Goal: Task Accomplishment & Management: Use online tool/utility

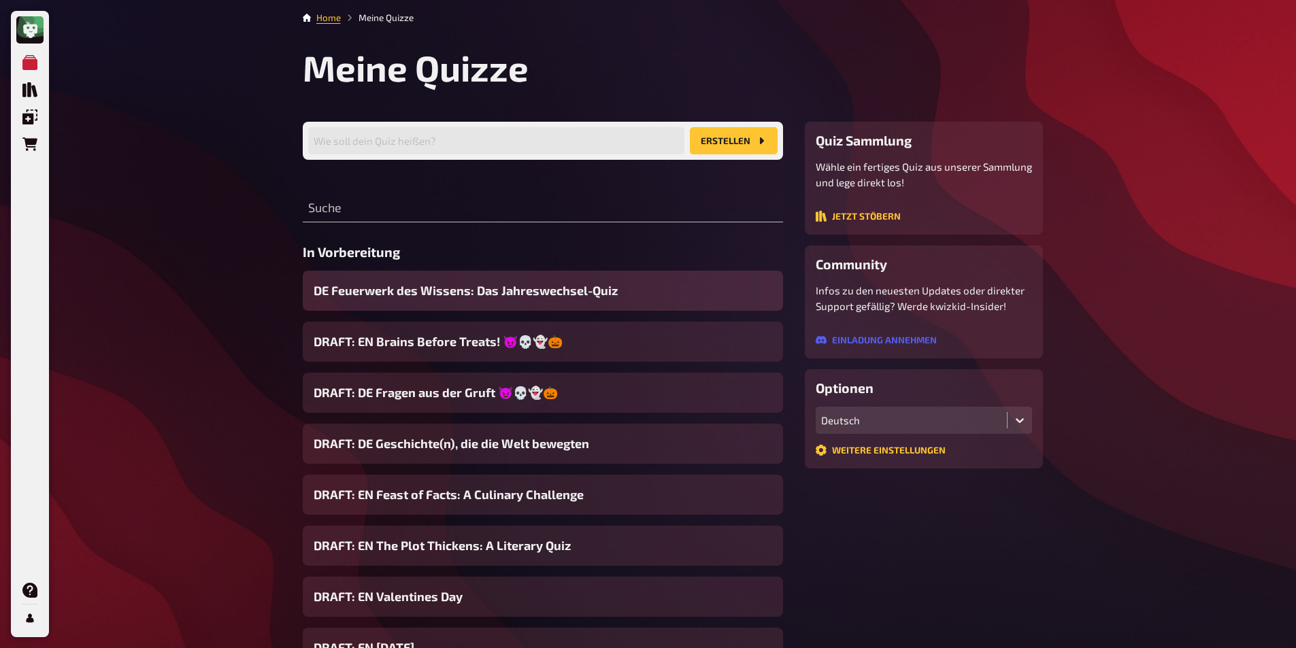
click at [526, 288] on span "DE Feuerwerk des Wissens: Das Jahreswechsel-Quiz" at bounding box center [466, 291] width 304 height 18
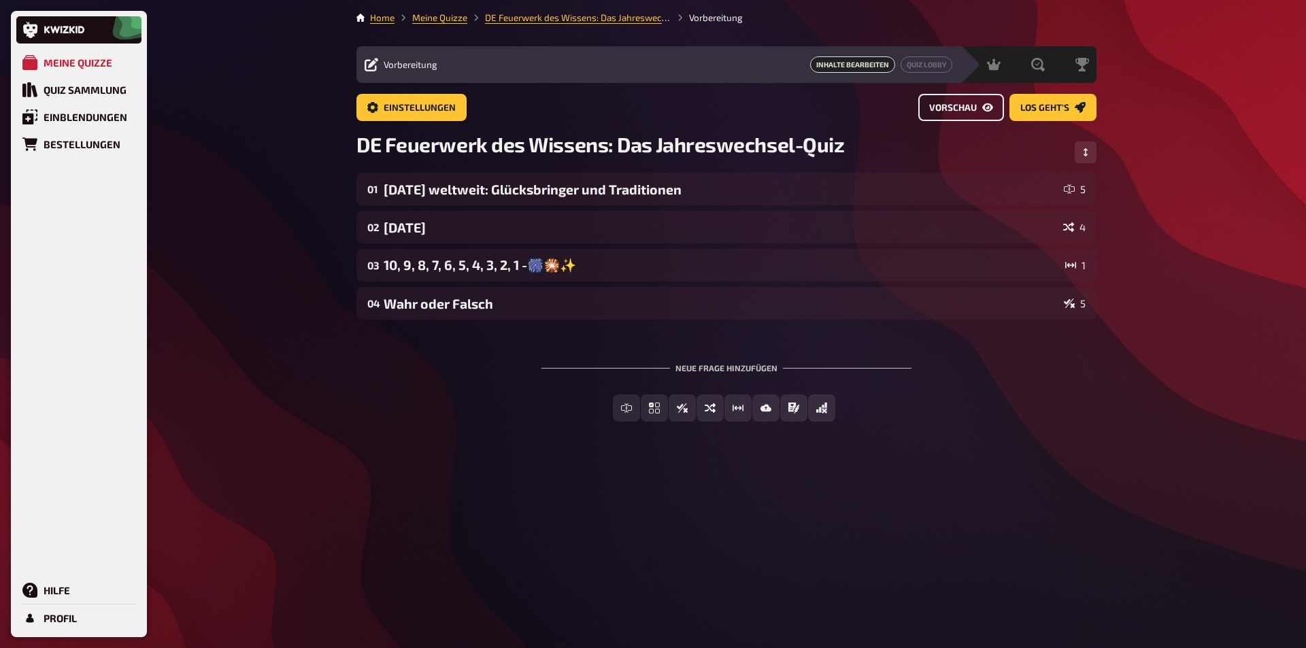
click at [962, 112] on span "Vorschau" at bounding box center [953, 108] width 48 height 10
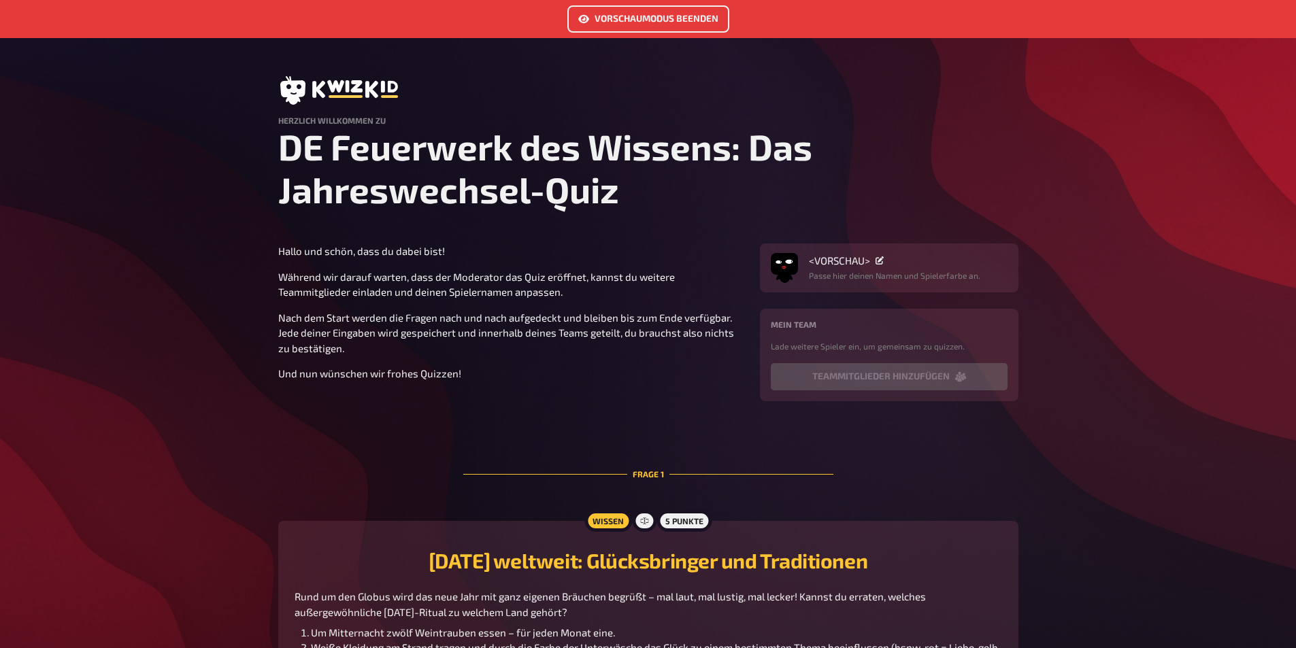
click at [656, 14] on button "Vorschaumodus beenden" at bounding box center [648, 18] width 162 height 27
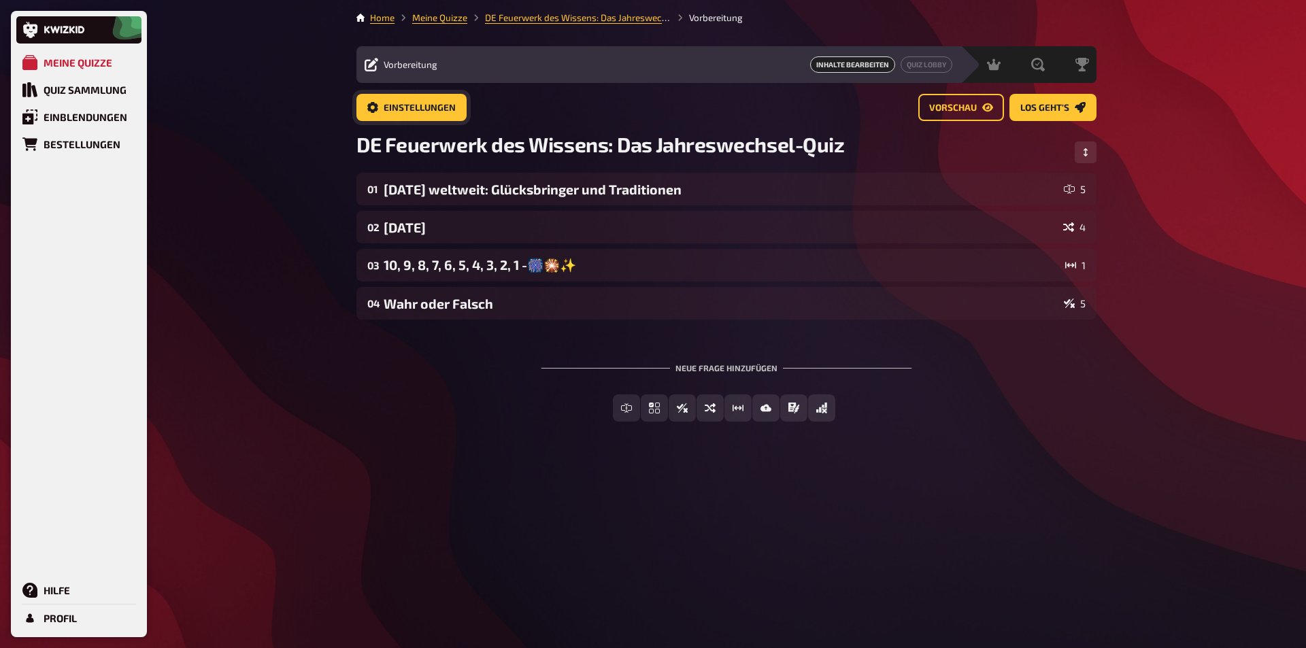
click at [432, 110] on span "Einstellungen" at bounding box center [420, 108] width 72 height 10
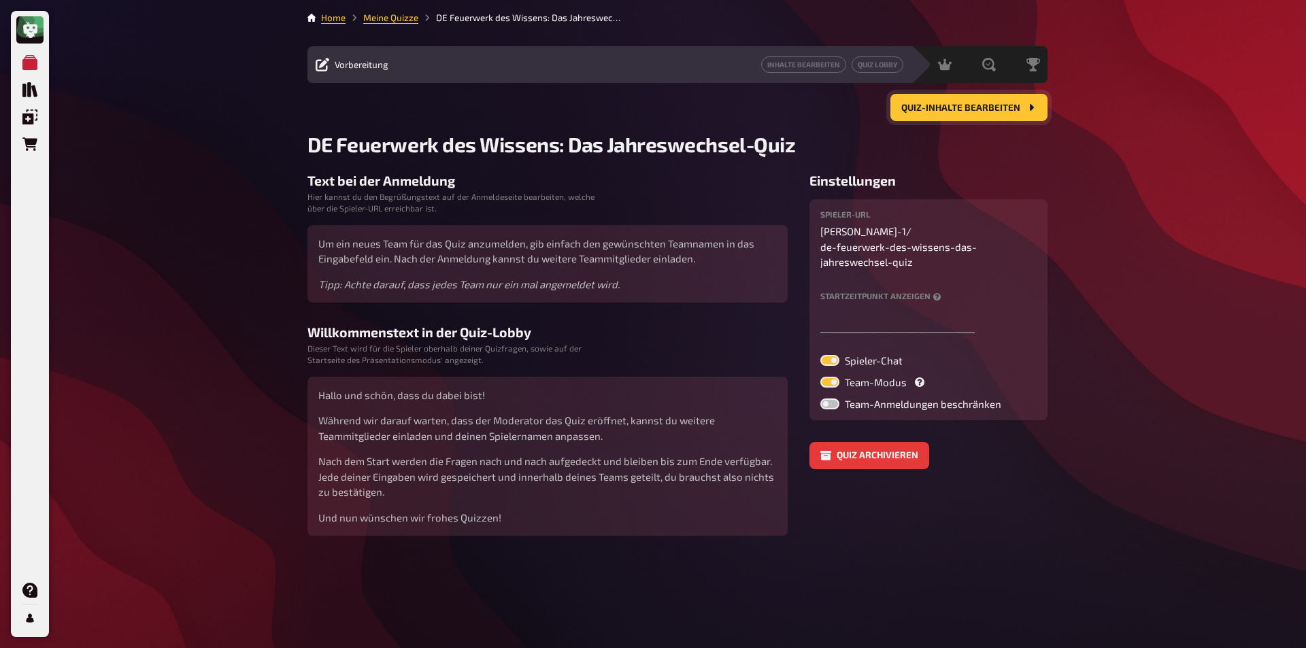
click at [927, 99] on button "Quiz-Inhalte bearbeiten" at bounding box center [968, 107] width 157 height 27
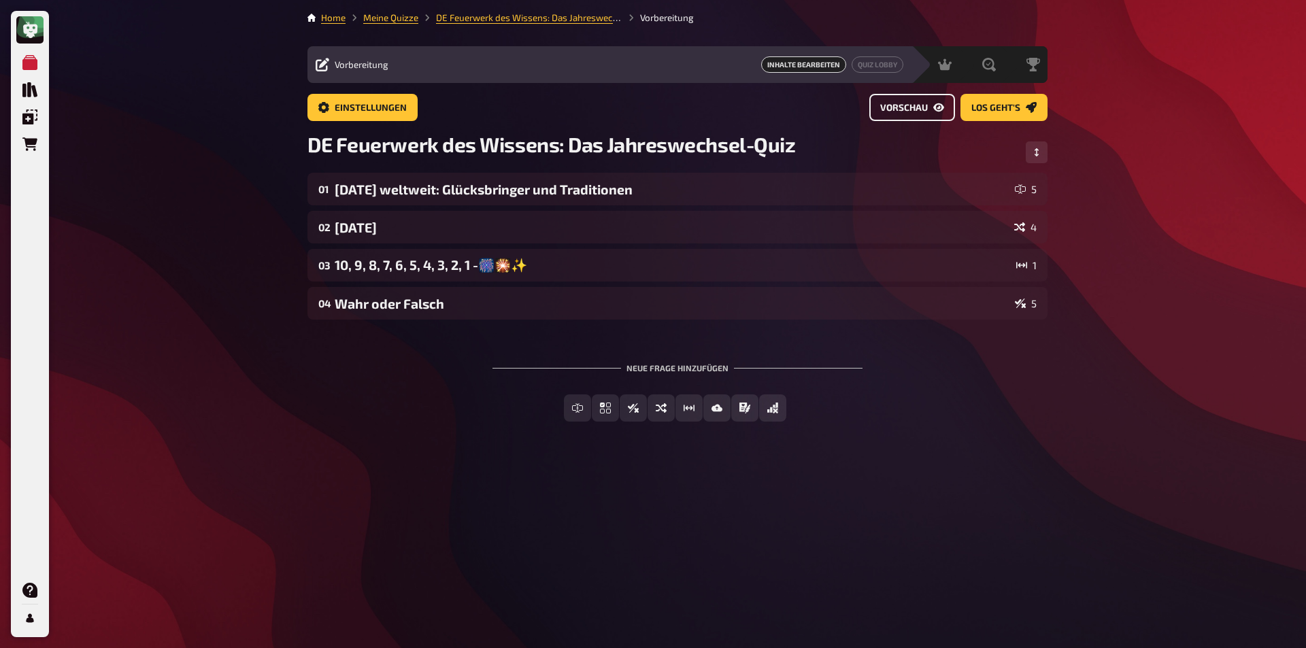
click at [926, 111] on span "Vorschau" at bounding box center [904, 108] width 48 height 10
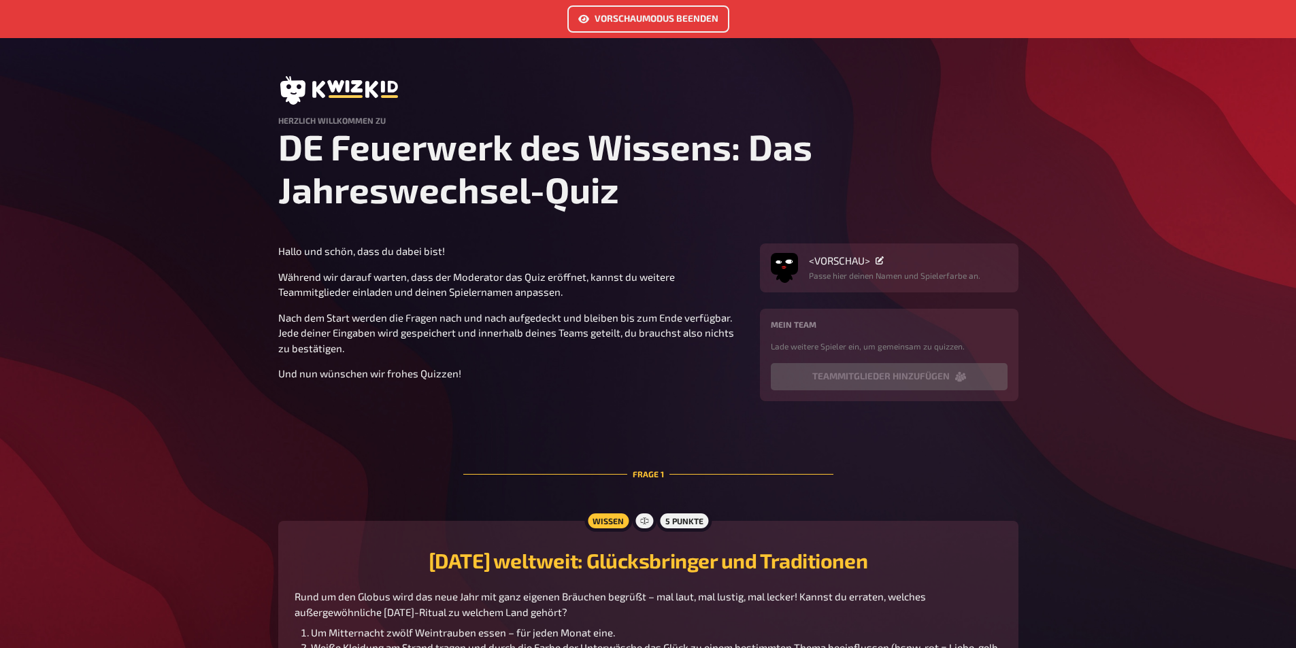
click at [649, 10] on button "Vorschaumodus beenden" at bounding box center [648, 18] width 162 height 27
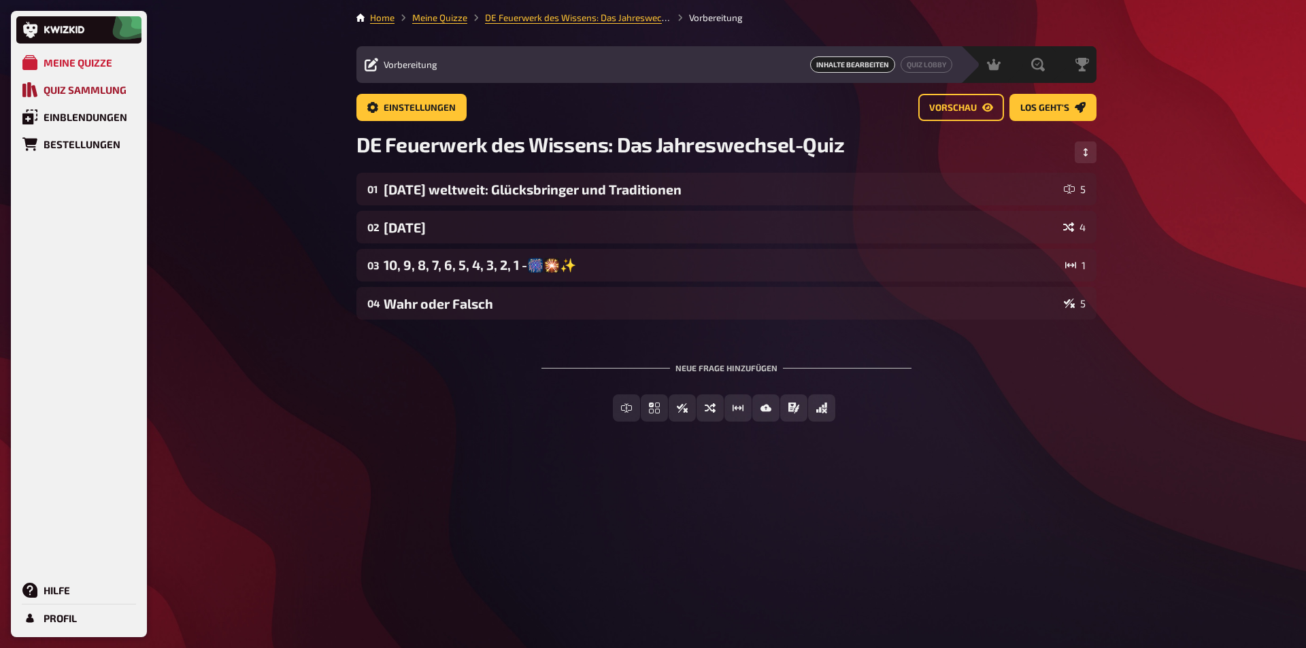
click at [42, 89] on link "Quiz Sammlung" at bounding box center [78, 89] width 125 height 27
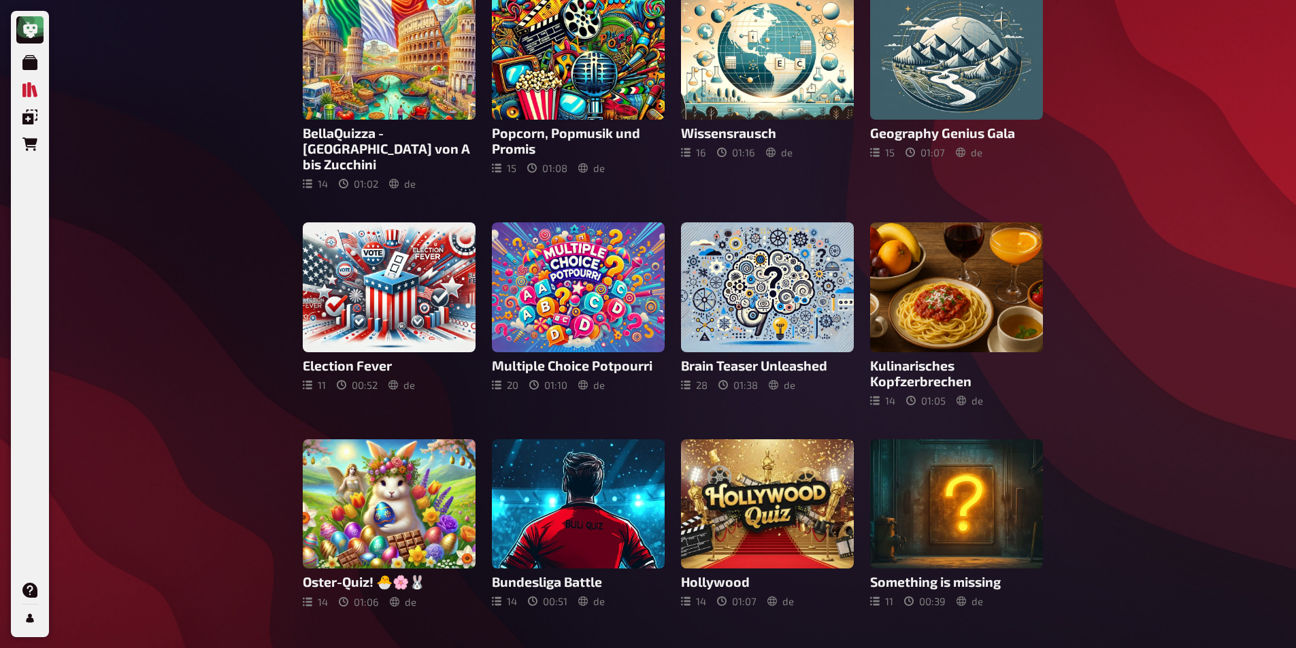
scroll to position [343, 0]
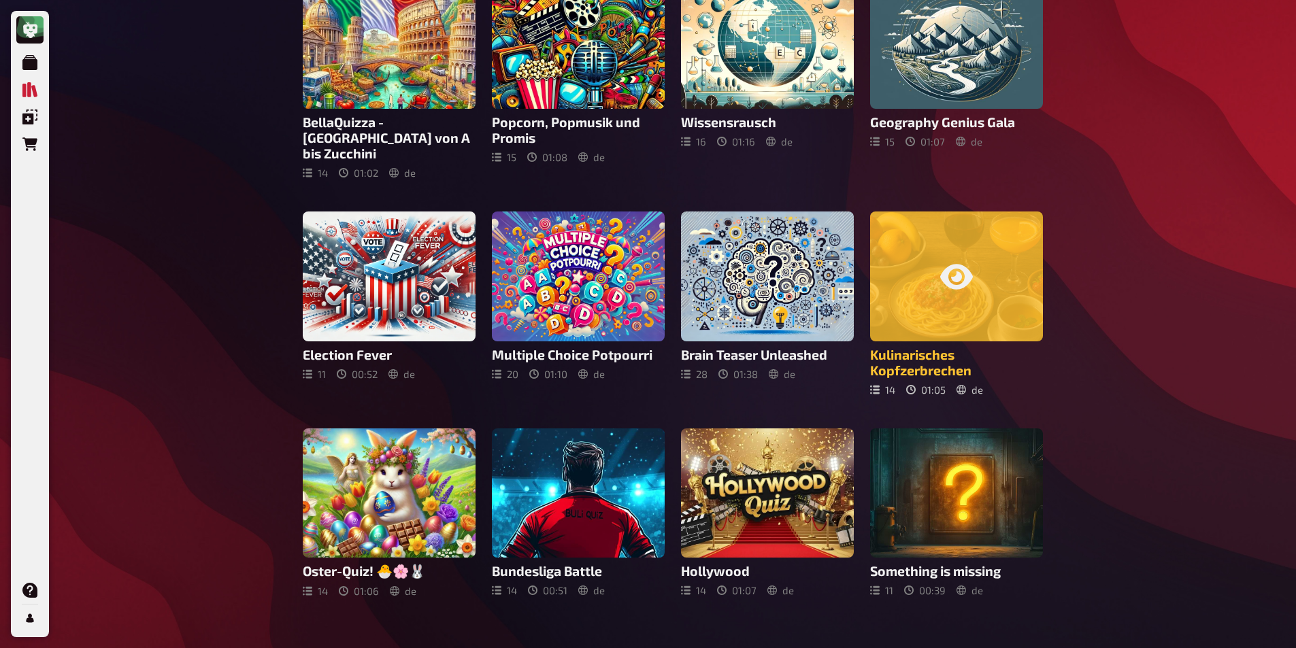
click at [954, 290] on div at bounding box center [956, 277] width 173 height 130
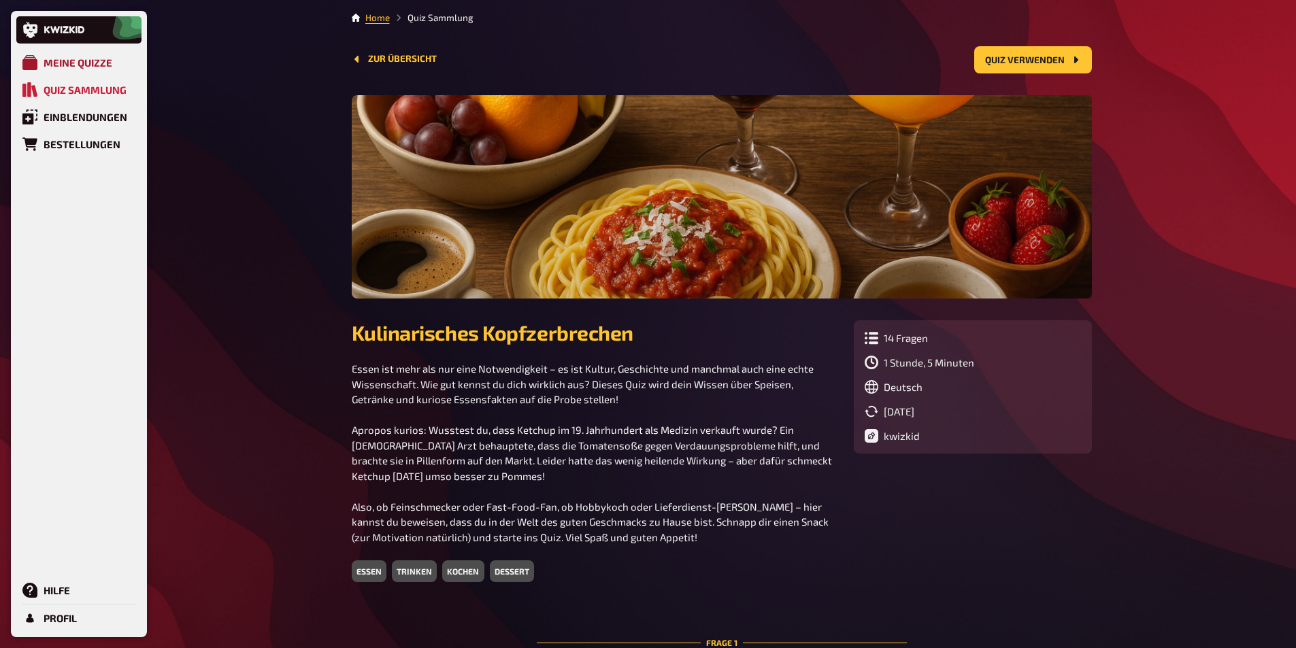
click at [32, 67] on icon at bounding box center [29, 62] width 15 height 15
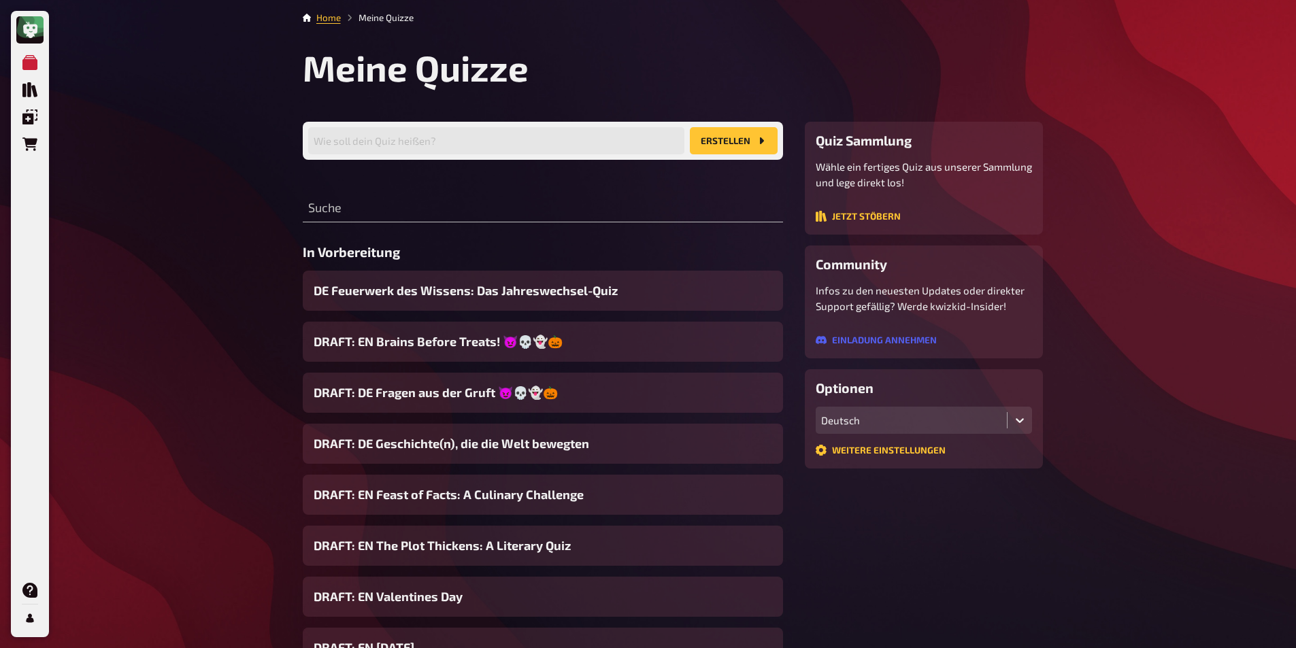
click at [503, 287] on span "DE Feuerwerk des Wissens: Das Jahreswechsel-Quiz" at bounding box center [466, 291] width 304 height 18
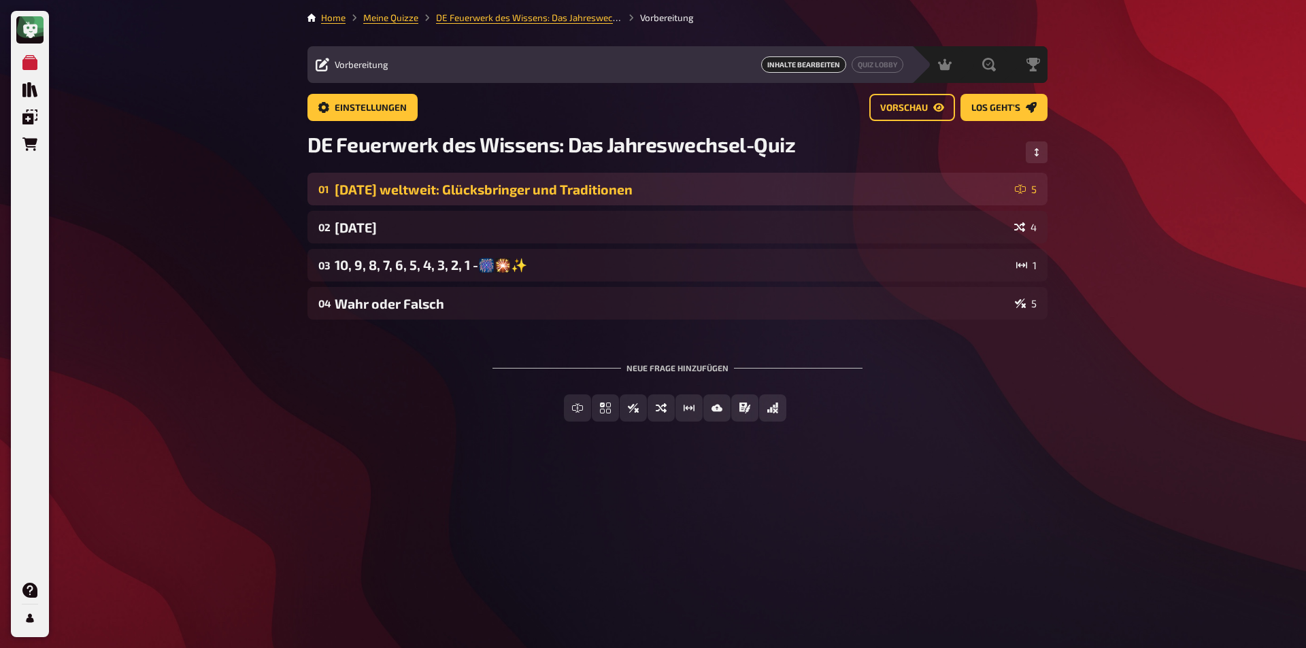
click at [401, 191] on div "[DATE] weltweit: Glücksbringer und Traditionen" at bounding box center [672, 190] width 675 height 16
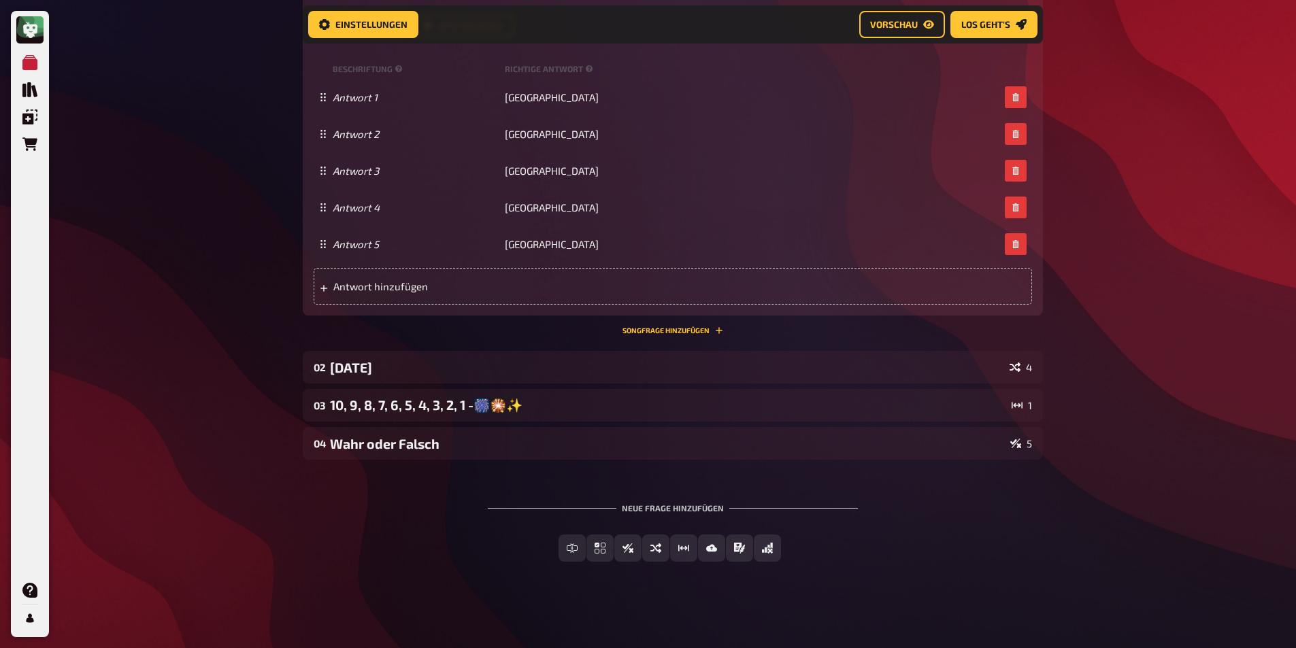
scroll to position [484, 0]
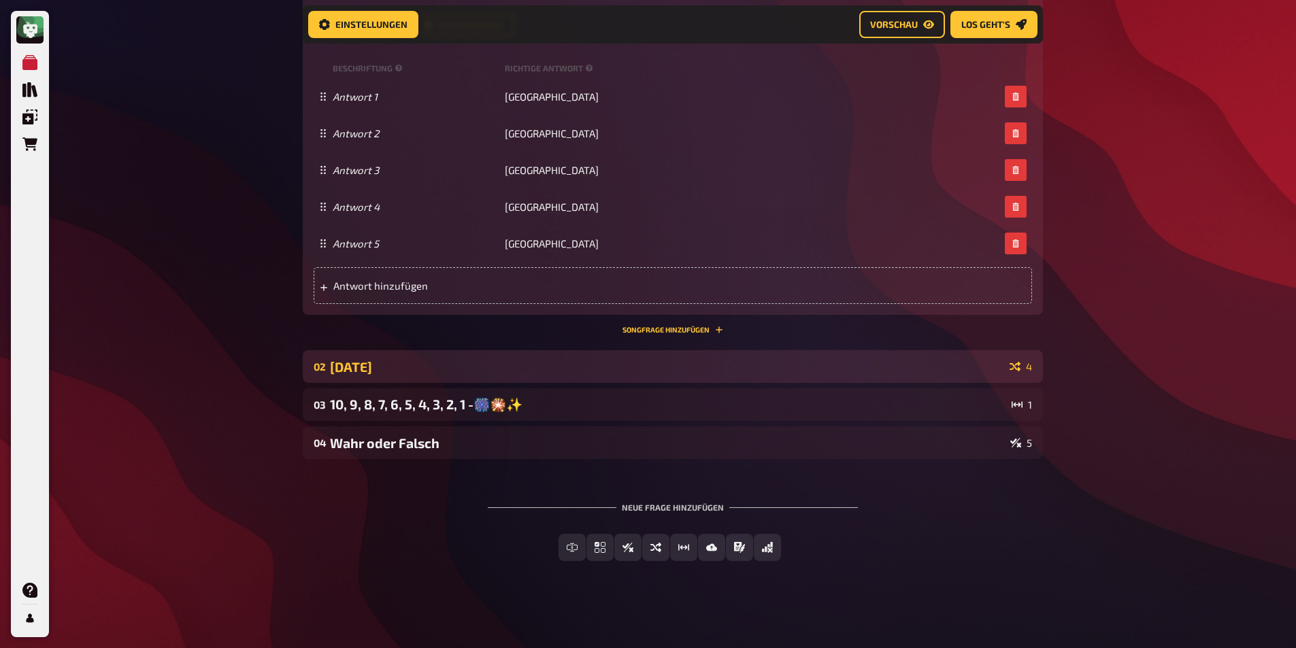
click at [454, 373] on div "[DATE]" at bounding box center [667, 367] width 674 height 16
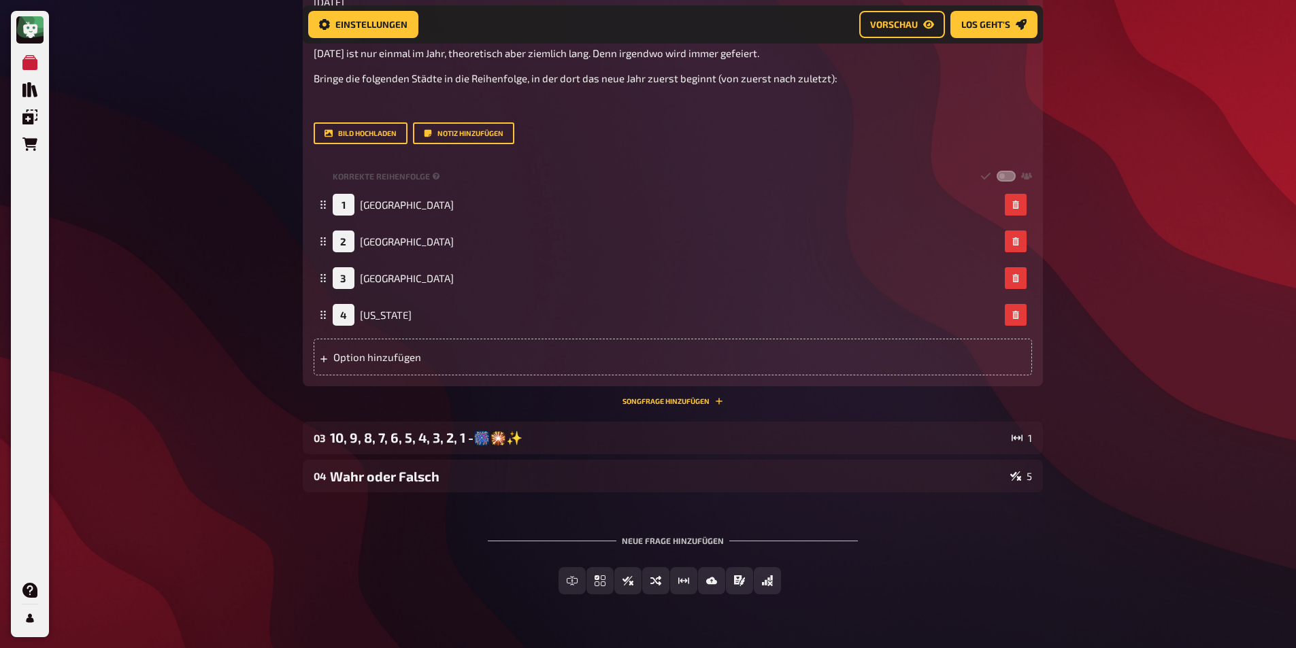
scroll to position [957, 0]
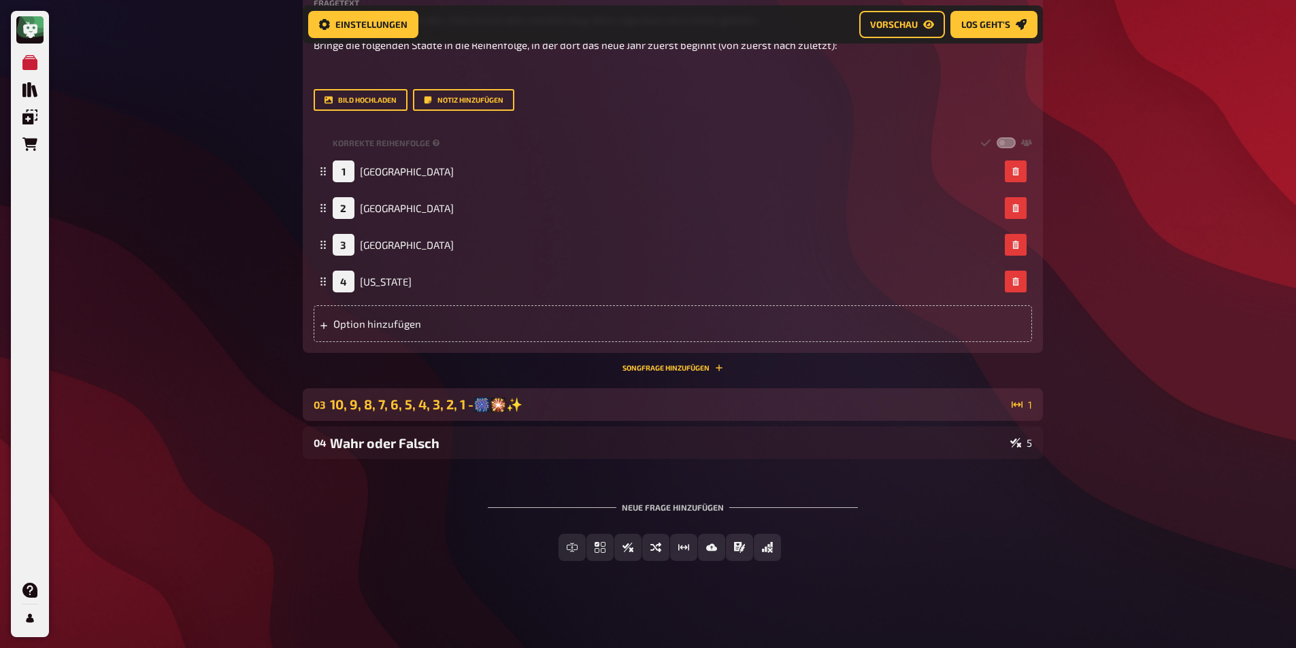
click at [423, 405] on div "10, 9, 8, 7, 6, 5, 4, 3, 2, 1 -🎆🎇✨" at bounding box center [668, 405] width 676 height 16
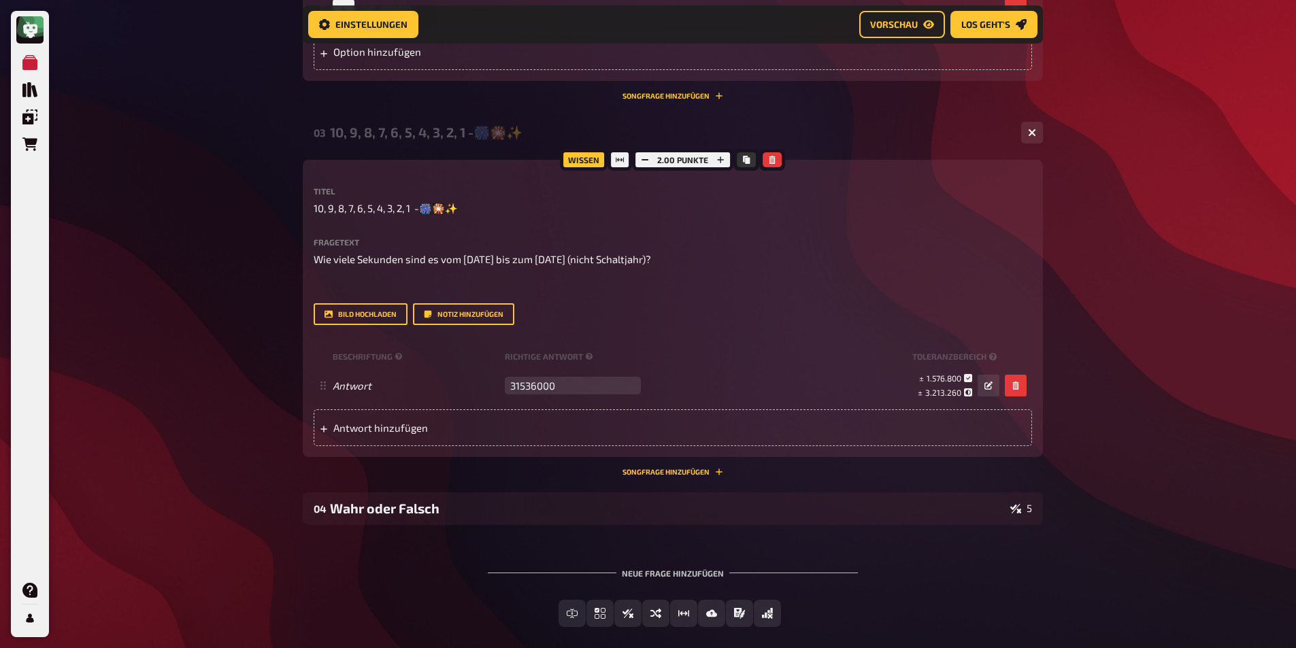
scroll to position [1295, 0]
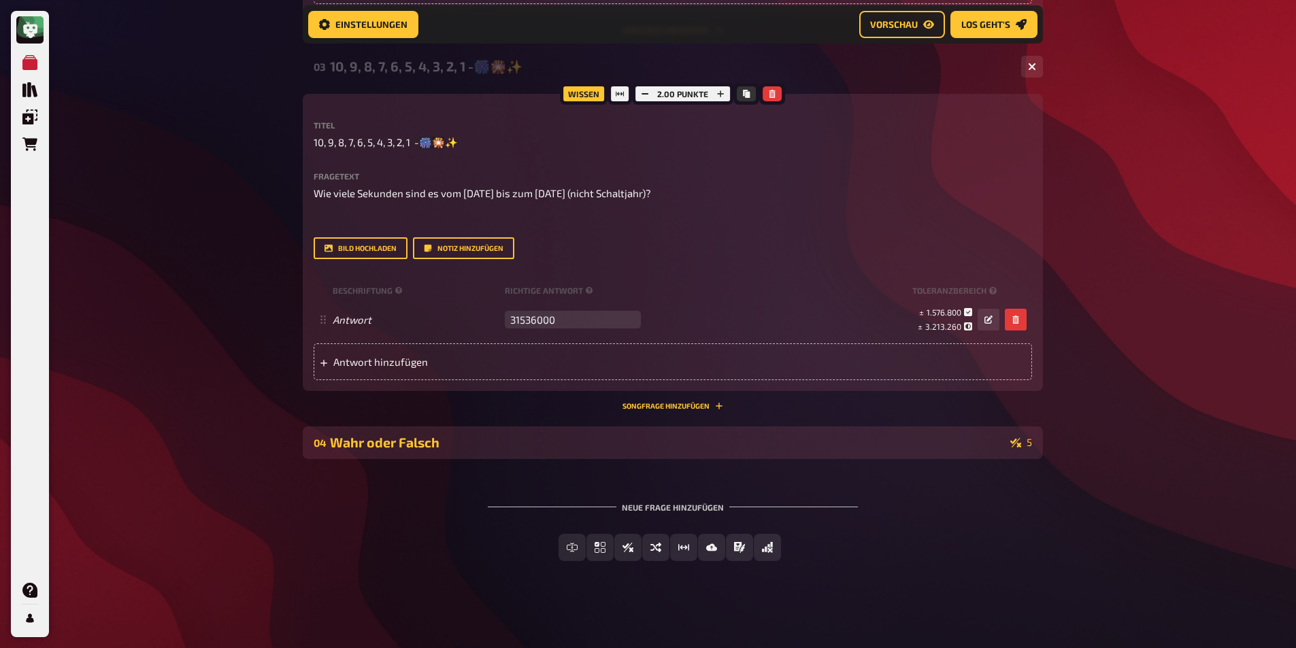
click at [410, 458] on div "04 Wahr oder Falsch 5" at bounding box center [673, 442] width 740 height 33
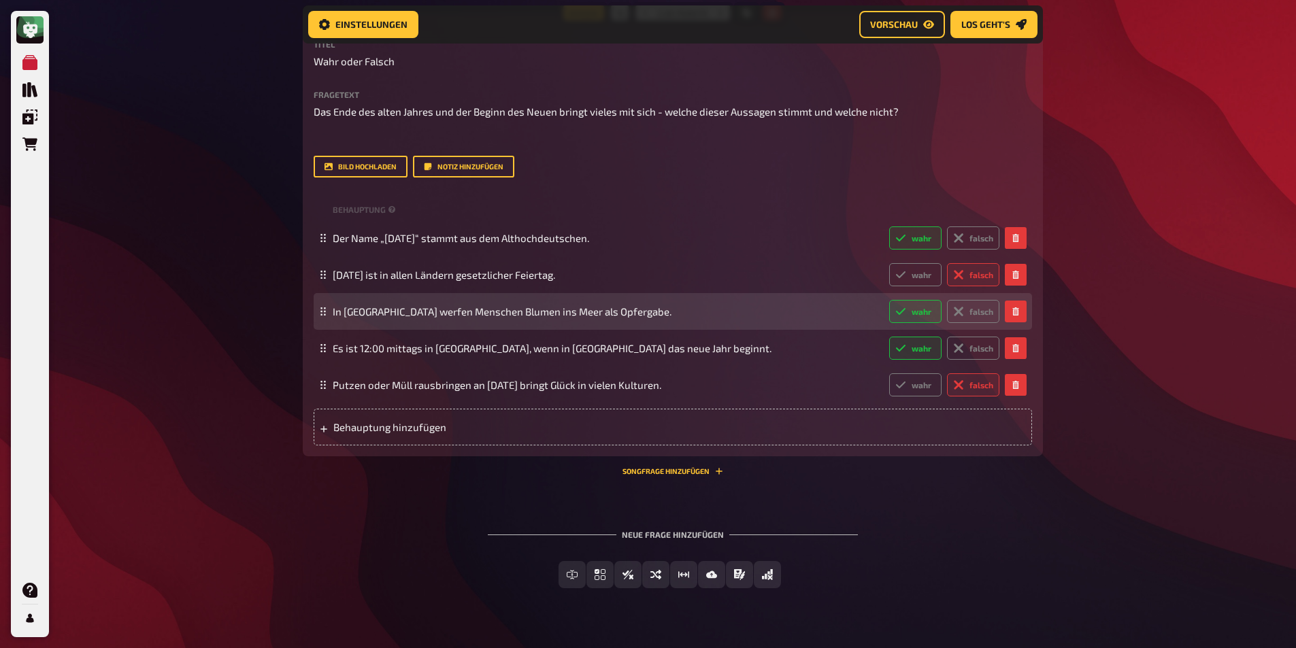
scroll to position [1779, 0]
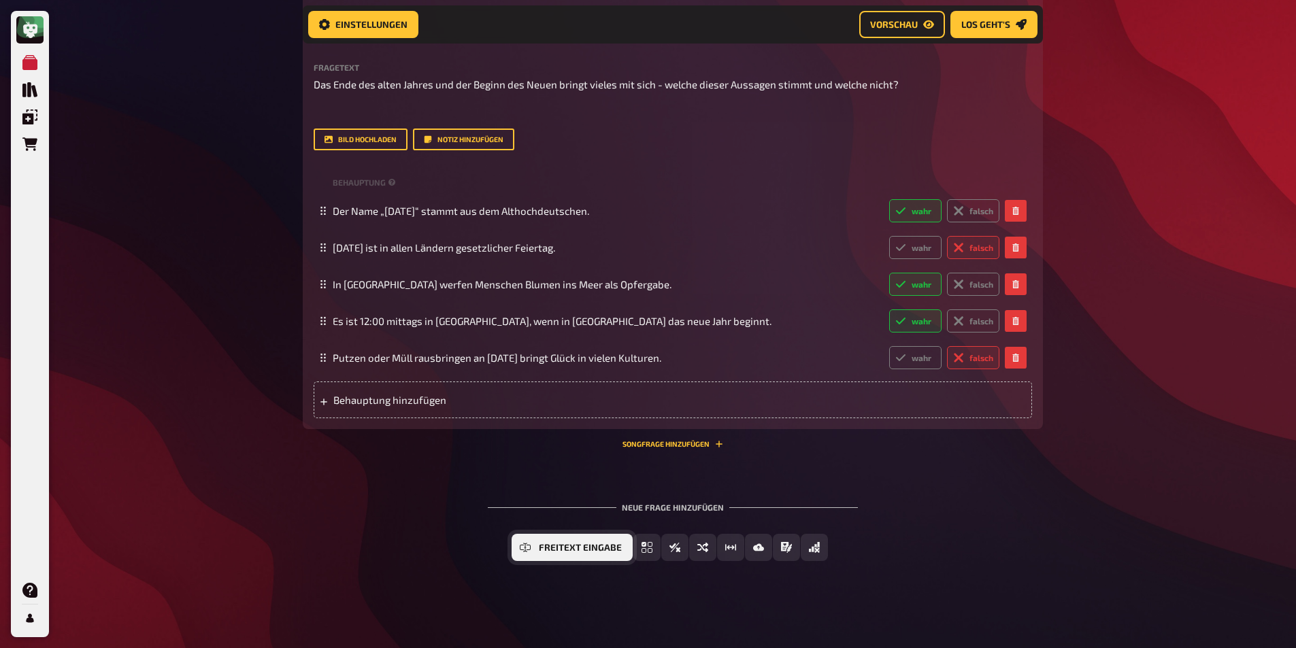
click at [546, 546] on span "Freitext Eingabe" at bounding box center [580, 548] width 83 height 10
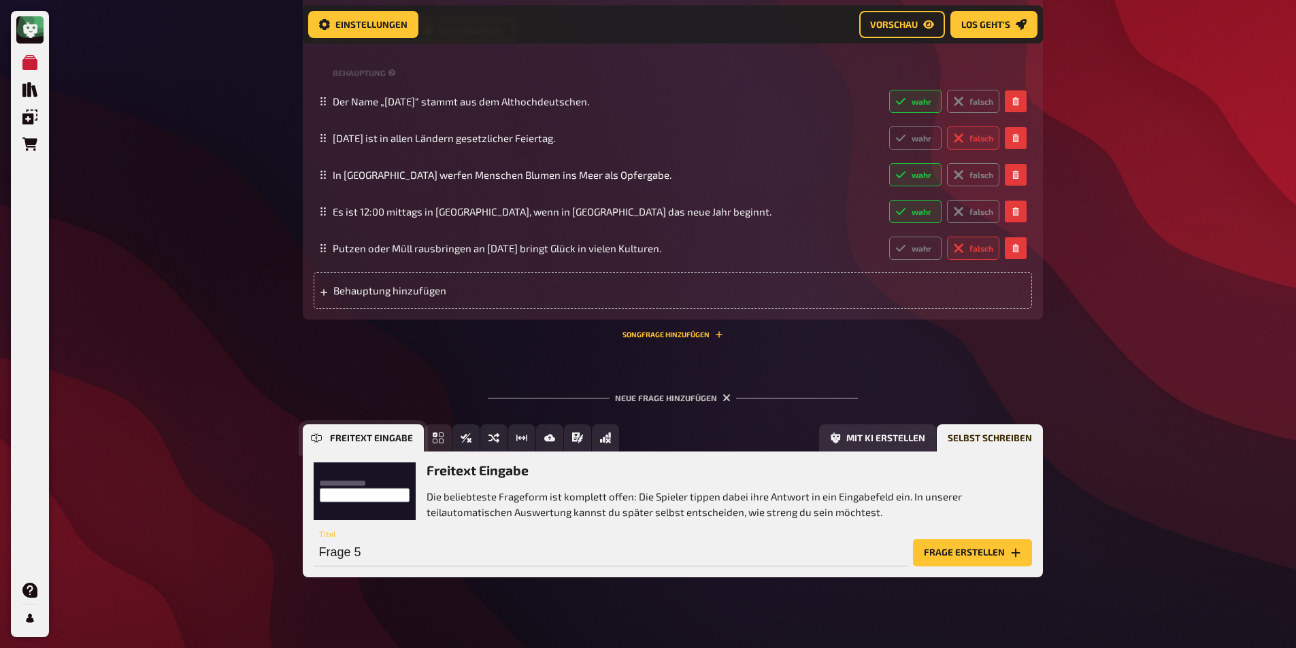
scroll to position [1905, 0]
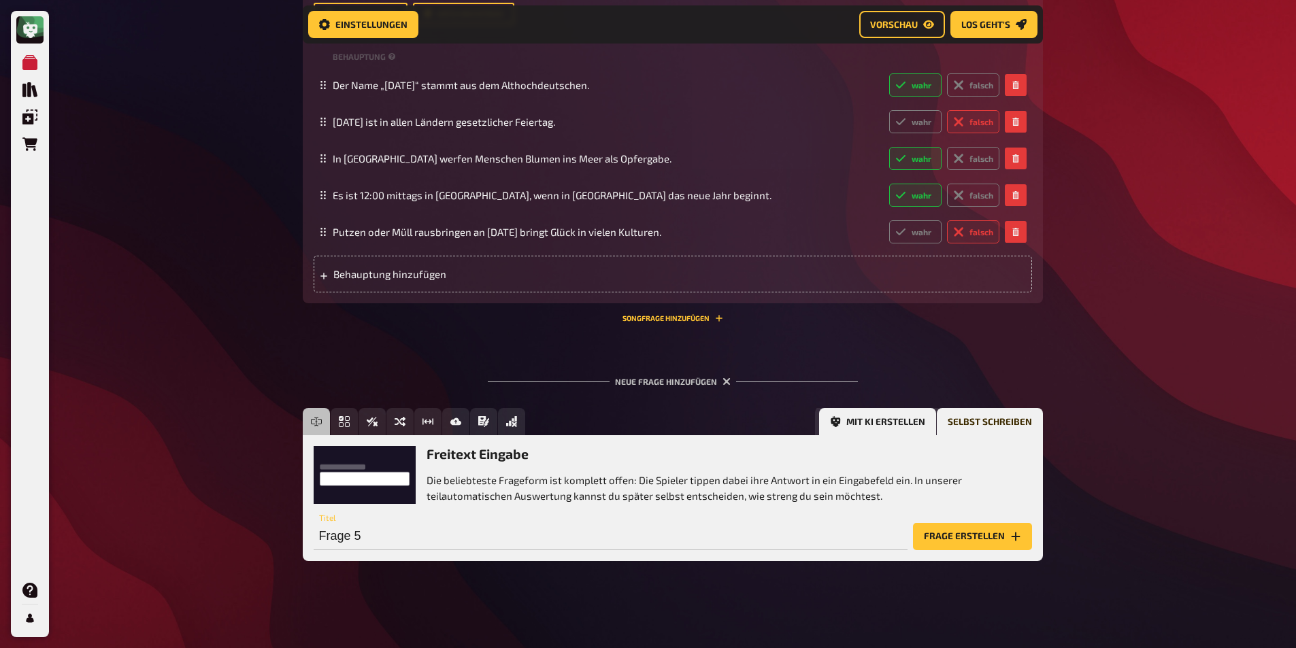
click at [895, 427] on button "Mit KI erstellen" at bounding box center [877, 421] width 117 height 27
click at [364, 542] on input "text" at bounding box center [588, 536] width 549 height 27
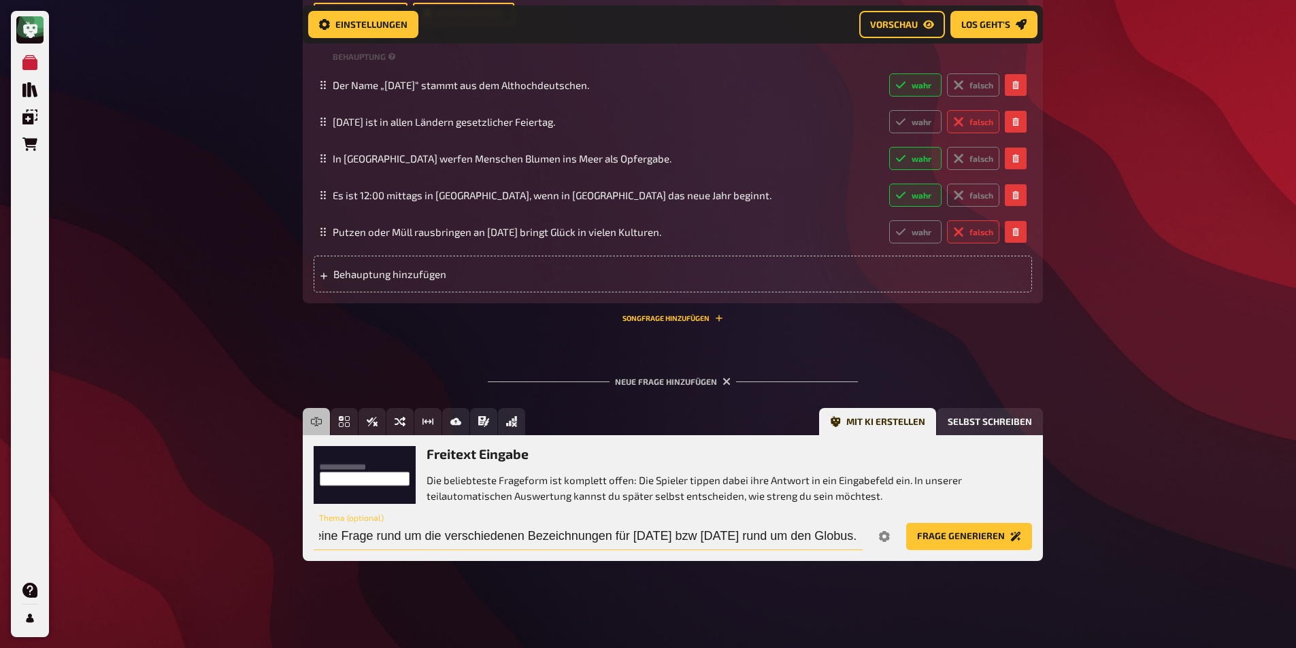
scroll to position [0, 62]
type input "Erstelle eine Frage rund um die verschiedenen Bezeichnungen für [DATE] bzw [DAT…"
click at [888, 534] on icon "Options" at bounding box center [884, 536] width 11 height 11
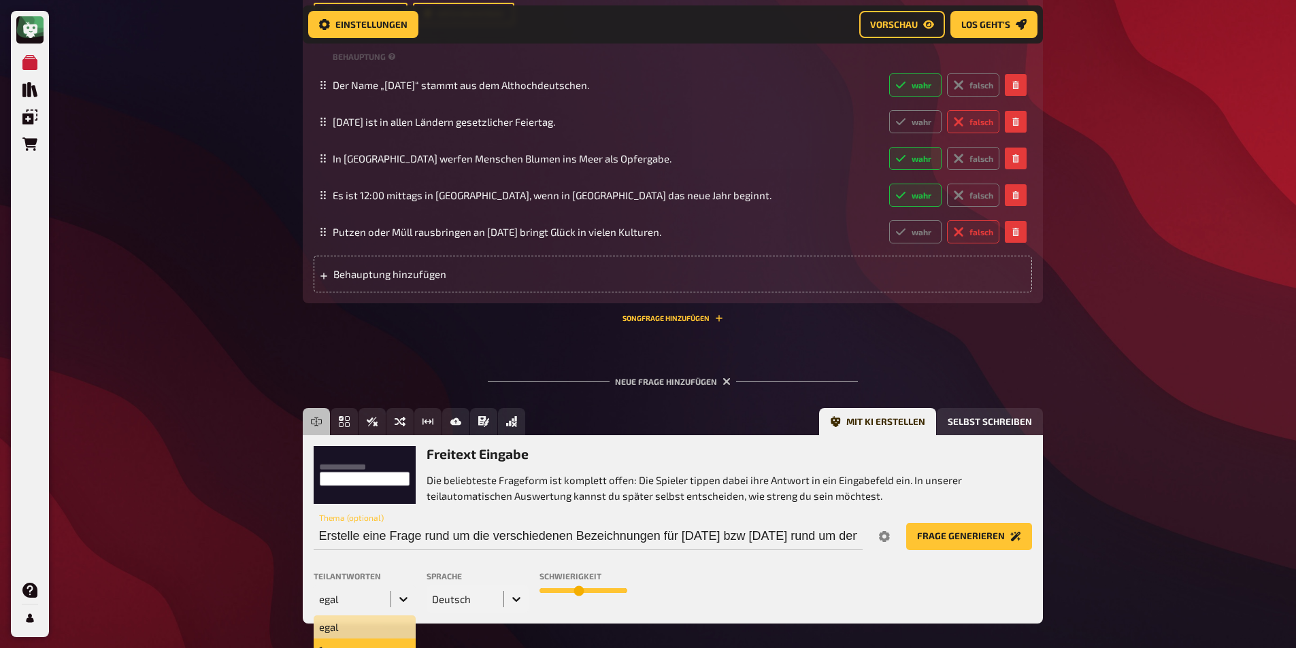
click at [383, 598] on div "10 results available. Use Up and Down to choose options, press Enter to select …" at bounding box center [365, 599] width 102 height 27
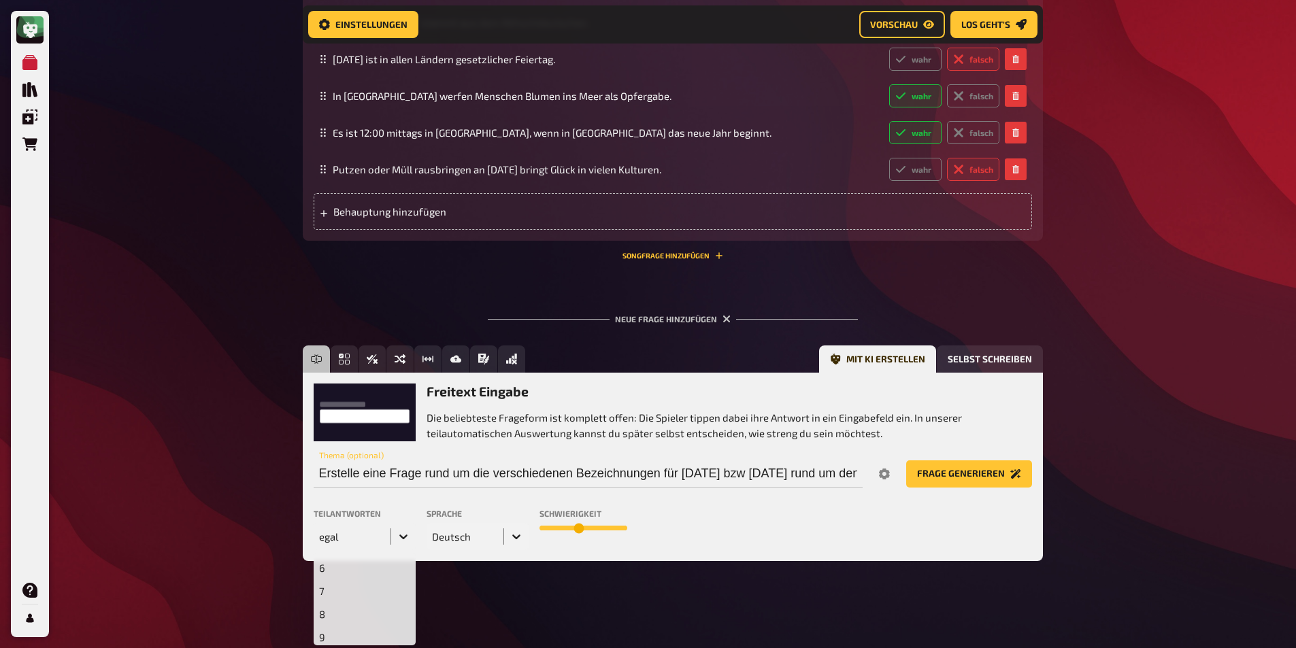
scroll to position [136, 0]
click at [371, 589] on div "7" at bounding box center [365, 590] width 102 height 23
click at [975, 471] on button "Frage generieren" at bounding box center [969, 473] width 126 height 27
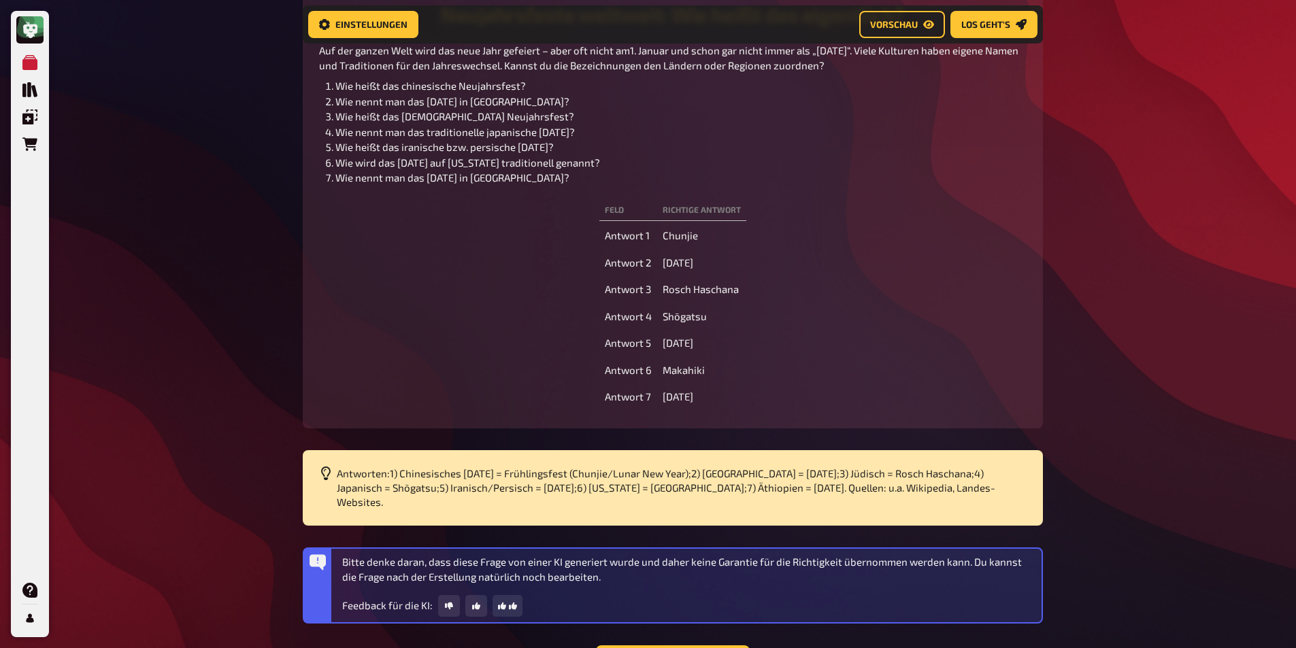
scroll to position [2625, 0]
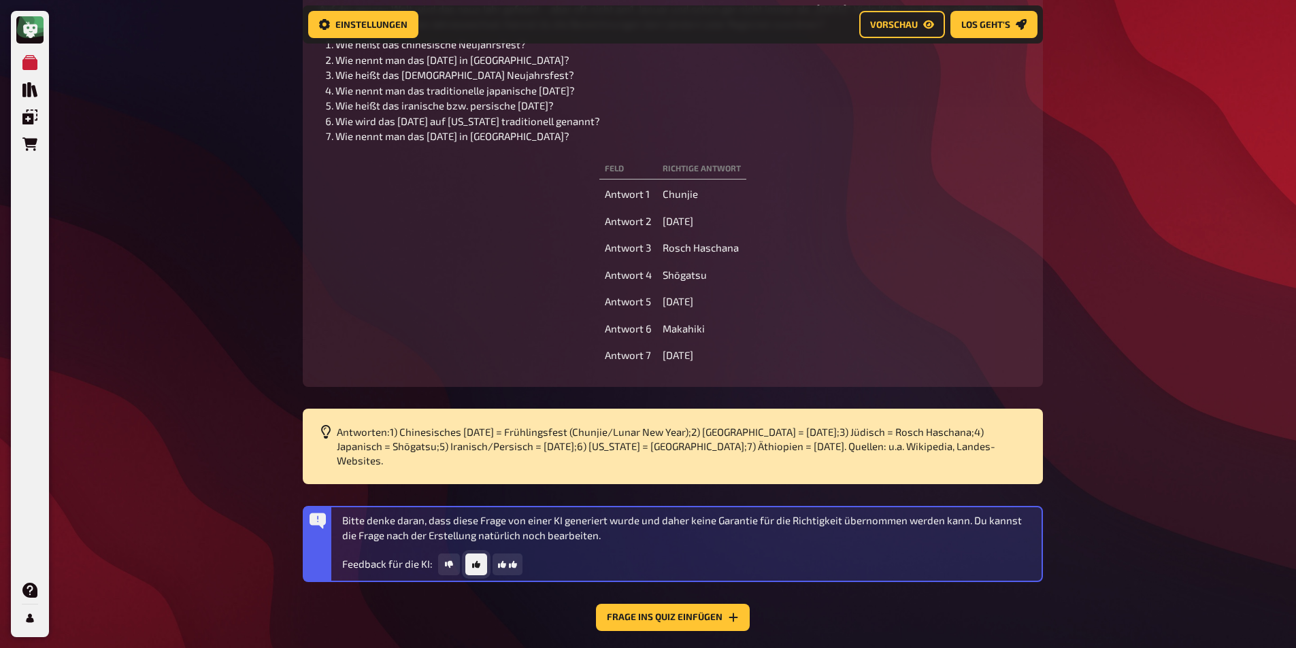
click at [479, 554] on button "button" at bounding box center [476, 565] width 22 height 22
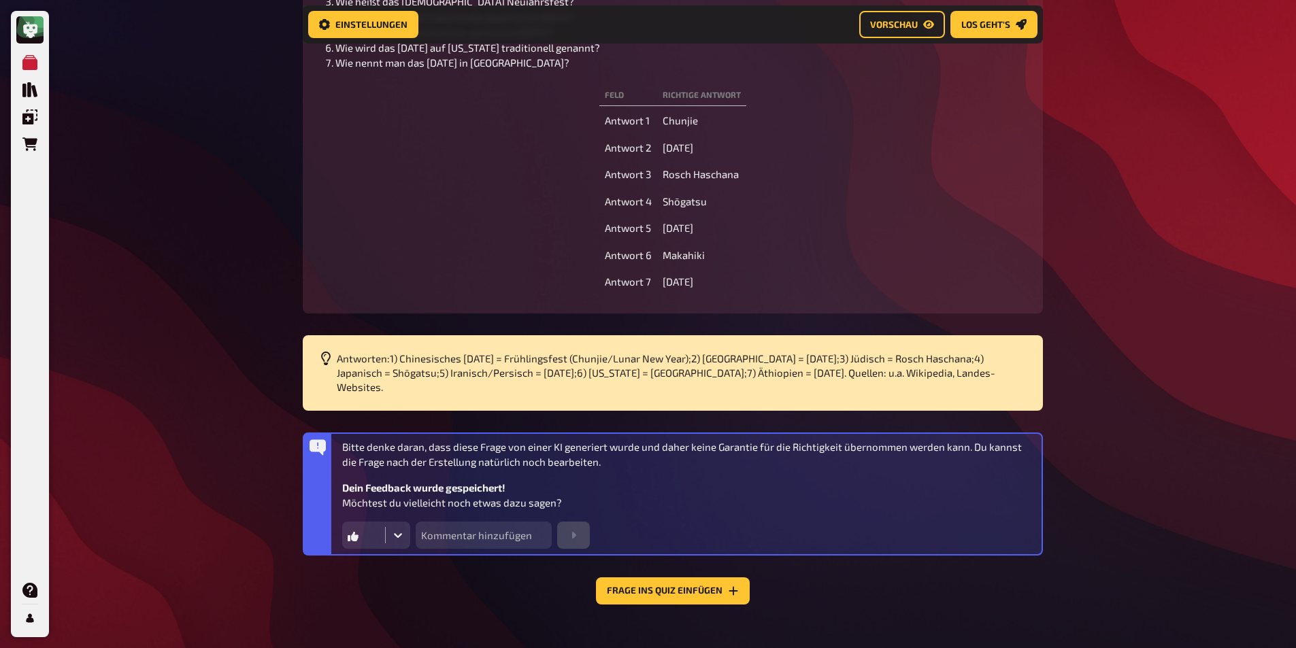
scroll to position [2706, 0]
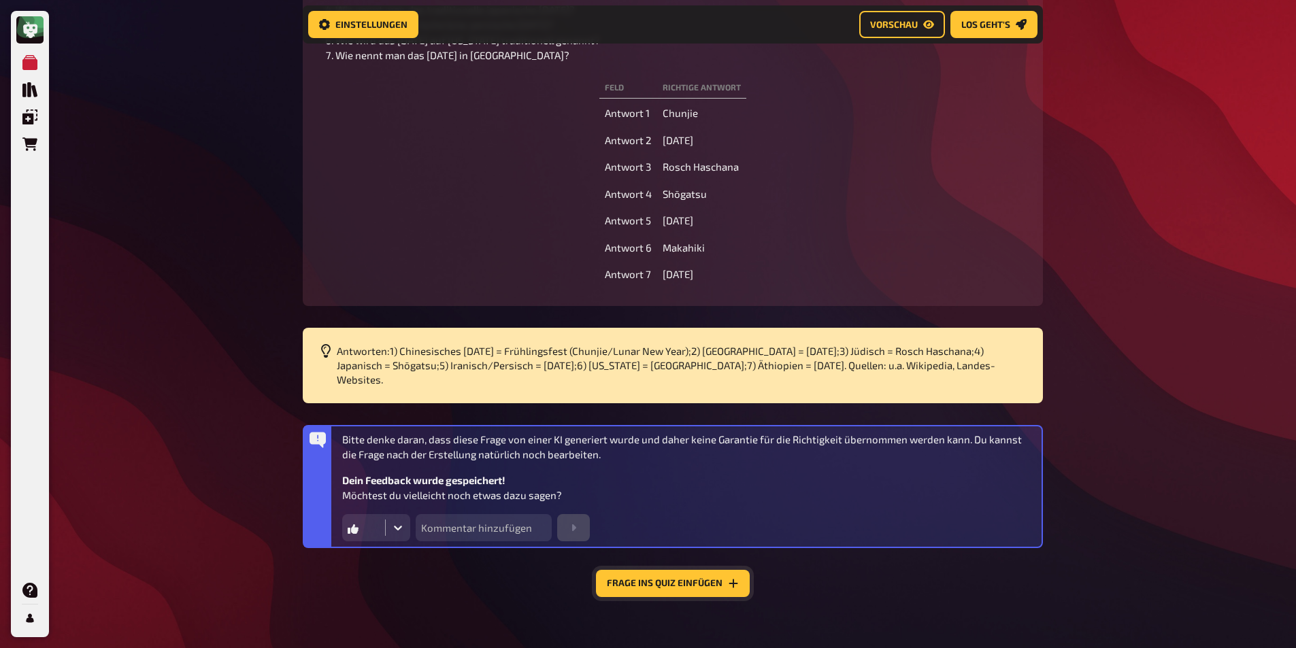
click at [716, 574] on button "Frage ins Quiz einfügen" at bounding box center [673, 583] width 154 height 27
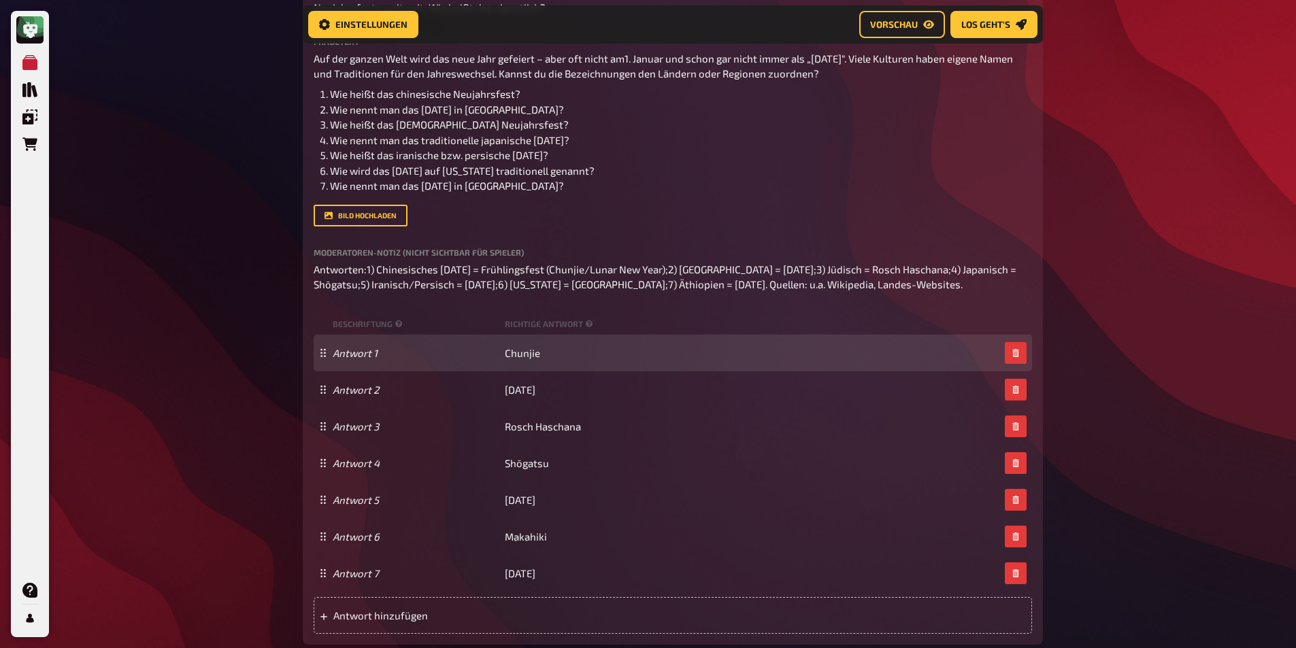
scroll to position [2204, 0]
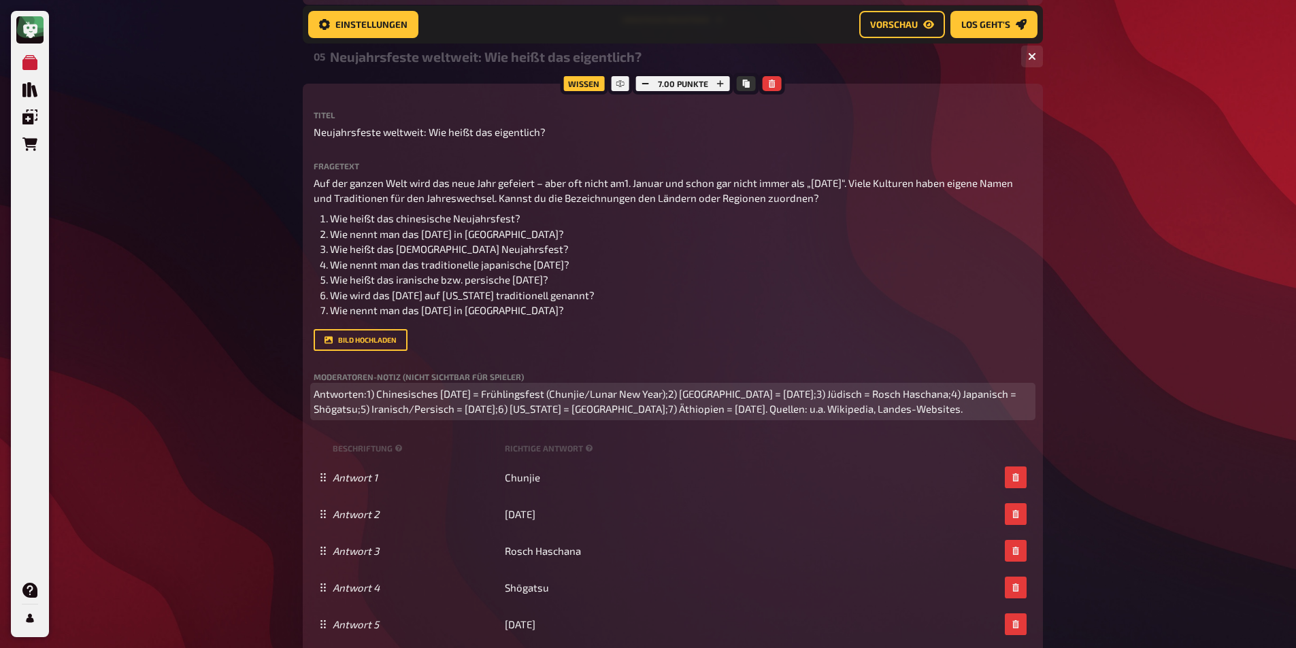
click at [850, 408] on span "Antworten:1) Chinesisches [DATE] = Frühlingsfest (Chunjie/Lunar New Year);2) [G…" at bounding box center [666, 402] width 705 height 28
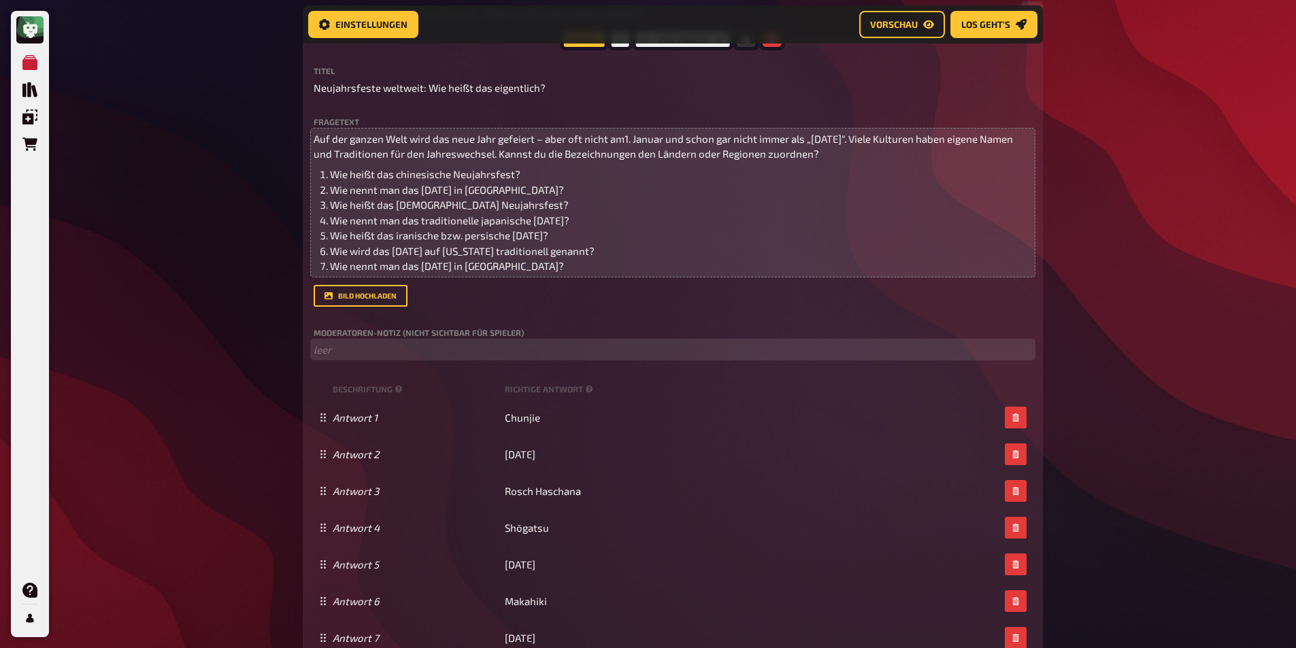
scroll to position [2272, 0]
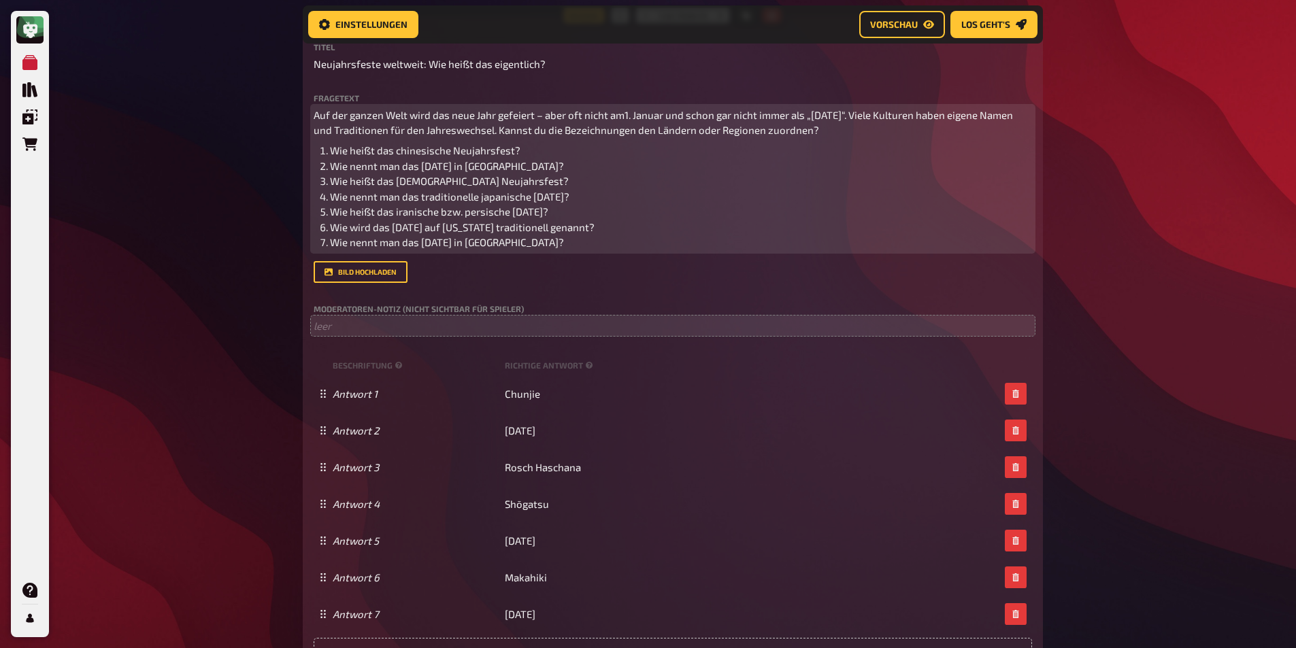
click at [489, 164] on span "Wie nennt man das [DATE] in [GEOGRAPHIC_DATA]?" at bounding box center [447, 166] width 234 height 12
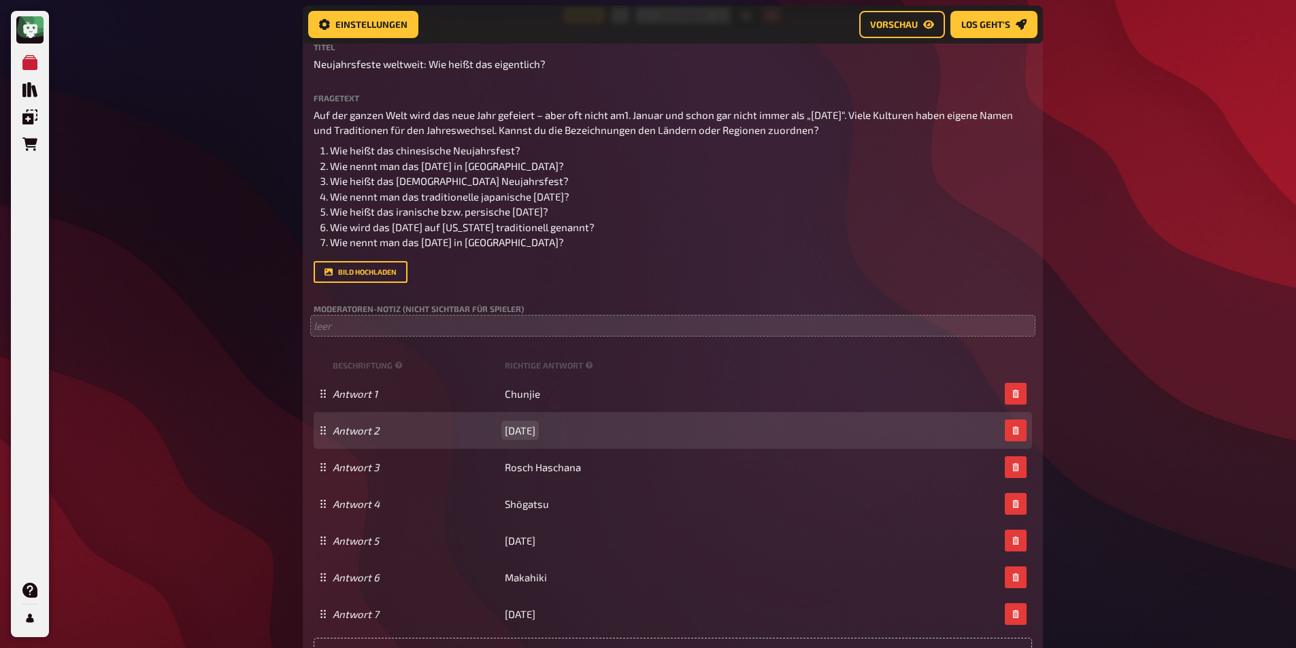
click at [521, 429] on span "[DATE]" at bounding box center [520, 430] width 31 height 12
paste span
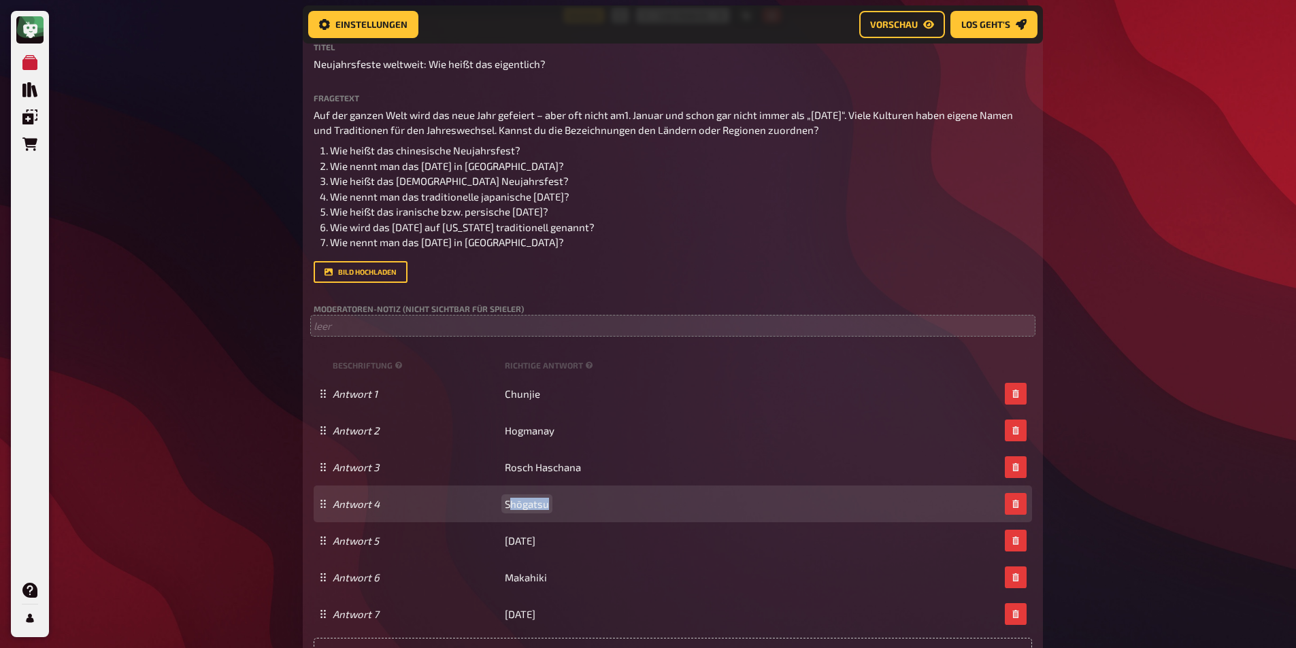
drag, startPoint x: 507, startPoint y: 505, endPoint x: 572, endPoint y: 497, distance: 65.2
click at [572, 497] on div "Antwort 4 Shōgatsu" at bounding box center [673, 504] width 718 height 37
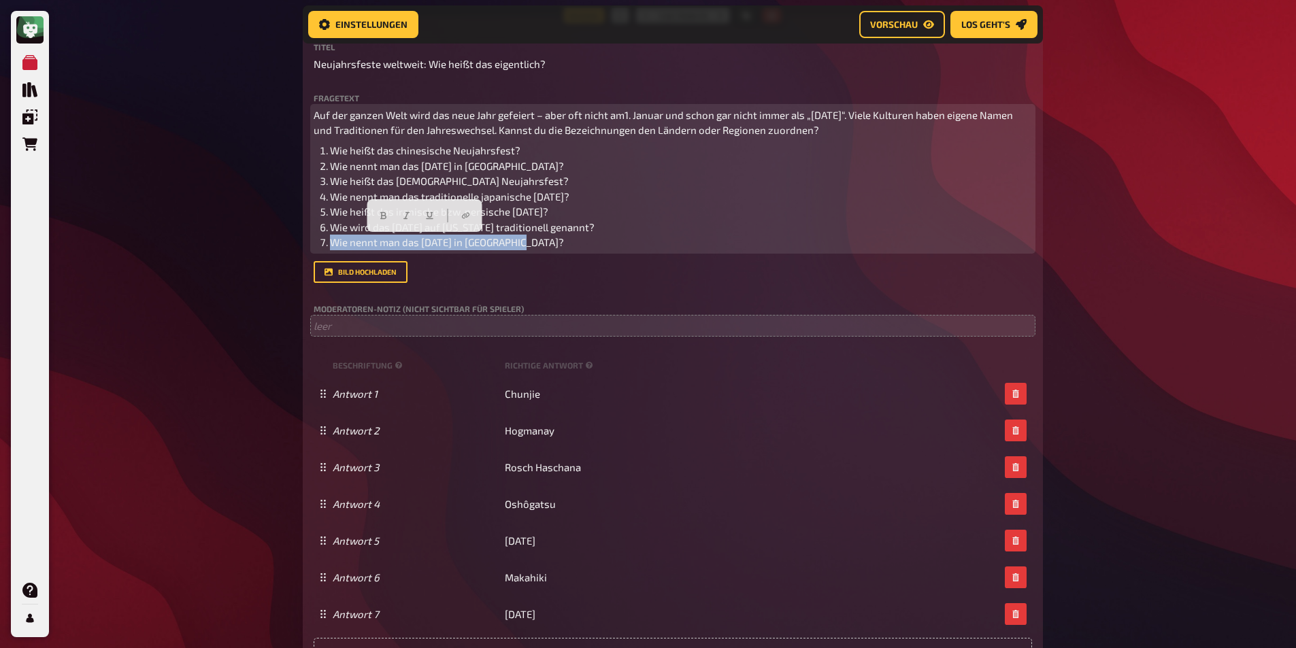
drag, startPoint x: 541, startPoint y: 239, endPoint x: 284, endPoint y: 259, distance: 257.2
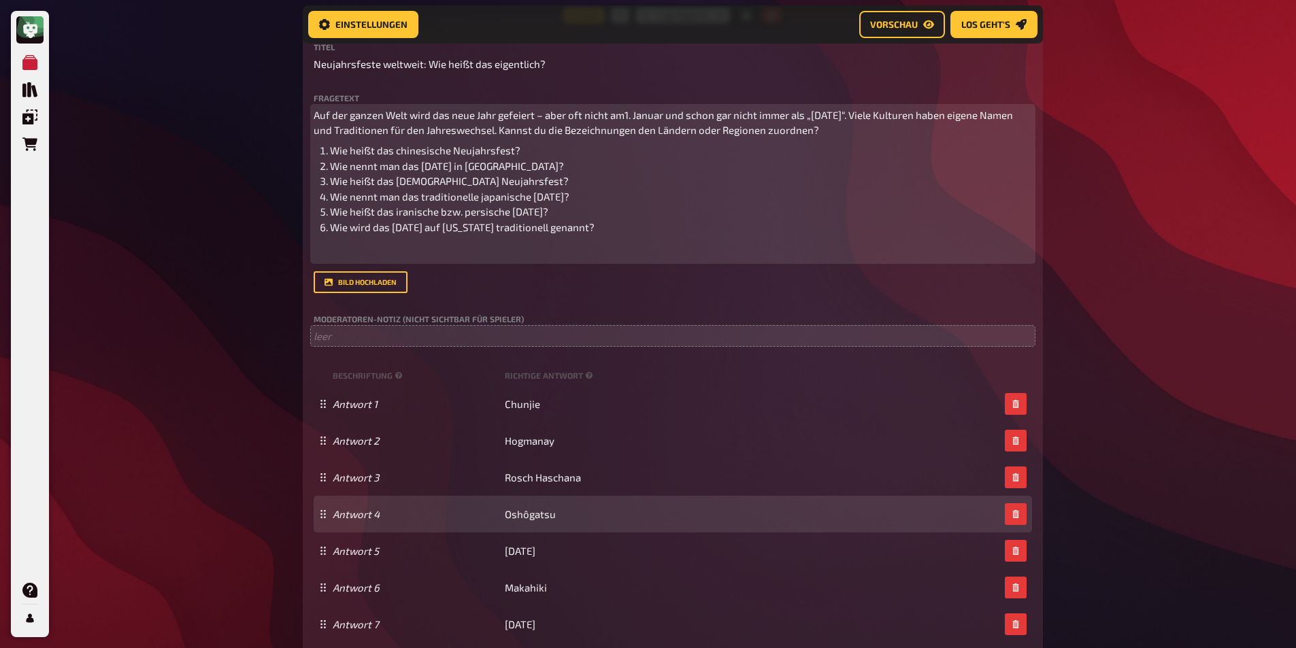
scroll to position [2340, 0]
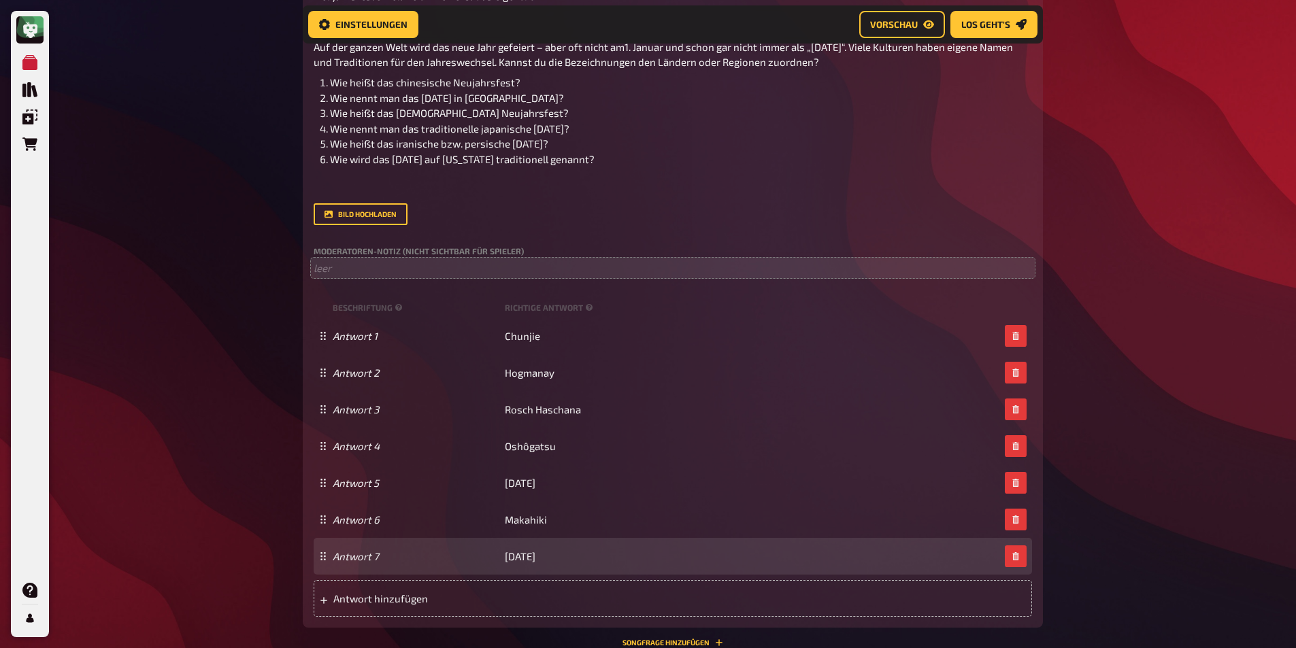
click at [1017, 568] on div "Antwort 7 [DATE]" at bounding box center [673, 556] width 718 height 37
click at [1017, 550] on button "button" at bounding box center [1016, 557] width 22 height 22
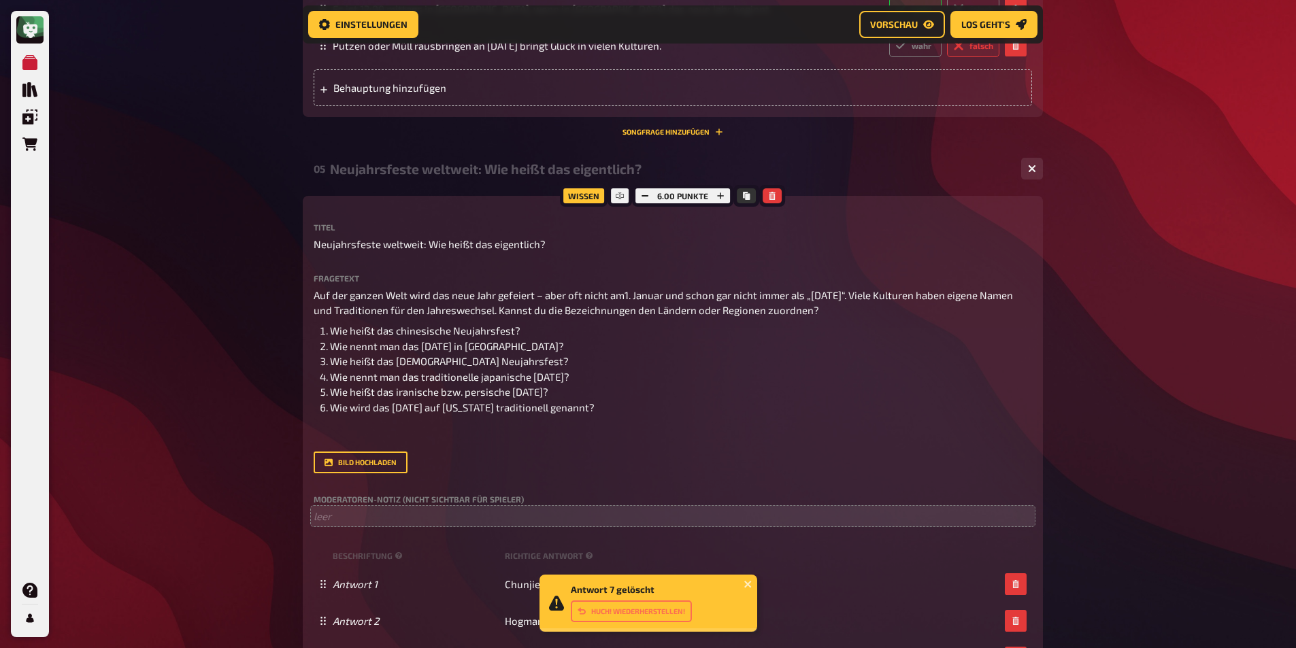
scroll to position [2068, 0]
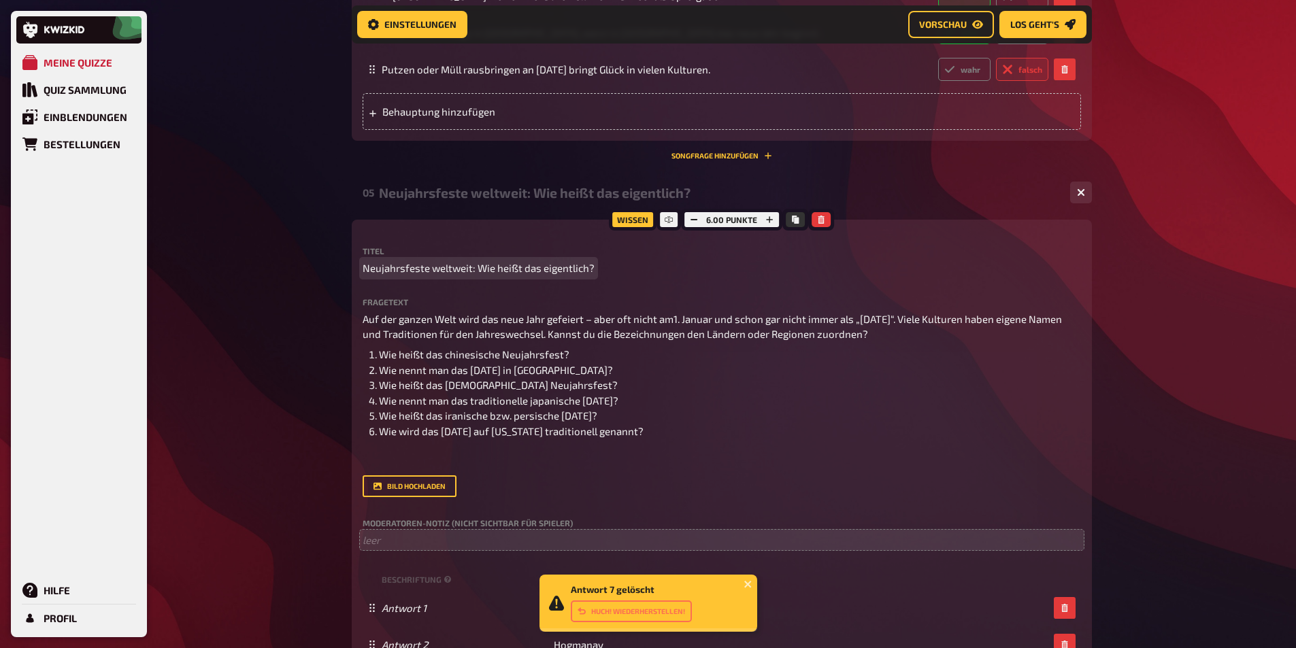
click at [490, 269] on span "Neujahrsfeste weltweit: Wie heißt das eigentlich?" at bounding box center [479, 269] width 232 height 16
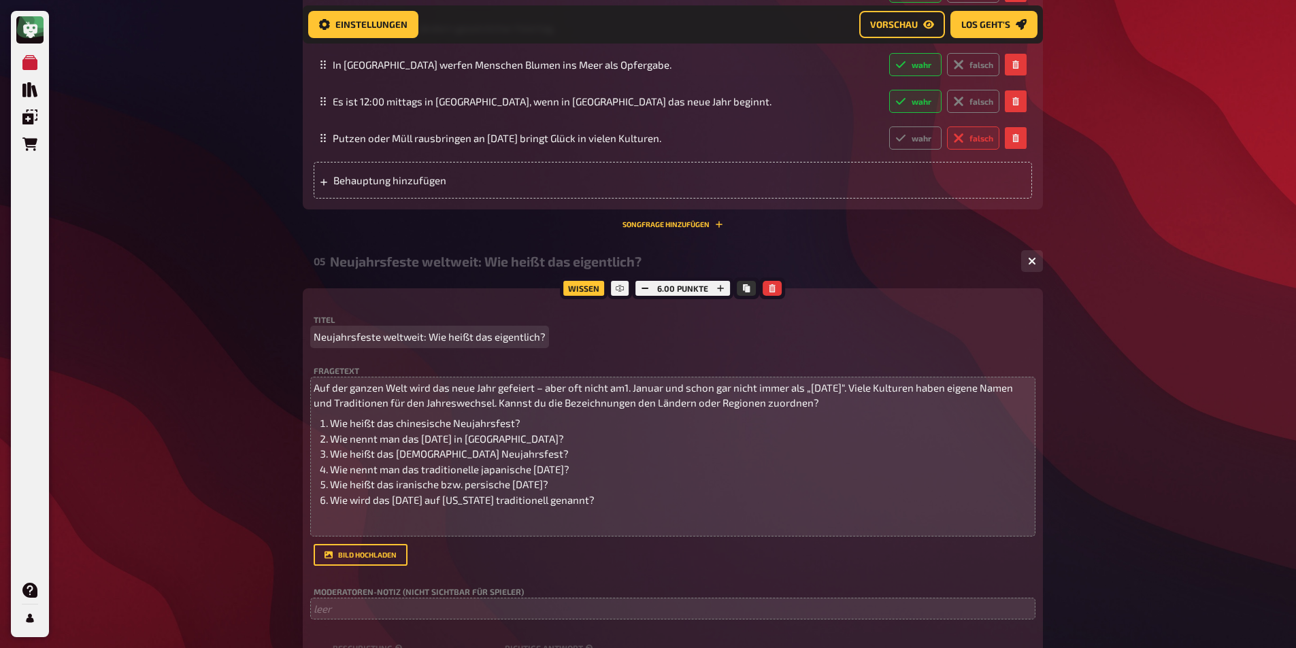
scroll to position [2000, 0]
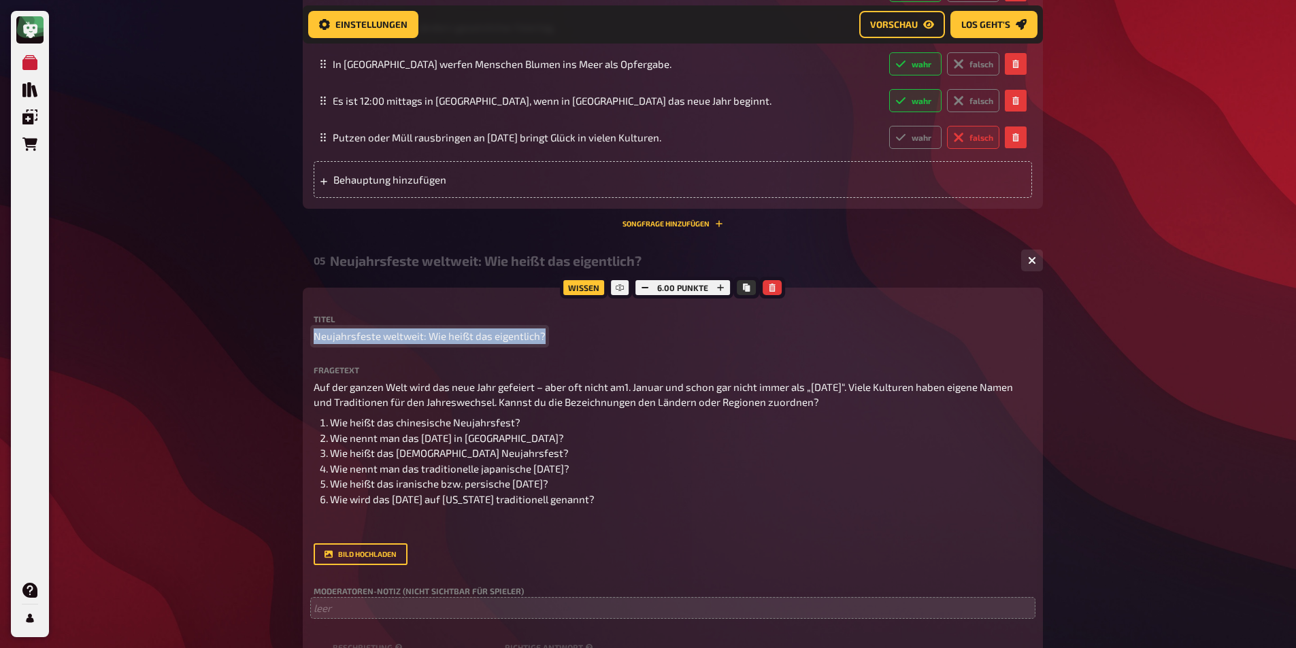
drag, startPoint x: 540, startPoint y: 335, endPoint x: 239, endPoint y: 299, distance: 303.4
paste span
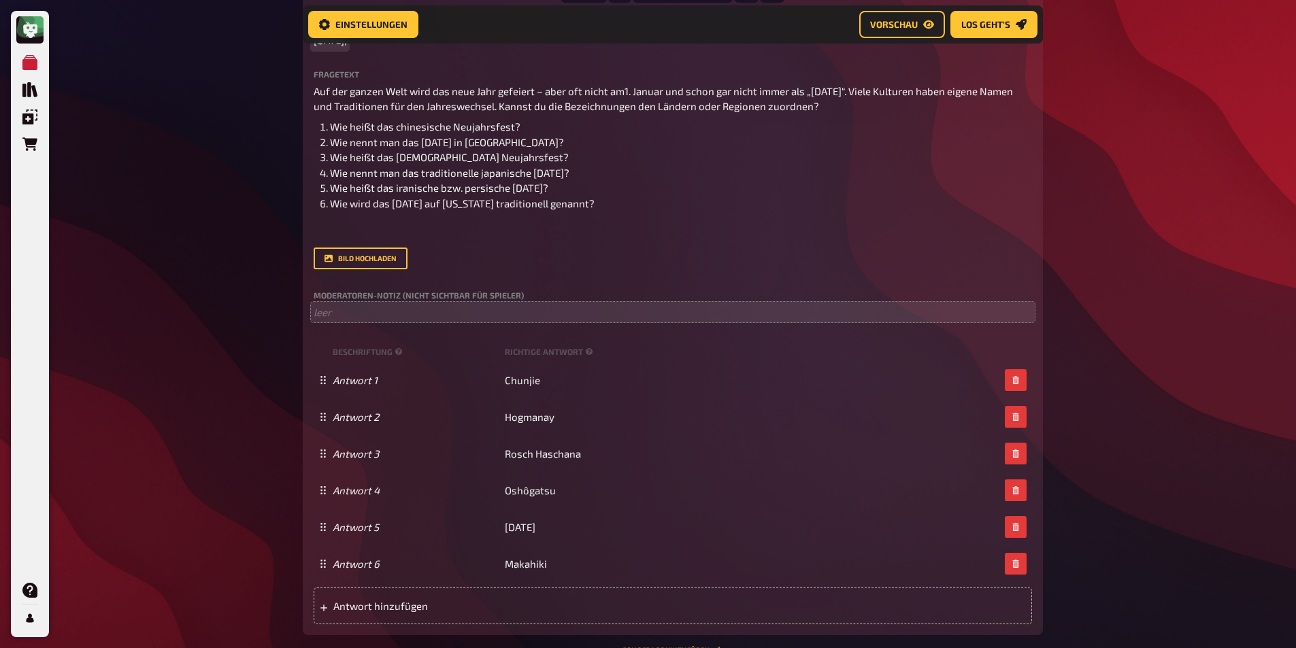
scroll to position [2204, 0]
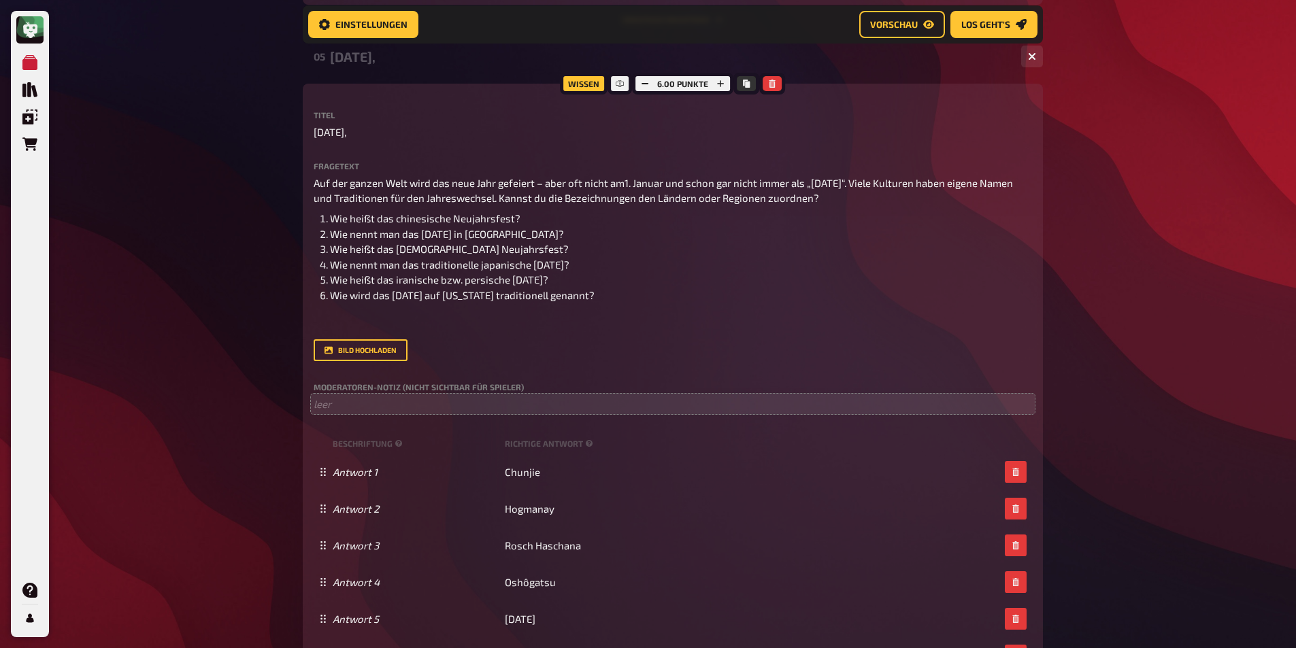
click at [364, 131] on p "[DATE]," at bounding box center [673, 132] width 718 height 16
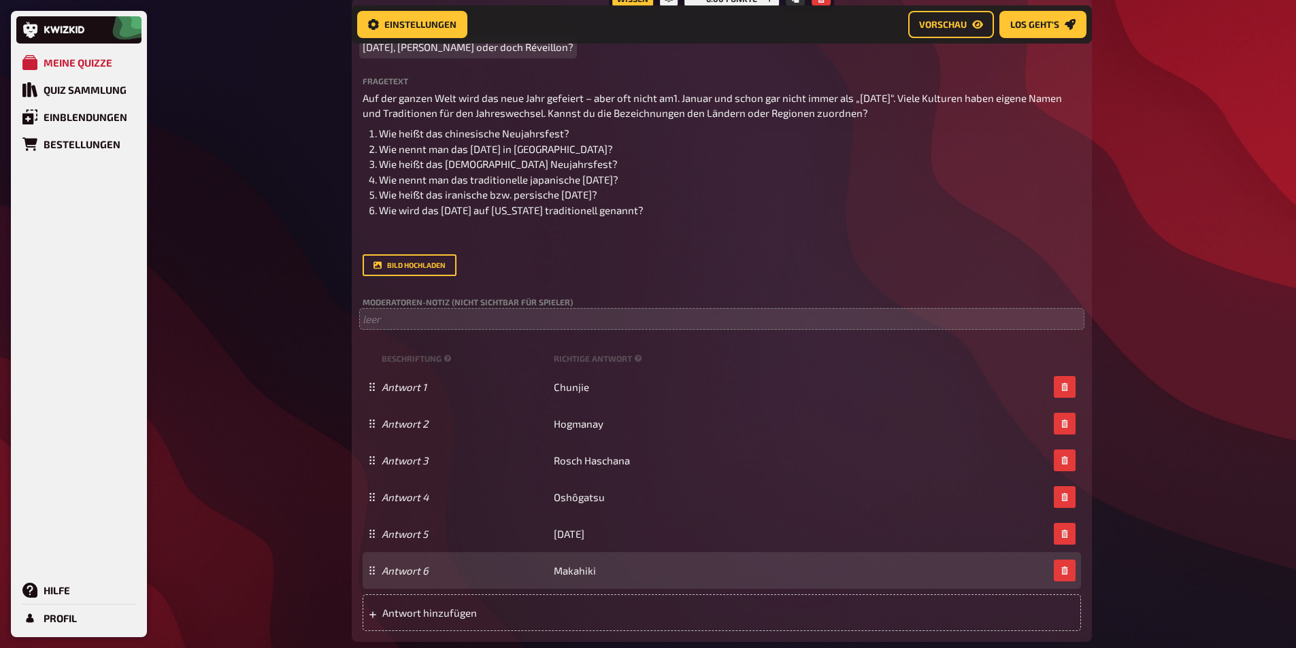
scroll to position [2230, 0]
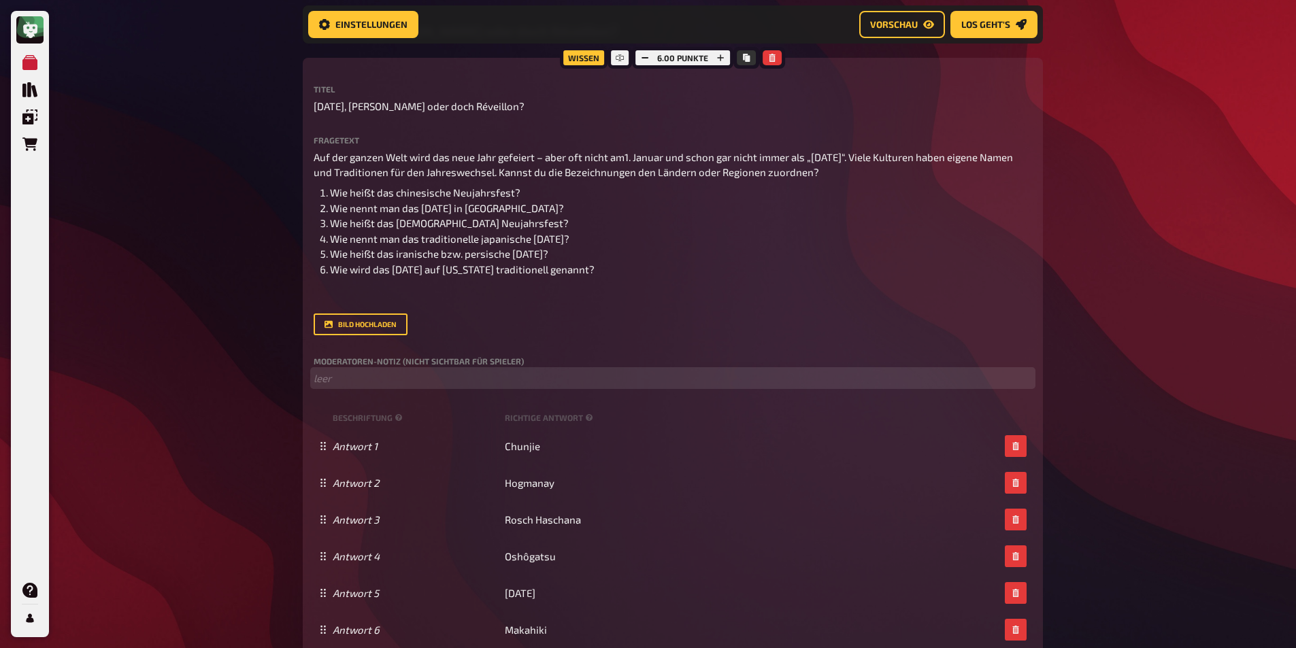
click at [343, 376] on p "﻿ leer" at bounding box center [673, 379] width 718 height 16
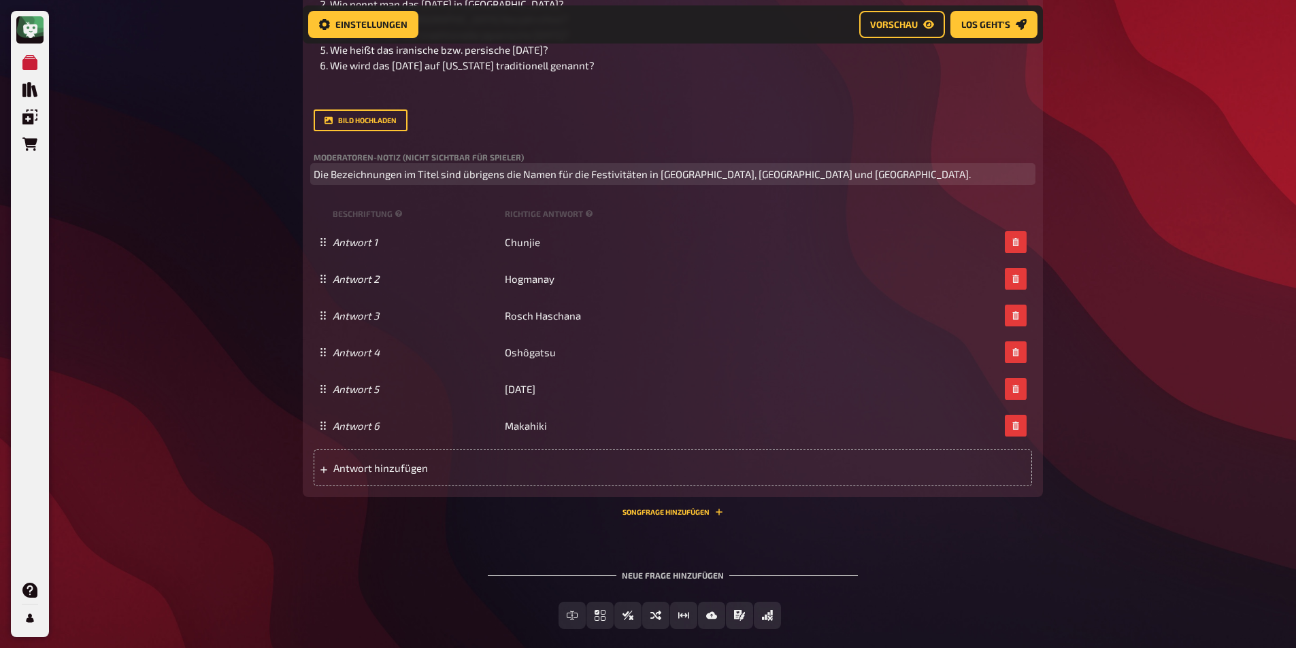
scroll to position [2502, 0]
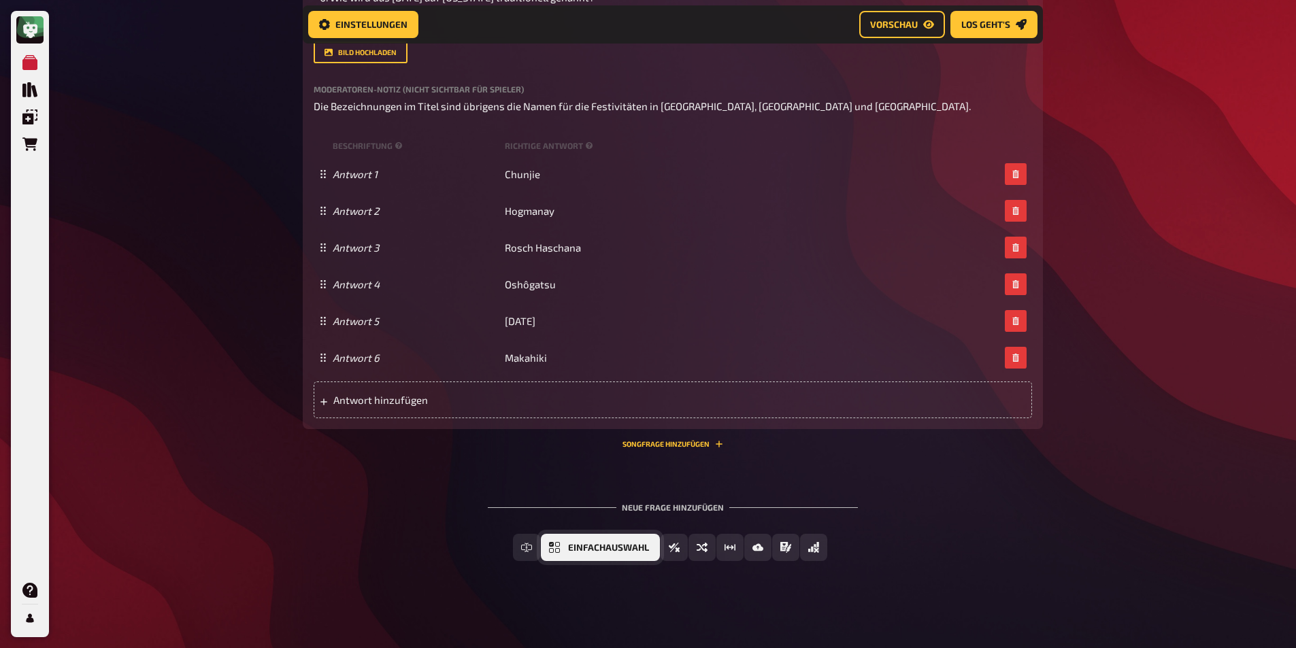
click at [622, 549] on span "Einfachauswahl" at bounding box center [608, 548] width 81 height 10
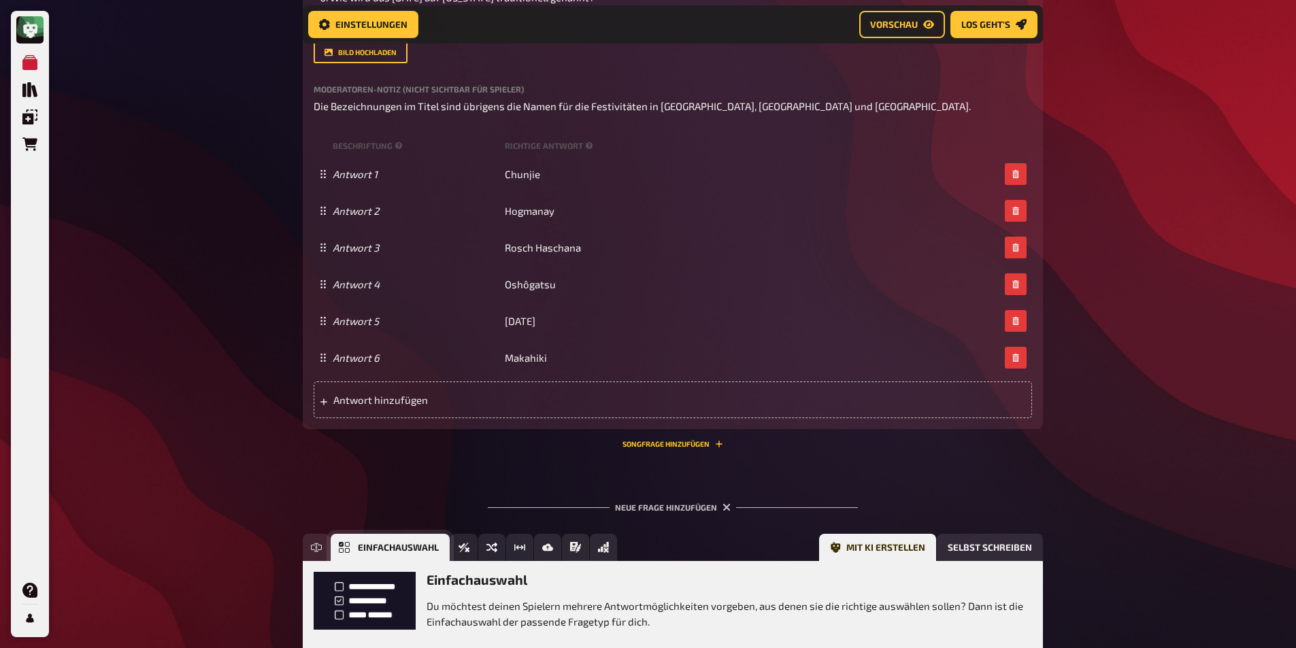
scroll to position [2628, 0]
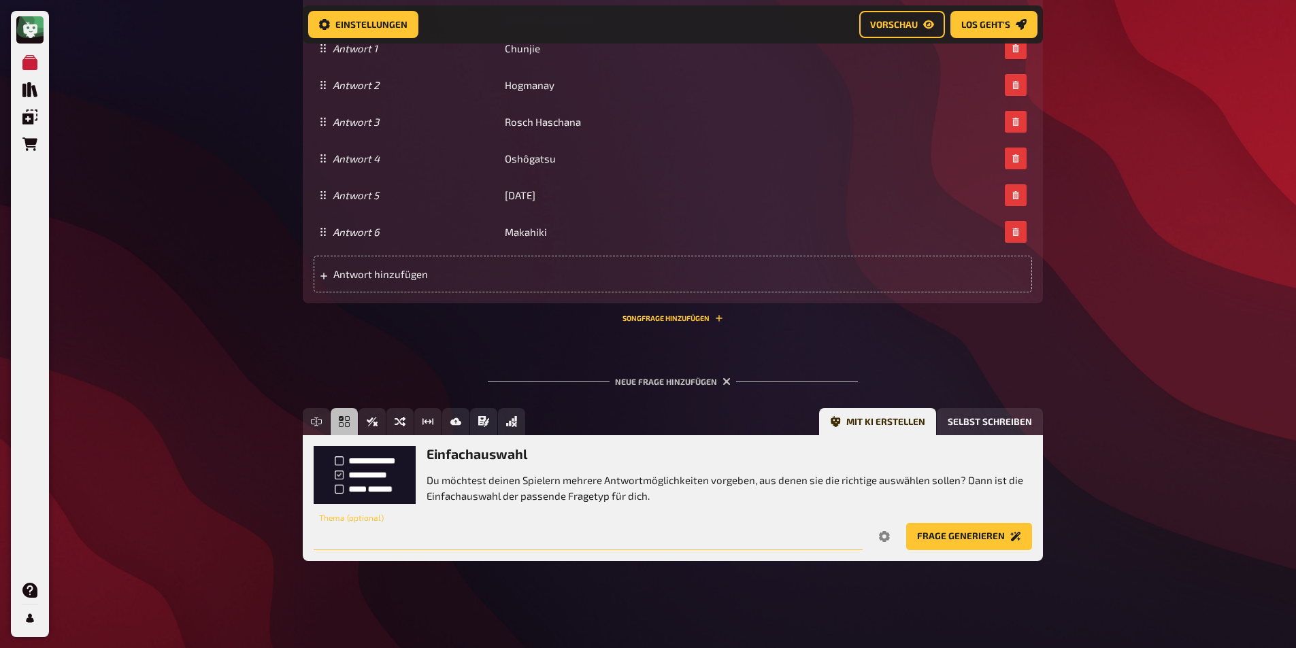
click at [503, 538] on input "text" at bounding box center [588, 536] width 549 height 27
click at [316, 536] on input "Woher kommt der Name [DATE] eigentlich?" at bounding box center [588, 536] width 549 height 27
type input "Woher kommt der Name [DATE] eigentlich?"
click at [976, 532] on button "Frage generieren" at bounding box center [969, 536] width 126 height 27
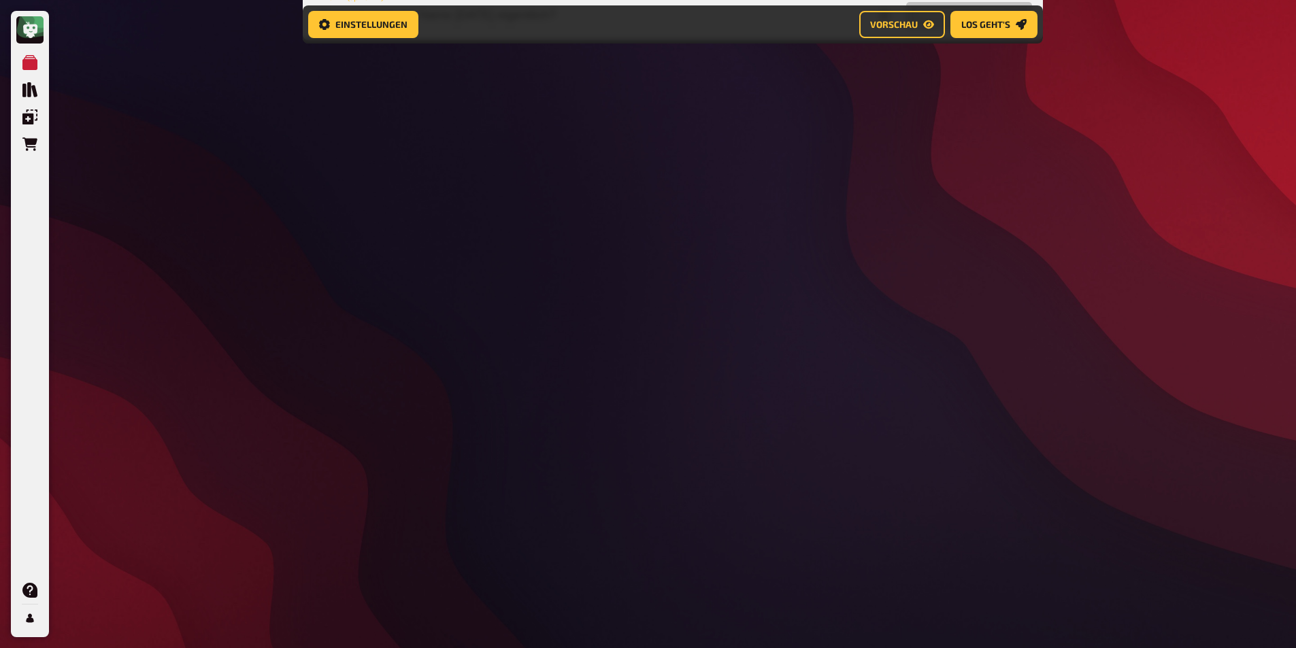
scroll to position [3149, 0]
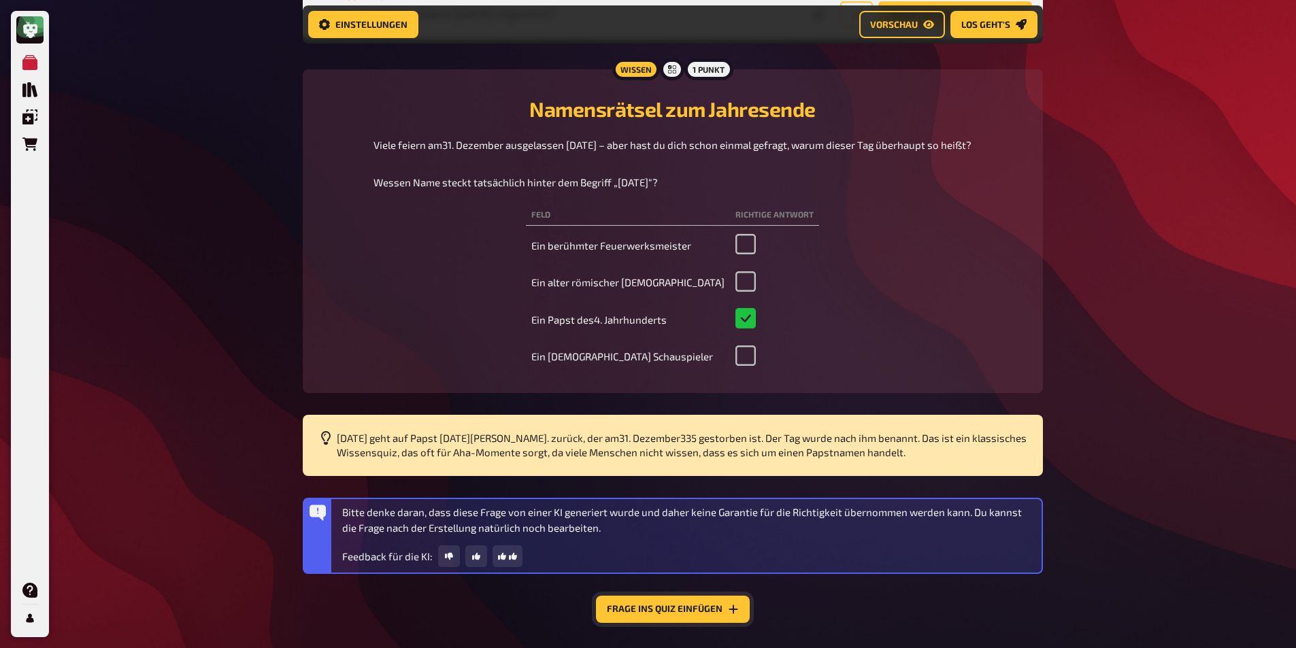
click at [656, 612] on button "Frage ins Quiz einfügen" at bounding box center [673, 609] width 154 height 27
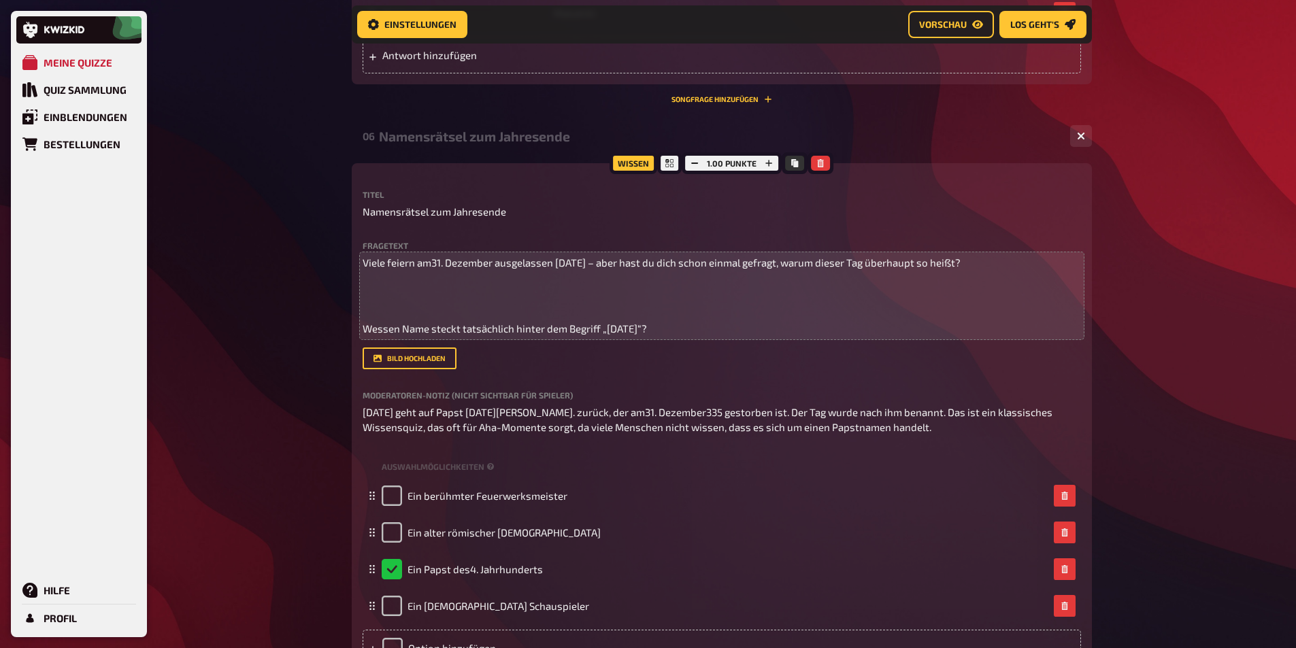
scroll to position [2823, 0]
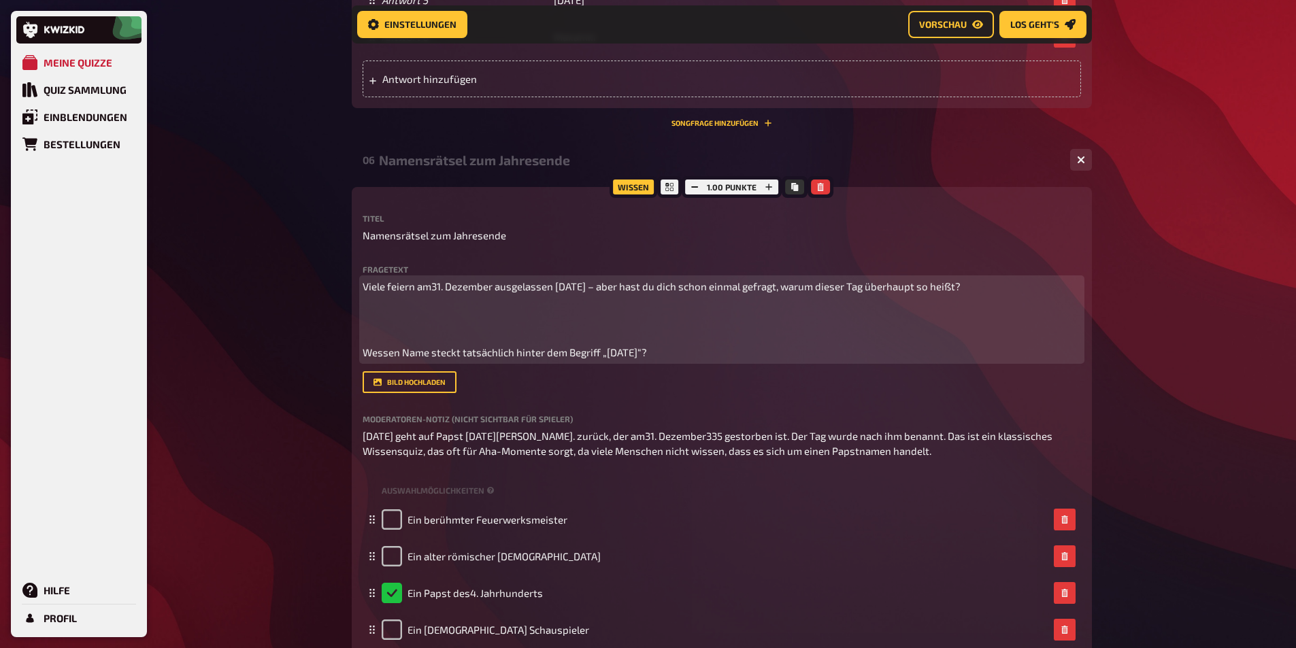
click at [382, 326] on p at bounding box center [722, 319] width 718 height 31
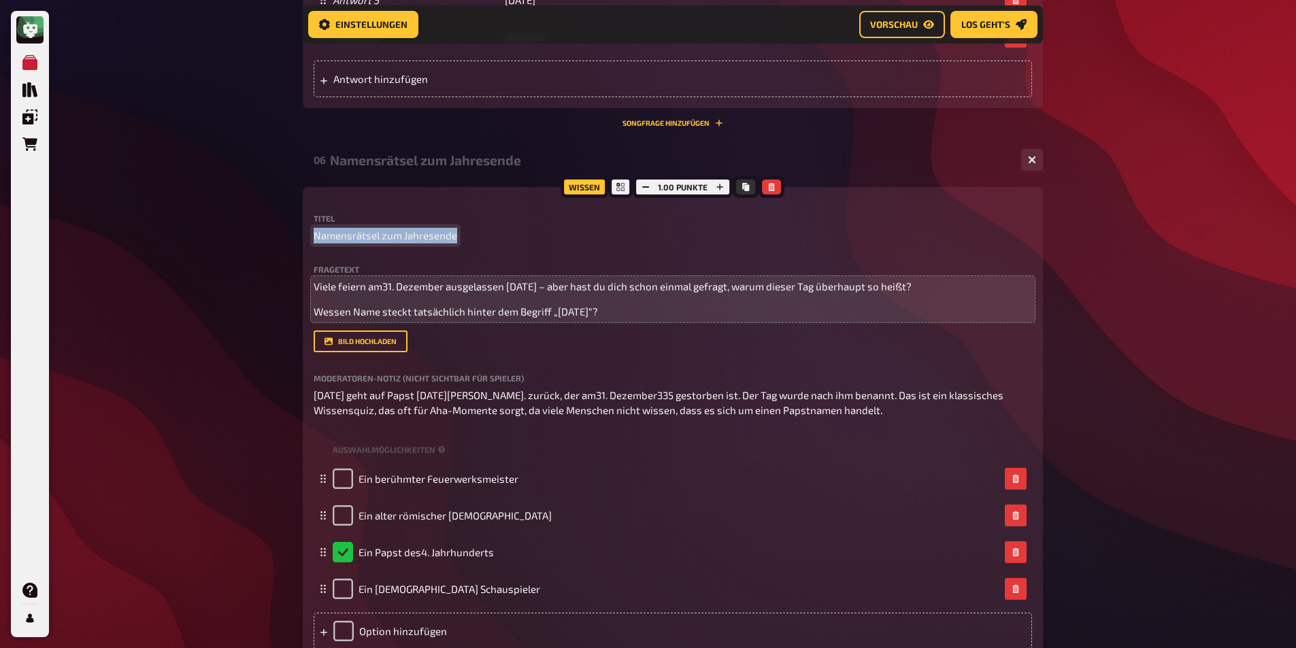
drag, startPoint x: 455, startPoint y: 235, endPoint x: 304, endPoint y: 209, distance: 153.1
click at [304, 209] on div "Wissen 1.00 Punkte Titel Namensrätsel zum Jahresende Fragetext Viele feiern am3…" at bounding box center [673, 423] width 740 height 473
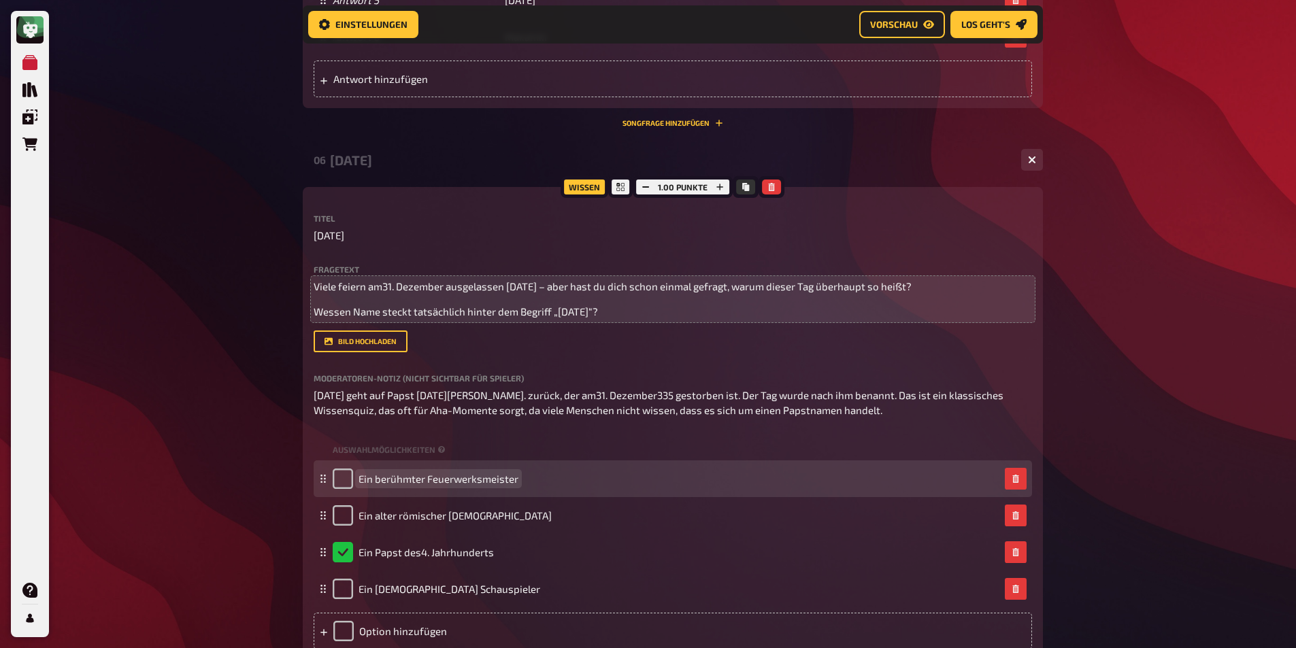
click at [509, 482] on span "Ein berühmter Feuerwerksmeister" at bounding box center [438, 479] width 160 height 12
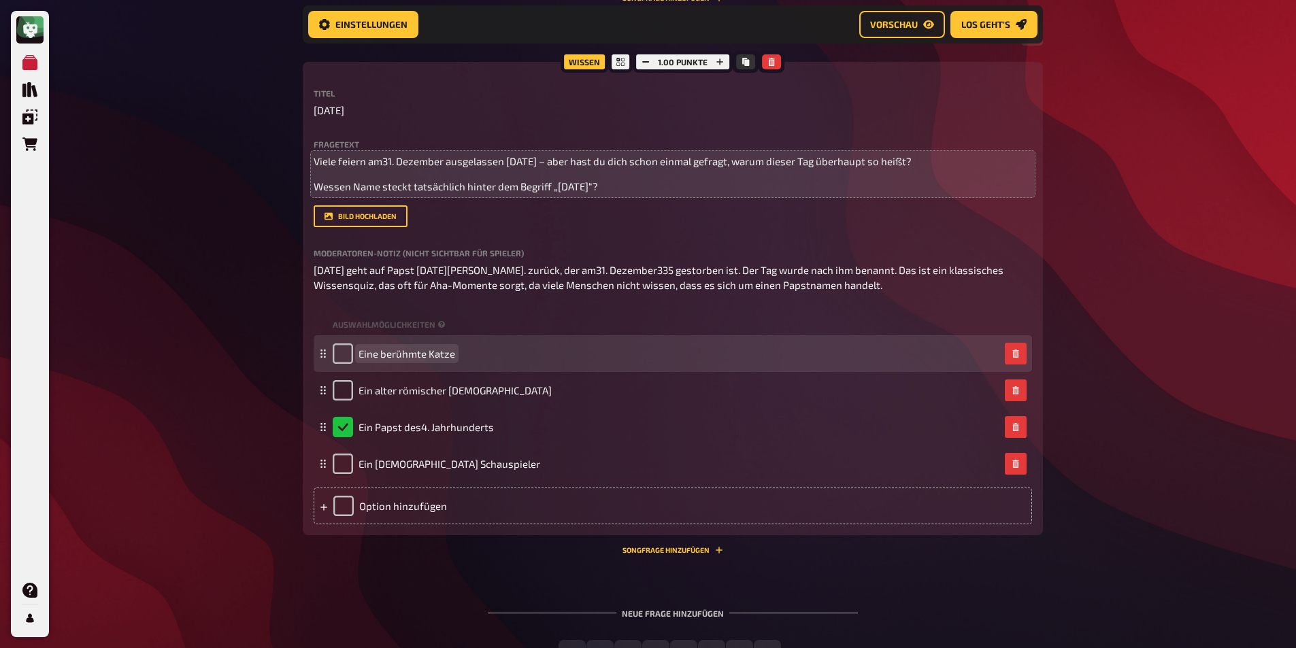
scroll to position [2959, 0]
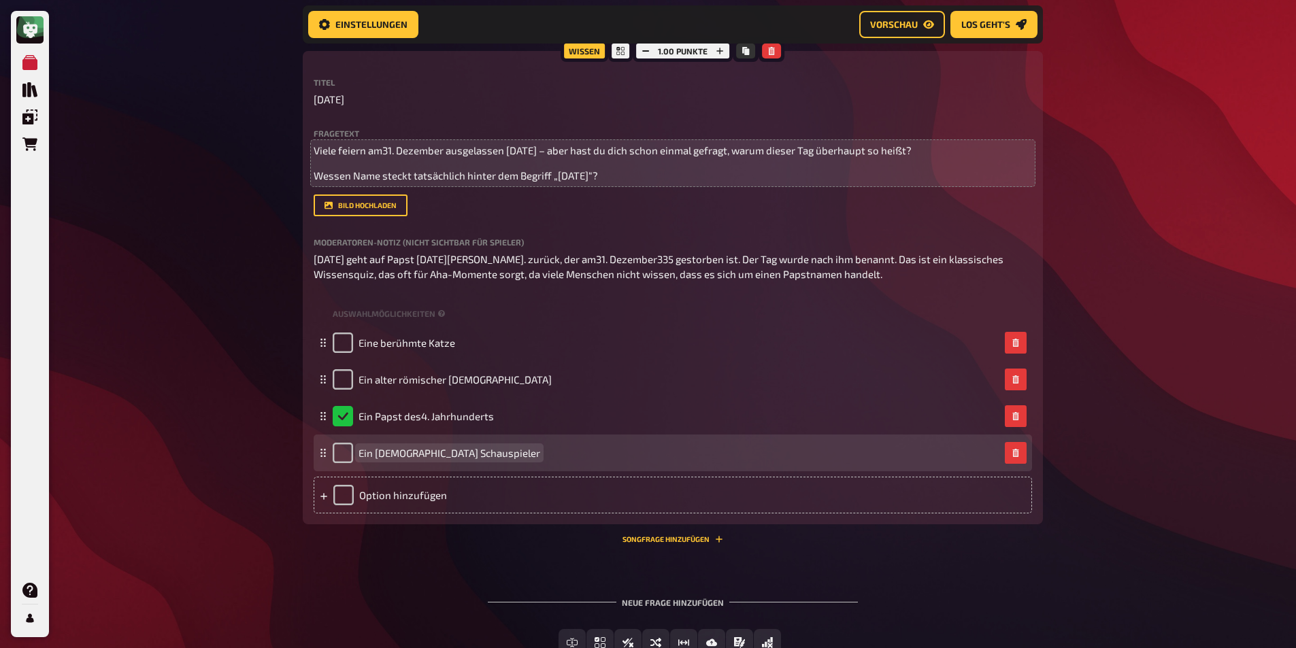
click at [466, 448] on span "Ein [DEMOGRAPHIC_DATA] Schauspieler" at bounding box center [449, 453] width 182 height 12
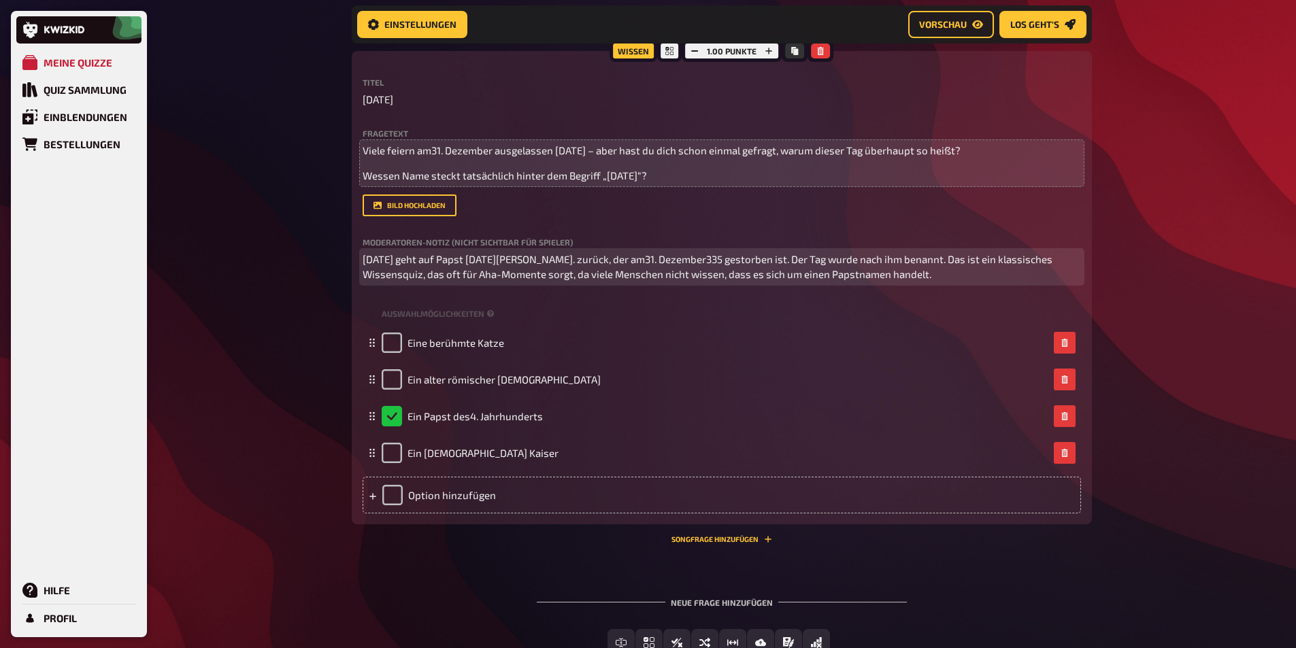
click at [656, 253] on span "[DATE] geht auf Papst [DATE][PERSON_NAME]. zurück, der am31. Dezember335 gestor…" at bounding box center [709, 267] width 692 height 28
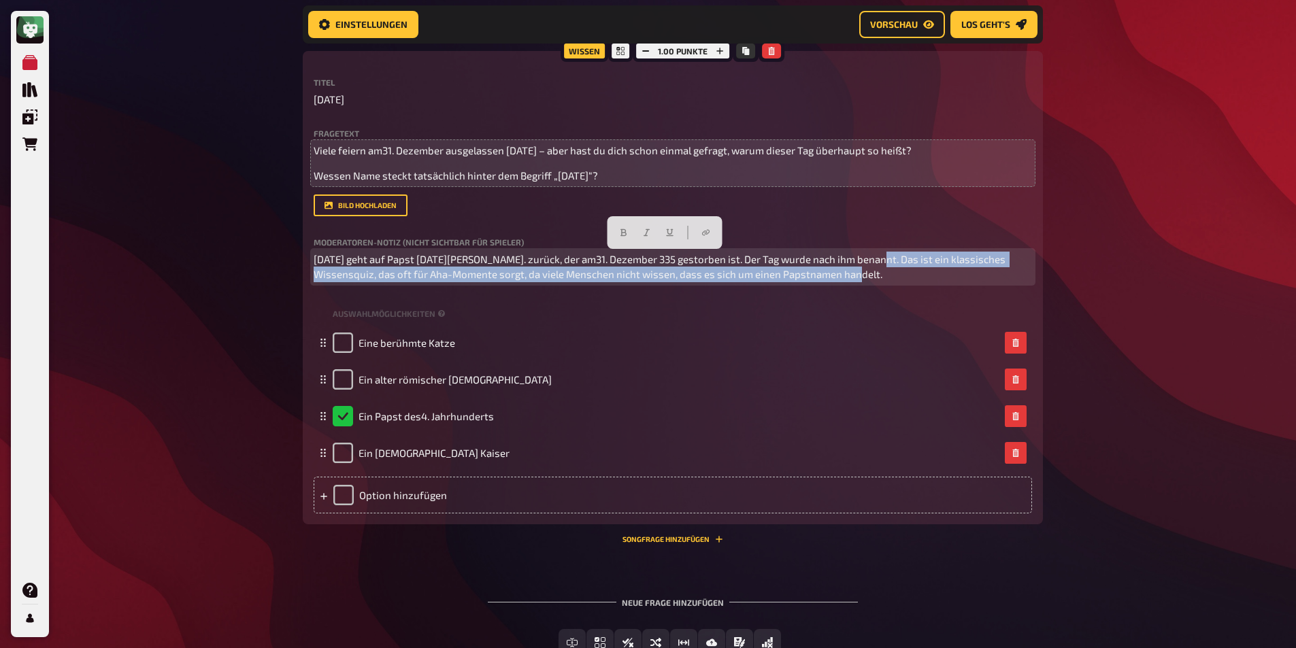
drag, startPoint x: 852, startPoint y: 256, endPoint x: 875, endPoint y: 297, distance: 47.5
click at [875, 297] on div "Titel [DATE] Fragetext Viele feiern am31. Dezember ausgelassen [DATE] – aber ha…" at bounding box center [673, 295] width 718 height 435
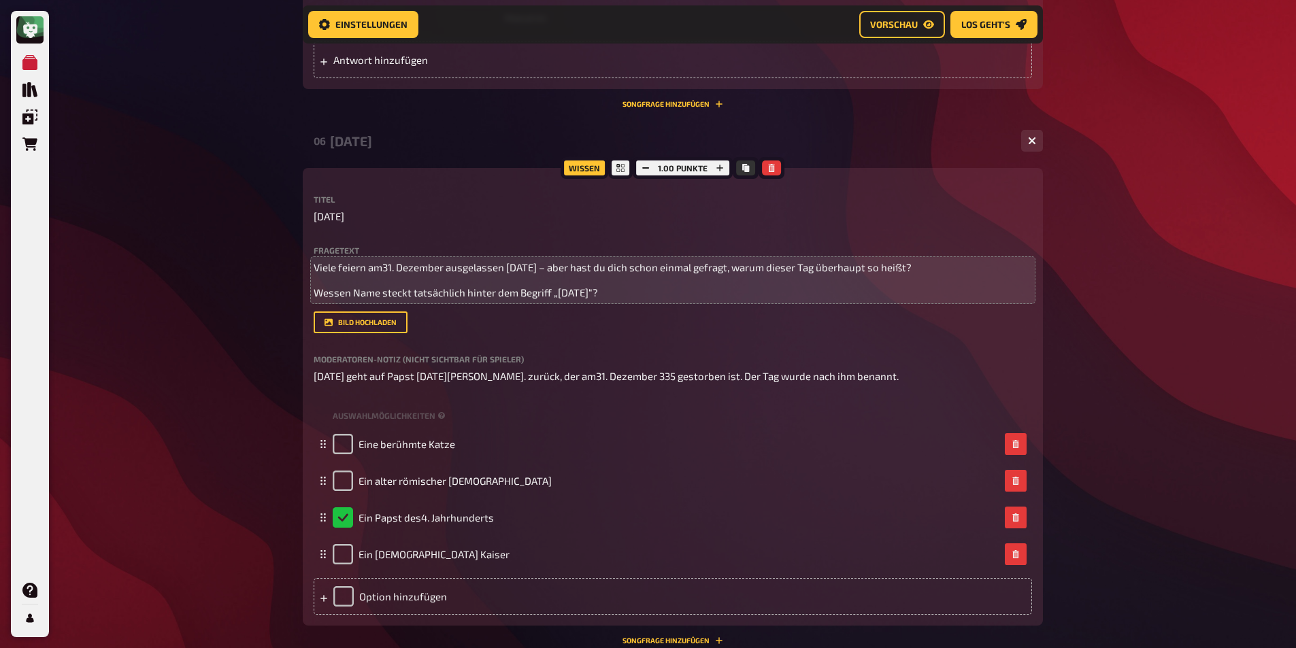
scroll to position [2834, 0]
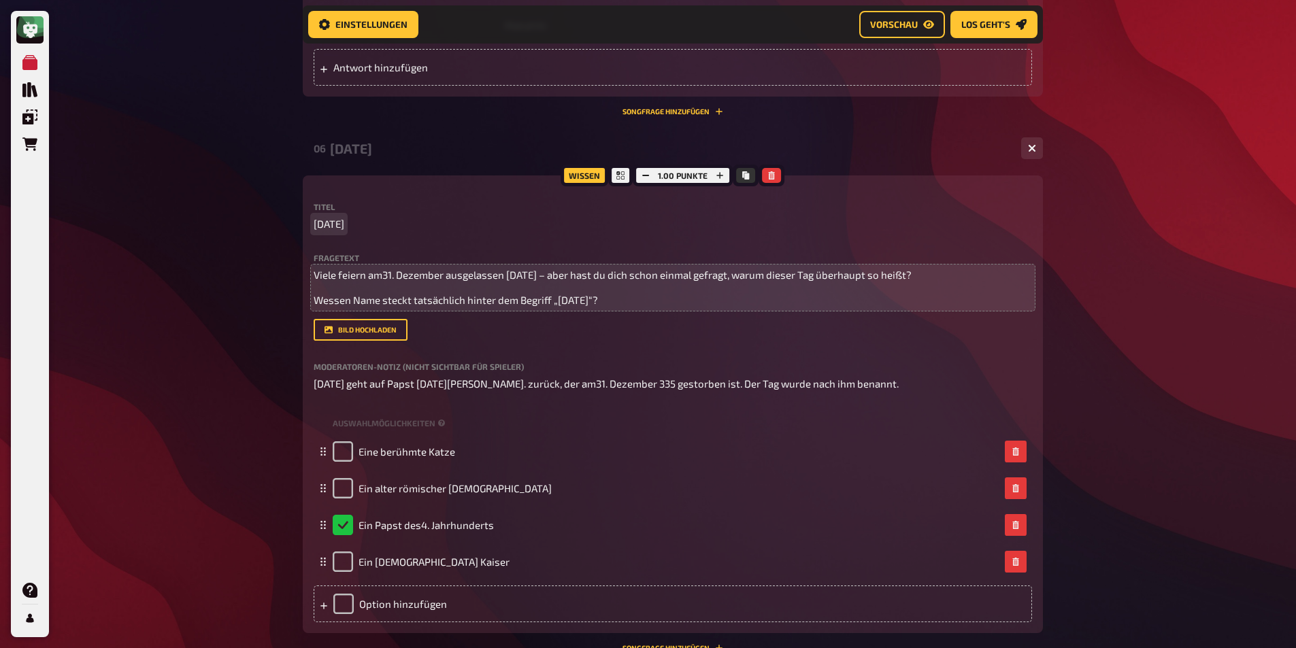
drag, startPoint x: 350, startPoint y: 224, endPoint x: 295, endPoint y: 210, distance: 57.4
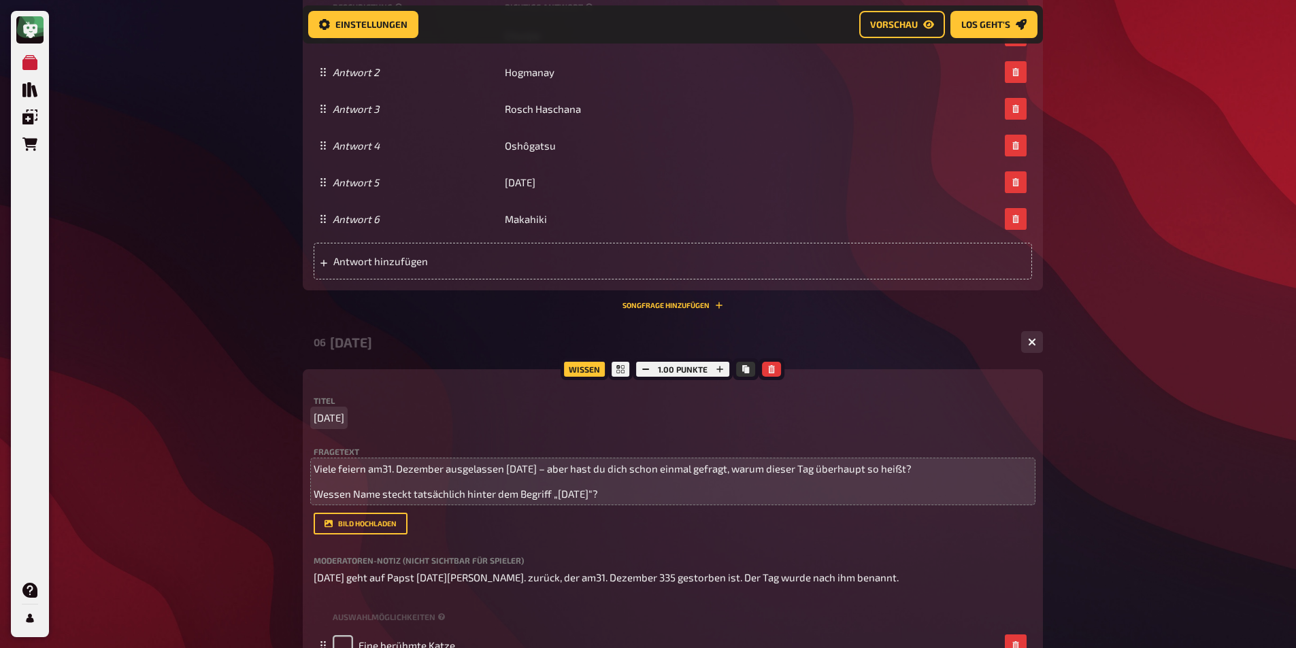
scroll to position [2664, 0]
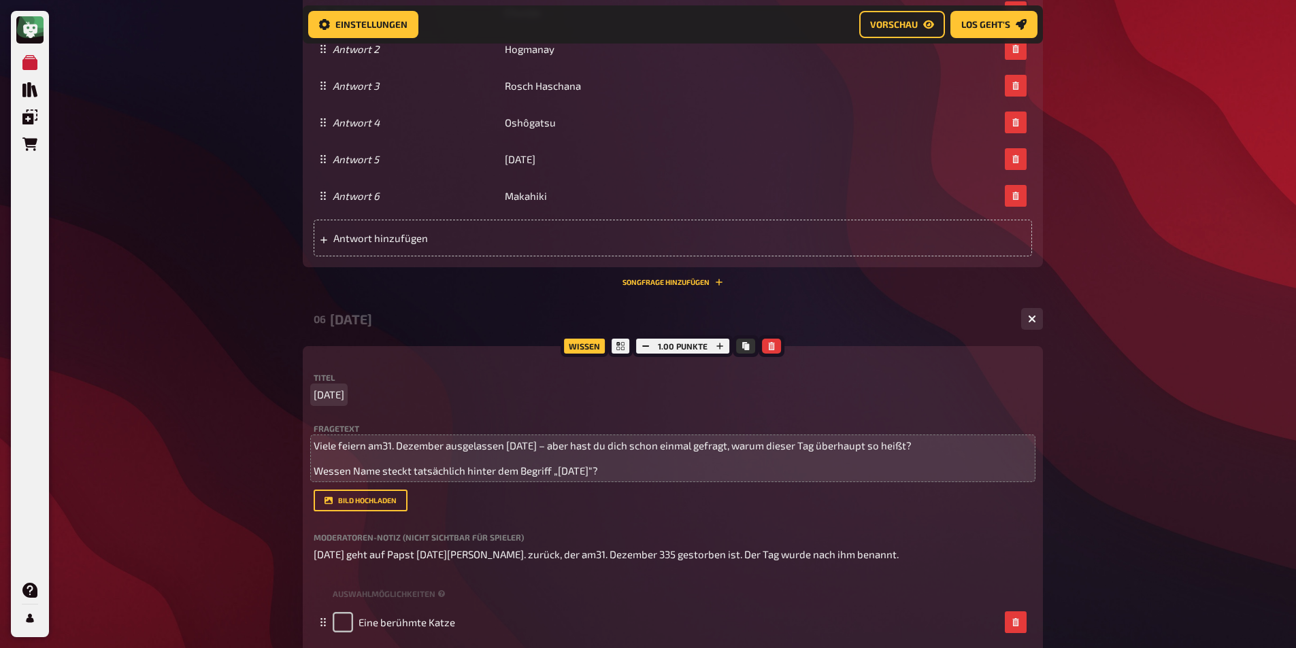
click at [341, 394] on span "[DATE]" at bounding box center [329, 395] width 31 height 16
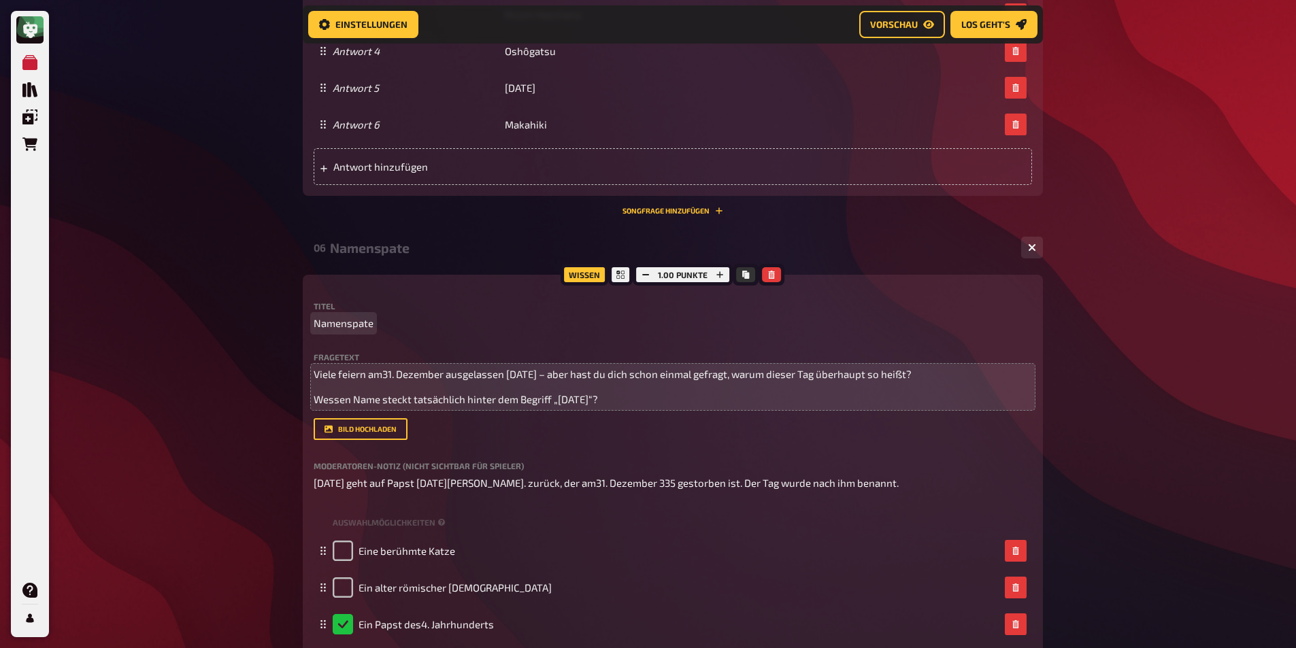
scroll to position [2868, 0]
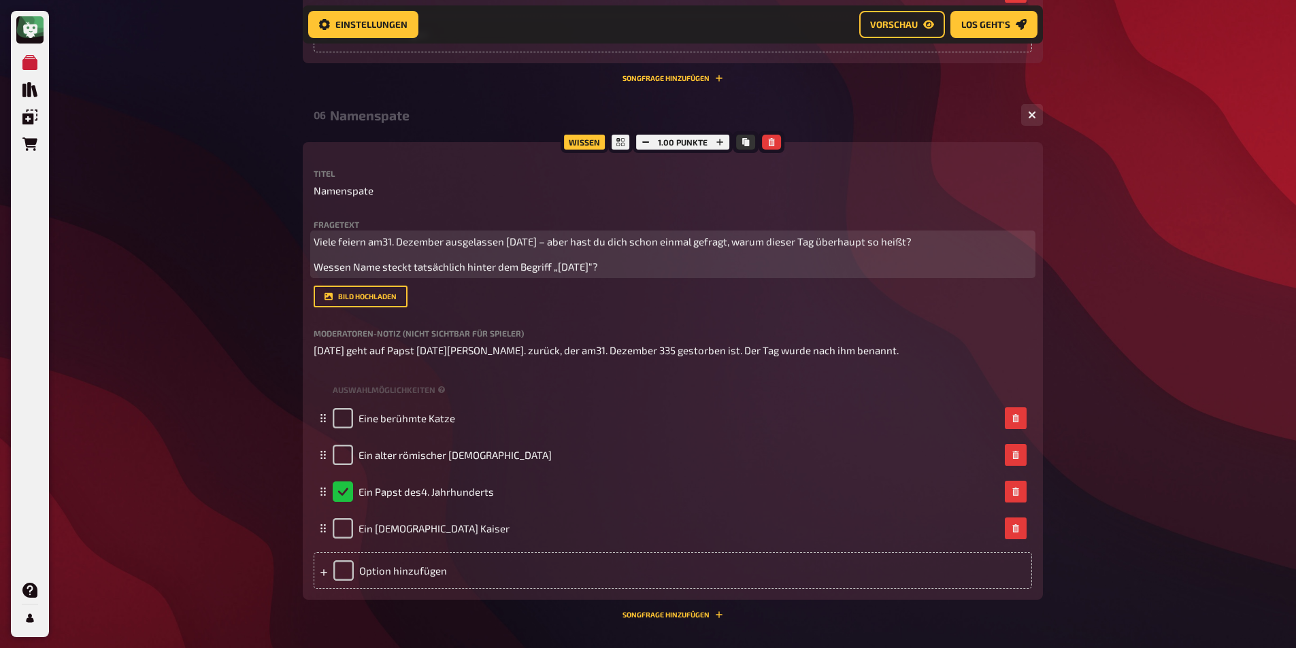
click at [395, 267] on span "Wessen Name steckt tatsächlich hinter dem Begriff „[DATE]“?" at bounding box center [456, 267] width 284 height 12
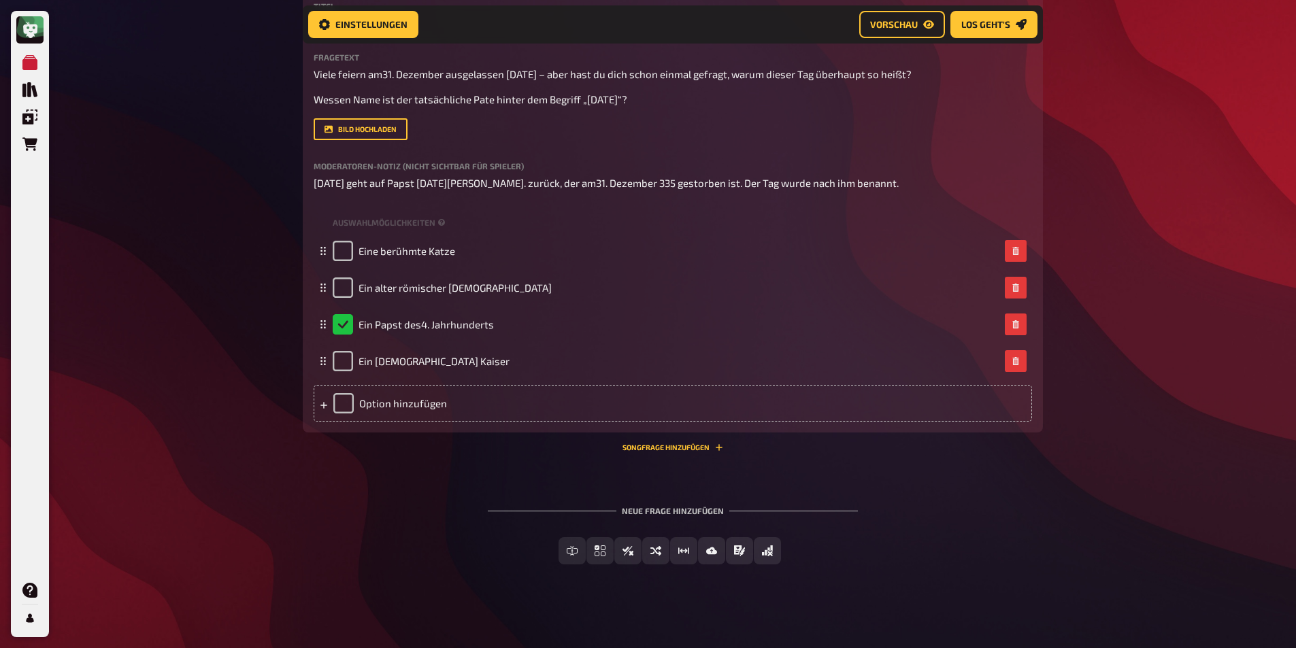
scroll to position [3038, 0]
click at [996, 22] on span "Los geht's" at bounding box center [985, 25] width 49 height 10
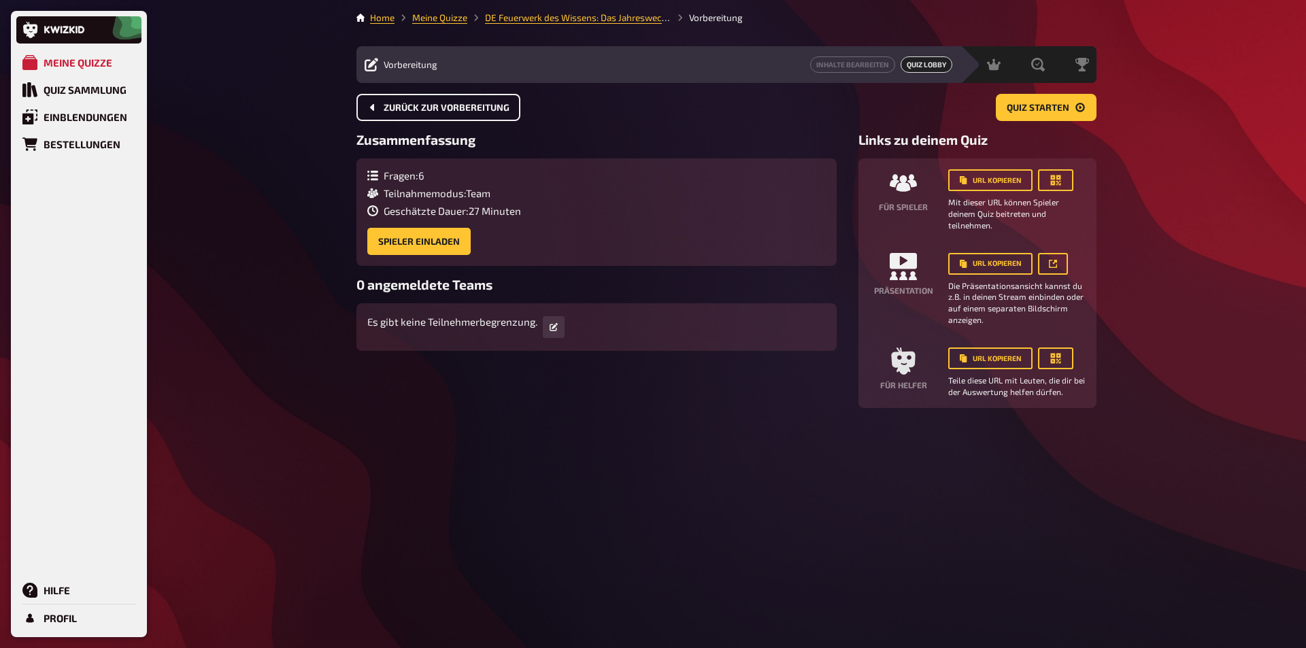
click at [373, 110] on icon "Zurück zur Vorbereitung" at bounding box center [372, 107] width 4 height 7
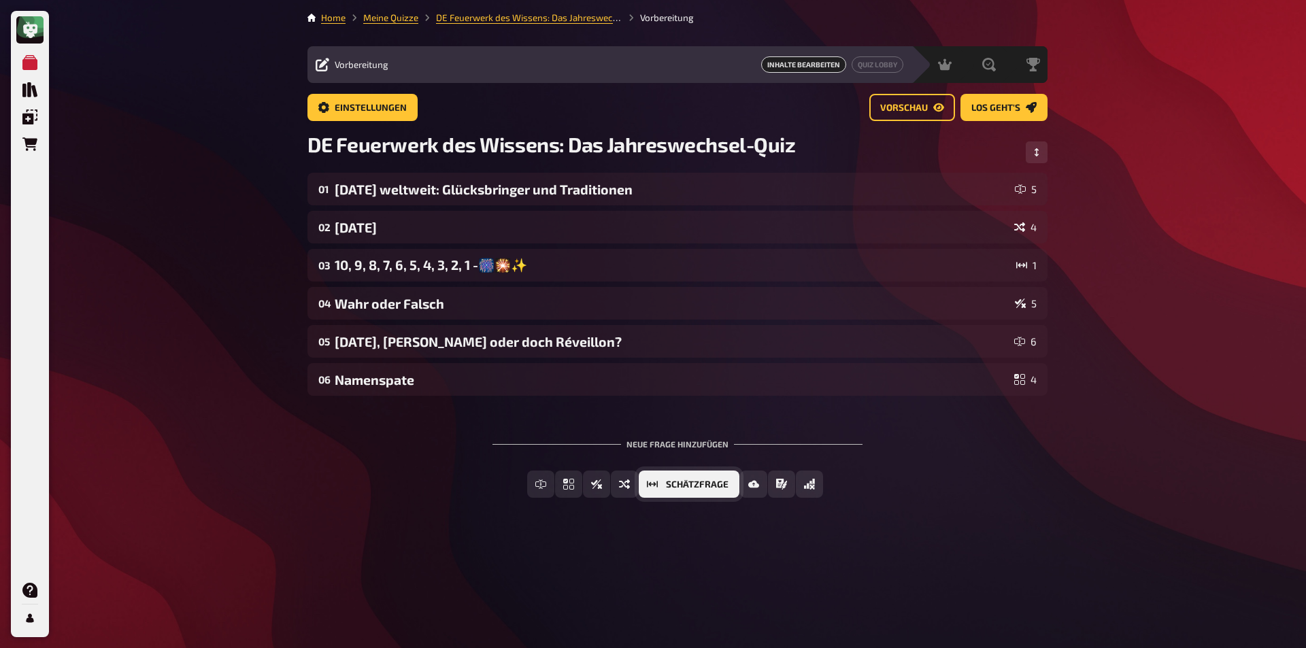
click at [718, 488] on span "Schätzfrage" at bounding box center [697, 485] width 63 height 10
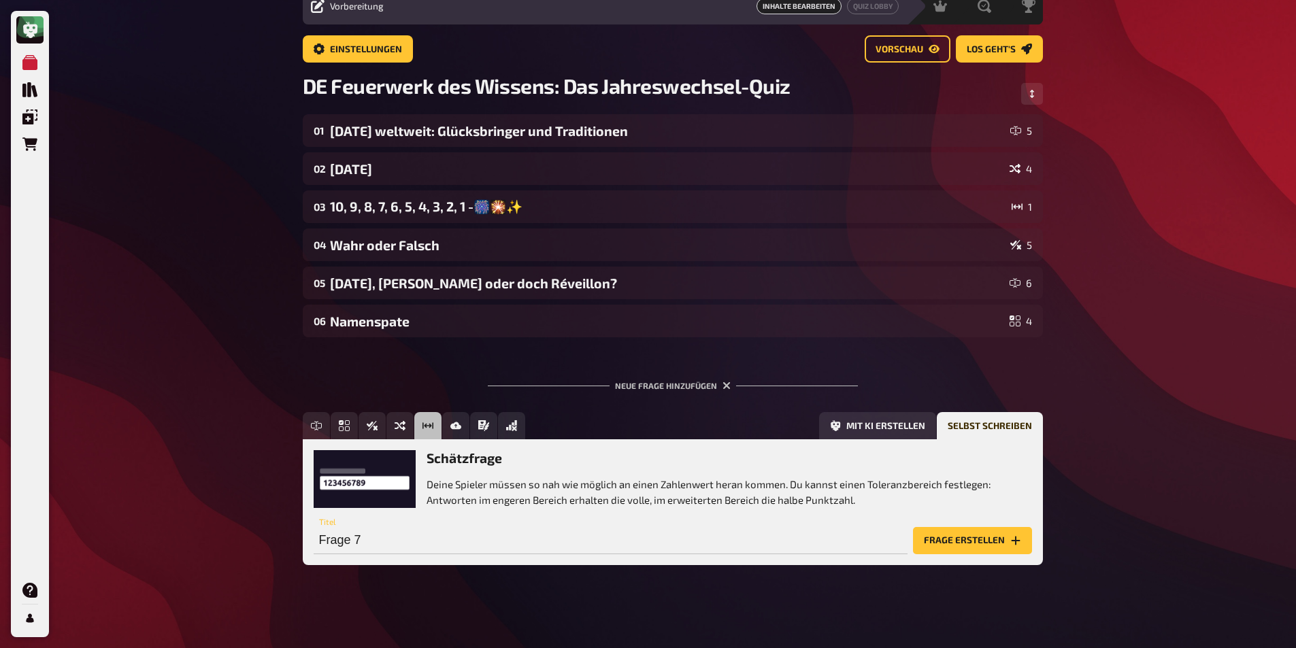
scroll to position [63, 0]
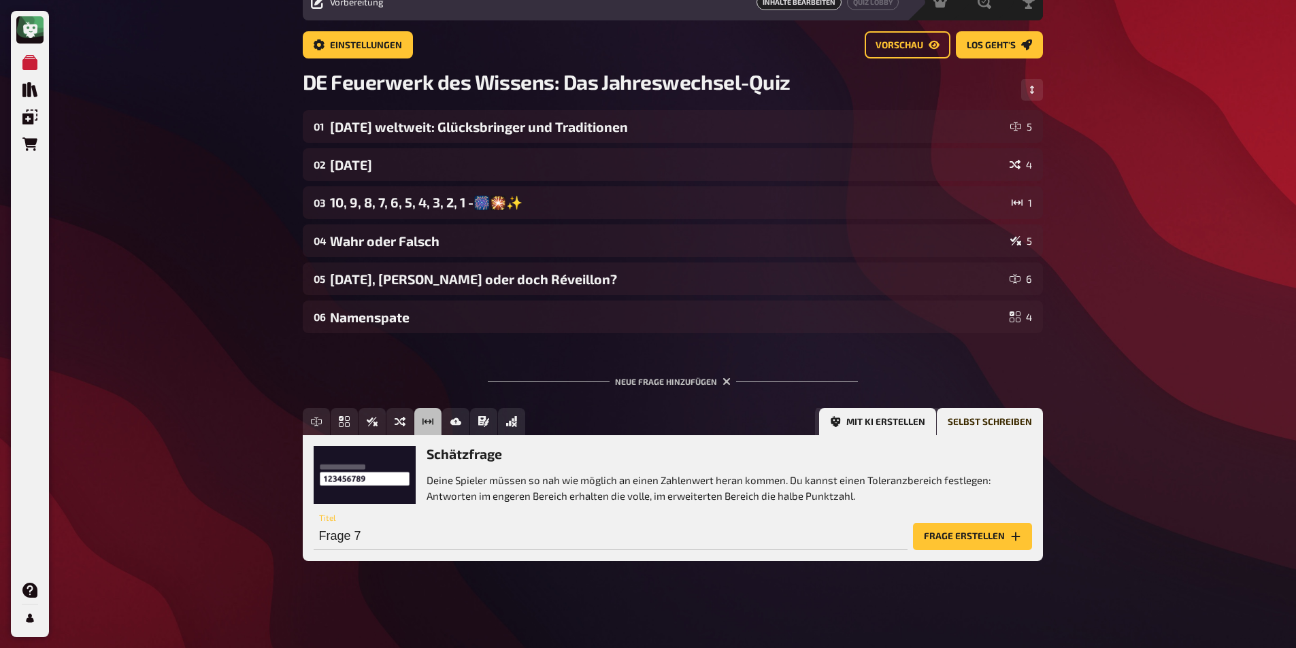
click at [895, 414] on button "Mit KI erstellen" at bounding box center [877, 421] width 117 height 27
click at [352, 539] on input "text" at bounding box center [588, 536] width 549 height 27
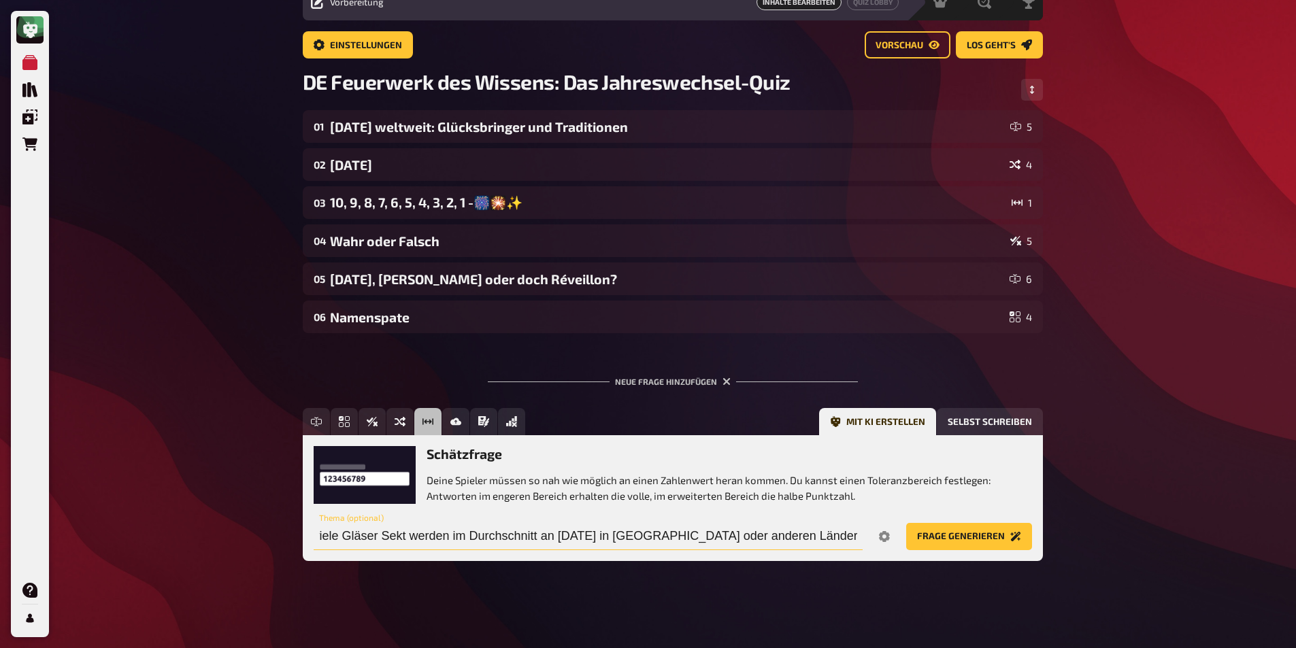
scroll to position [0, 37]
type input "Wie viele Gläser Sekt werden im Durchschnitt an [DATE] in [GEOGRAPHIC_DATA] ode…"
click at [906, 523] on button "Frage generieren" at bounding box center [969, 536] width 126 height 27
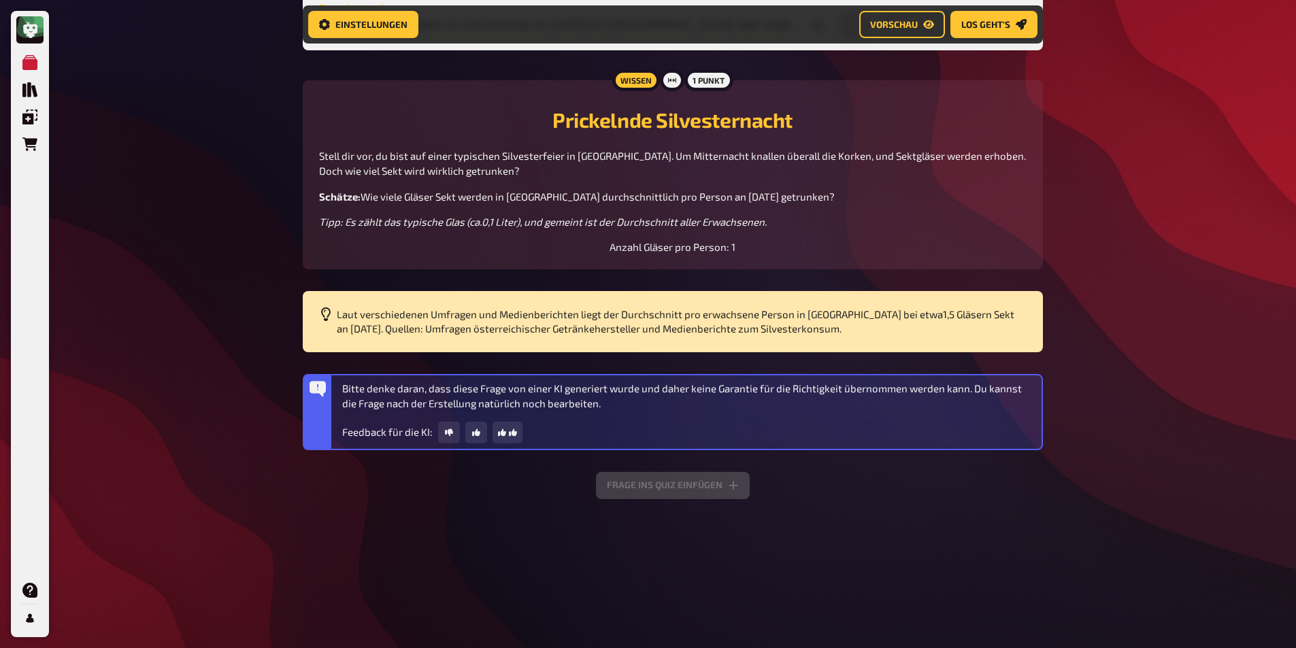
scroll to position [501, 0]
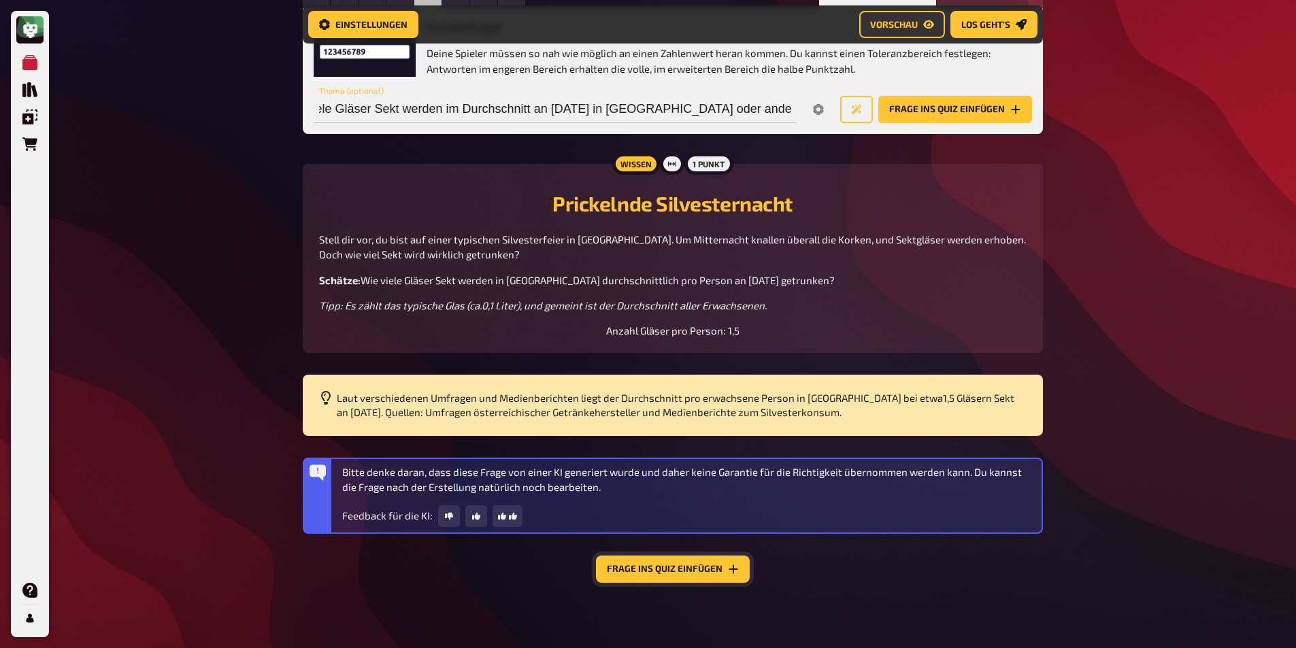
click at [654, 571] on button "Frage ins Quiz einfügen" at bounding box center [673, 569] width 154 height 27
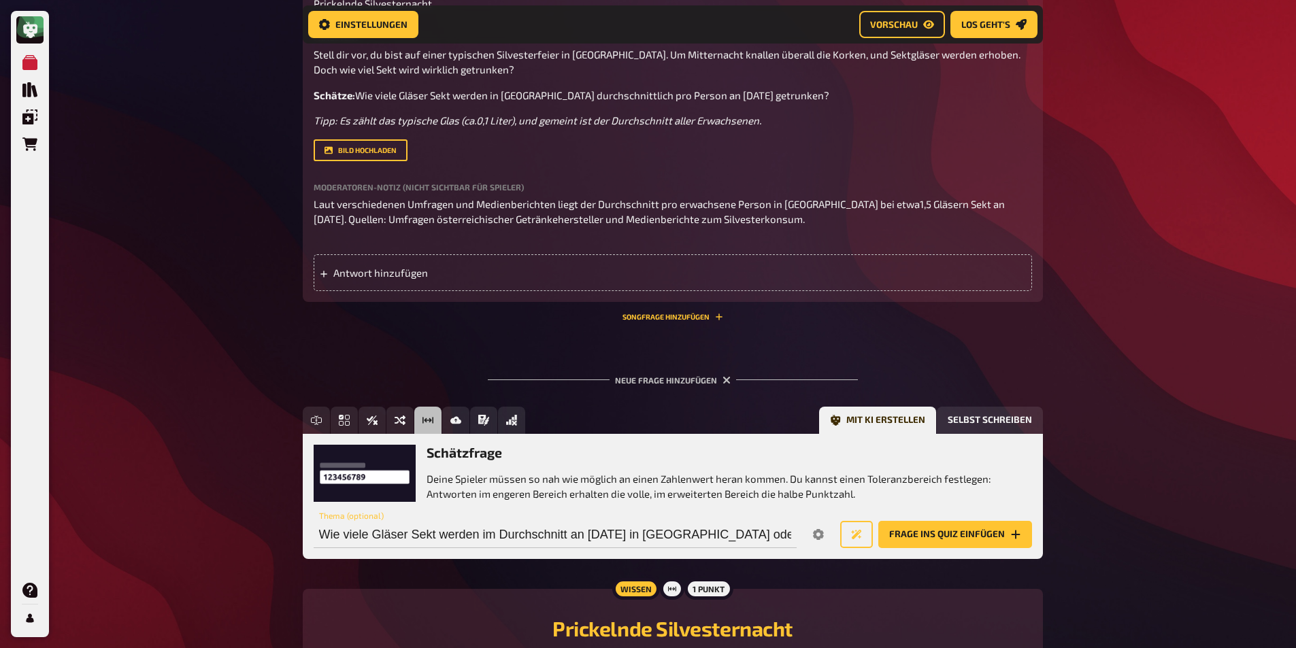
scroll to position [431, 0]
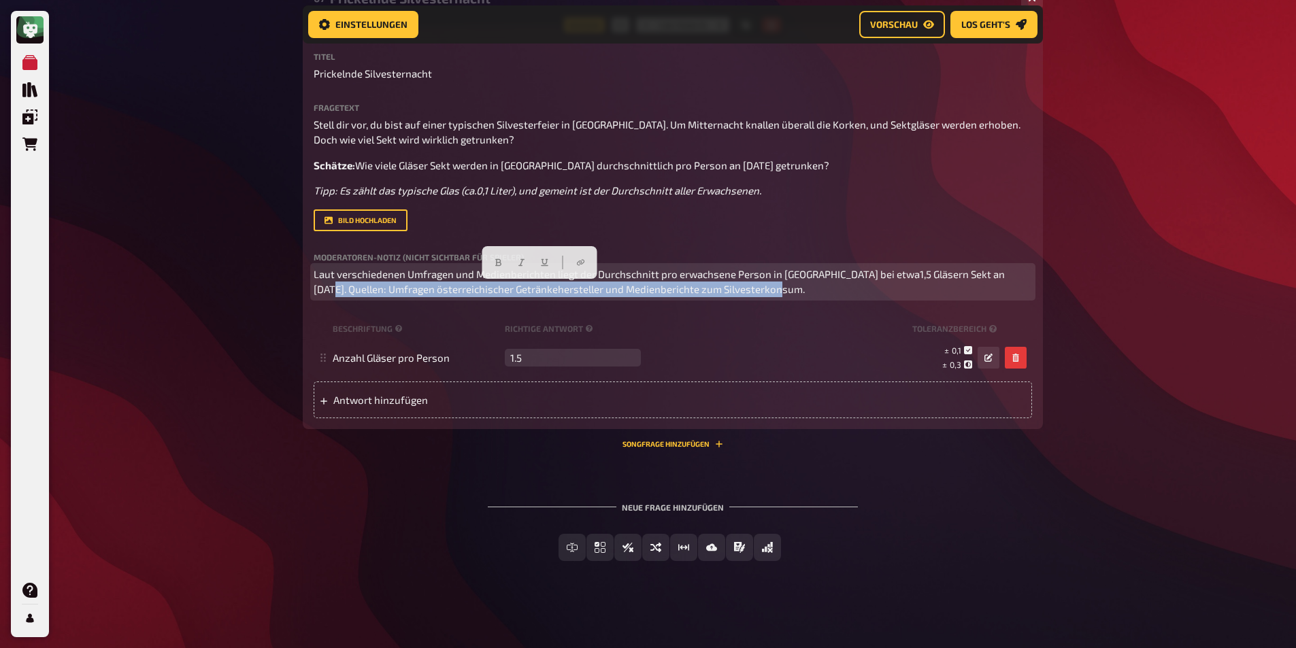
drag, startPoint x: 792, startPoint y: 290, endPoint x: 222, endPoint y: 288, distance: 570.0
click at [222, 289] on div "Meine Quizze Quiz Sammlung Einblendungen Bestellungen Hilfe Profil Home Meine Q…" at bounding box center [648, 108] width 1296 height 1079
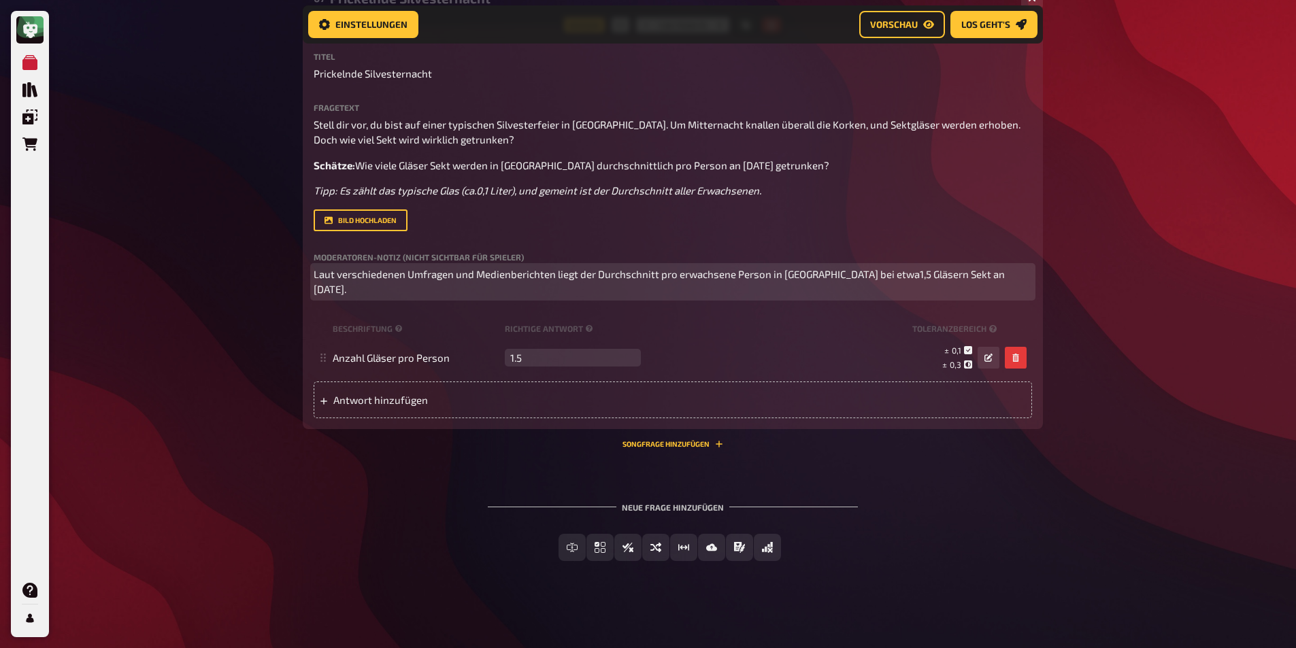
scroll to position [415, 0]
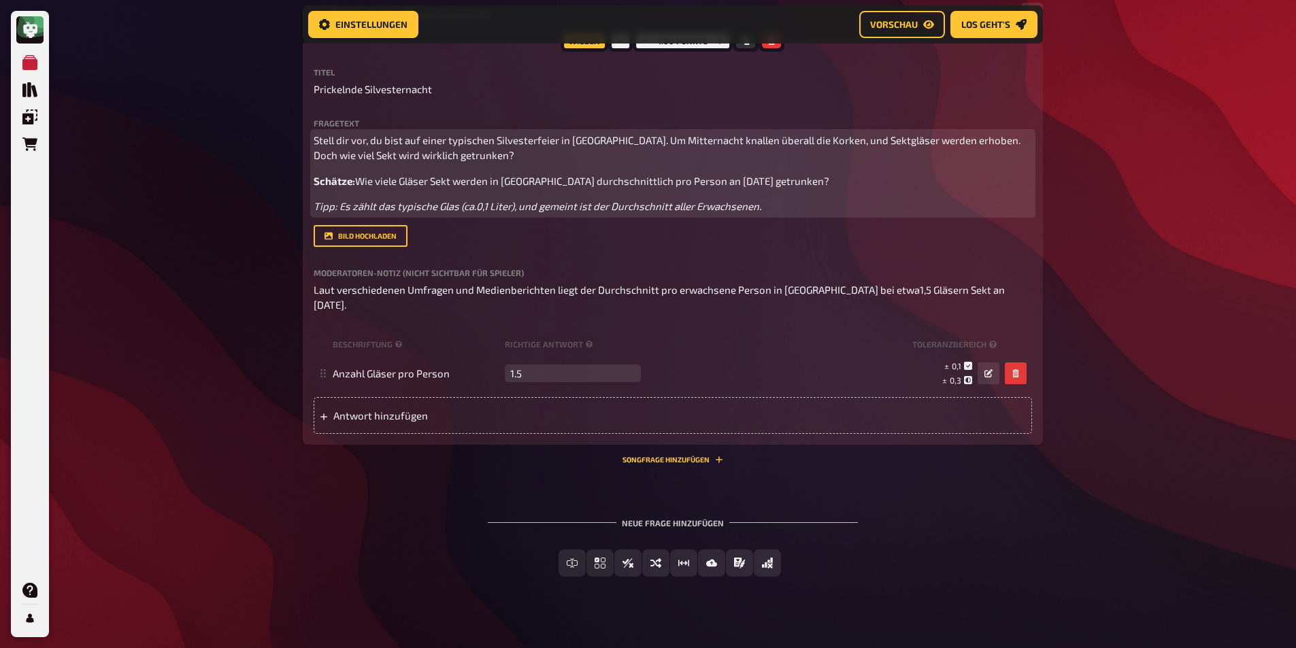
click at [334, 182] on span "Schätze:" at bounding box center [334, 181] width 41 height 12
click at [329, 155] on icon "button" at bounding box center [330, 154] width 8 height 8
click at [448, 189] on div "Stell dir vor, du bist auf einer typischen Silvesterfeier in [GEOGRAPHIC_DATA].…" at bounding box center [673, 174] width 718 height 82
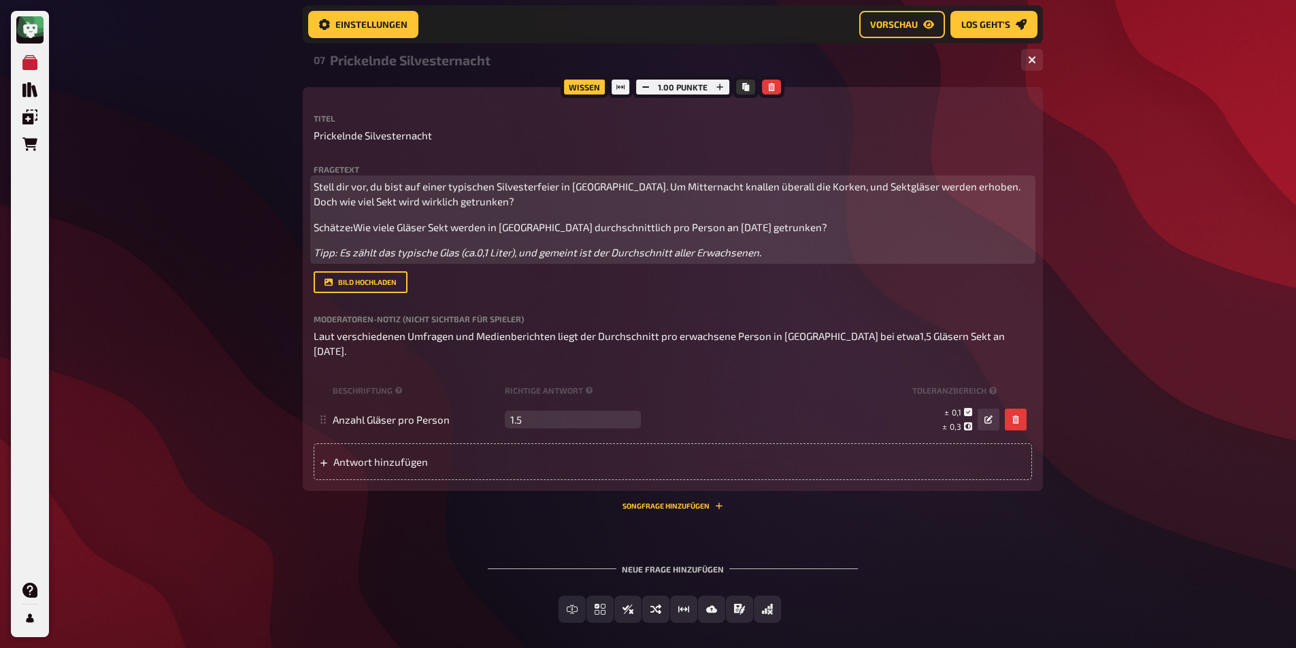
scroll to position [347, 0]
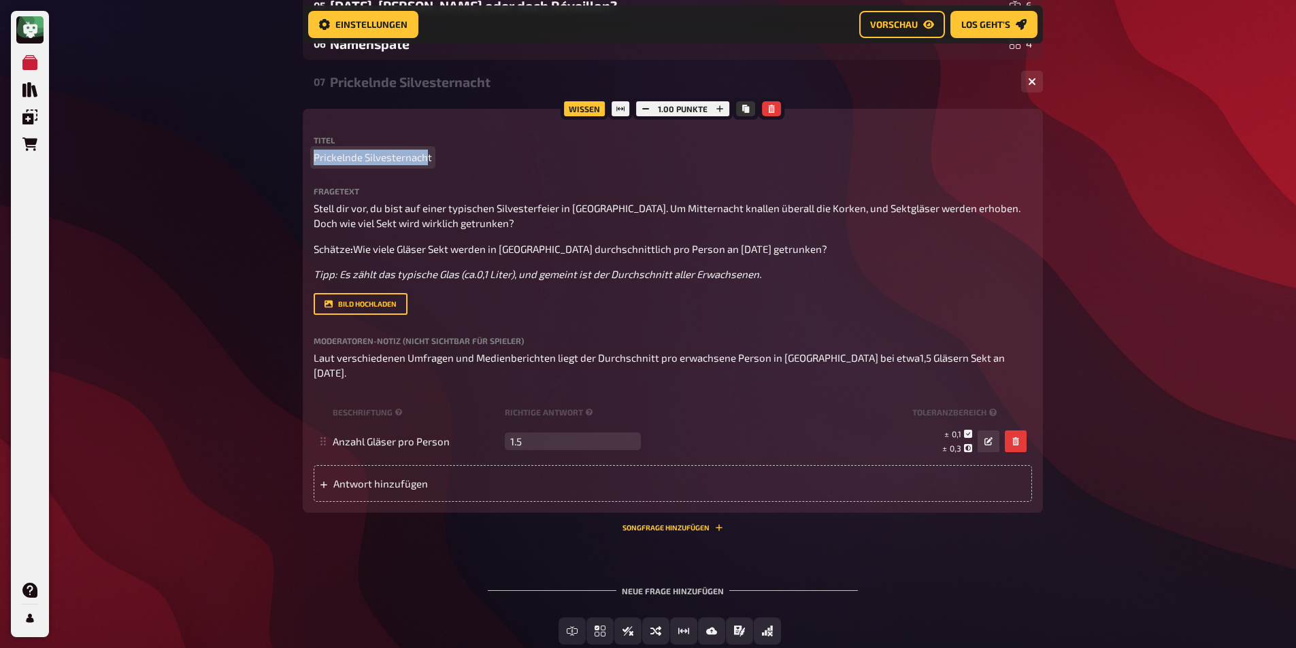
drag, startPoint x: 429, startPoint y: 152, endPoint x: 262, endPoint y: 152, distance: 166.6
click at [262, 152] on div "Meine Quizze Quiz Sammlung Einblendungen Bestellungen Hilfe Profil Home Meine Q…" at bounding box center [648, 192] width 1296 height 1079
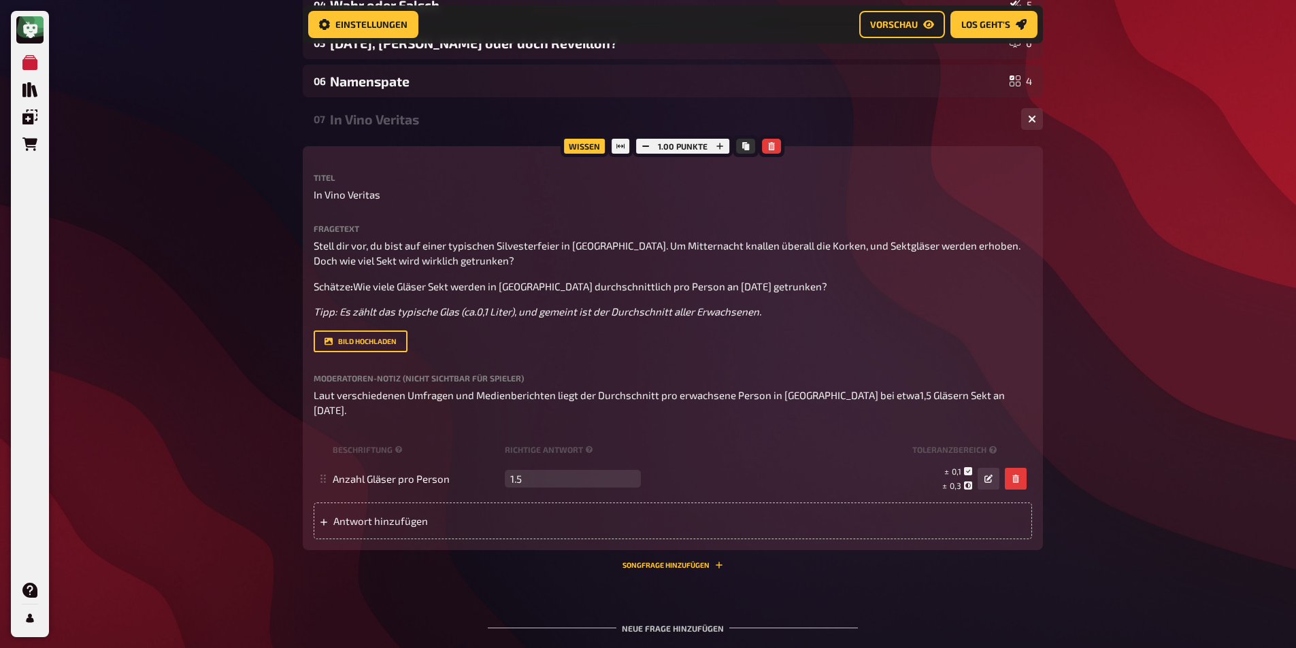
scroll to position [279, 0]
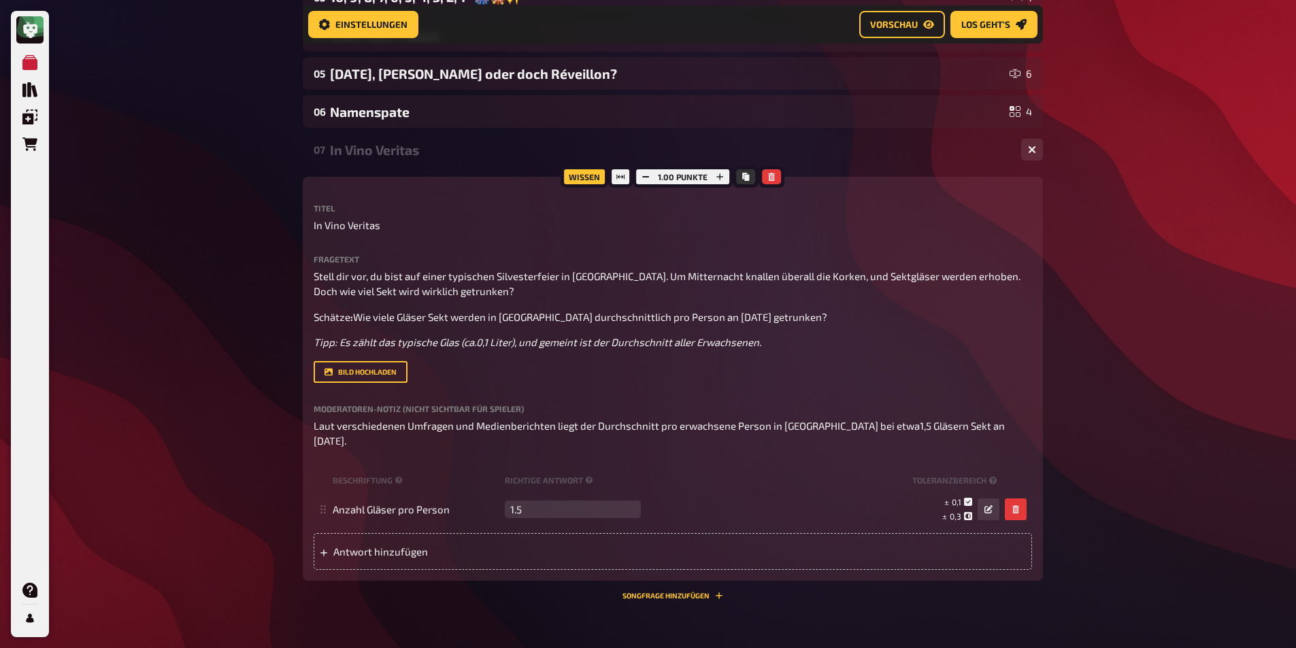
click at [262, 136] on div "Meine Quizze Quiz Sammlung Einblendungen Bestellungen Hilfe Profil Home Meine Q…" at bounding box center [648, 260] width 1296 height 1079
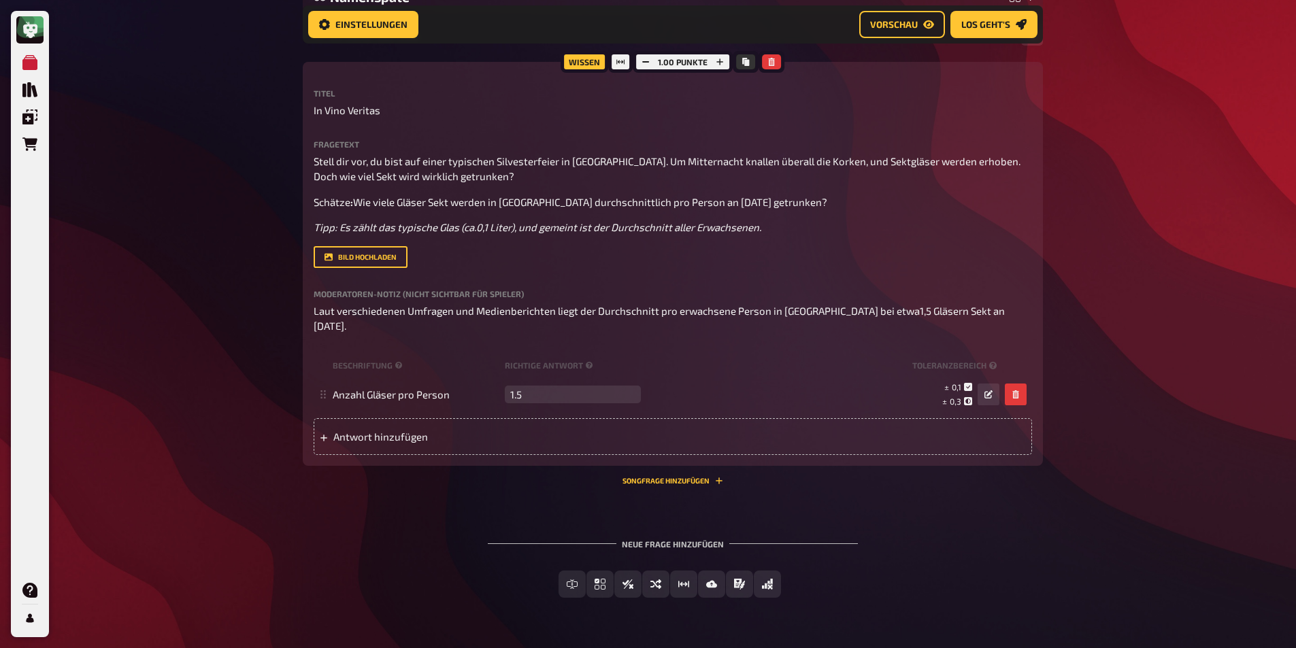
scroll to position [415, 0]
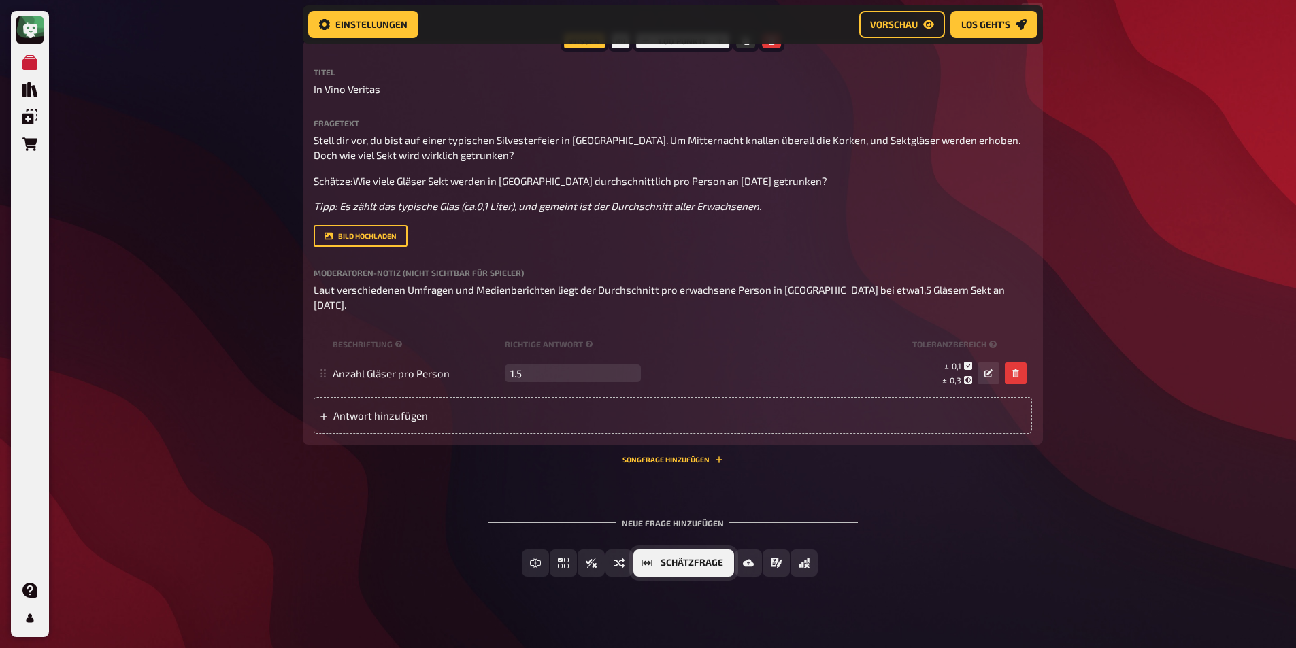
click at [661, 558] on span "Schätzfrage" at bounding box center [691, 563] width 63 height 10
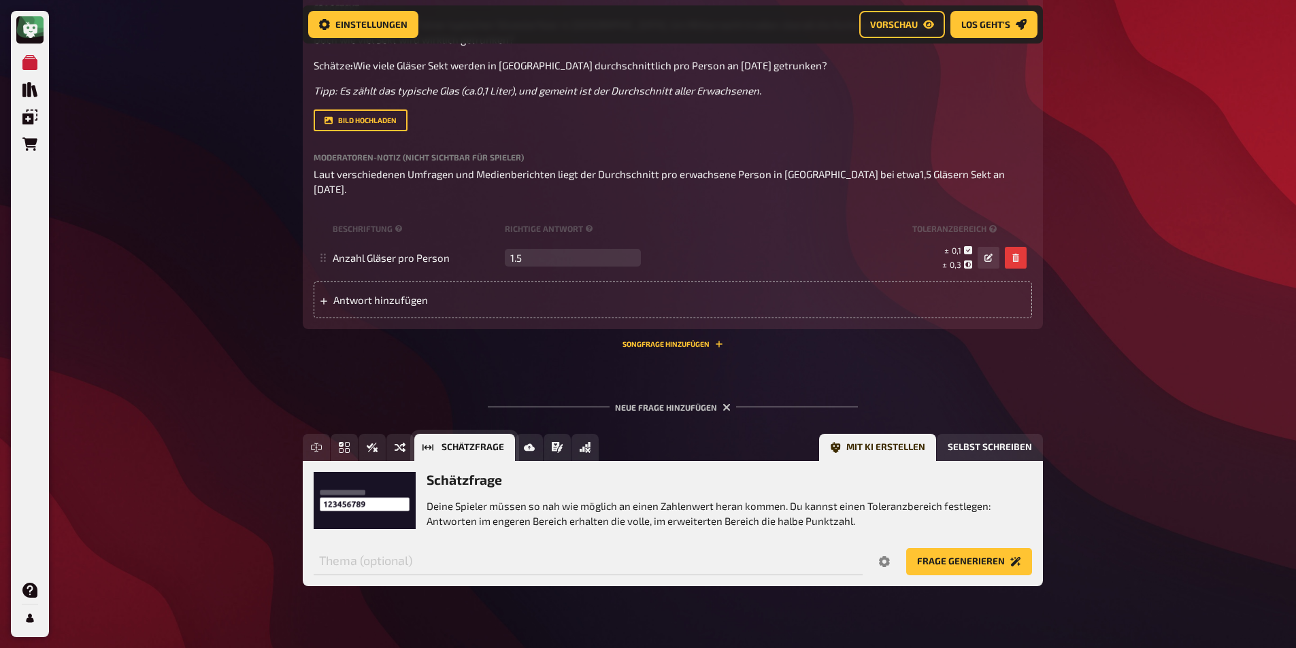
scroll to position [541, 0]
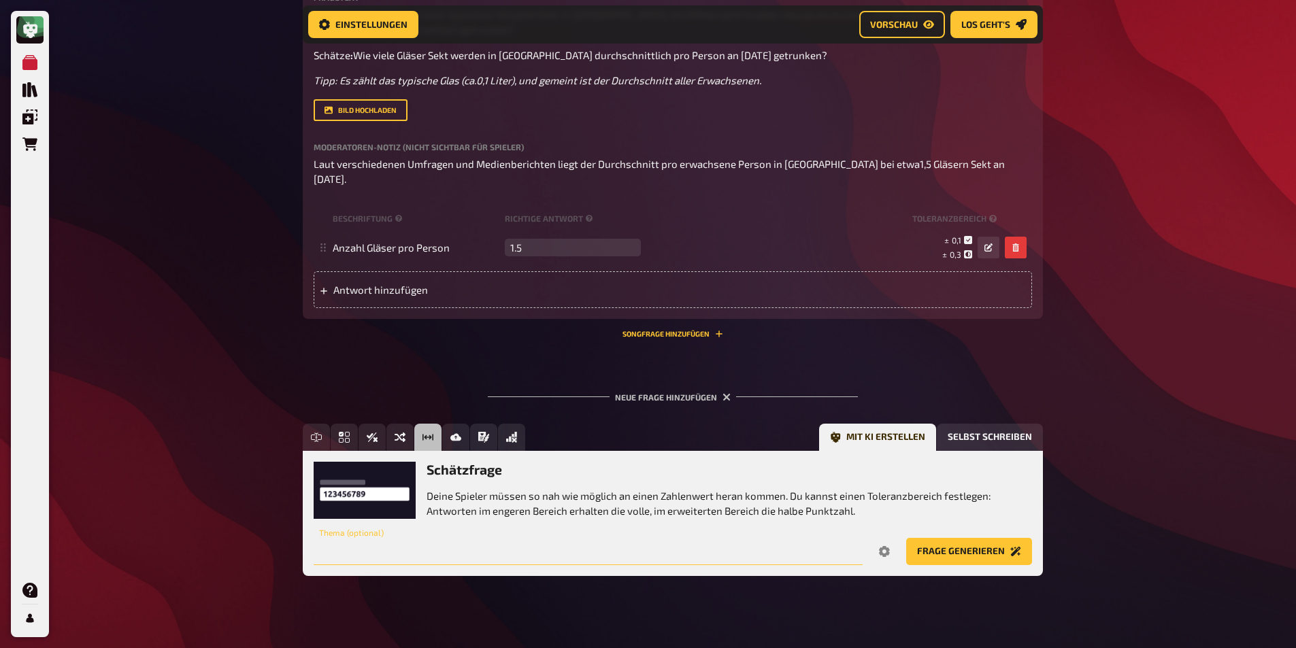
click at [423, 538] on input "text" at bounding box center [588, 551] width 549 height 27
paste input "Wie viele Tonnen Feuerwerkskörper werden in [GEOGRAPHIC_DATA] durchschnittlich …"
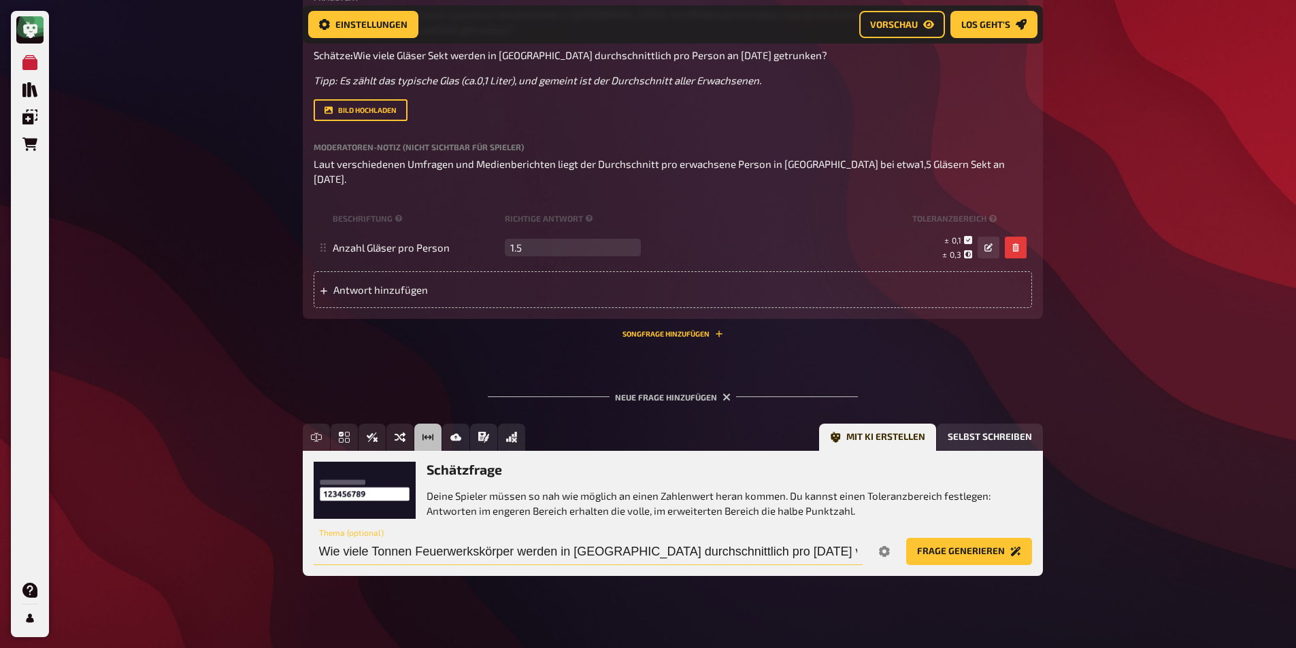
click at [596, 538] on input "Wie viele Tonnen Feuerwerkskörper werden in [GEOGRAPHIC_DATA] durchschnittlich …" at bounding box center [588, 551] width 549 height 27
type input "Wie viele Tonnen Feuerwerkskörper werden in [GEOGRAPHIC_DATA] durchschnittlich …"
click at [967, 538] on button "Frage generieren" at bounding box center [969, 551] width 126 height 27
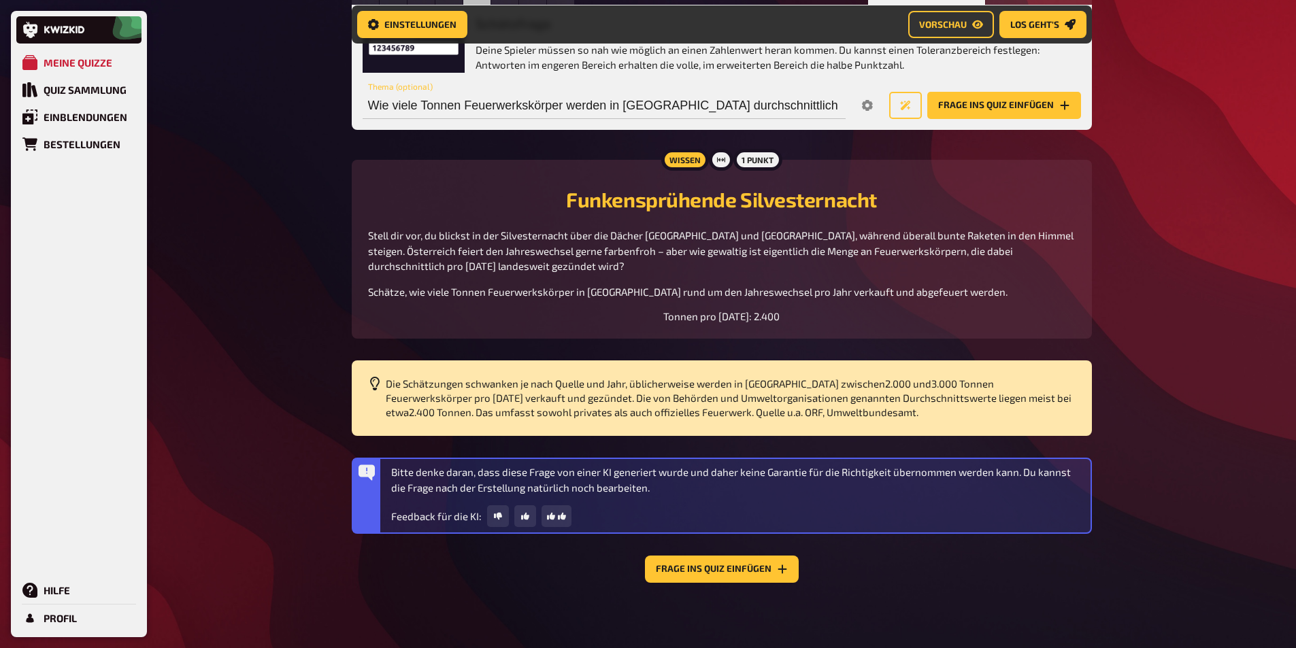
scroll to position [972, 0]
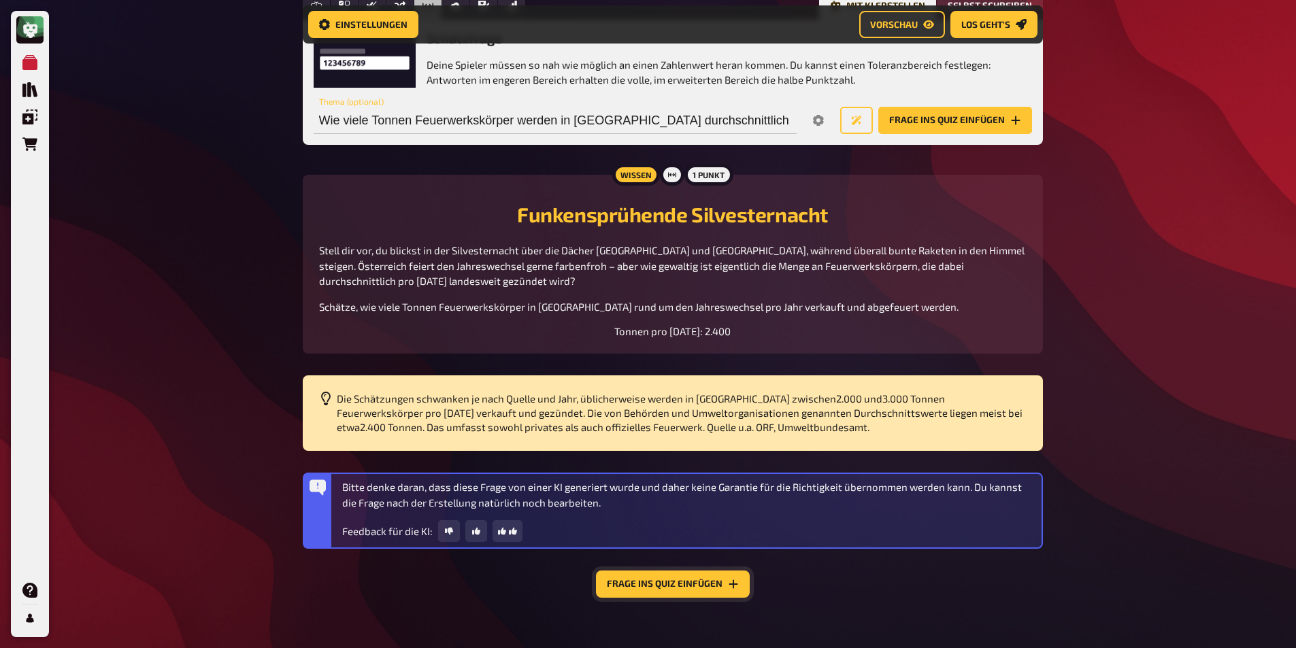
click at [644, 573] on button "Frage ins Quiz einfügen" at bounding box center [673, 584] width 154 height 27
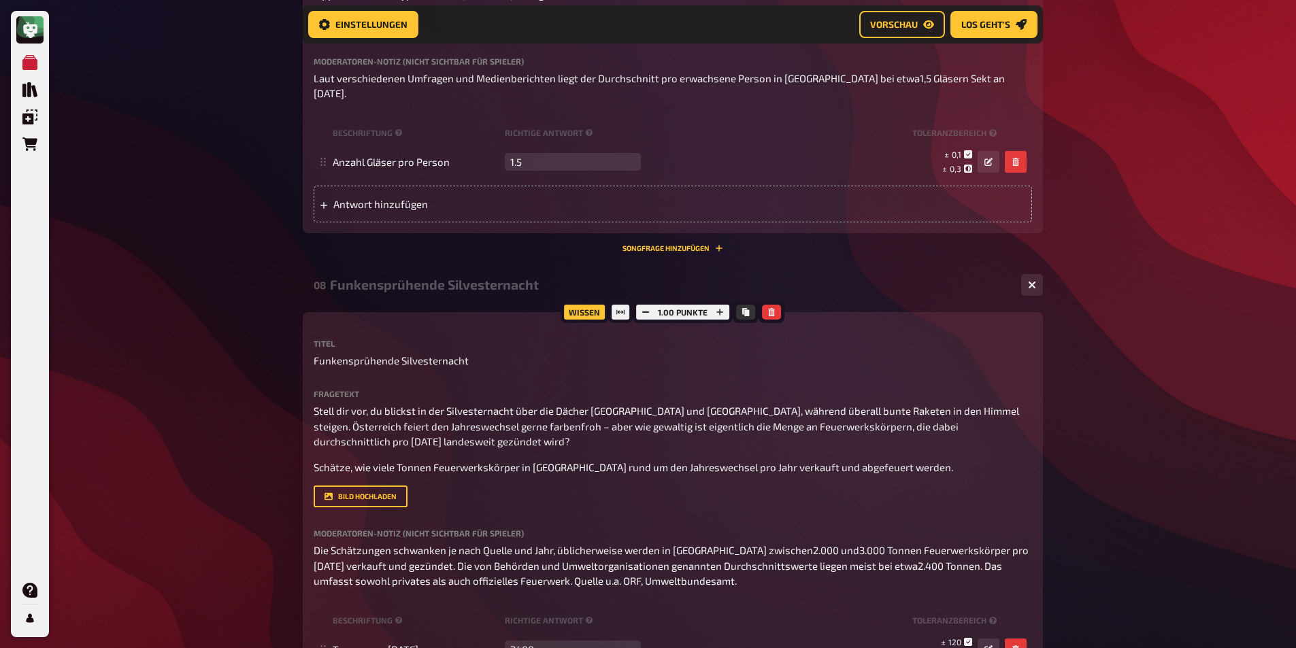
scroll to position [631, 0]
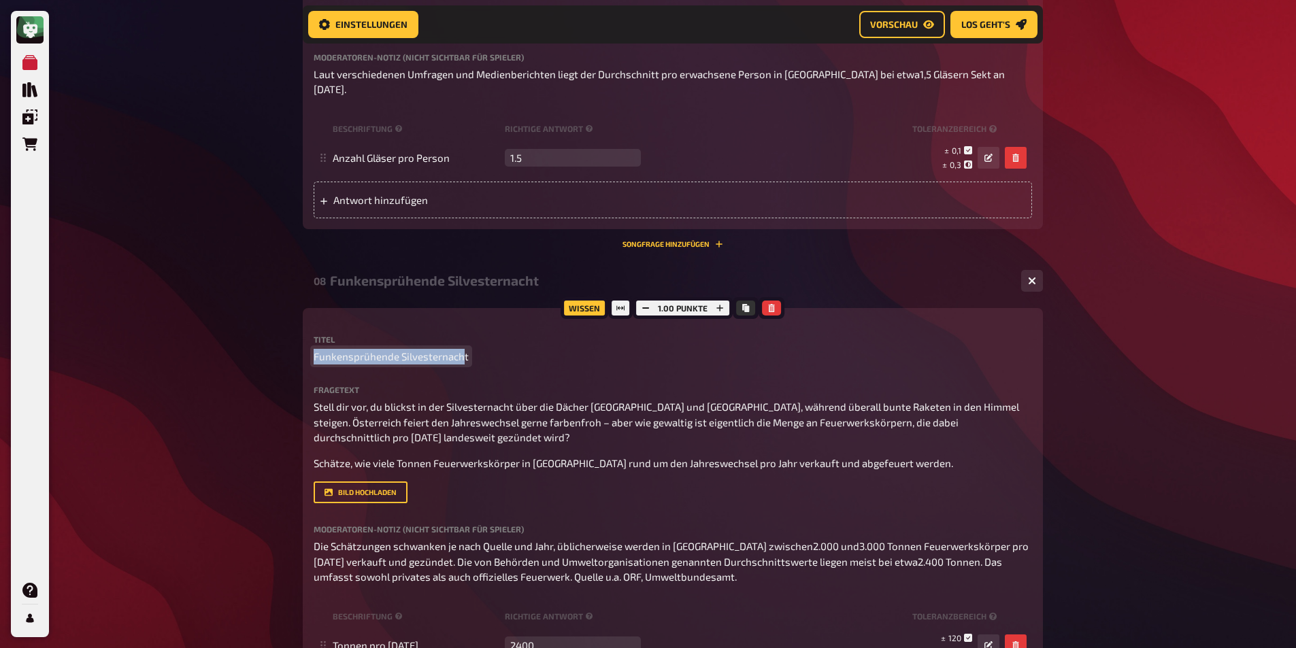
drag, startPoint x: 462, startPoint y: 343, endPoint x: 296, endPoint y: 340, distance: 166.0
click at [296, 340] on div "Home Meine Quizze DE Feuerwerk des Wissens: Das Jahreswechsel-Quiz Vorbereitung…" at bounding box center [673, 152] width 762 height 1566
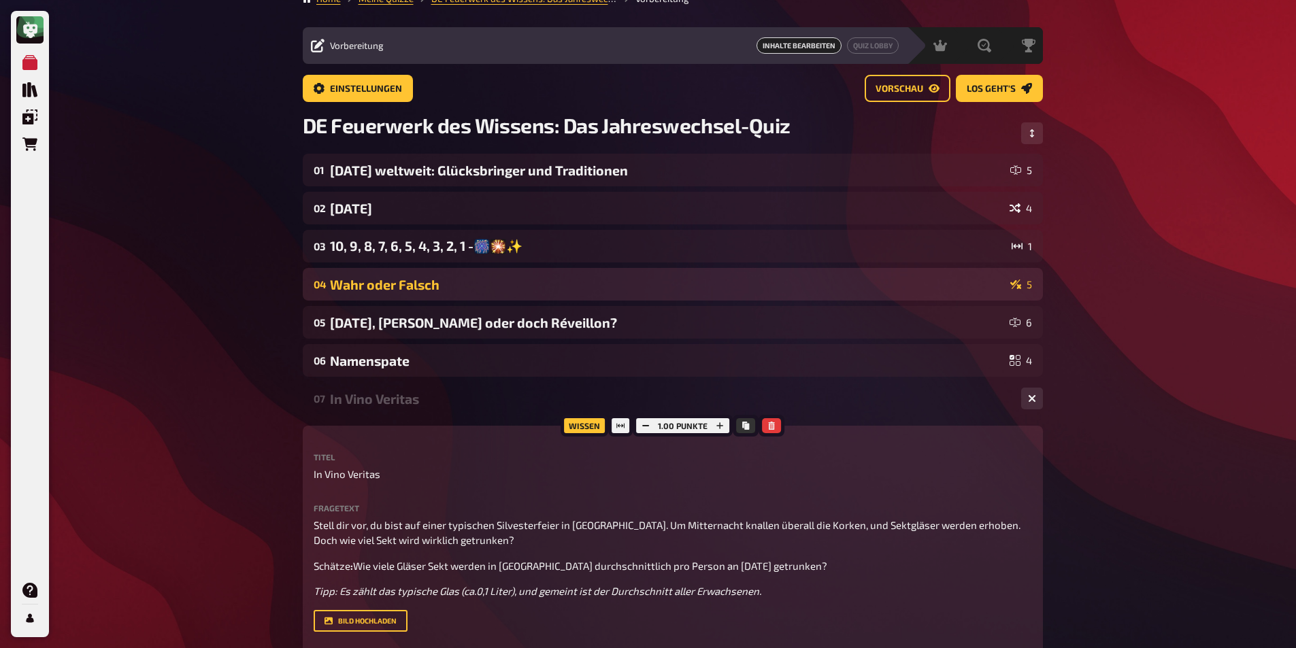
scroll to position [18, 0]
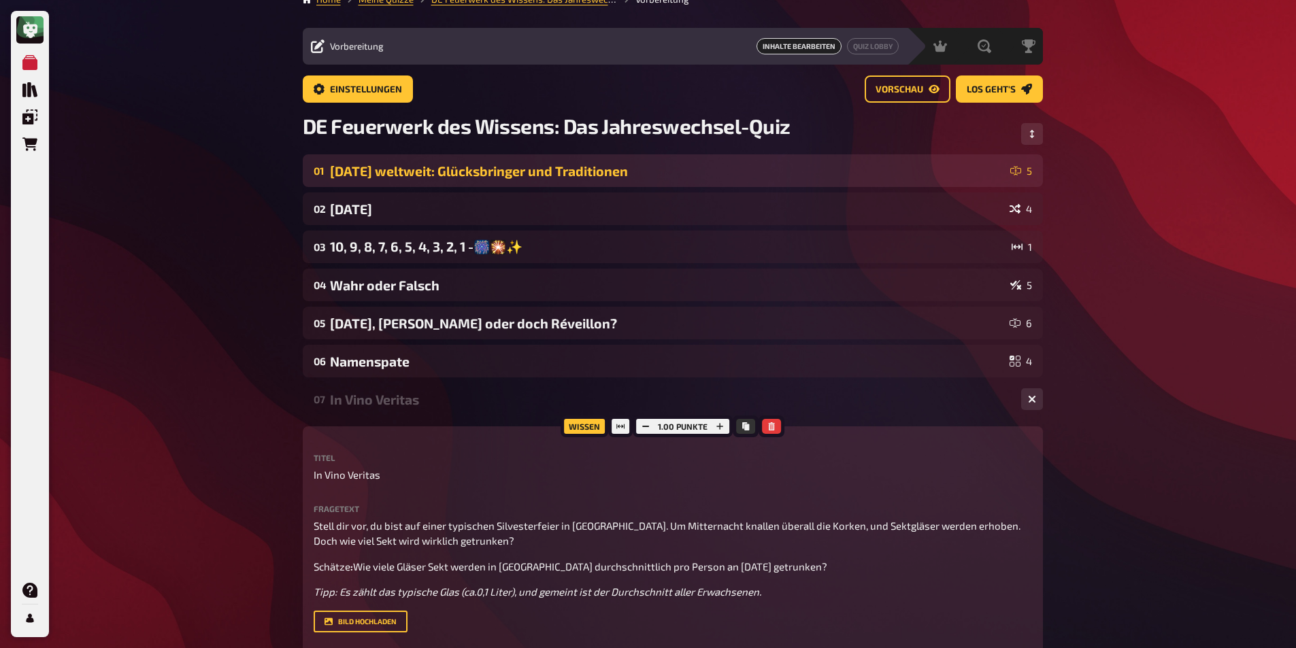
click at [372, 178] on div "[DATE] weltweit: Glücksbringer und Traditionen" at bounding box center [667, 171] width 675 height 16
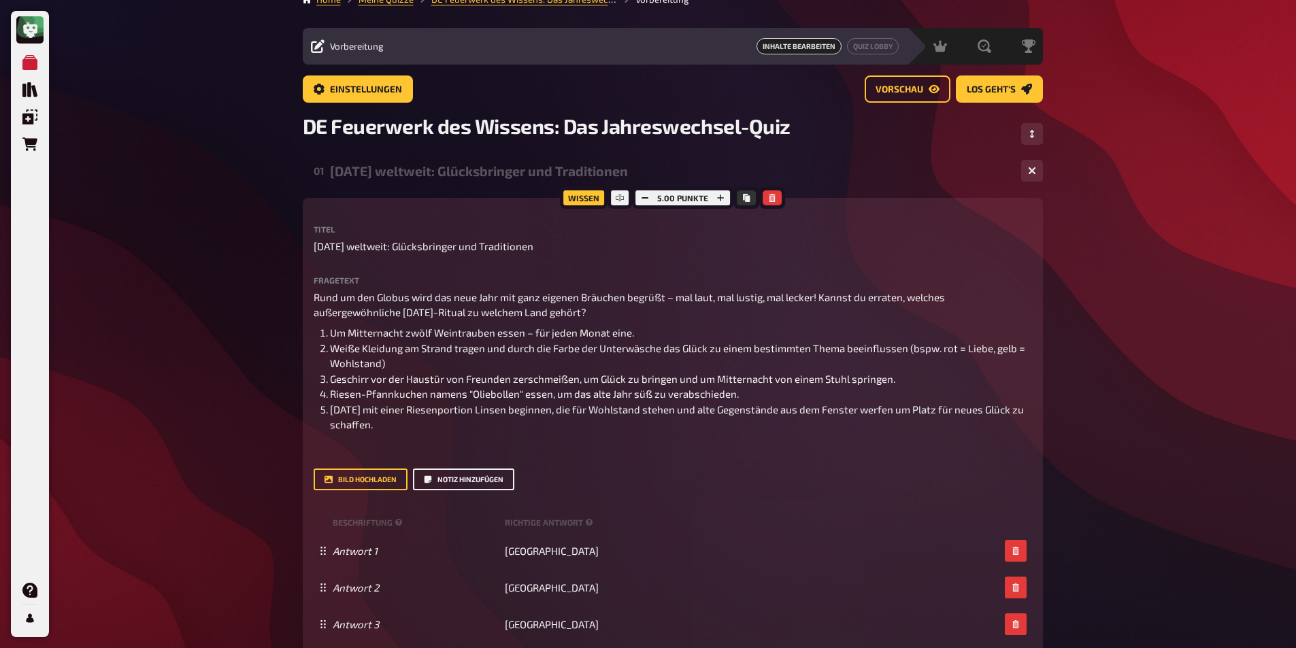
click at [441, 477] on button "Notiz hinzufügen" at bounding box center [463, 480] width 101 height 22
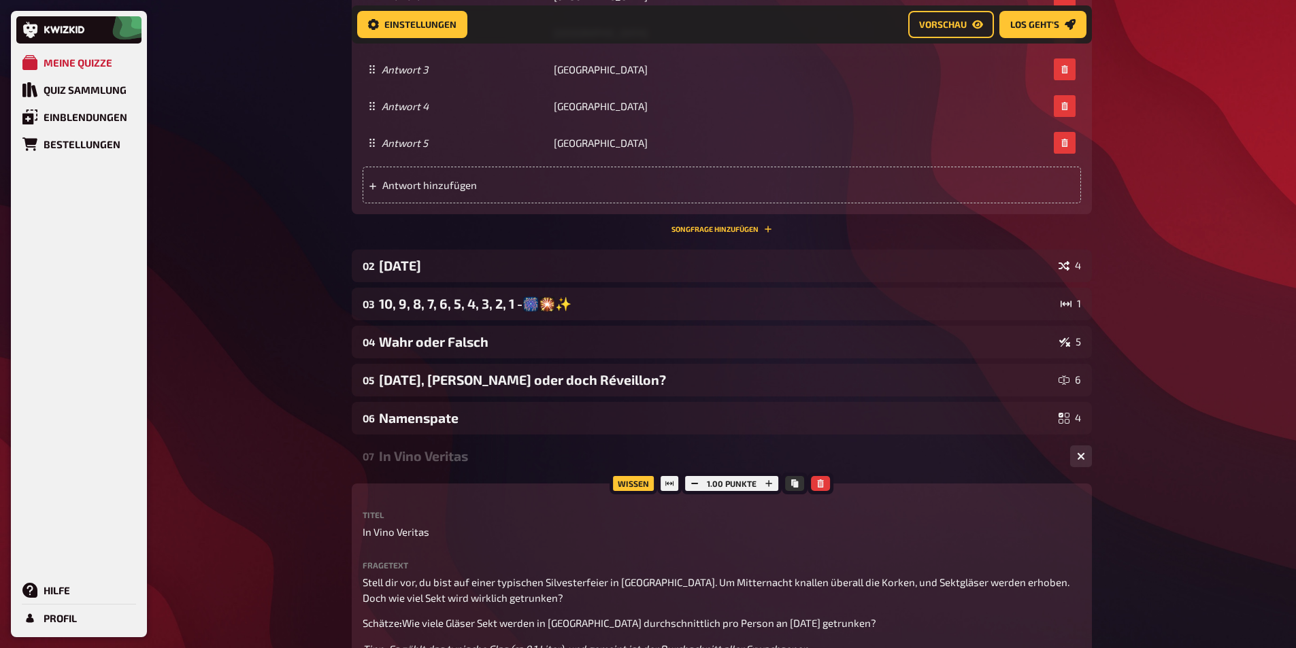
scroll to position [641, 0]
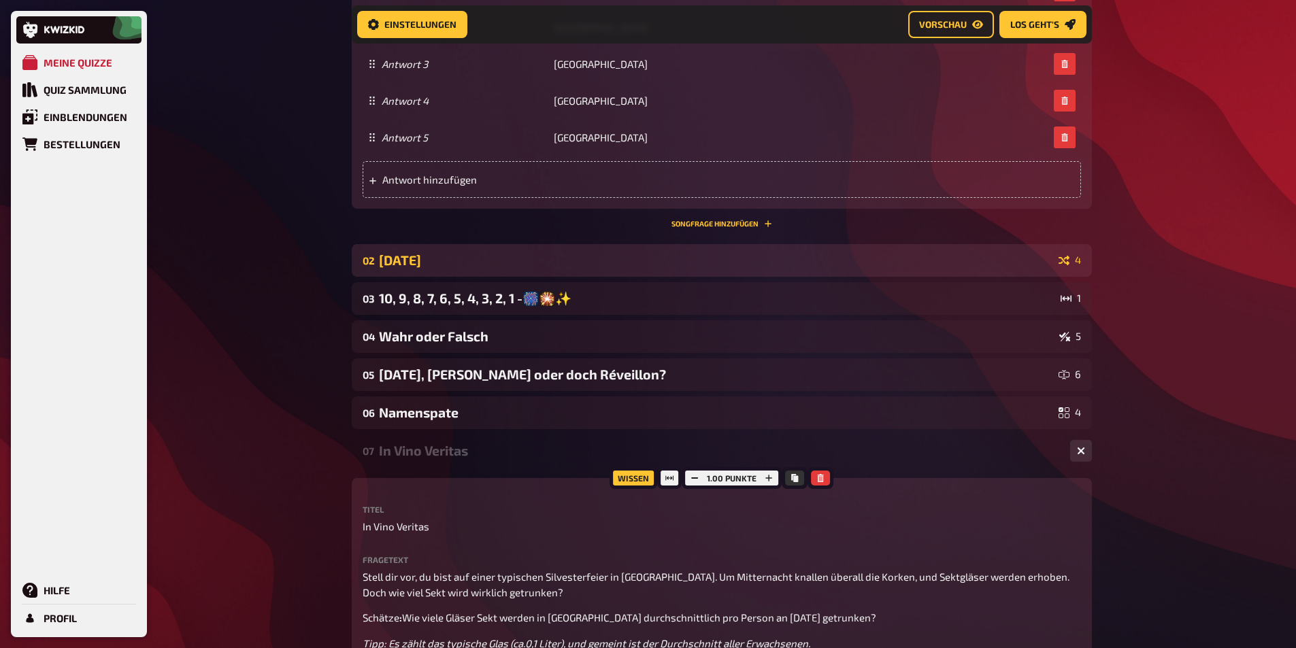
click at [450, 255] on div "[DATE]" at bounding box center [716, 260] width 674 height 16
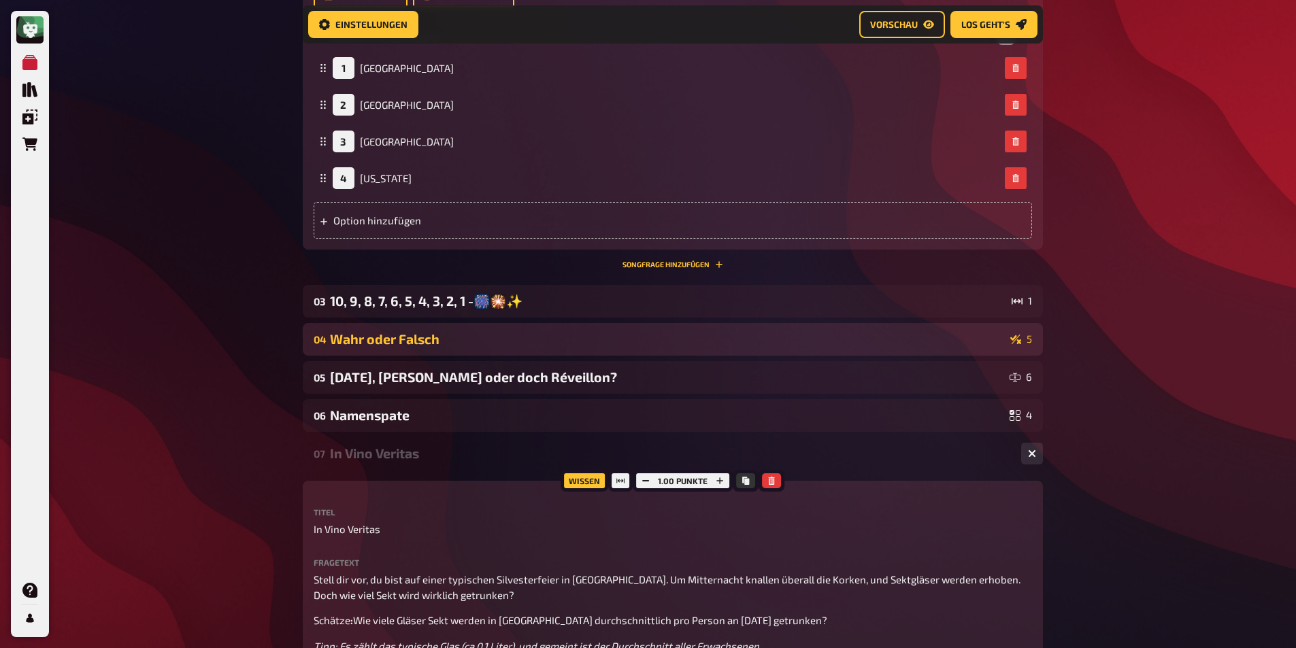
scroll to position [1117, 0]
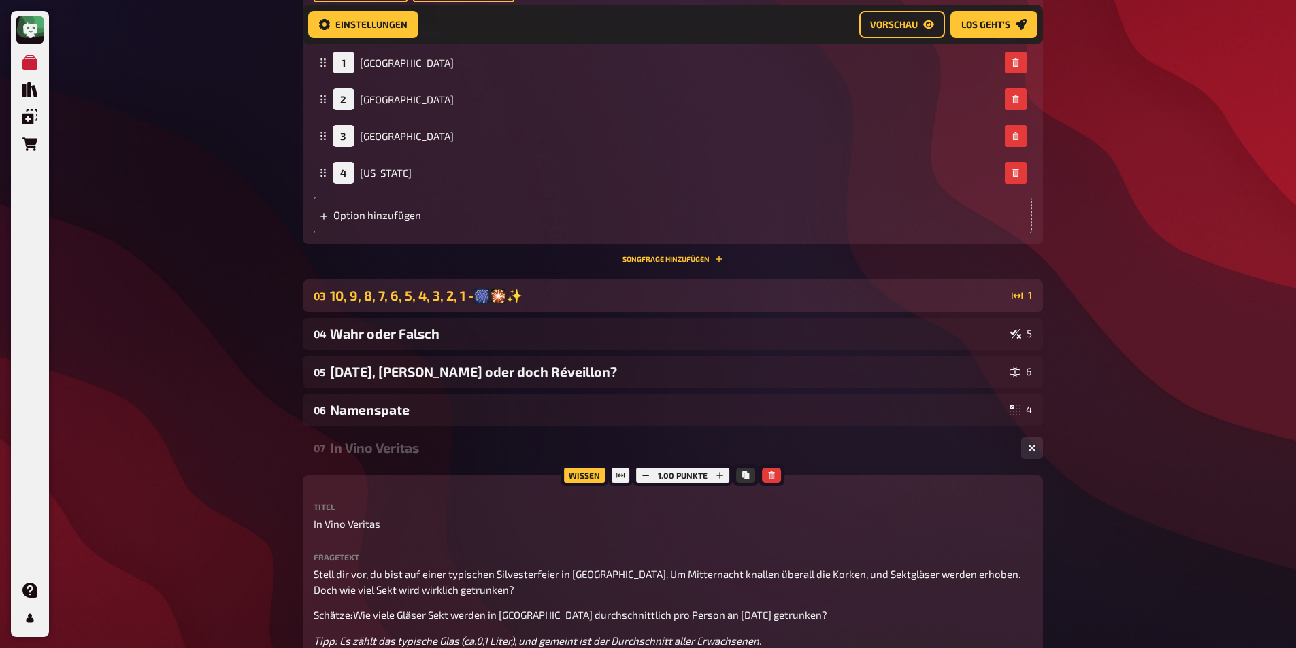
click at [478, 282] on div "03 10, 9, 8, 7, 6, 5, 4, 3, 2, 1 -🎆🎇✨ 1" at bounding box center [673, 296] width 740 height 33
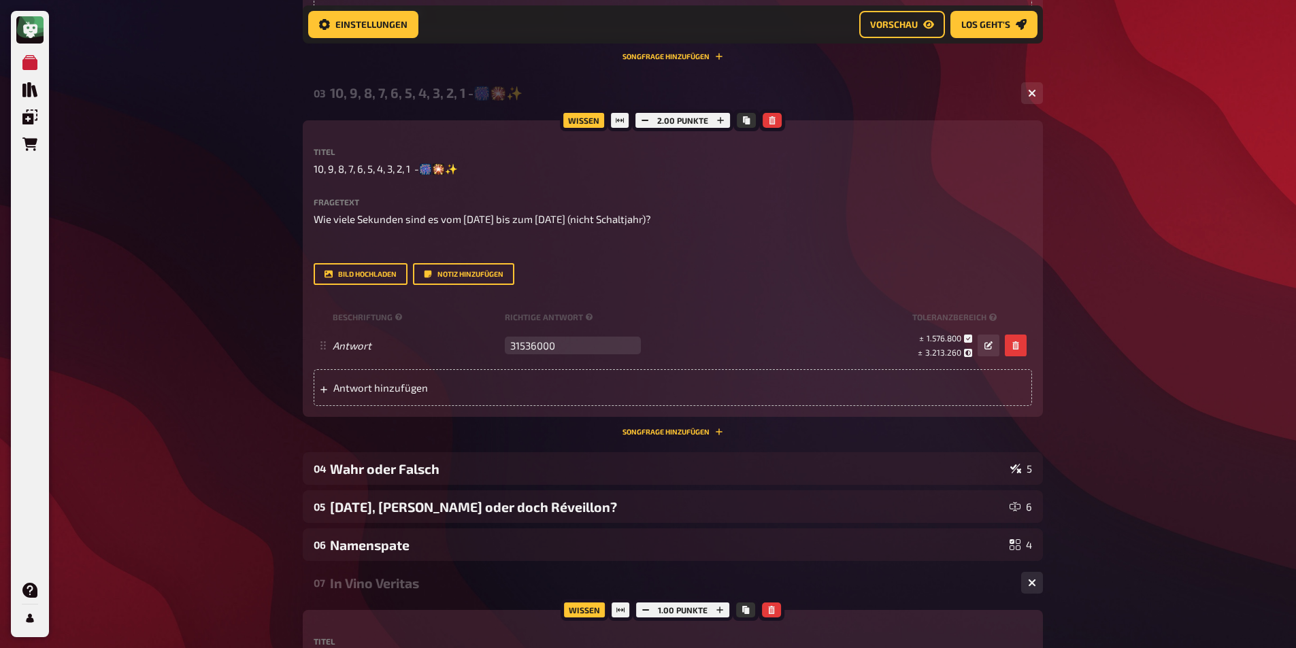
scroll to position [1389, 0]
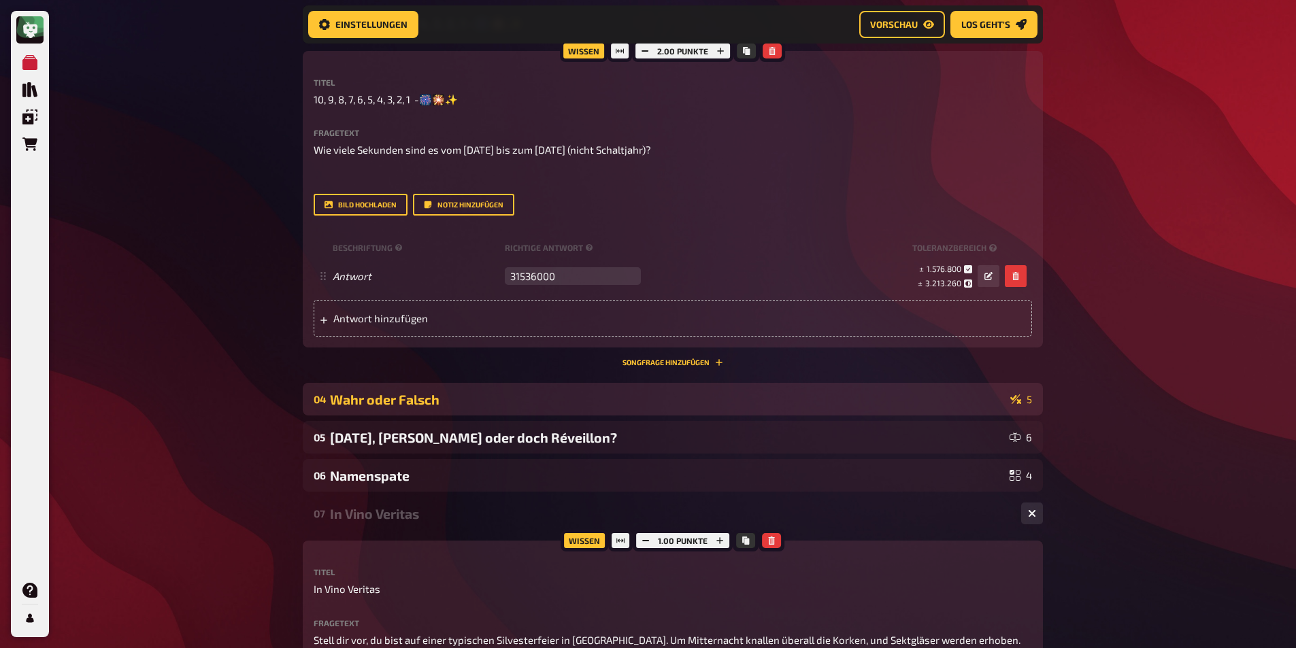
click at [365, 406] on div "Wahr oder Falsch" at bounding box center [667, 400] width 675 height 16
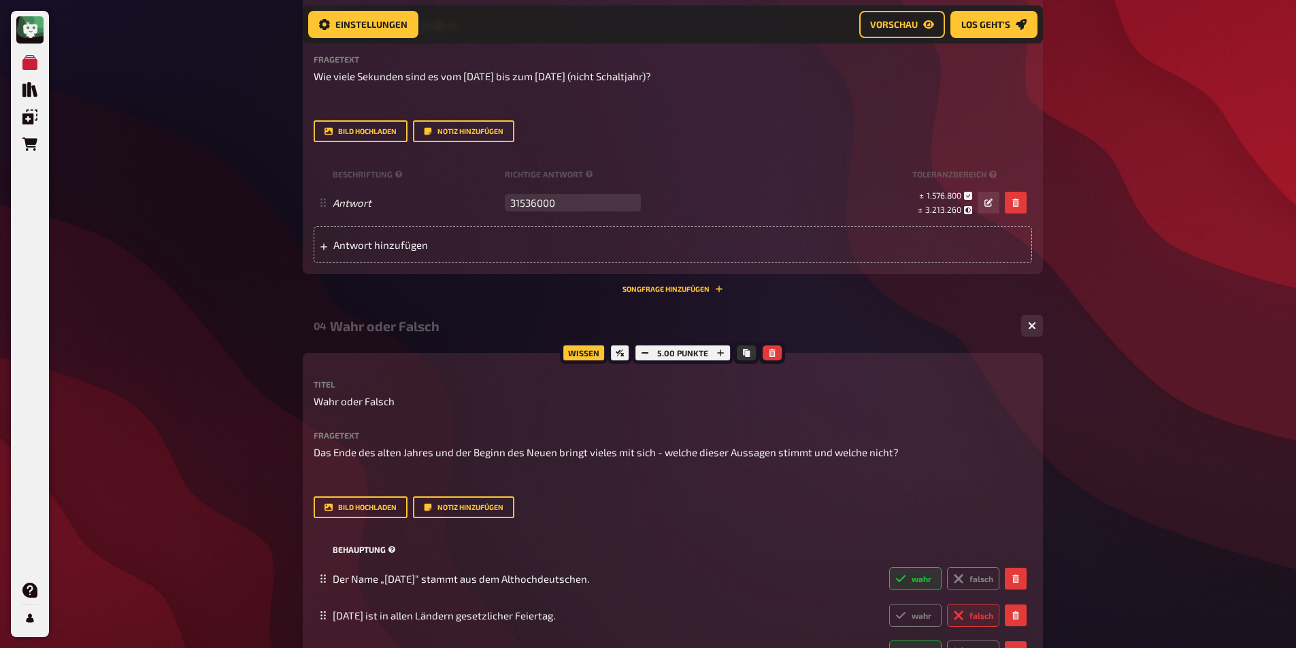
scroll to position [1593, 0]
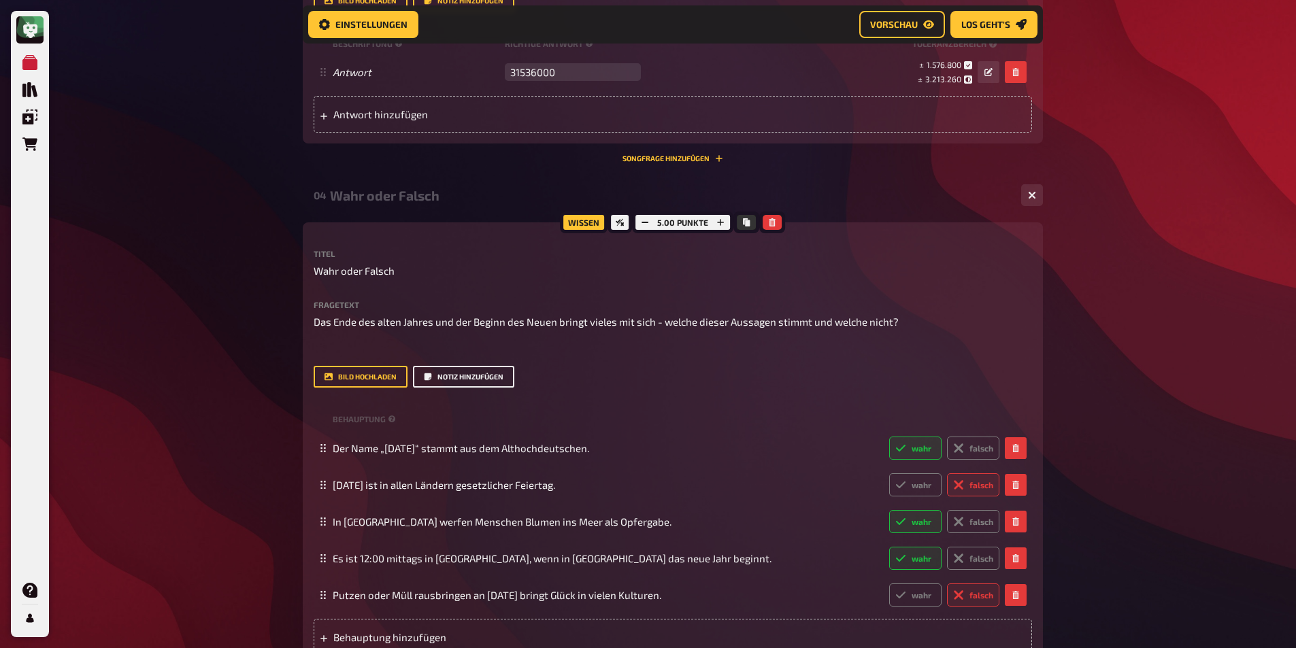
click at [488, 376] on button "Notiz hinzufügen" at bounding box center [463, 377] width 101 height 22
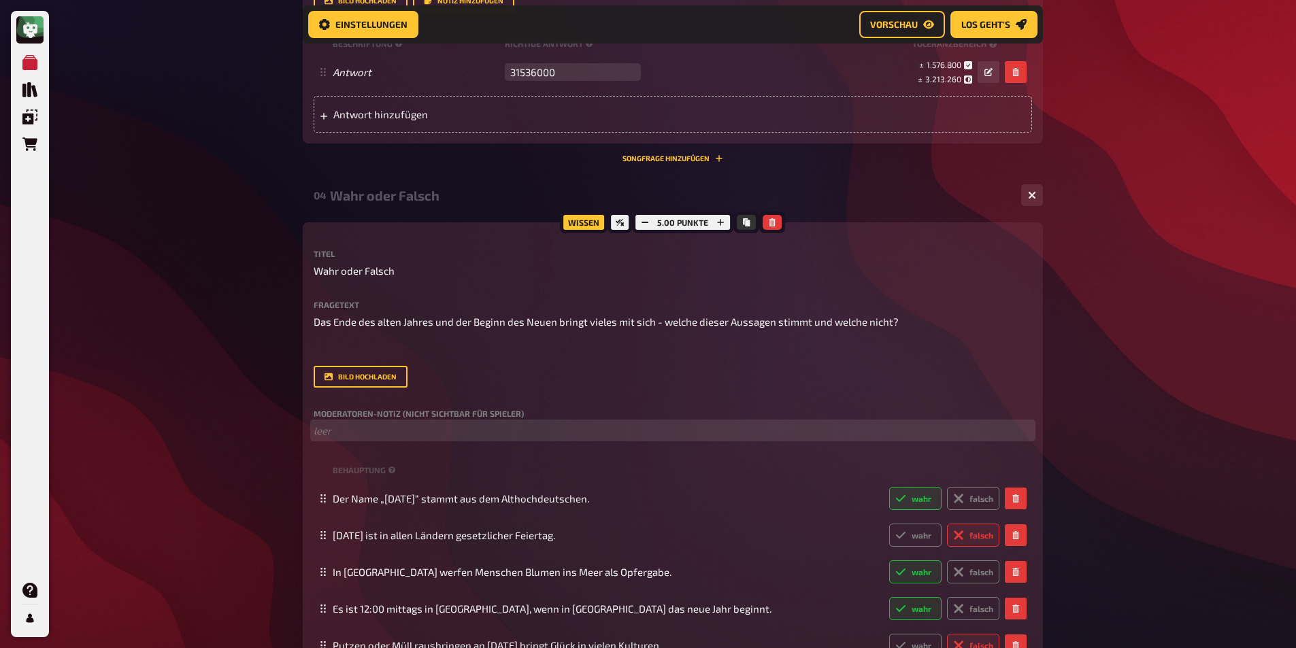
click at [354, 427] on p "﻿ leer" at bounding box center [673, 431] width 718 height 16
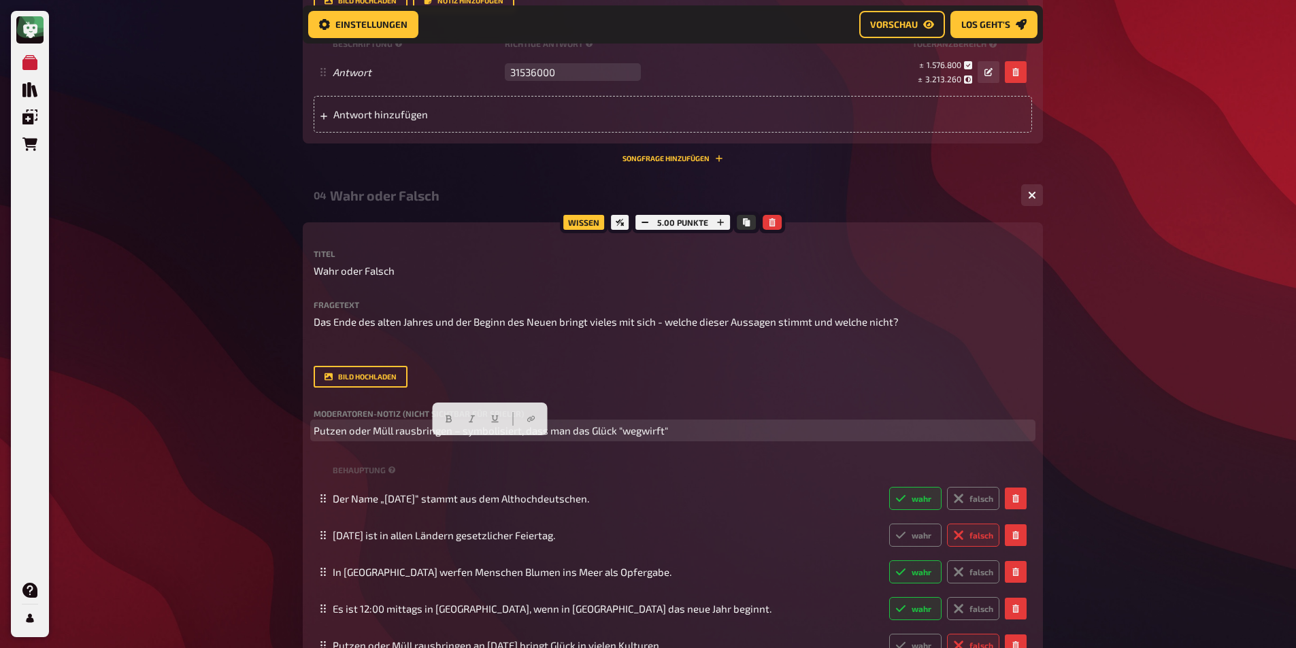
drag, startPoint x: 334, startPoint y: 474, endPoint x: 238, endPoint y: 416, distance: 112.0
click at [238, 416] on div "Meine Quizze Quiz Sammlung Einblendungen Bestellungen Hilfe Profil Home Meine Q…" at bounding box center [648, 195] width 1296 height 3576
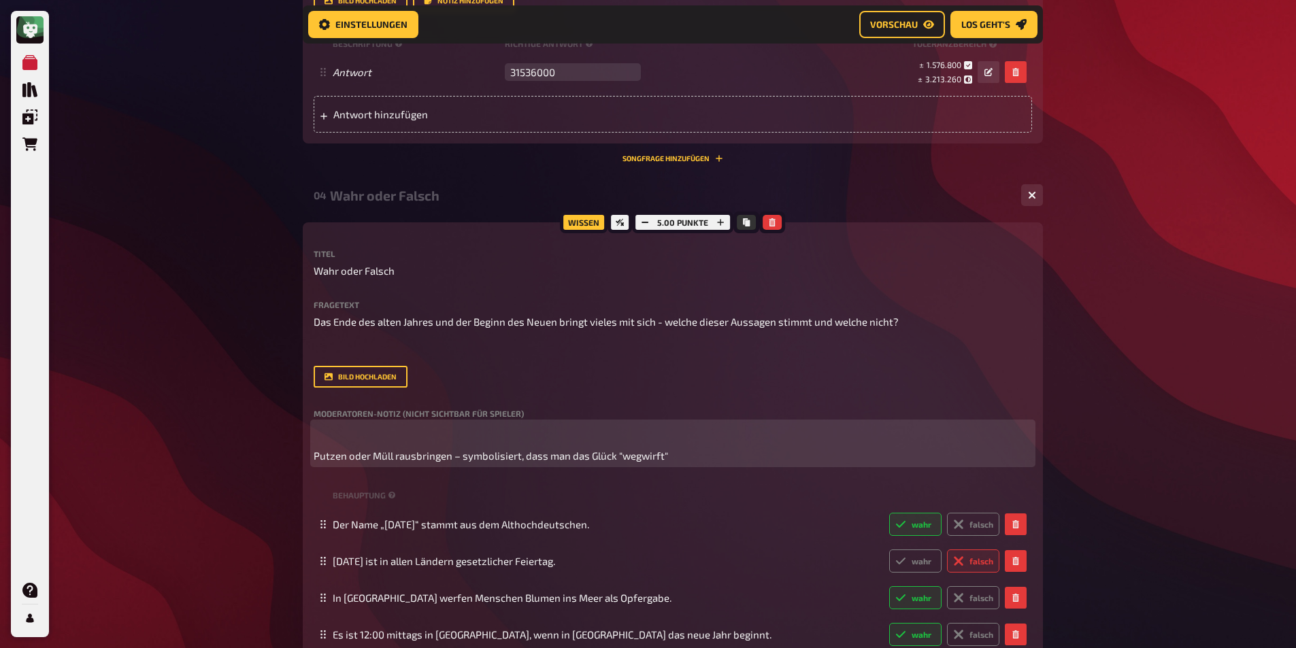
click at [314, 455] on span "Putzen oder Müll rausbringen – symbolisiert, dass man das Glück "wegwirft"" at bounding box center [491, 456] width 354 height 12
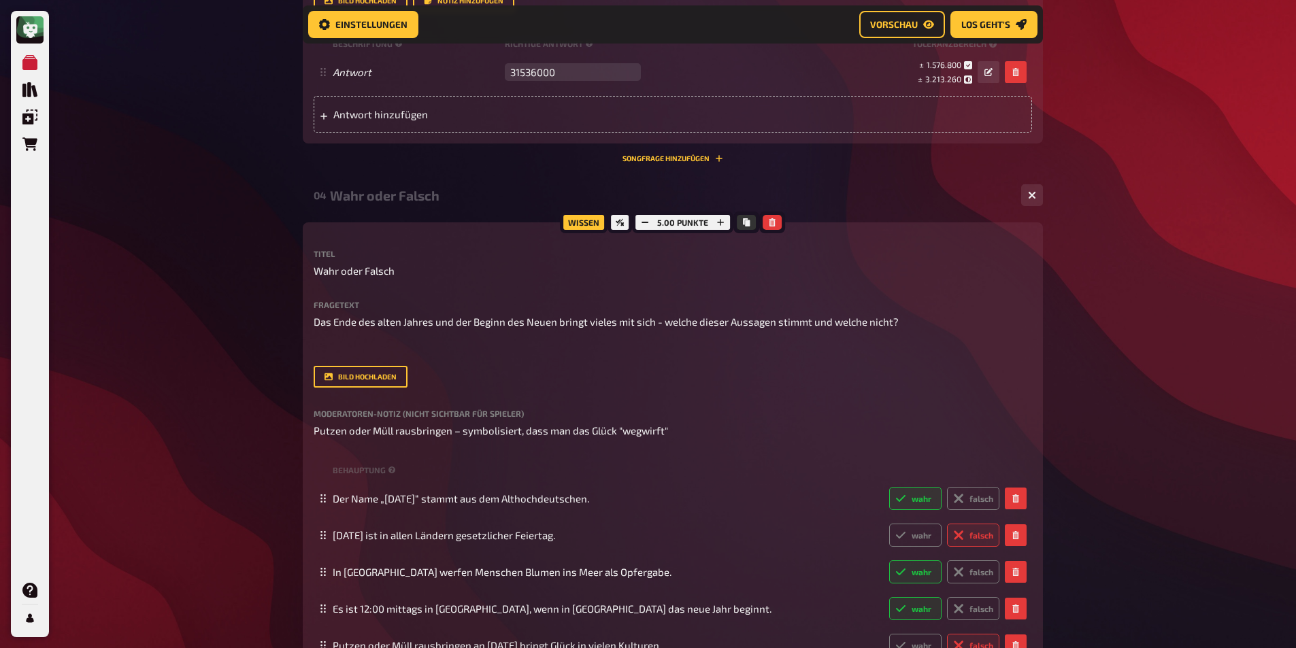
click at [224, 401] on div "Meine Quizze Quiz Sammlung Einblendungen Bestellungen Hilfe Profil Home Meine Q…" at bounding box center [648, 195] width 1296 height 3576
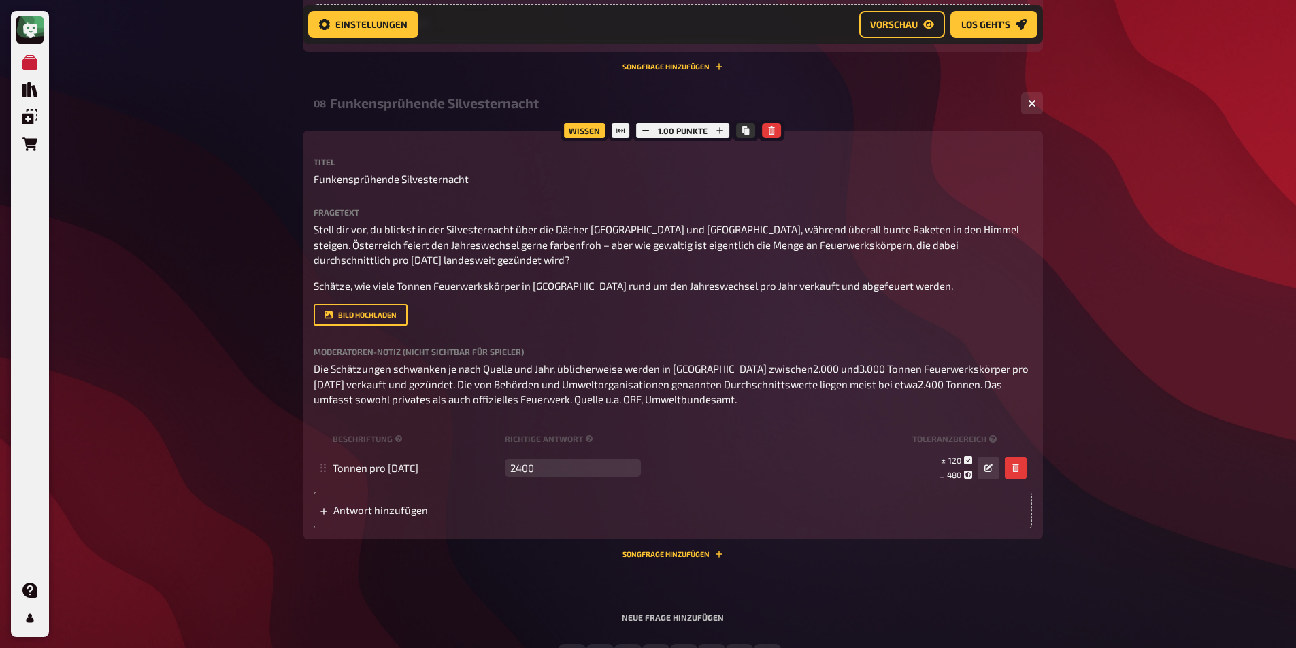
scroll to position [2912, 0]
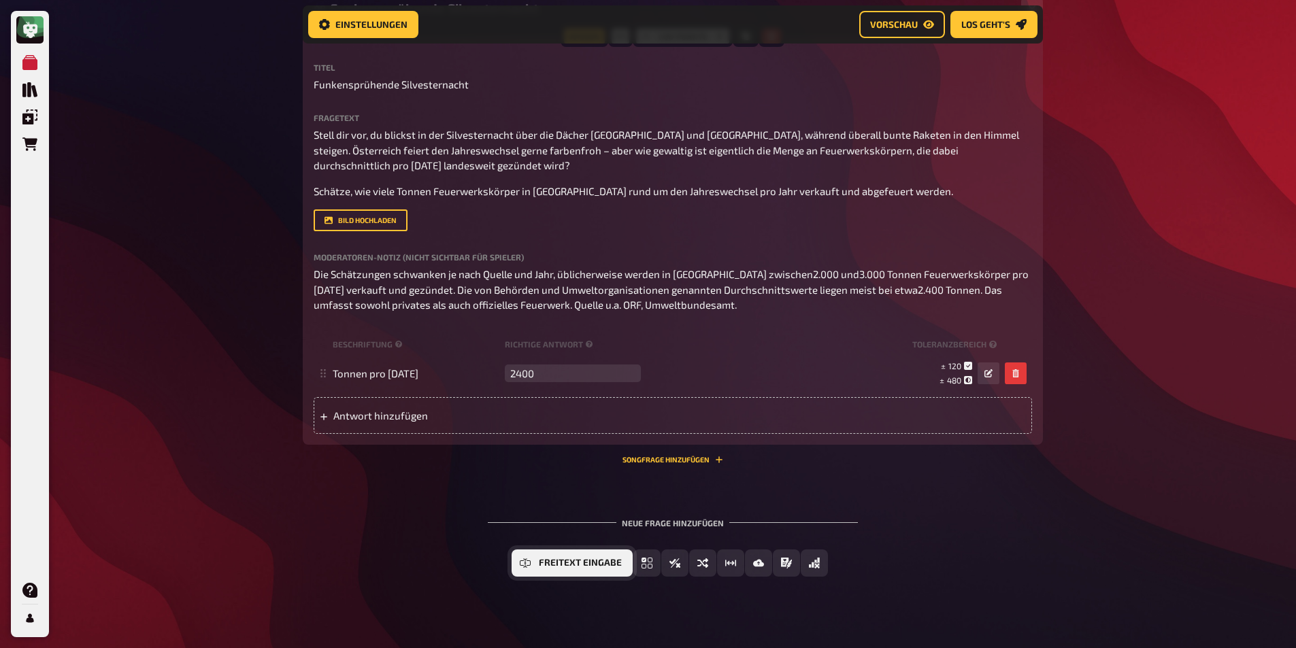
click at [534, 550] on button "Freitext Eingabe" at bounding box center [571, 563] width 121 height 27
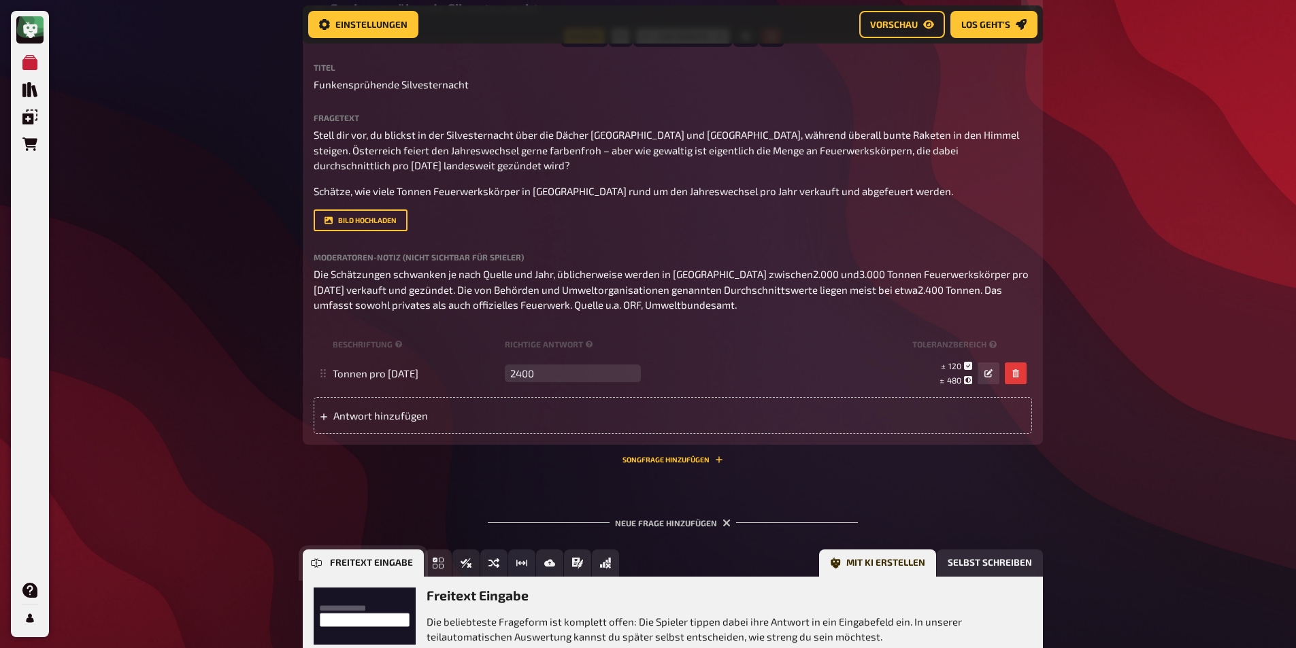
scroll to position [3038, 0]
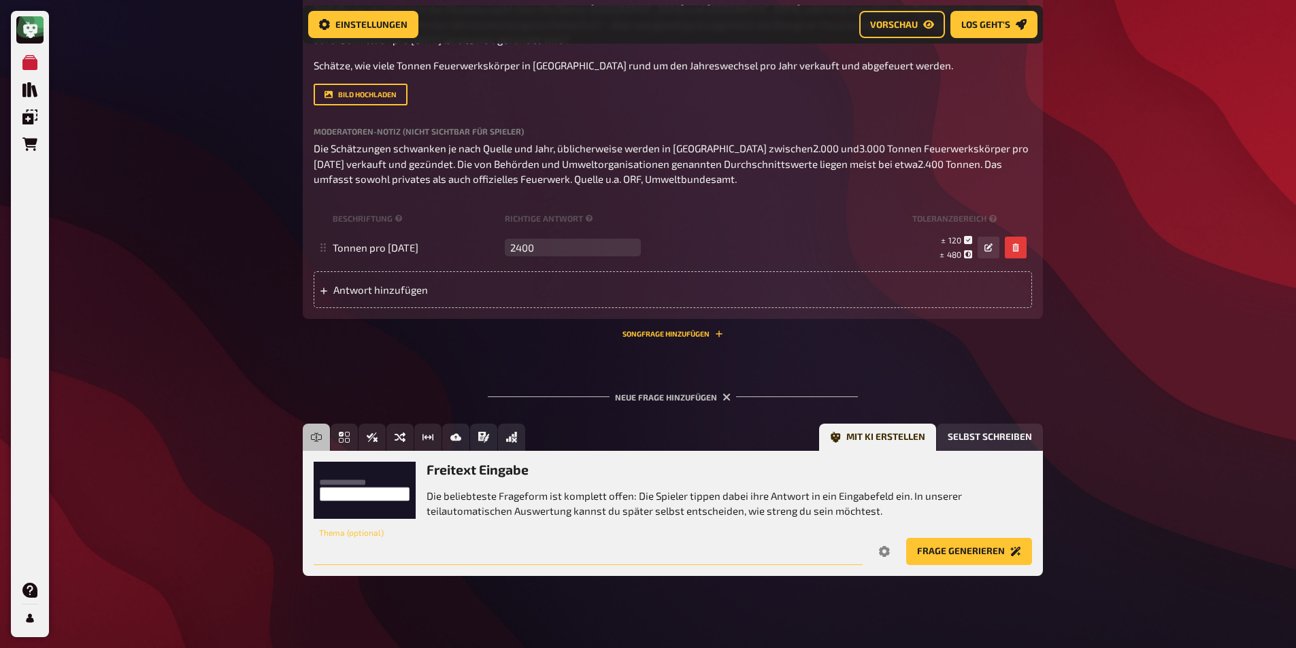
click at [804, 538] on input "text" at bounding box center [588, 551] width 549 height 27
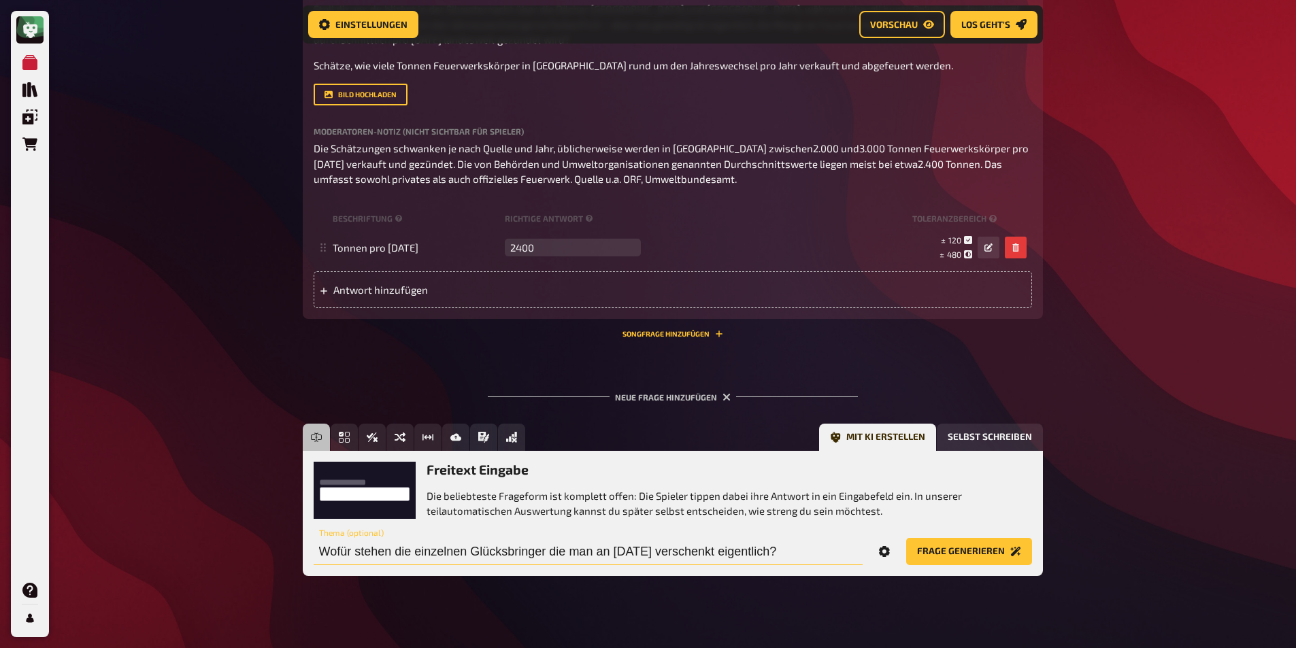
type input "Wofür stehen die einzelnen Glücksbringer die man an [DATE] verschenkt eigentlic…"
click at [887, 546] on icon "Options" at bounding box center [884, 551] width 11 height 11
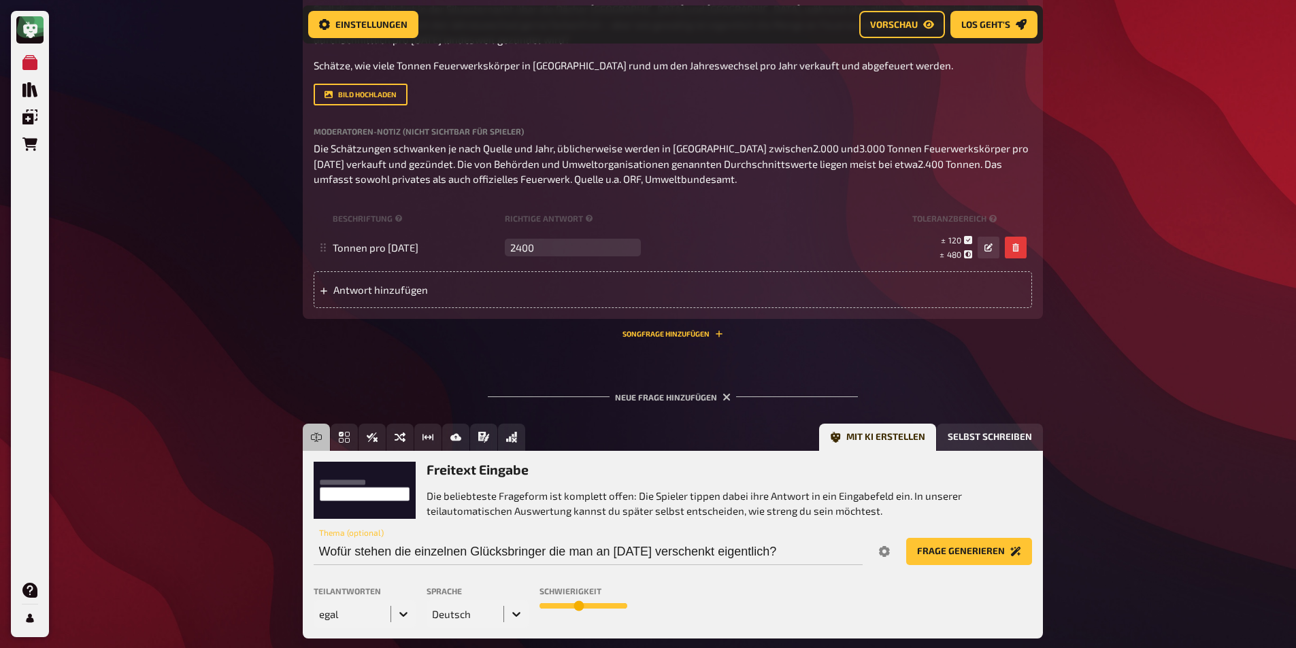
scroll to position [3100, 0]
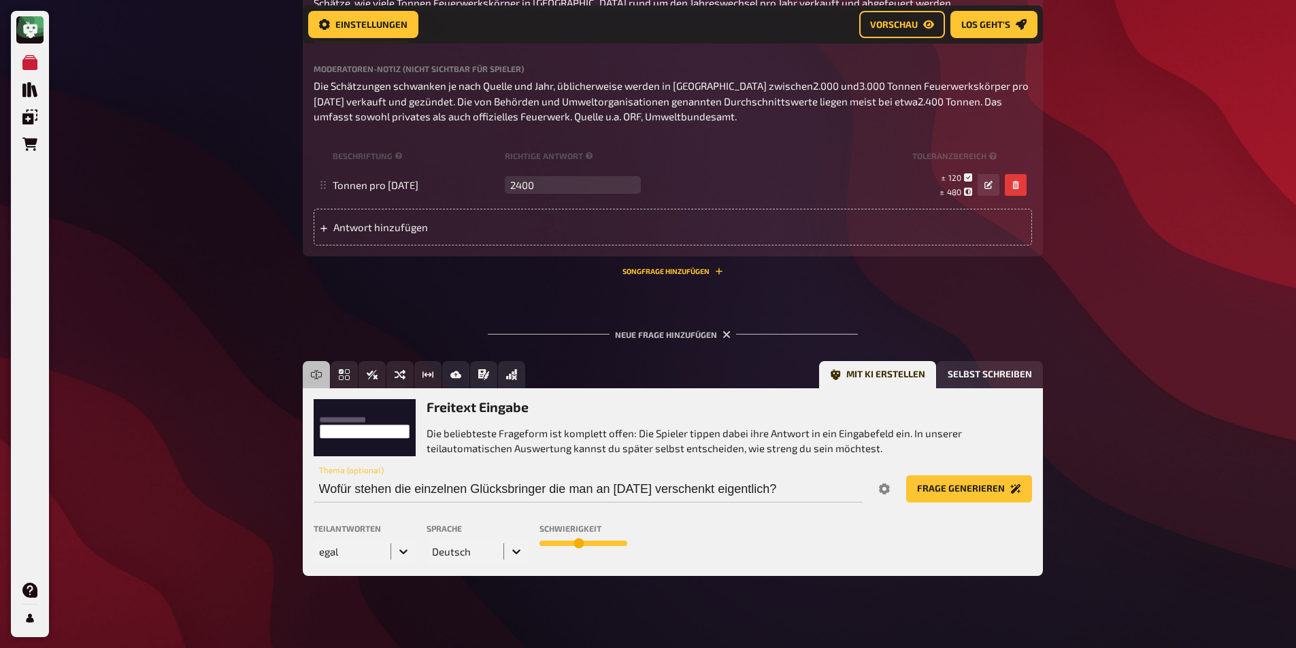
click at [355, 565] on div "egal" at bounding box center [365, 551] width 102 height 27
click at [329, 619] on div "5" at bounding box center [365, 627] width 102 height 23
click at [996, 475] on button "Frage generieren" at bounding box center [969, 488] width 126 height 27
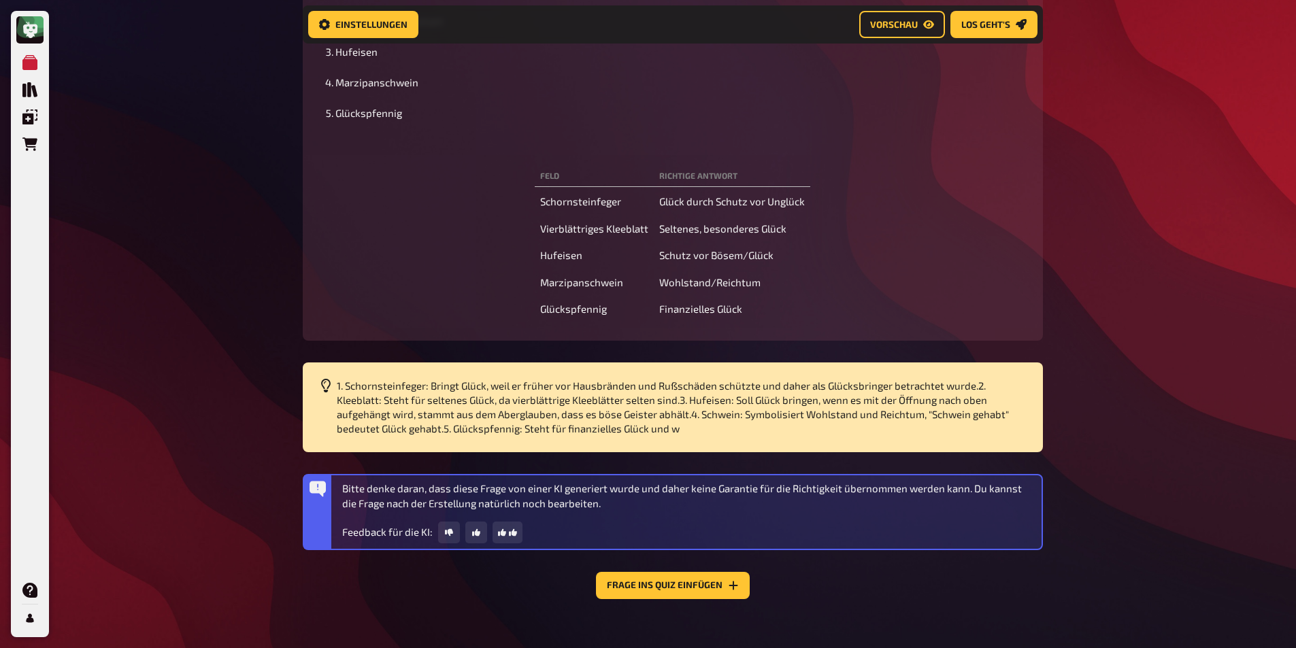
scroll to position [3898, 0]
click at [675, 571] on button "Frage ins Quiz einfügen" at bounding box center [673, 584] width 154 height 27
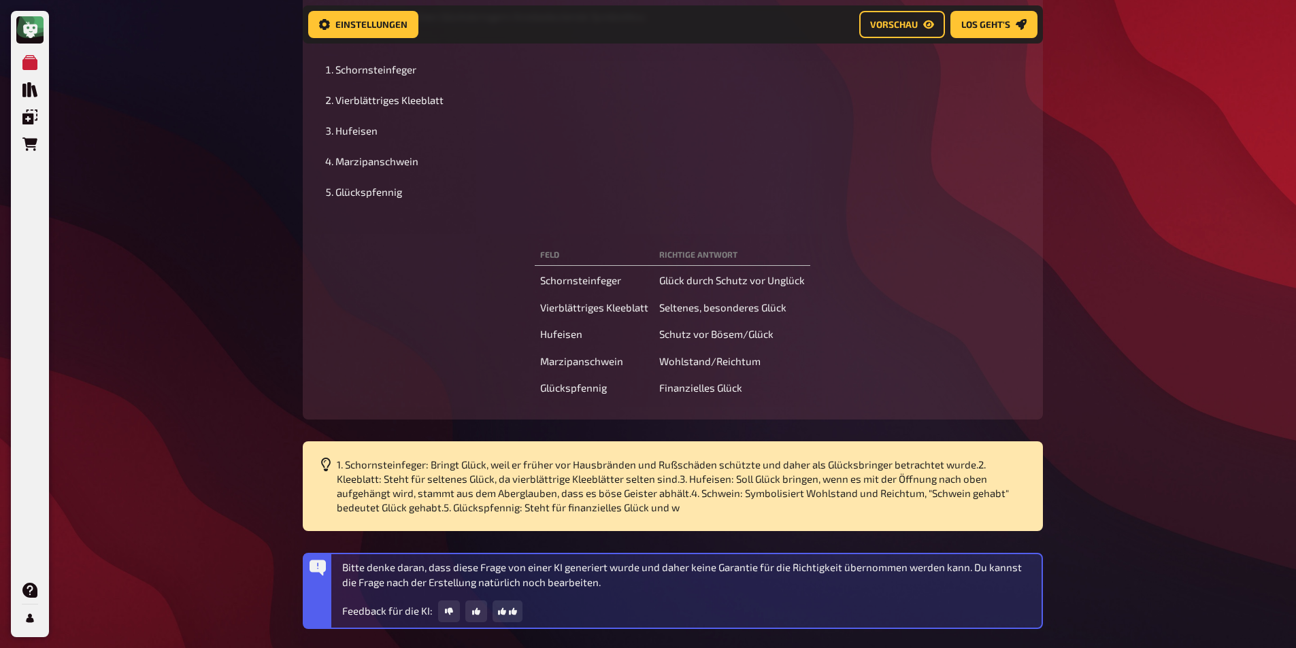
scroll to position [3740, 0]
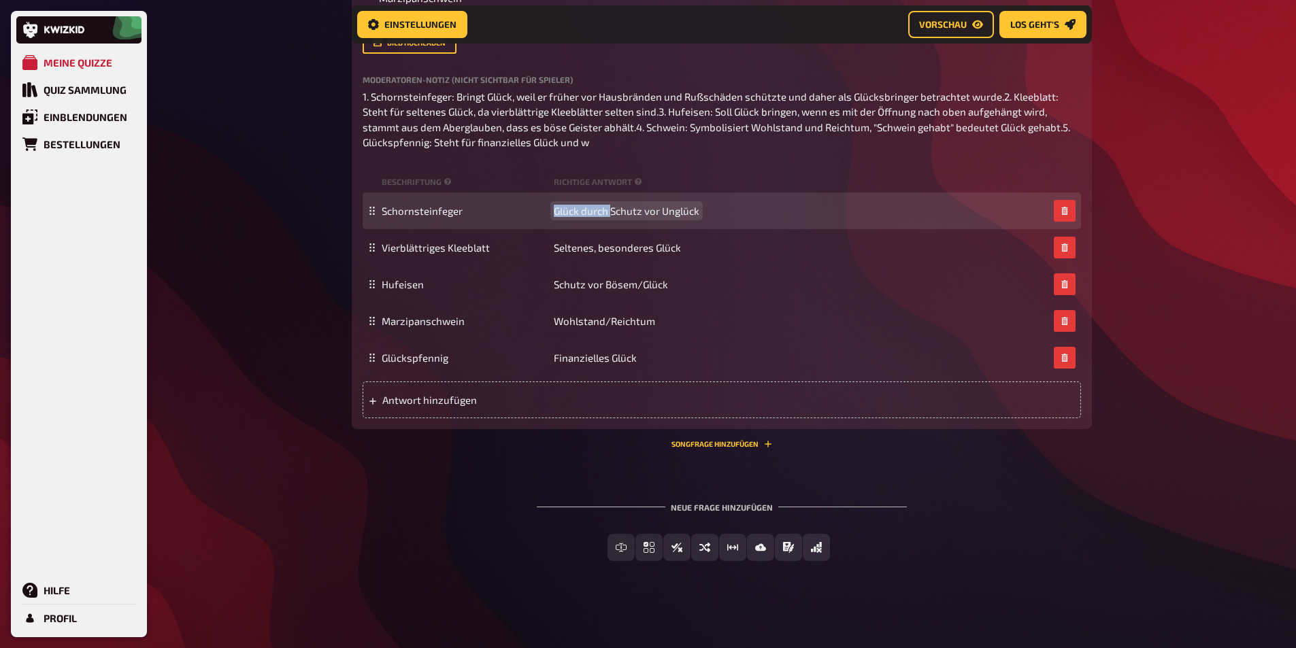
drag, startPoint x: 611, startPoint y: 208, endPoint x: 521, endPoint y: 204, distance: 89.9
click at [521, 204] on div "Schornsteinfeger Glück durch Schutz vor Unglück" at bounding box center [722, 210] width 718 height 37
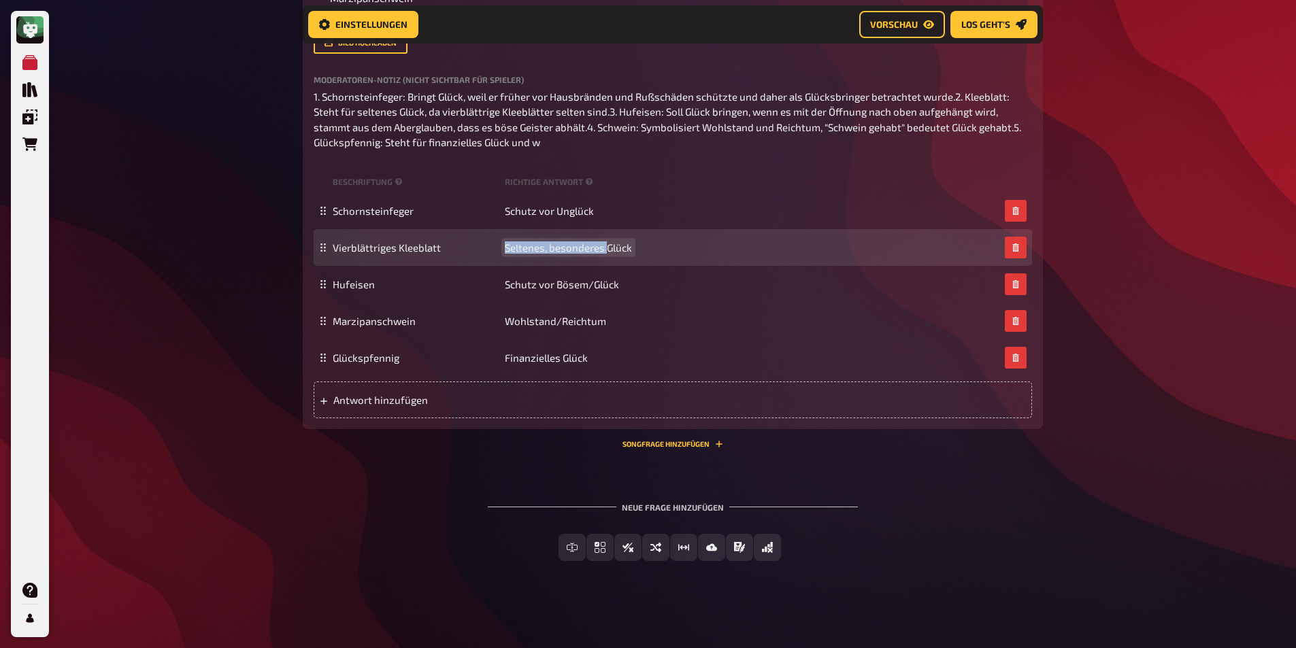
drag, startPoint x: 607, startPoint y: 250, endPoint x: 482, endPoint y: 240, distance: 124.8
click at [482, 240] on div "Vierblättriges Kleeblatt Seltenes, besonderes Glück" at bounding box center [673, 247] width 718 height 37
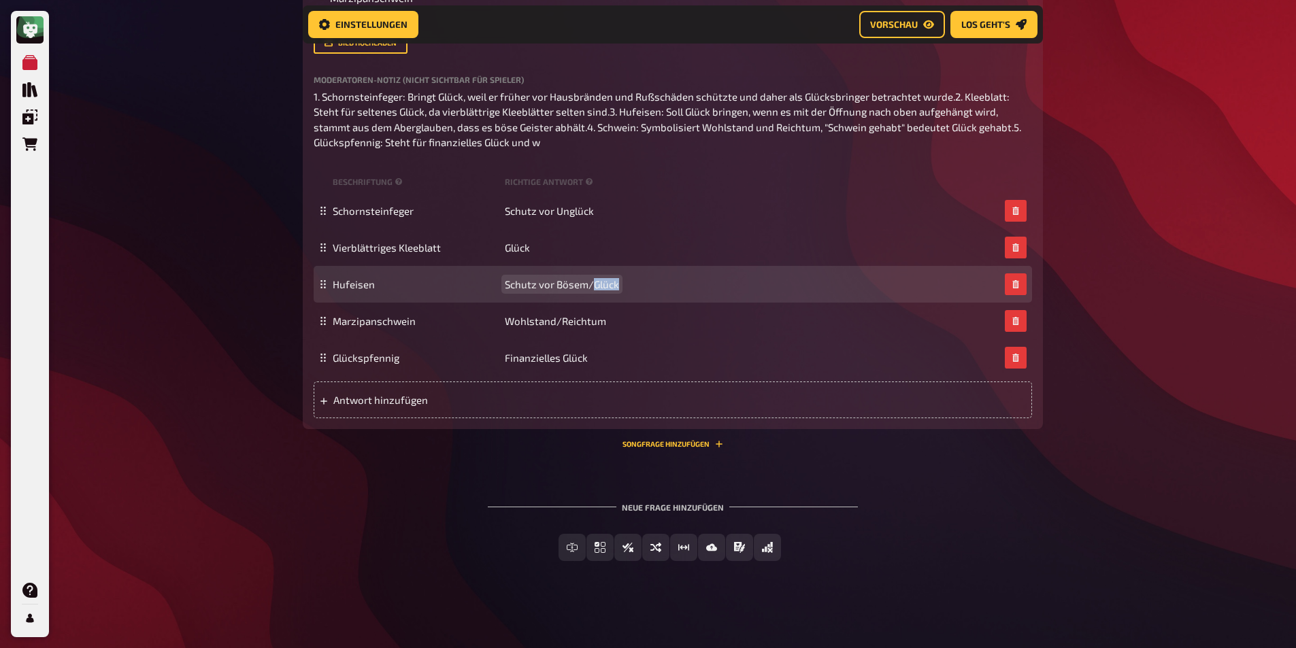
drag, startPoint x: 592, startPoint y: 283, endPoint x: 638, endPoint y: 275, distance: 46.3
click at [638, 275] on div "Hufeisen Schutz vor Bösem/Glück" at bounding box center [673, 284] width 718 height 37
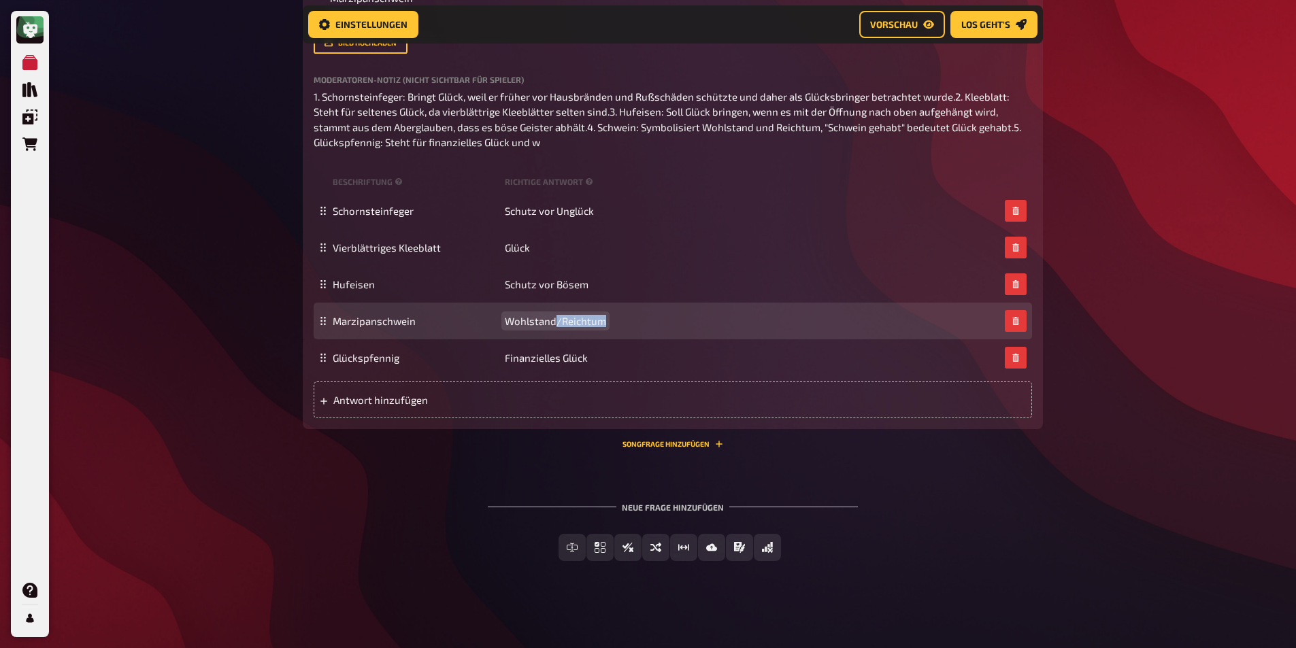
drag, startPoint x: 556, startPoint y: 321, endPoint x: 648, endPoint y: 317, distance: 91.9
click at [648, 317] on div "Marzipanschwein Wohlstand/Reichtum" at bounding box center [666, 321] width 667 height 12
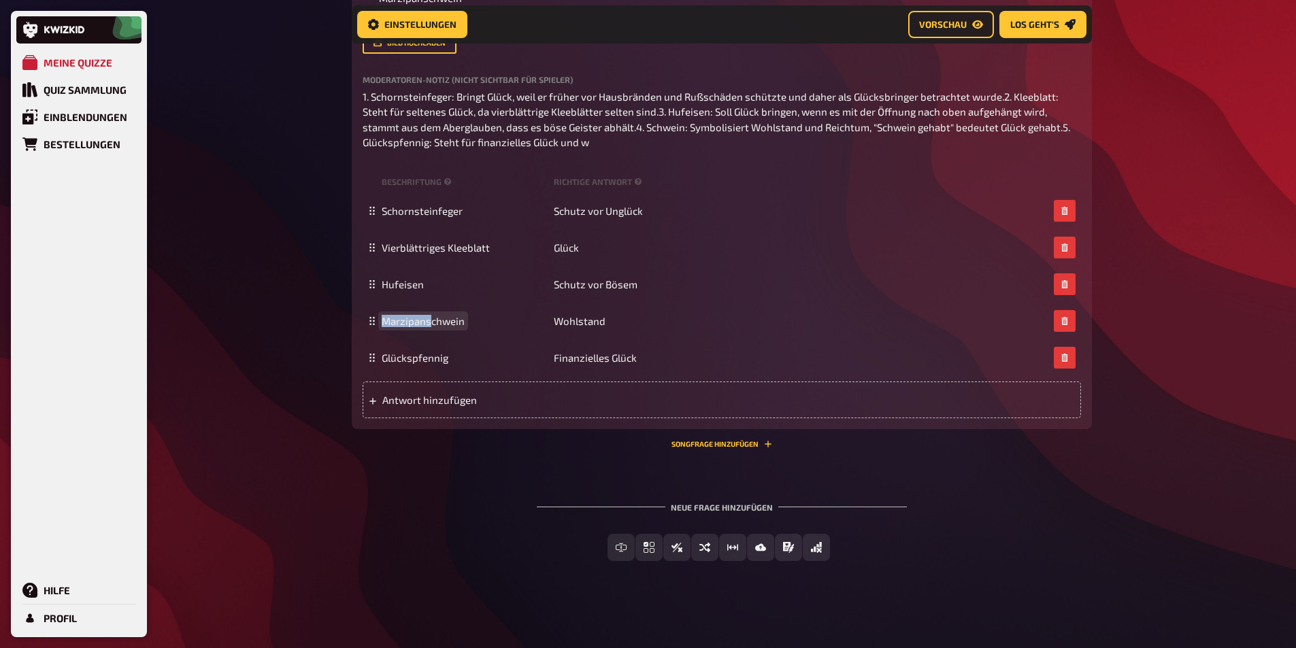
drag, startPoint x: 431, startPoint y: 322, endPoint x: 275, endPoint y: 275, distance: 162.0
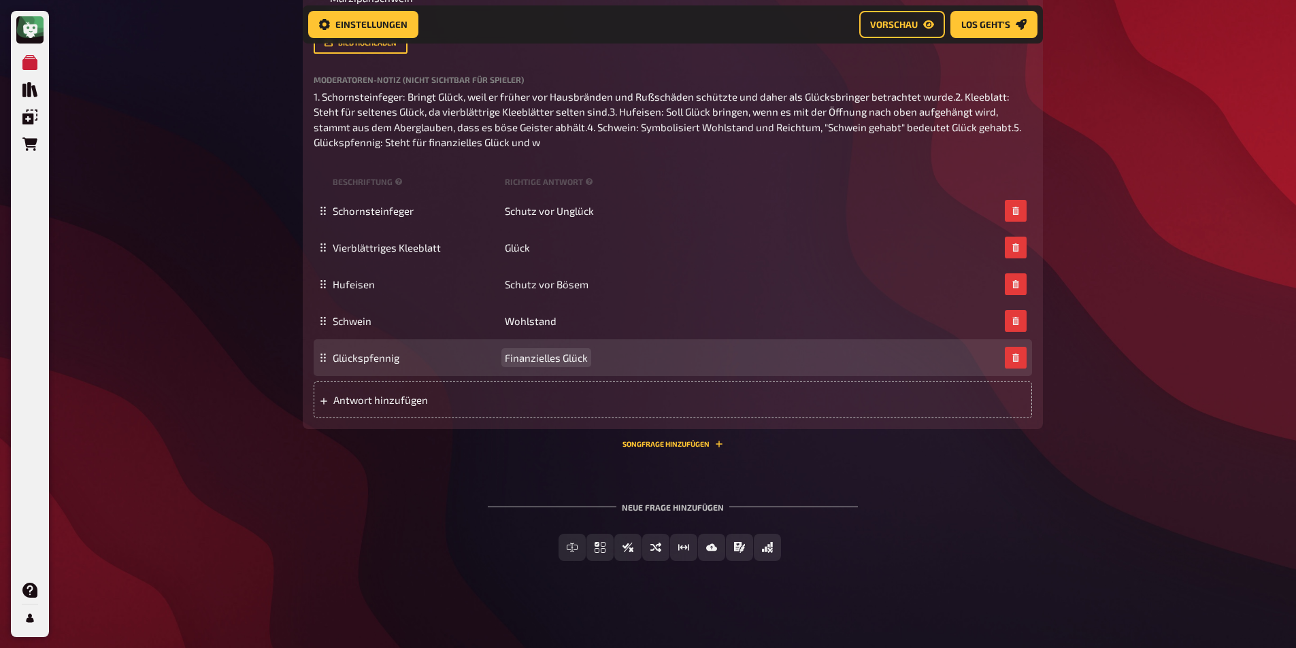
click at [561, 355] on span "Finanzielles Glück" at bounding box center [546, 358] width 83 height 12
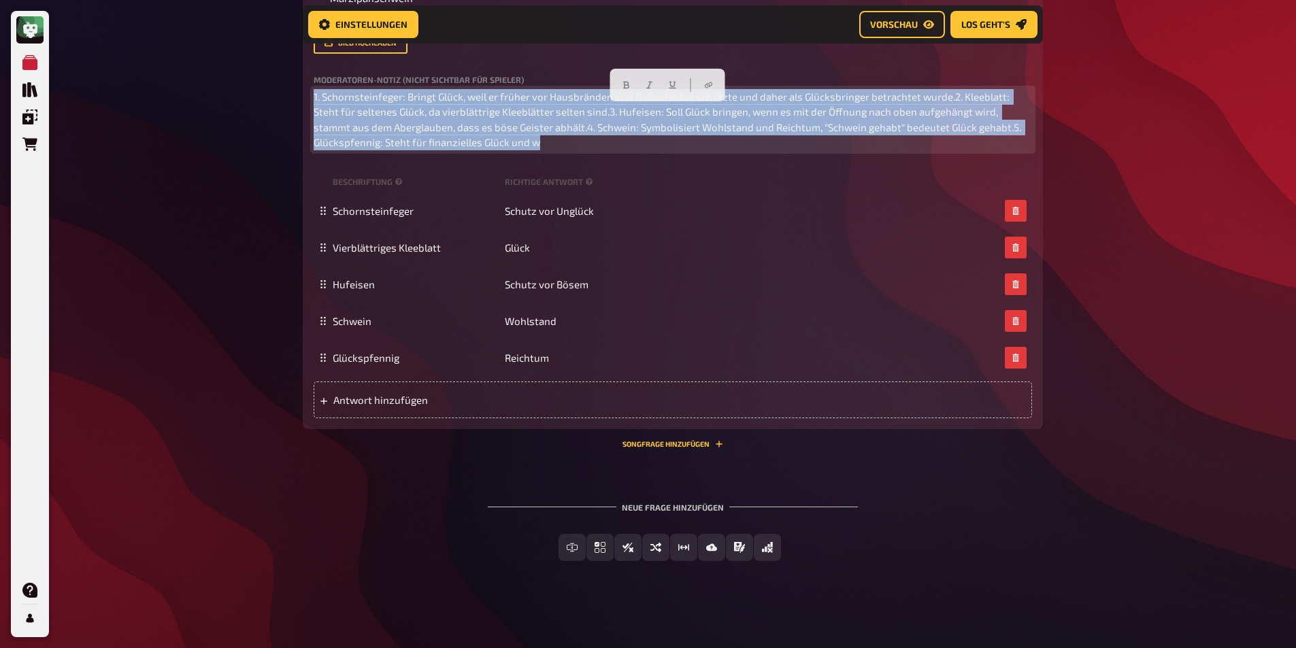
drag, startPoint x: 572, startPoint y: 144, endPoint x: 278, endPoint y: 85, distance: 300.3
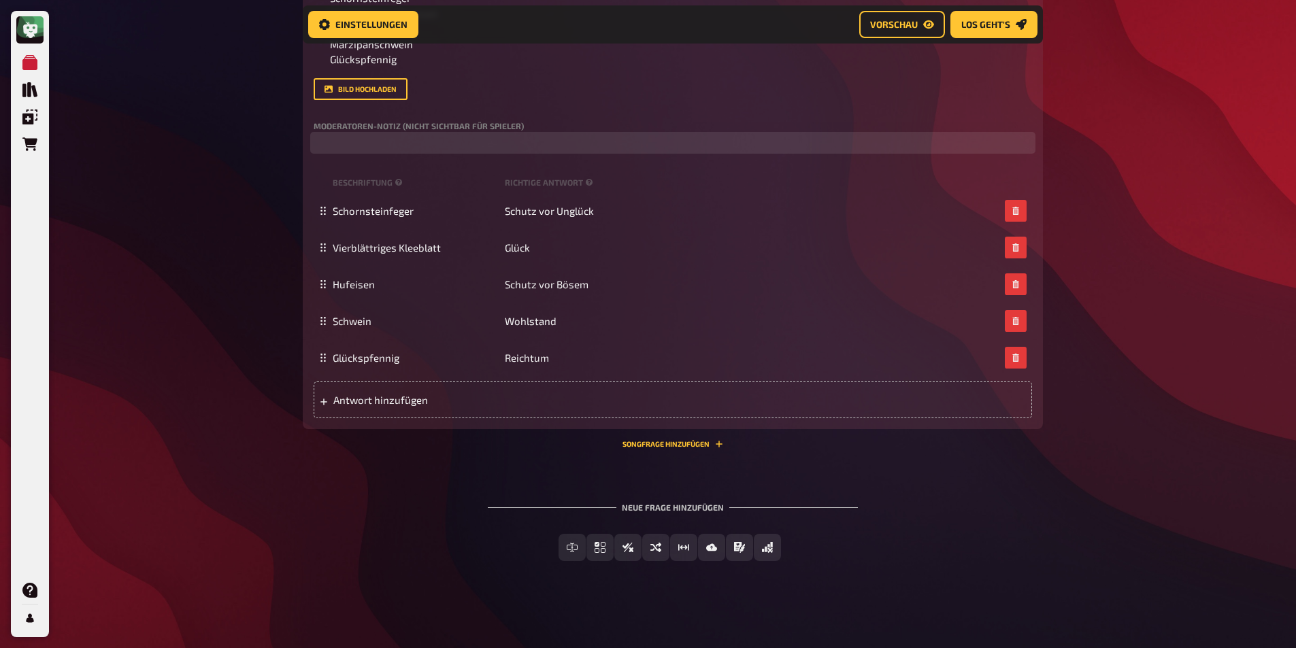
scroll to position [3695, 0]
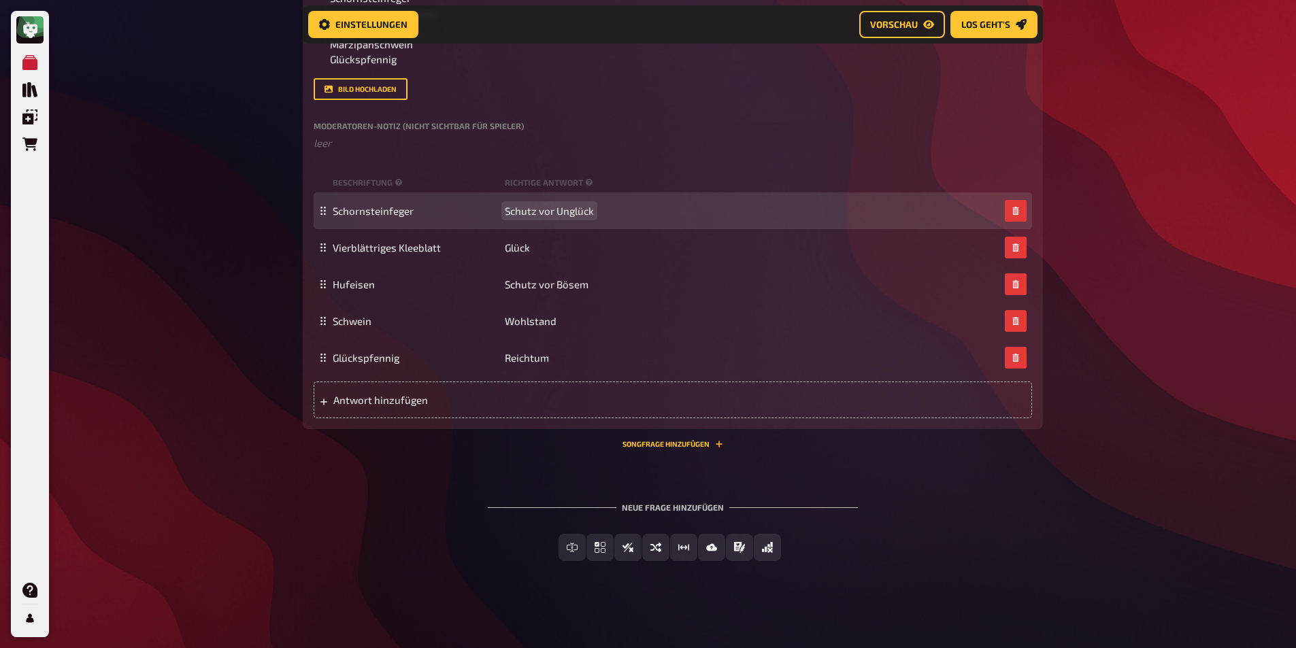
click at [561, 214] on span "Schutz vor Unglück" at bounding box center [549, 211] width 89 height 12
click at [395, 211] on span "Schornsteinfeger" at bounding box center [373, 211] width 81 height 12
click at [410, 213] on span "Schornsteinfeger" at bounding box center [373, 211] width 81 height 12
click at [526, 214] on span "Schutz" at bounding box center [521, 211] width 32 height 12
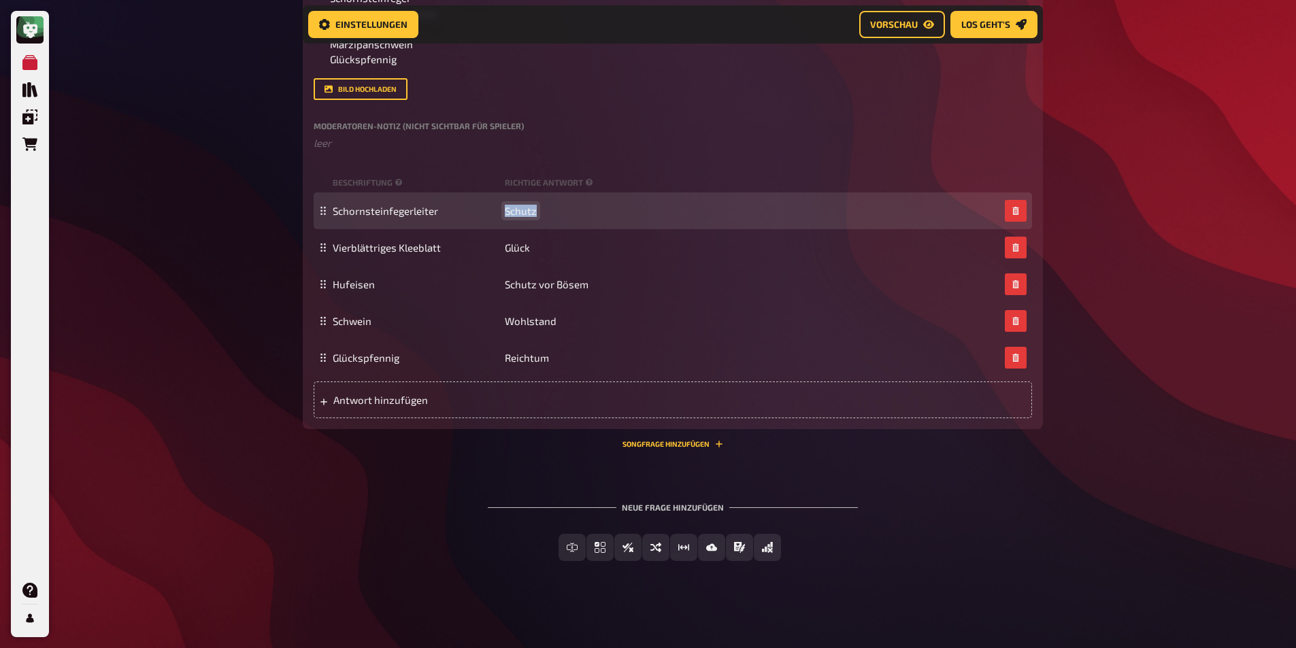
click at [526, 214] on span "Schutz" at bounding box center [521, 211] width 32 height 12
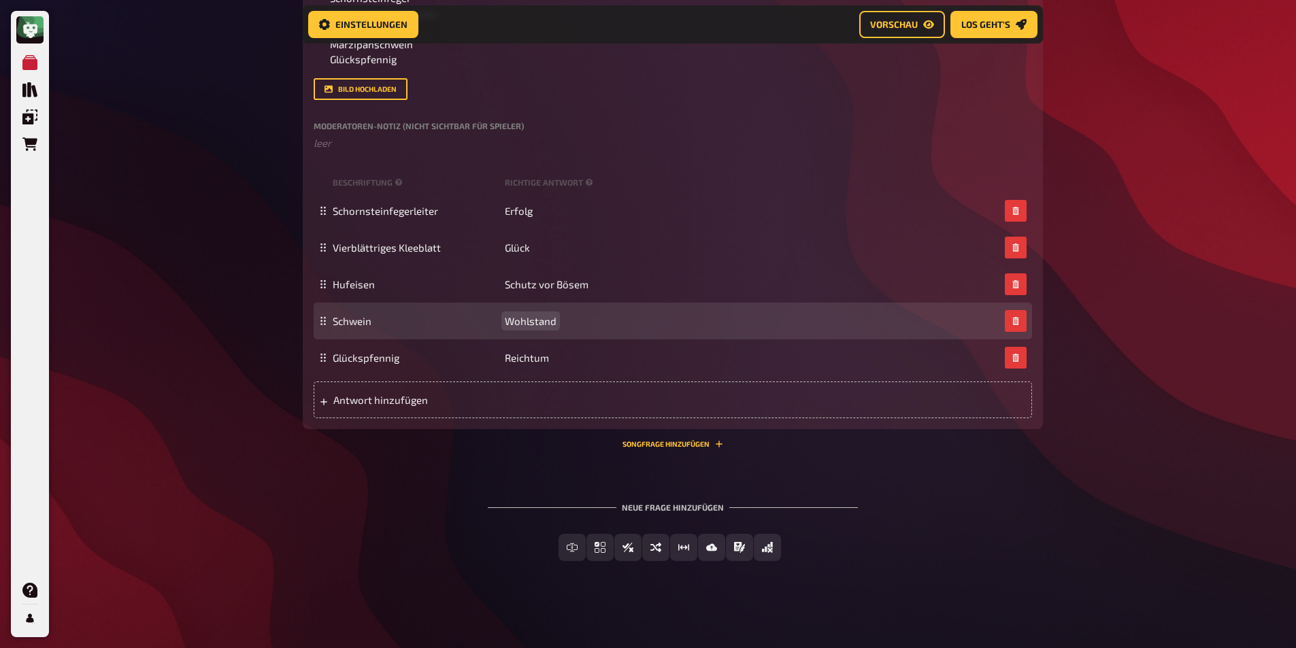
click at [523, 321] on span "Wohlstand" at bounding box center [531, 321] width 52 height 12
click at [554, 317] on span "Fruchtbarfkeit" at bounding box center [539, 321] width 68 height 12
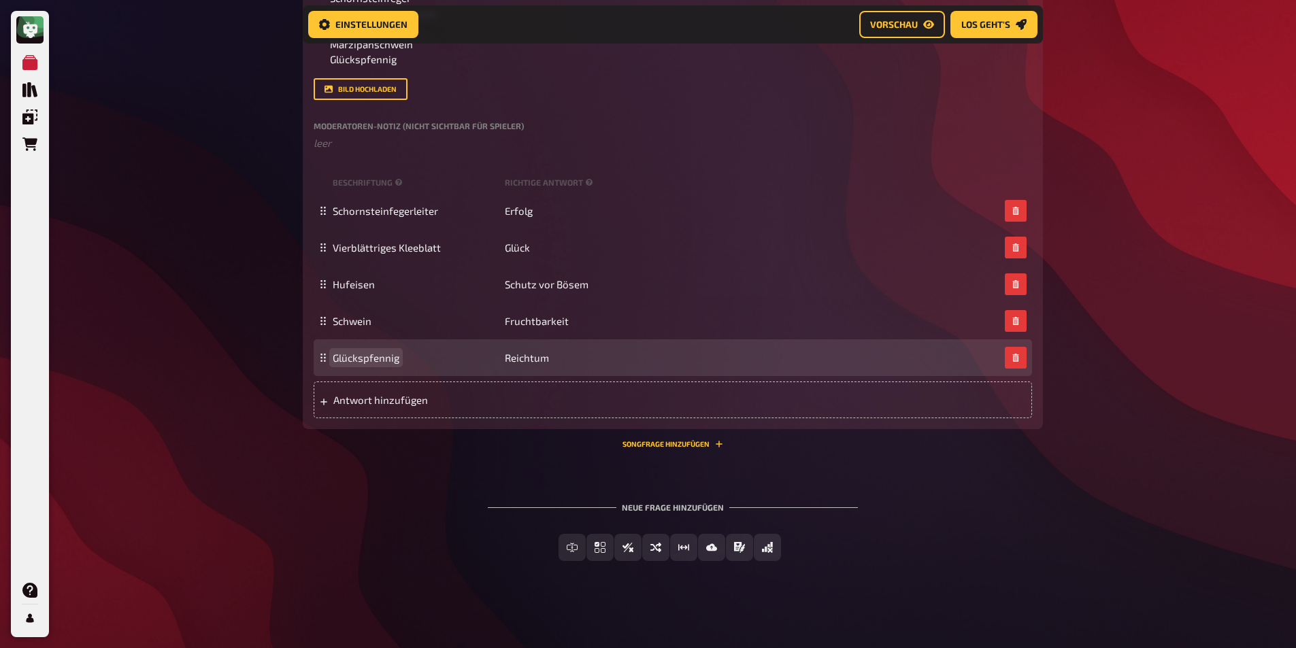
click at [367, 359] on span "Glückspfennig" at bounding box center [366, 358] width 67 height 12
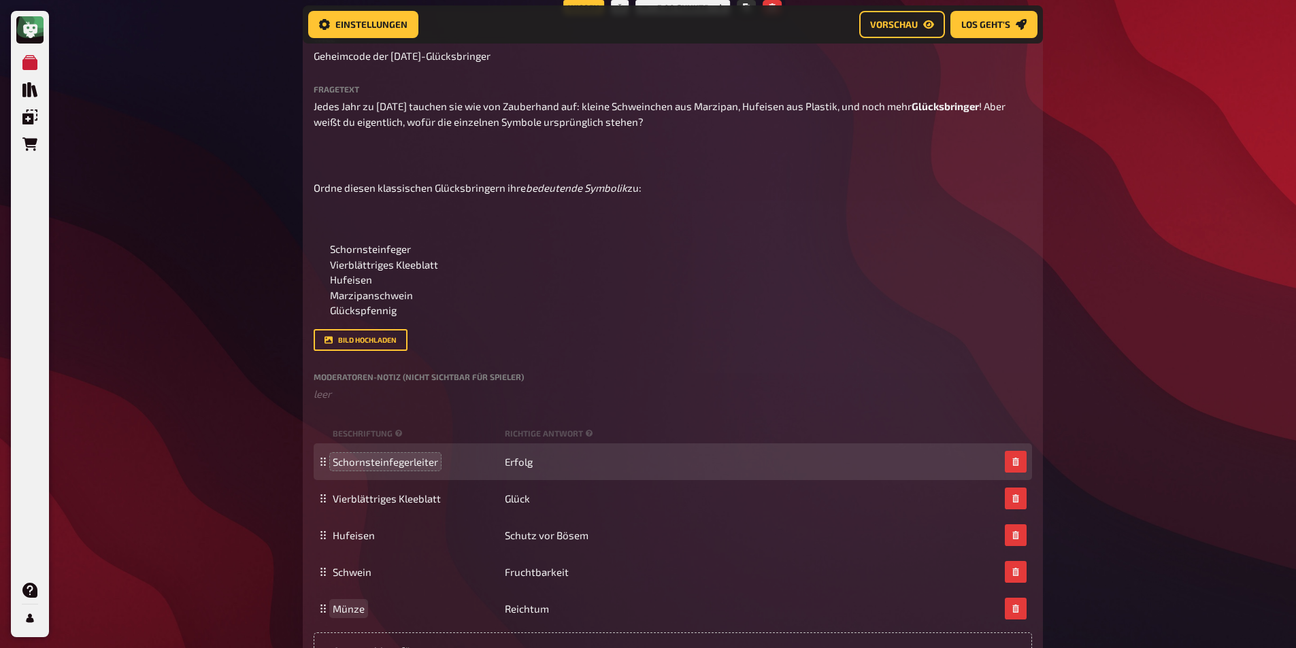
scroll to position [3423, 0]
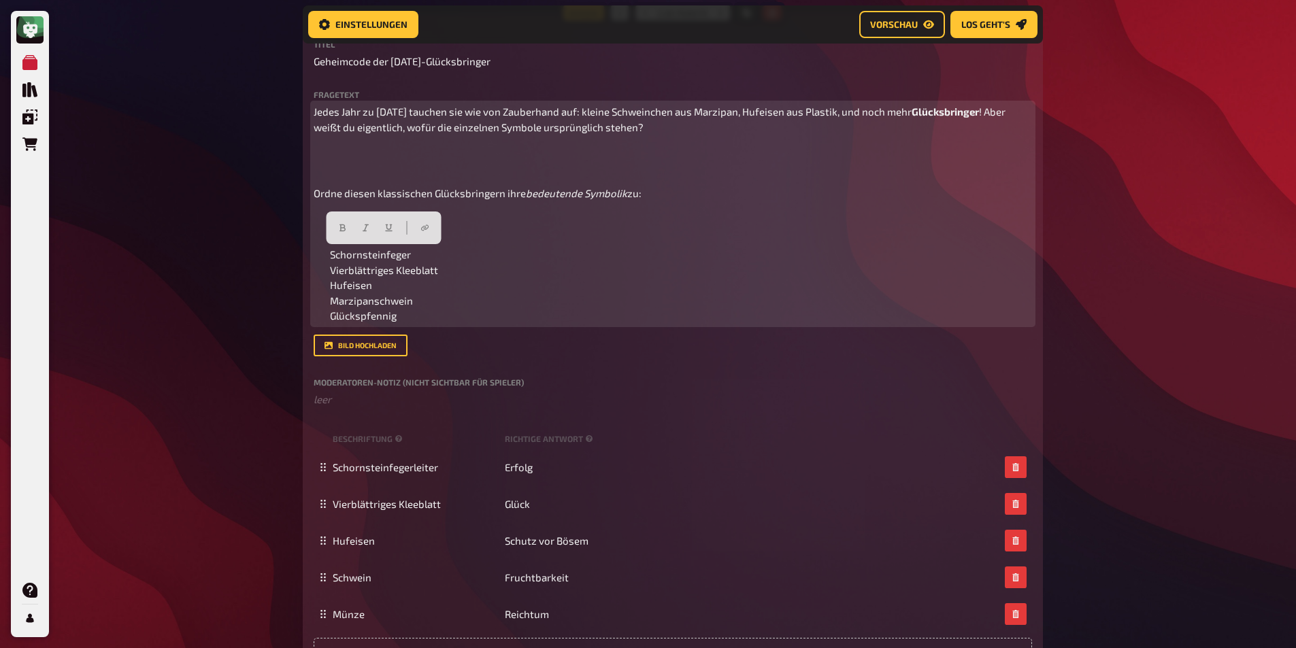
drag, startPoint x: 425, startPoint y: 316, endPoint x: 301, endPoint y: 192, distance: 175.5
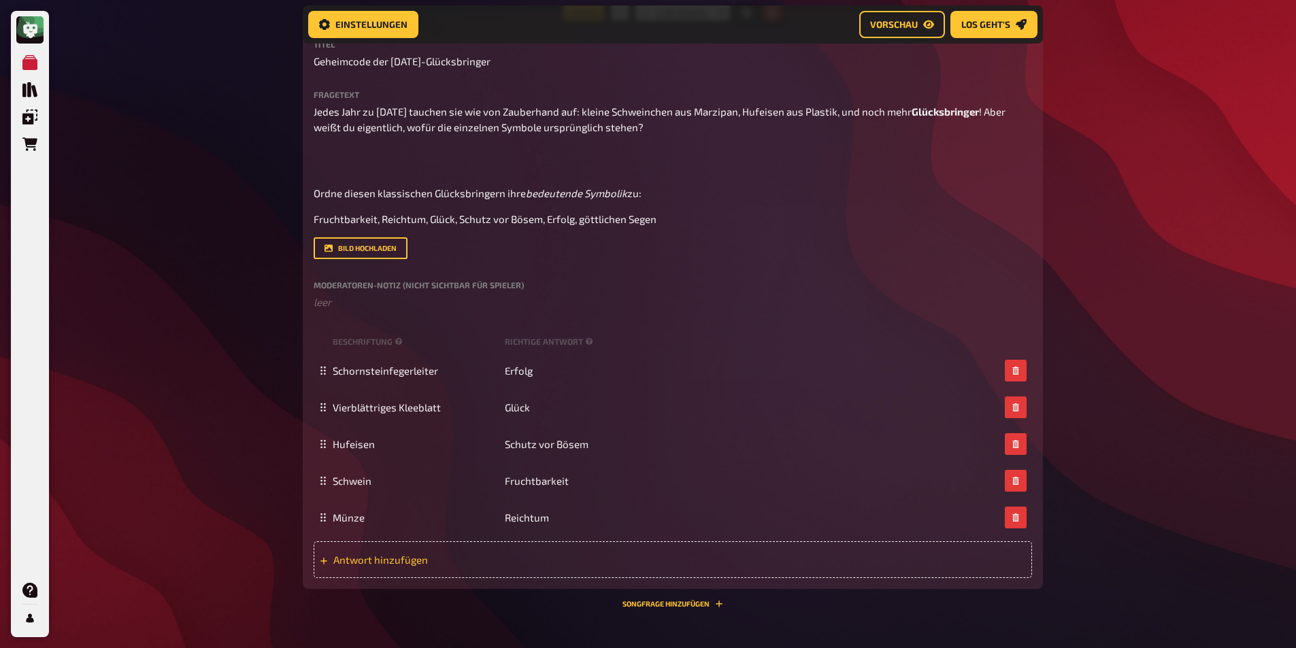
click at [359, 554] on span "Antwort hinzufügen" at bounding box center [439, 560] width 212 height 12
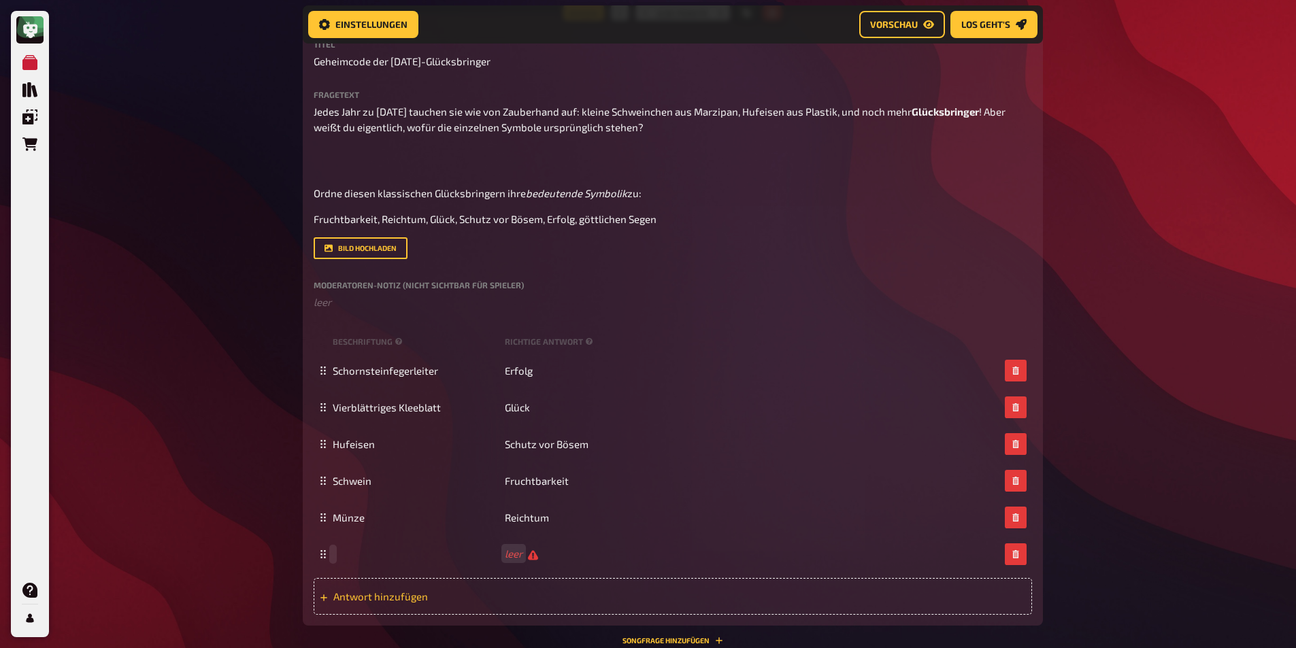
scroll to position [3422, 0]
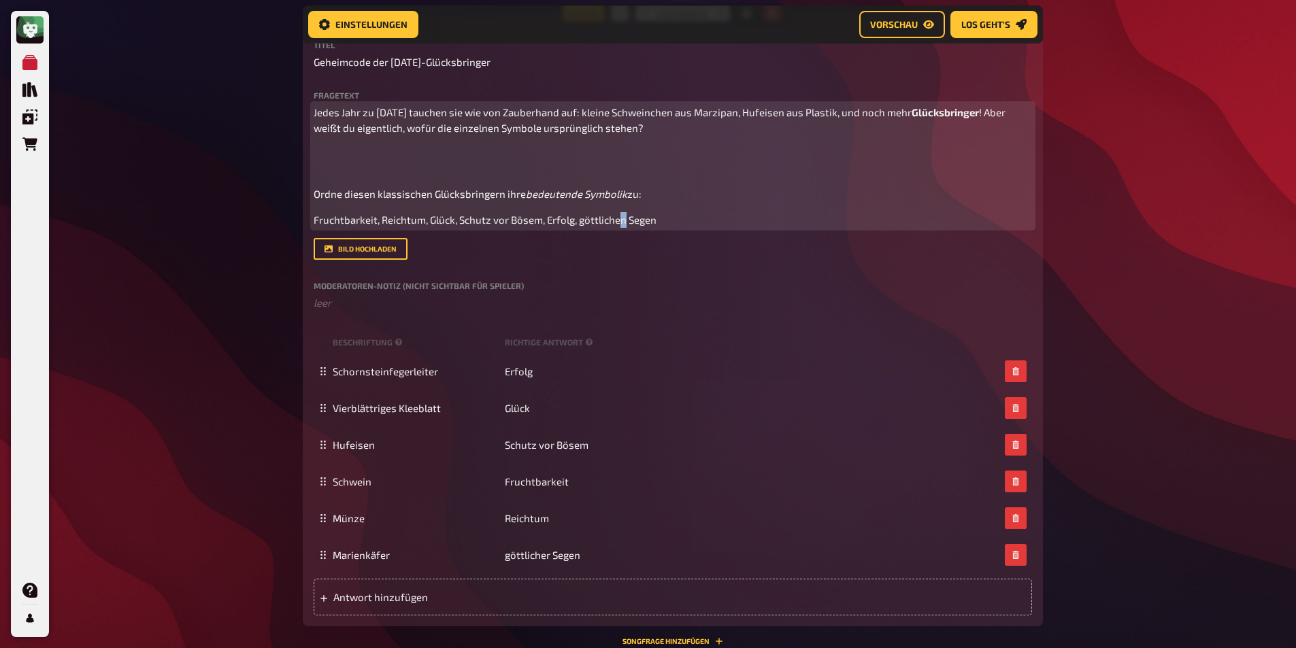
click at [622, 212] on p "Fruchtbarkeit, Reichtum, Glück, Schutz vor Bösem, Erfolg, göttlichen Segen" at bounding box center [673, 220] width 718 height 16
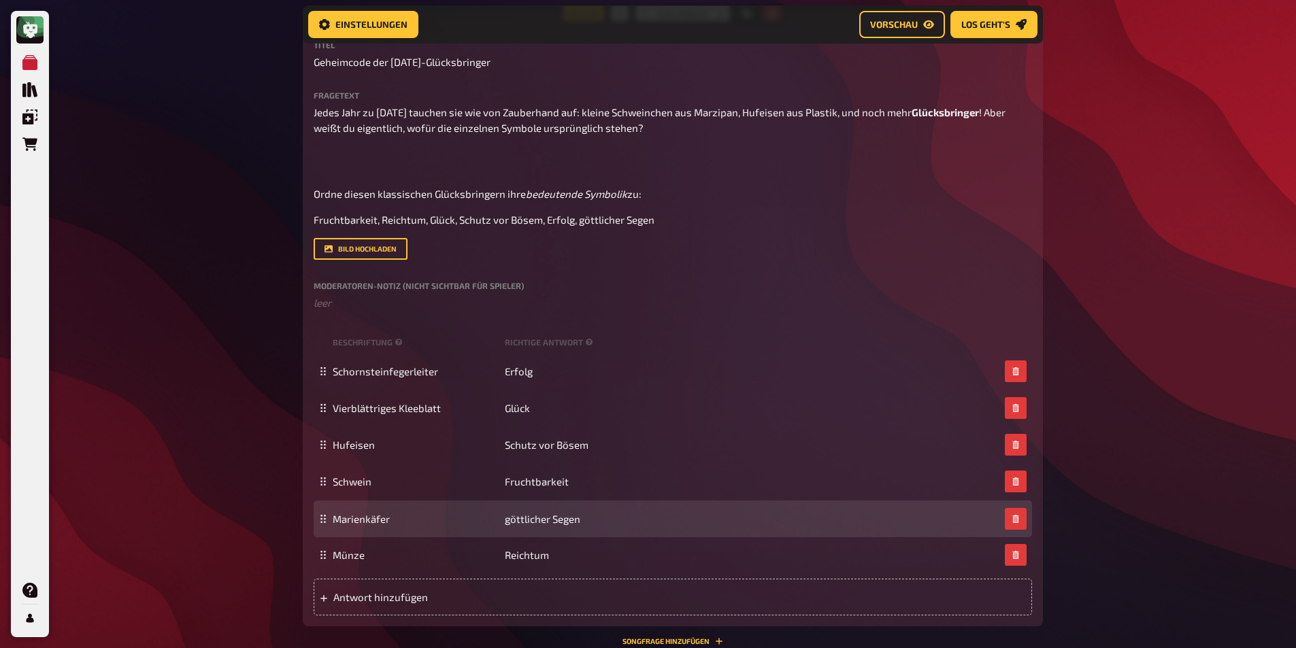
drag, startPoint x: 324, startPoint y: 556, endPoint x: 325, endPoint y: 520, distance: 36.1
click at [325, 520] on icon at bounding box center [323, 519] width 8 height 8
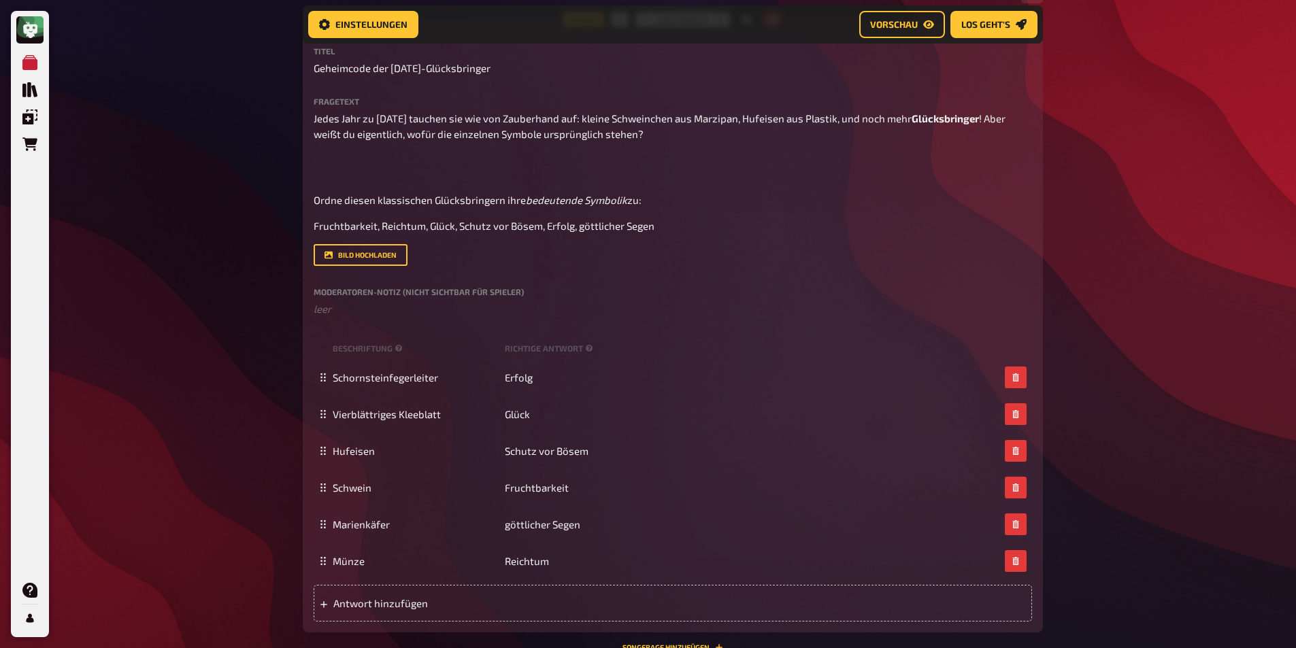
scroll to position [3415, 0]
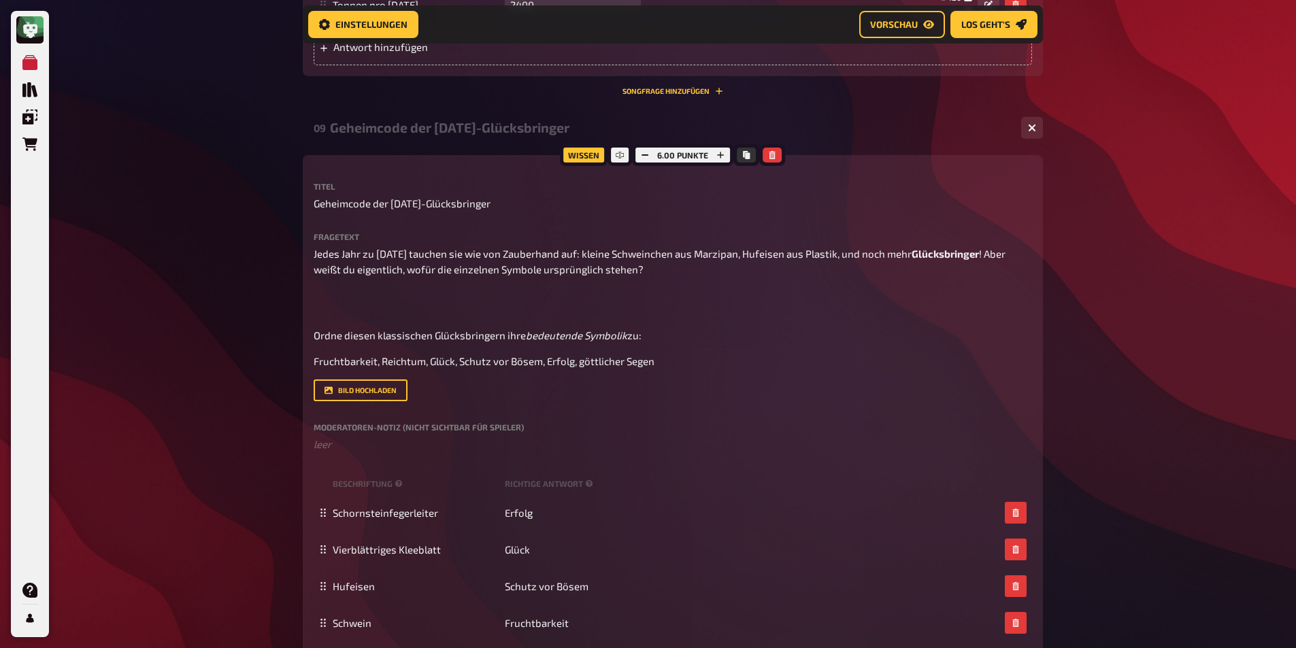
scroll to position [3279, 0]
drag, startPoint x: 499, startPoint y: 187, endPoint x: 265, endPoint y: 173, distance: 234.4
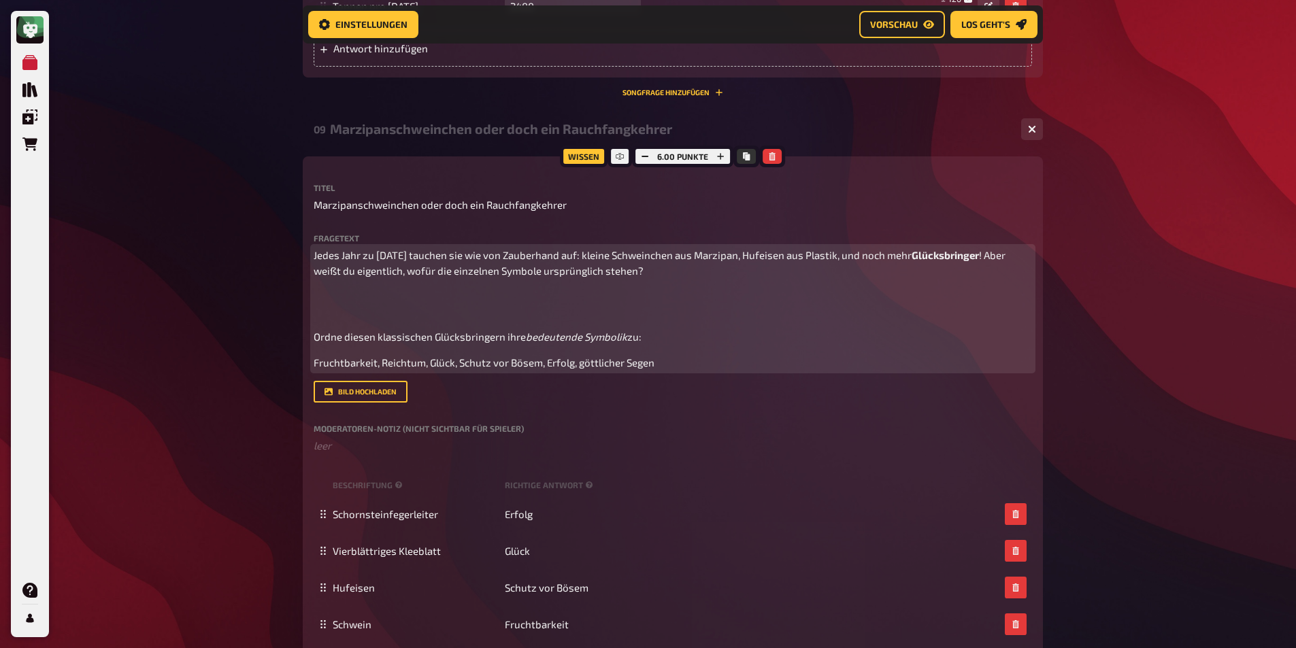
click at [336, 288] on p at bounding box center [673, 303] width 718 height 31
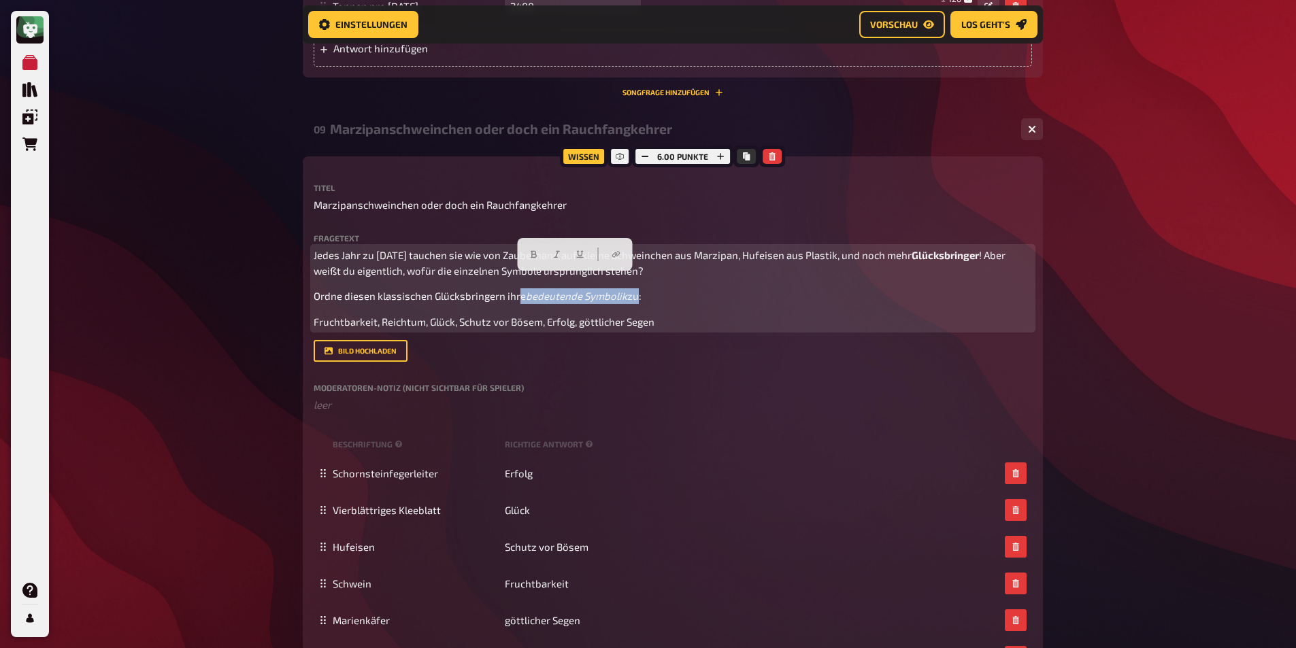
drag, startPoint x: 631, startPoint y: 286, endPoint x: 520, endPoint y: 271, distance: 111.9
click at [520, 271] on div "Jedes Jahr zu [DATE] tauchen sie wie von Zauberhand auf: kleine Schweinchen aus…" at bounding box center [673, 289] width 718 height 82
click at [555, 265] on div at bounding box center [575, 254] width 115 height 33
click at [527, 290] on span "bedeutende Symbolik" at bounding box center [576, 296] width 101 height 12
click at [548, 290] on span "bedeutende Symbolik" at bounding box center [576, 296] width 101 height 12
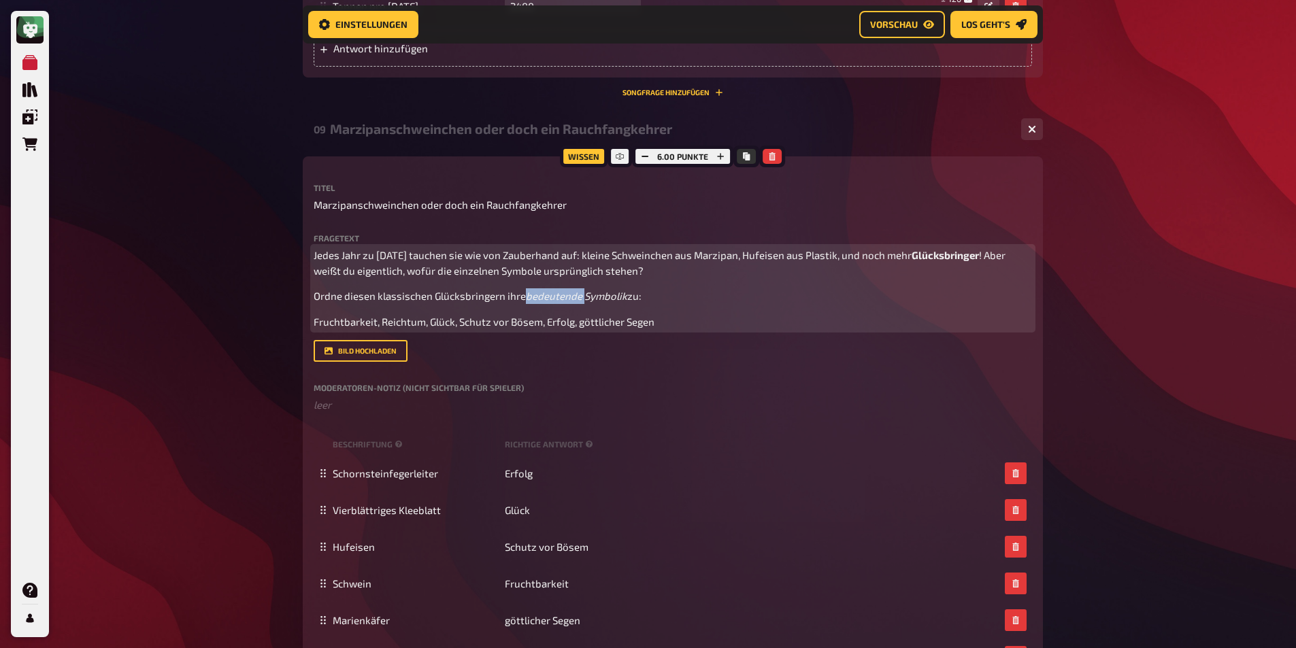
click at [548, 290] on span "bedeutende Symbolik" at bounding box center [576, 296] width 101 height 12
click at [540, 262] on button "button" at bounding box center [536, 255] width 22 height 22
click at [611, 290] on span "Symbolik" at bounding box center [605, 296] width 43 height 12
click at [578, 258] on button "button" at bounding box center [586, 255] width 22 height 22
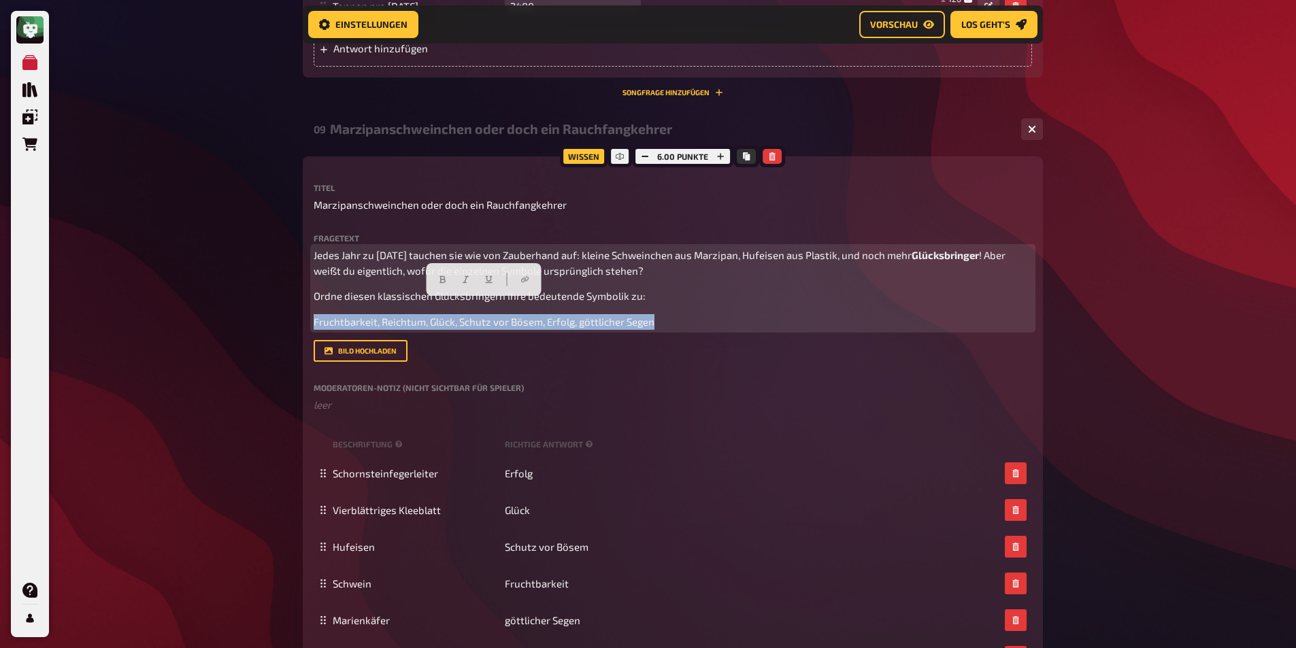
drag, startPoint x: 695, startPoint y: 313, endPoint x: 314, endPoint y: 290, distance: 381.6
click at [314, 290] on div "Jedes Jahr zu [DATE] tauchen sie wie von Zauberhand auf: kleine Schweinchen aus…" at bounding box center [673, 289] width 718 height 82
click at [465, 282] on icon "button" at bounding box center [466, 279] width 6 height 7
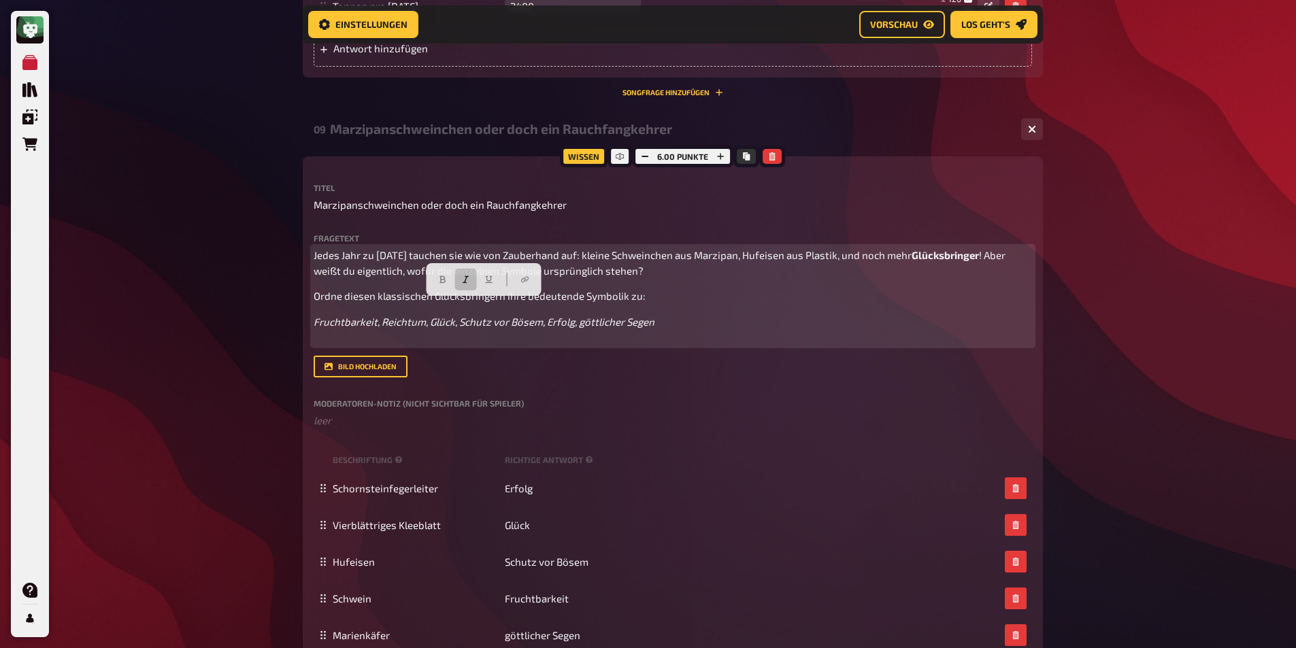
click at [811, 267] on div "Jedes Jahr zu [DATE] tauchen sie wie von Zauberhand auf: kleine Schweinchen aus…" at bounding box center [673, 296] width 718 height 97
click at [960, 249] on span "Glücksbringer" at bounding box center [944, 255] width 67 height 12
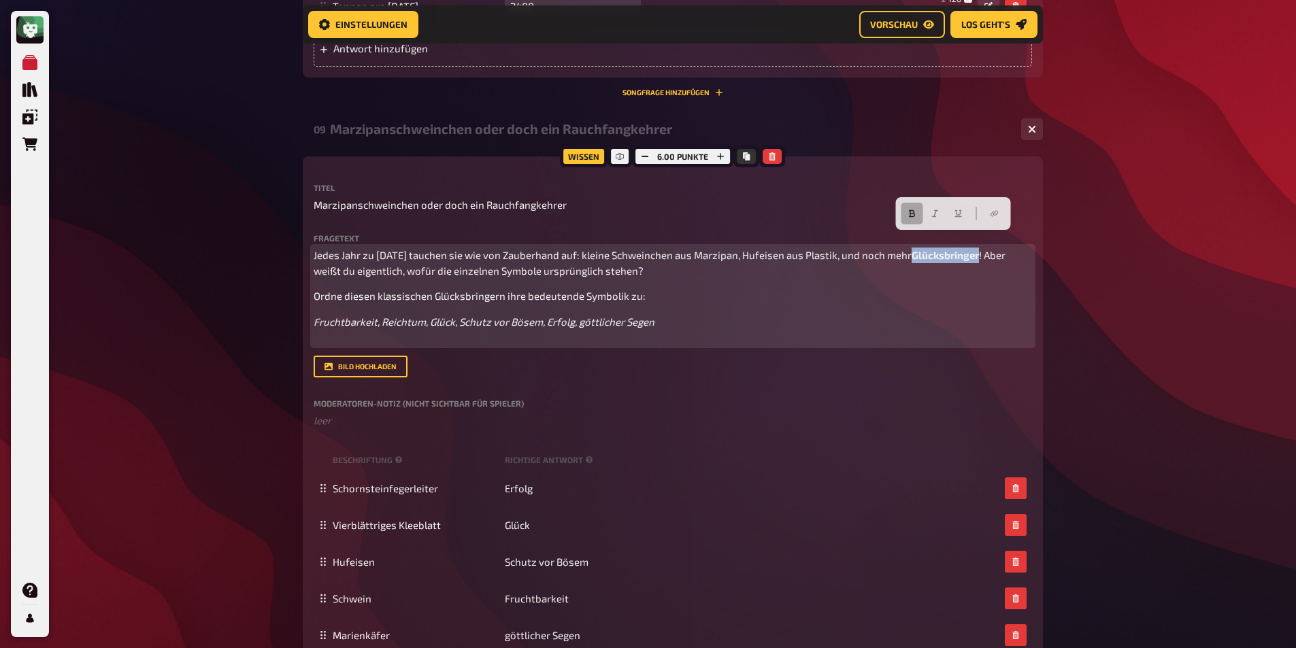
click at [916, 211] on icon "button" at bounding box center [911, 213] width 8 height 8
click at [835, 292] on div "Jedes Jahr zu [DATE] tauchen sie wie von Zauberhand auf: kleine Schweinchen aus…" at bounding box center [673, 296] width 718 height 97
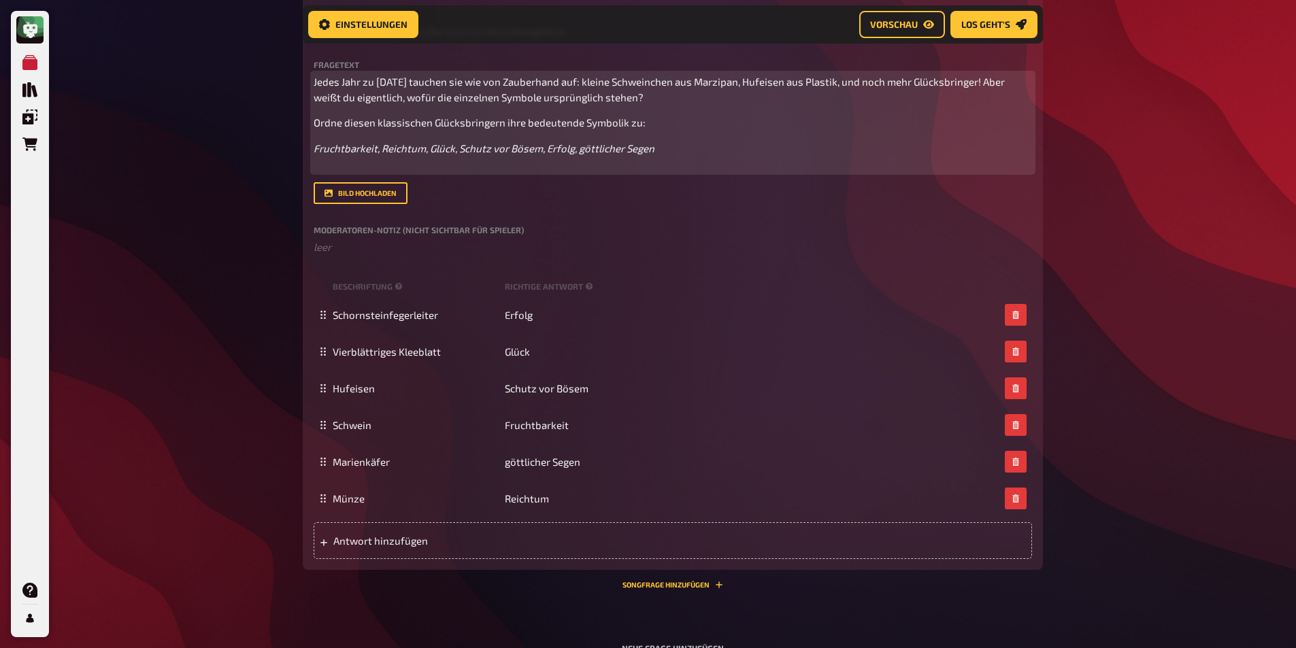
scroll to position [3306, 0]
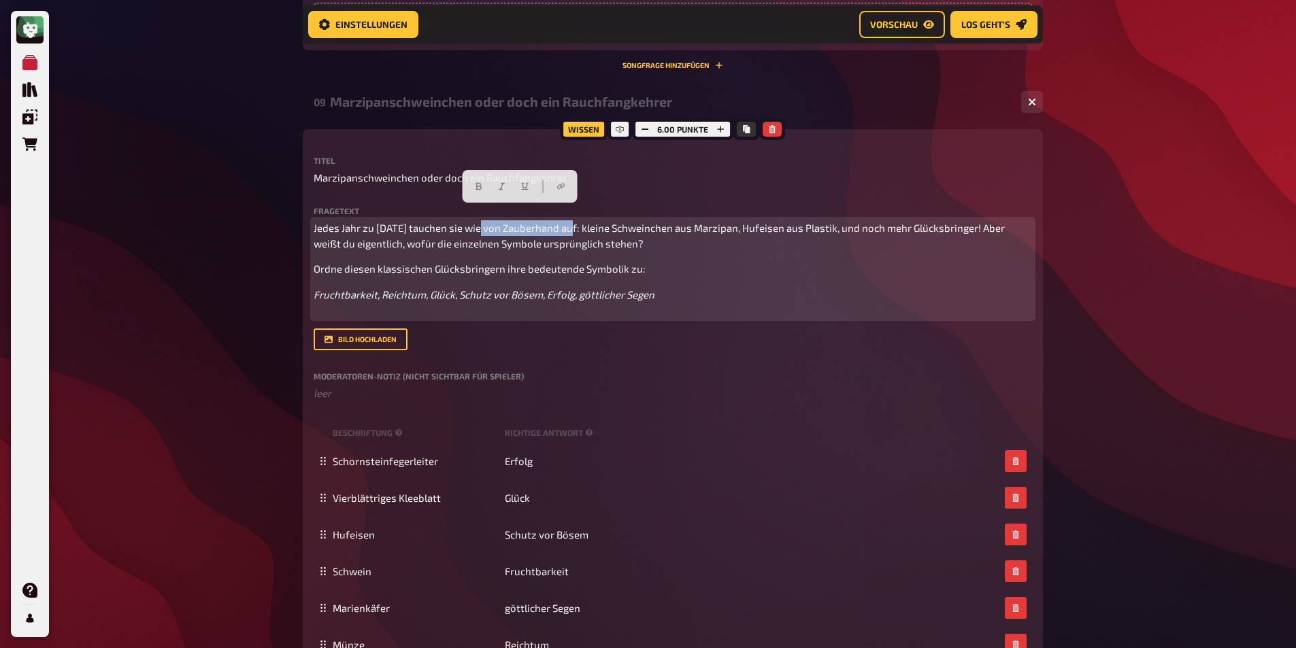
drag, startPoint x: 475, startPoint y: 213, endPoint x: 567, endPoint y: 214, distance: 91.8
click at [567, 222] on span "Jedes Jahr zu [DATE] tauchen sie wie von Zauberhand auf: kleine Schweinchen aus…" at bounding box center [660, 236] width 693 height 28
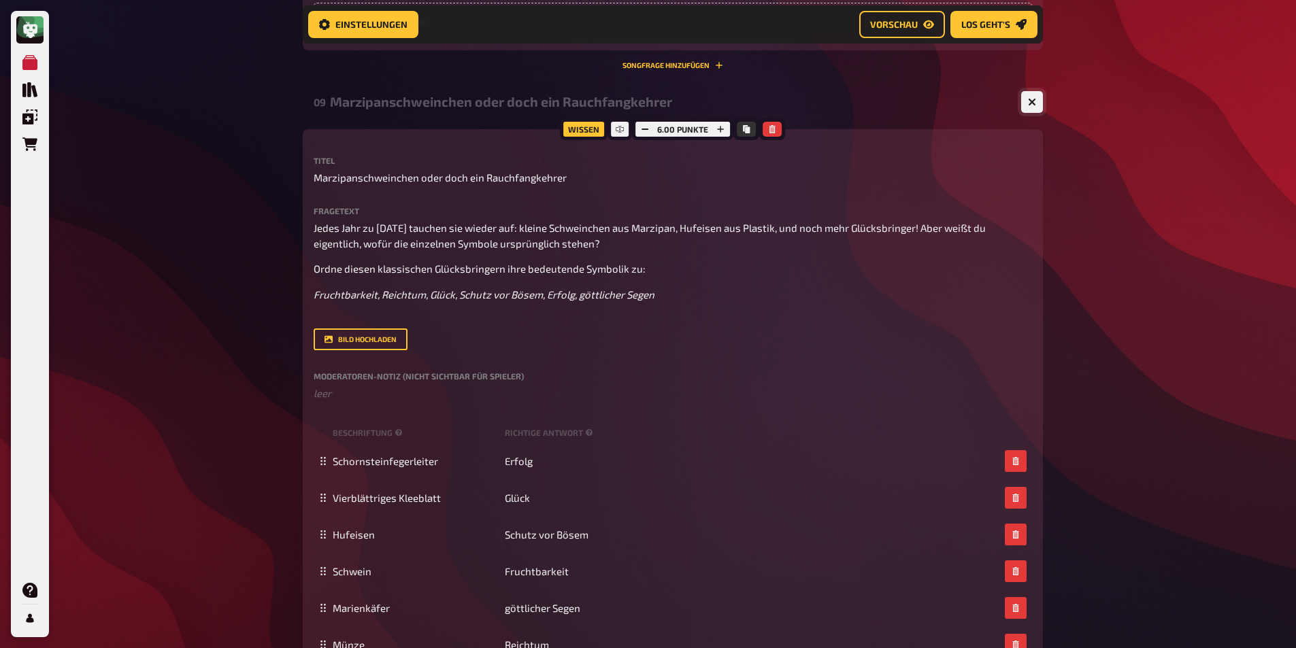
click at [1041, 91] on button "button" at bounding box center [1032, 102] width 22 height 22
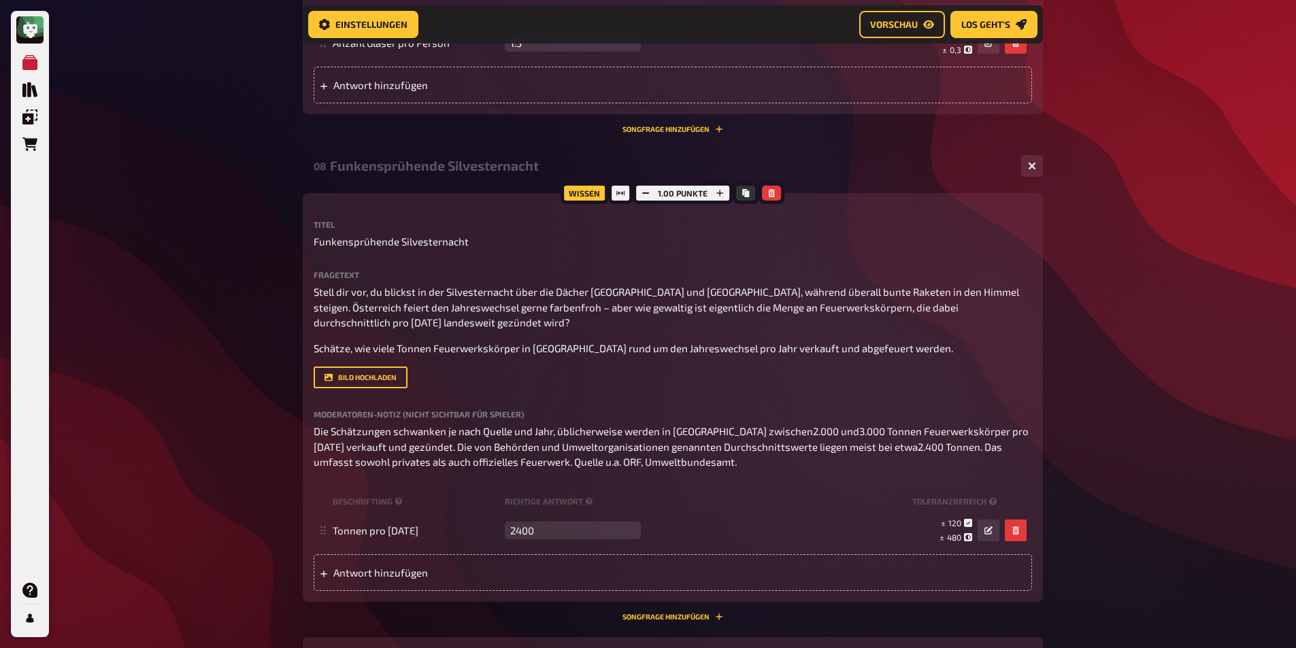
scroll to position [2678, 0]
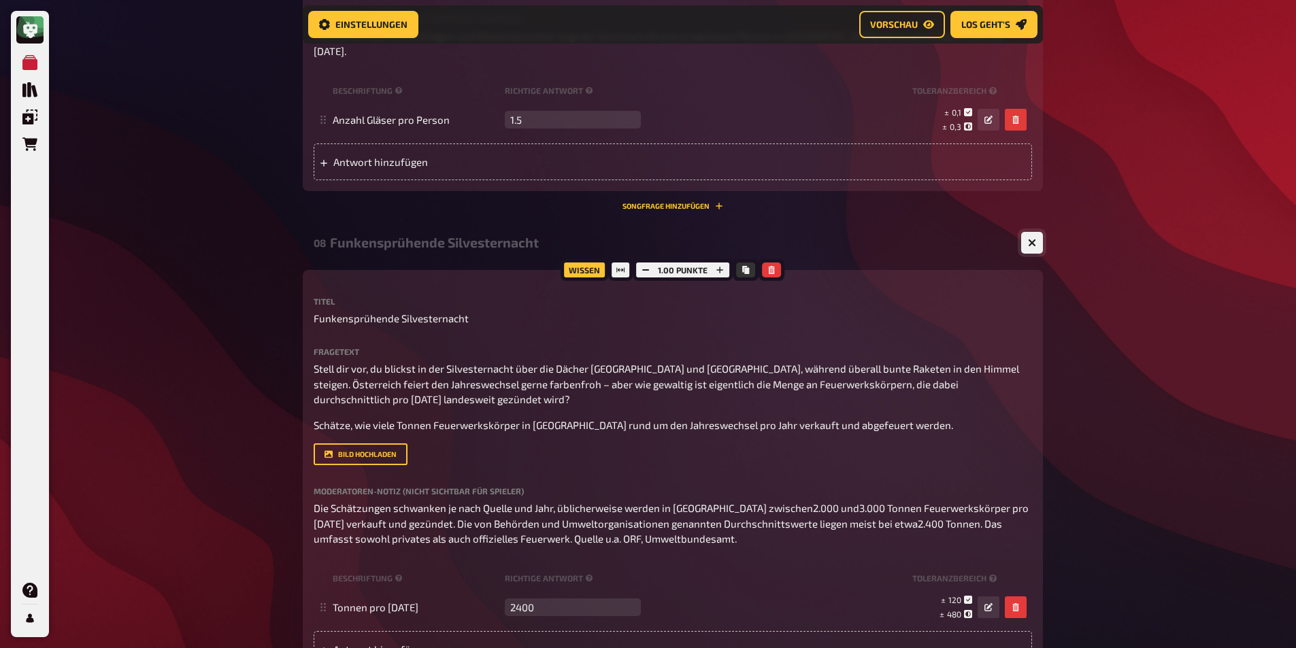
click at [1039, 232] on button "button" at bounding box center [1032, 243] width 22 height 22
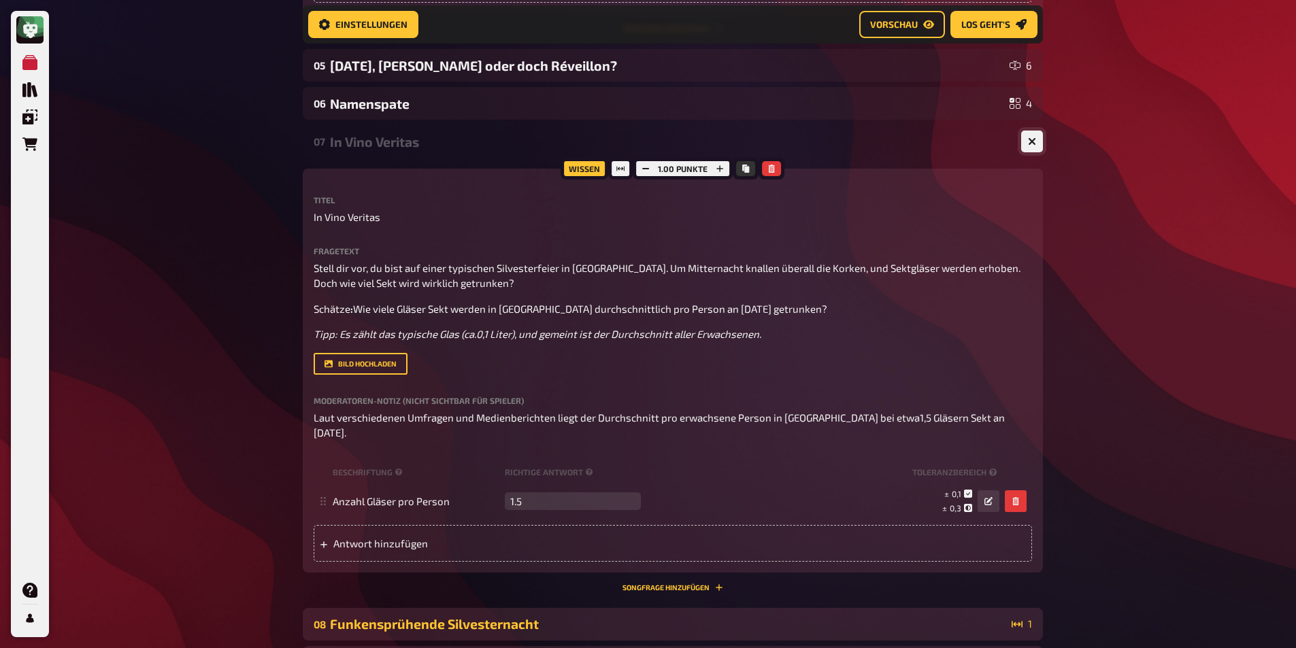
click at [1022, 137] on button "button" at bounding box center [1032, 142] width 22 height 22
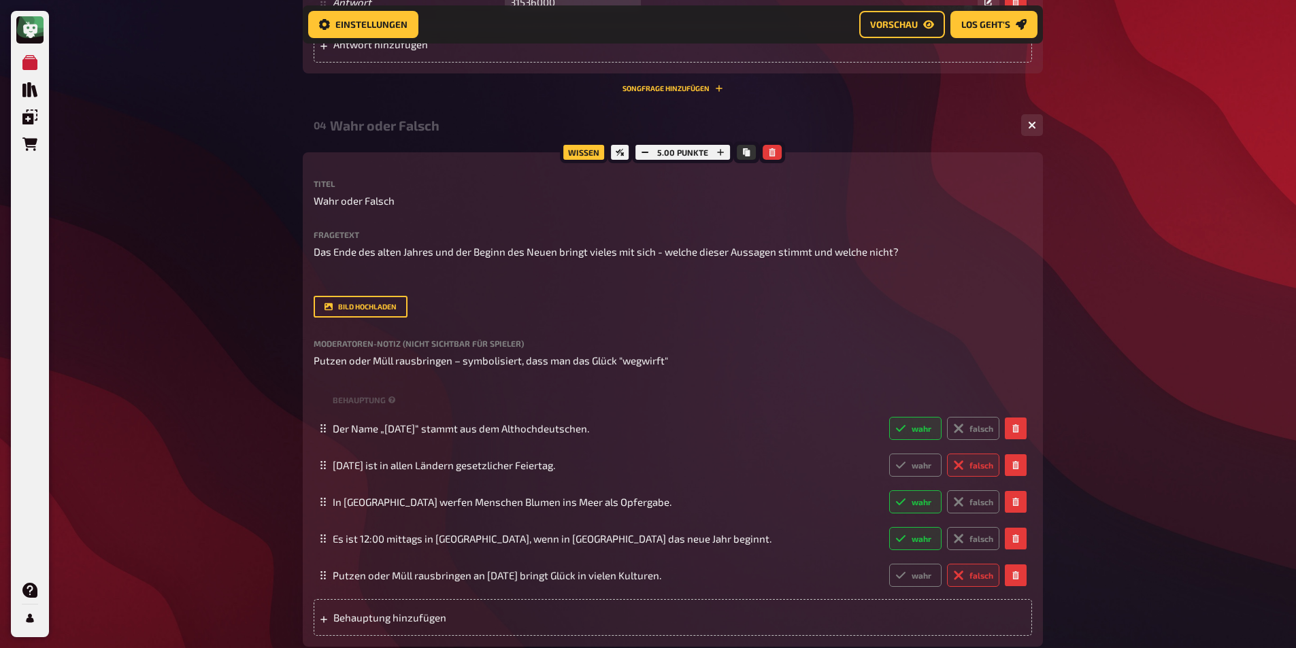
click at [1028, 139] on div "04 Wahr oder Falsch 5" at bounding box center [673, 125] width 740 height 33
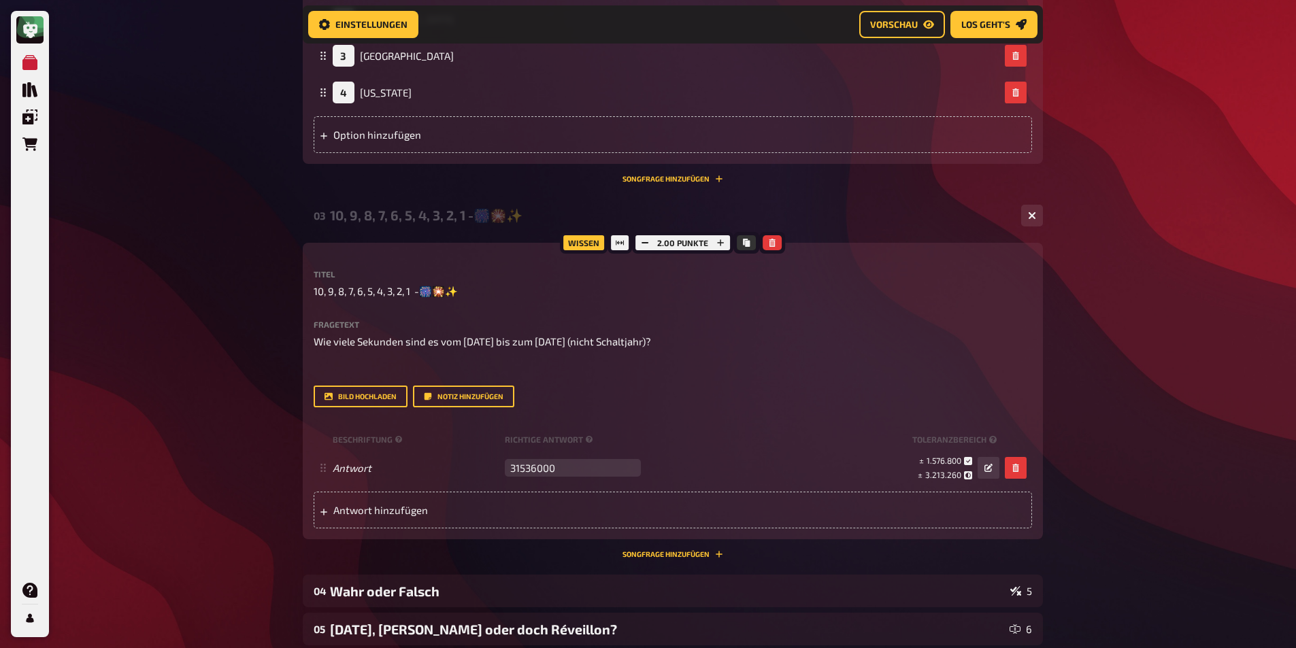
scroll to position [1196, 0]
click at [1037, 220] on button "button" at bounding box center [1032, 217] width 22 height 22
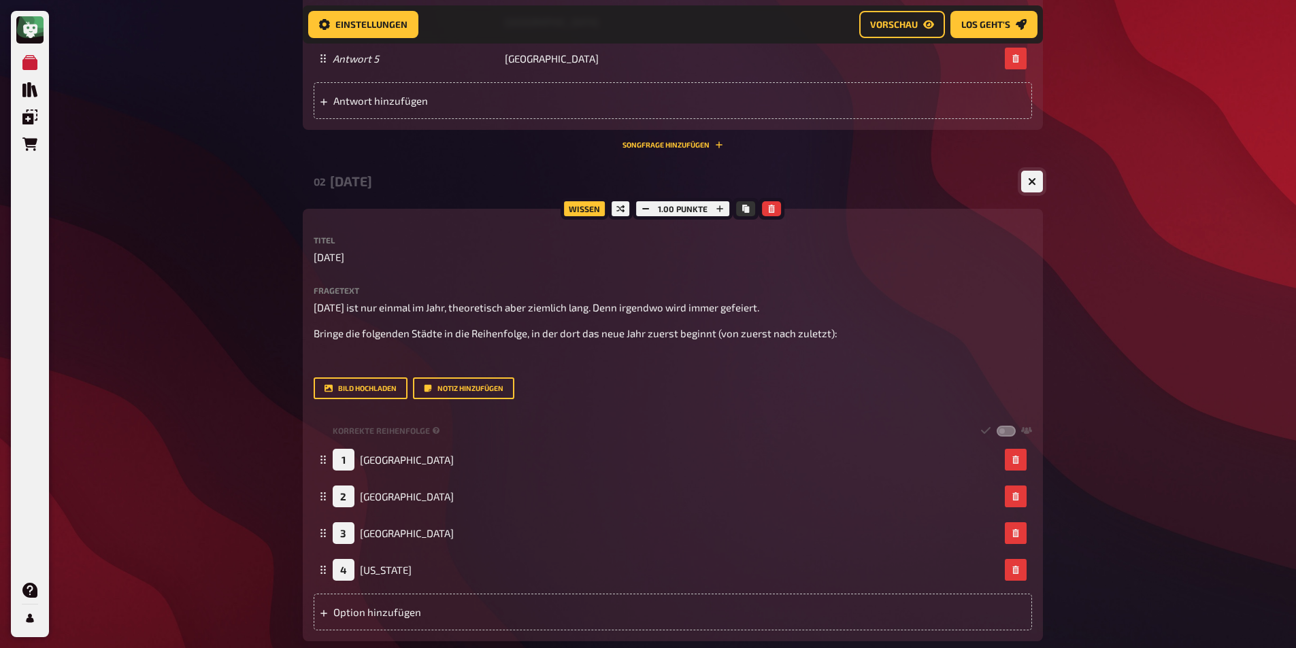
click at [1033, 182] on icon "button" at bounding box center [1032, 182] width 8 height 8
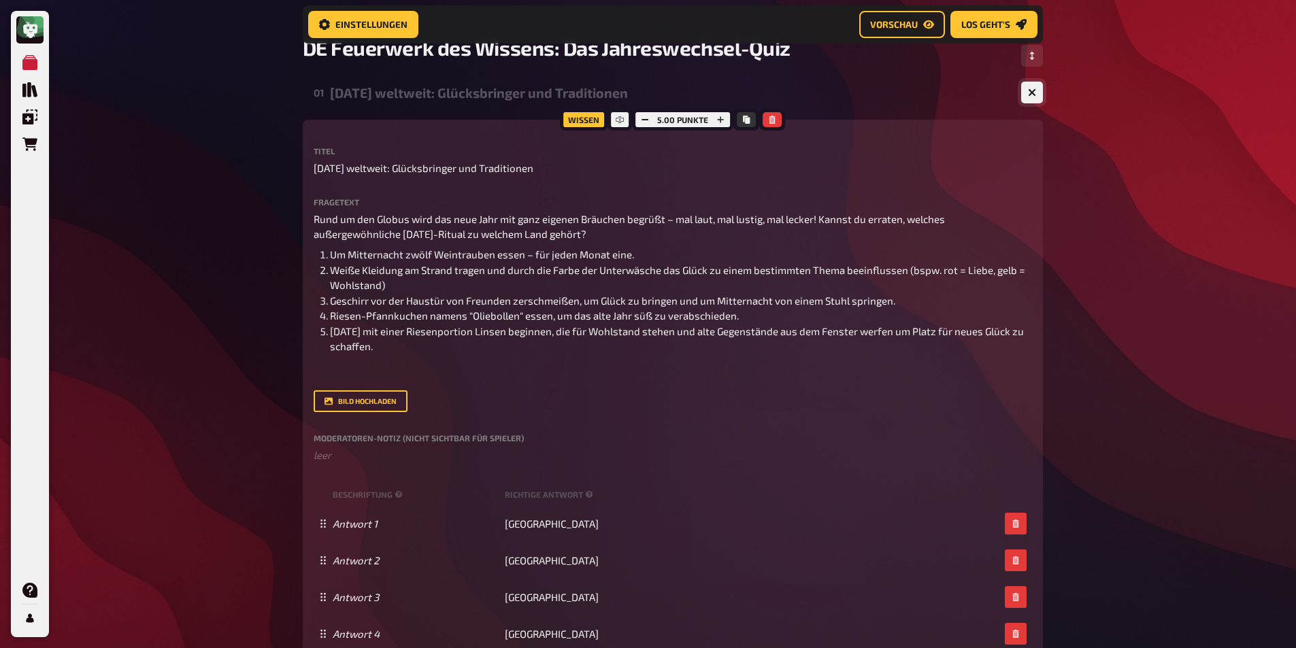
click at [1040, 92] on button "button" at bounding box center [1032, 93] width 22 height 22
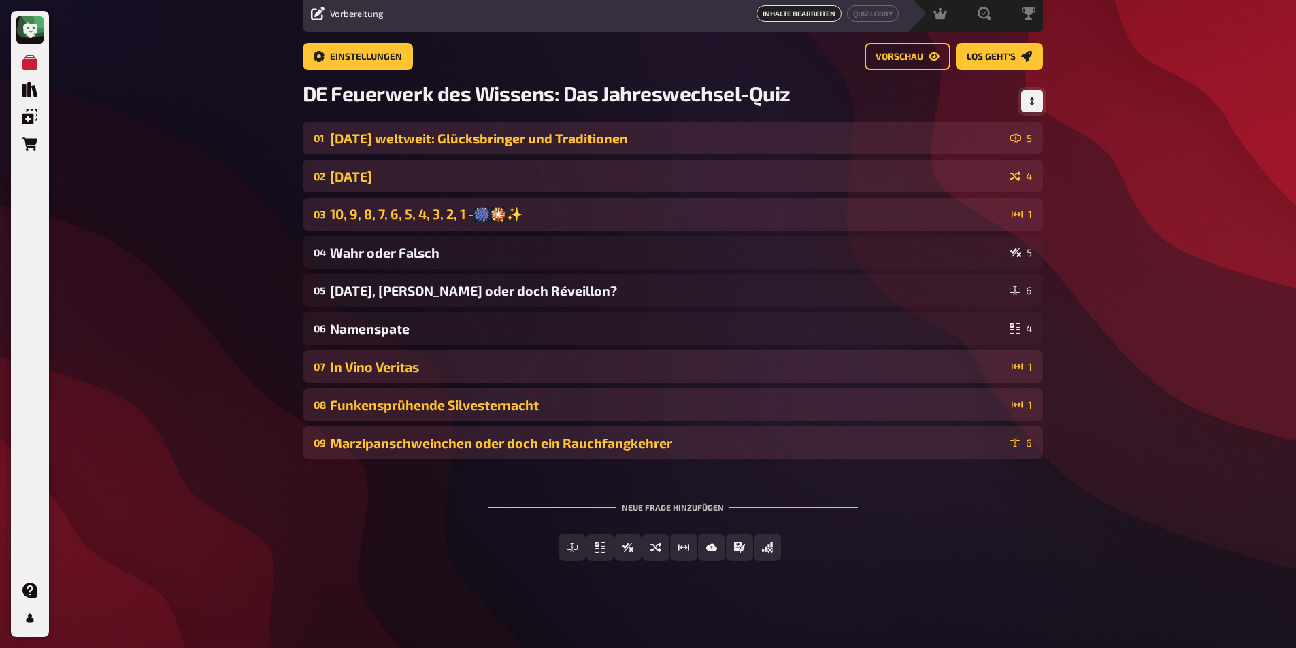
scroll to position [51, 0]
click at [1035, 107] on button "Reihenfolge anpassen" at bounding box center [1032, 101] width 22 height 22
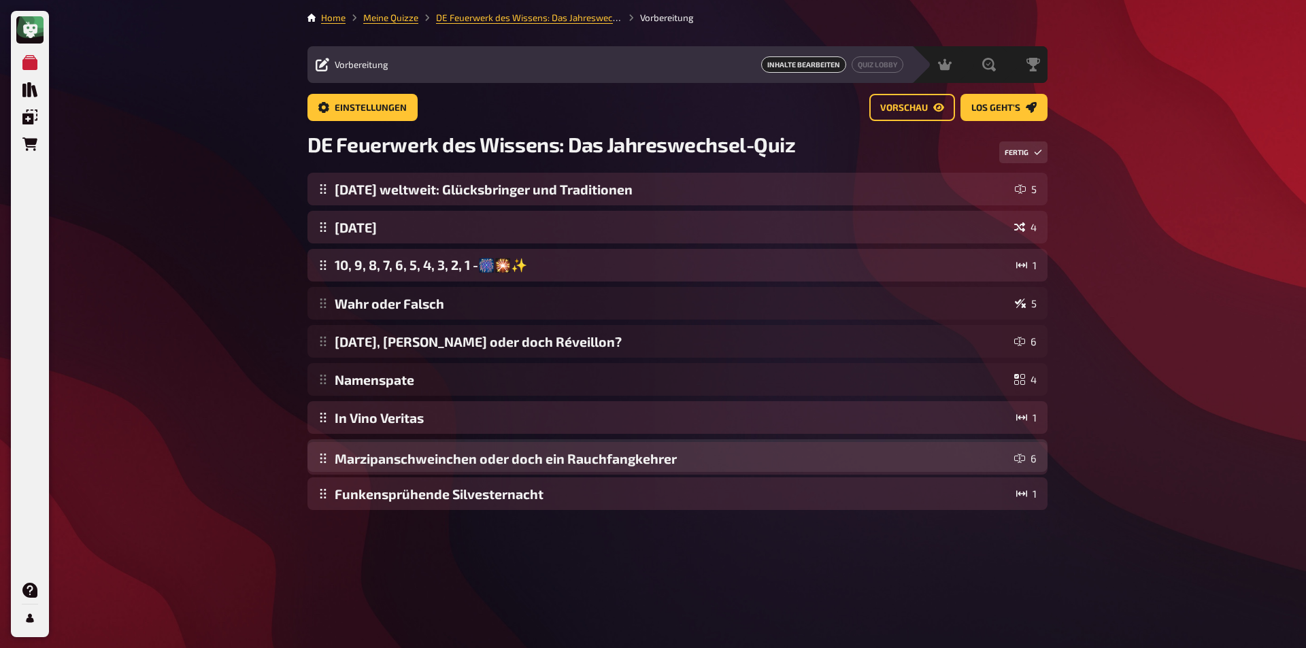
drag, startPoint x: 329, startPoint y: 505, endPoint x: 326, endPoint y: 469, distance: 35.5
click at [326, 469] on div "[DATE] weltweit: Glücksbringer und Traditionen 5 [DATE] 4 10, 9, 8, 7, 6, 5, 4,…" at bounding box center [677, 341] width 740 height 337
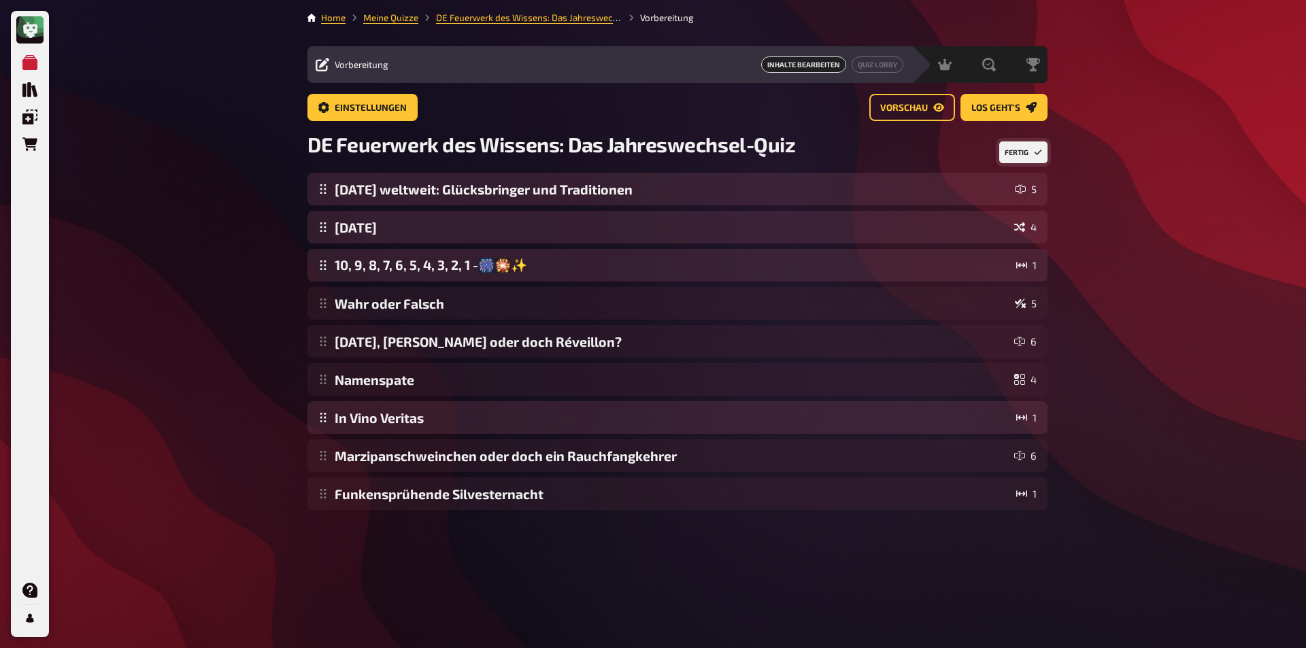
click at [1040, 152] on icon "Reihenfolge anpassen" at bounding box center [1038, 152] width 7 height 5
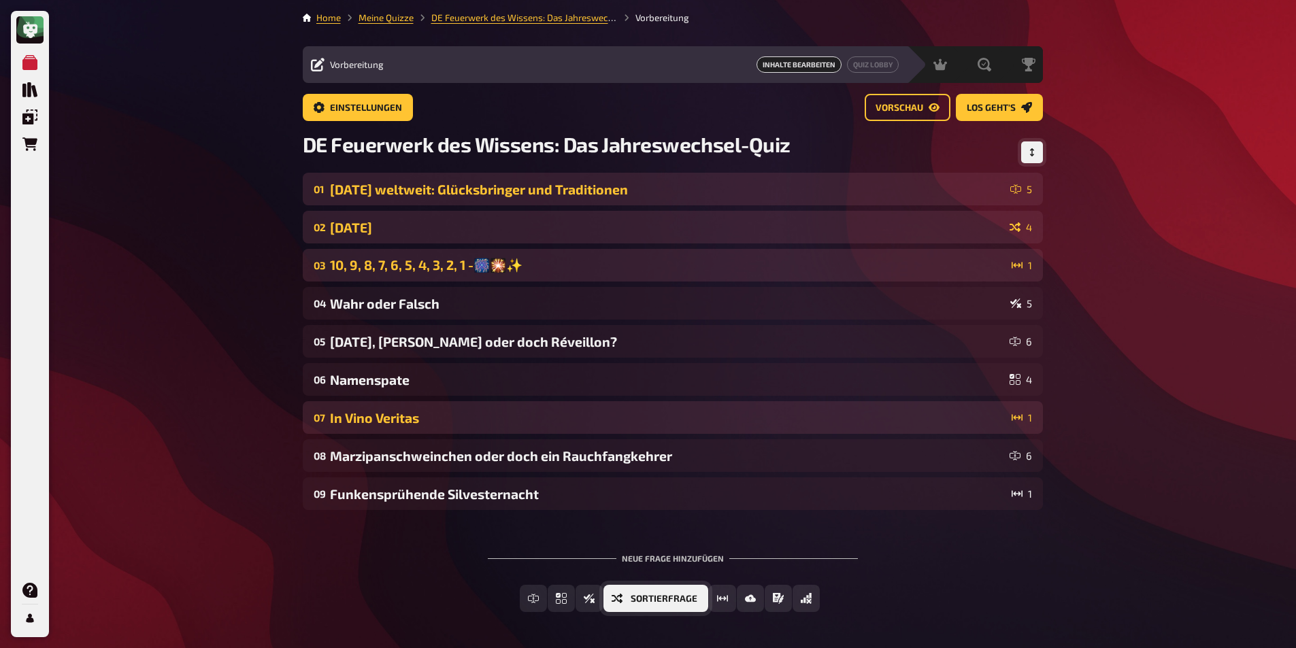
click at [687, 602] on span "Sortierfrage" at bounding box center [664, 599] width 67 height 10
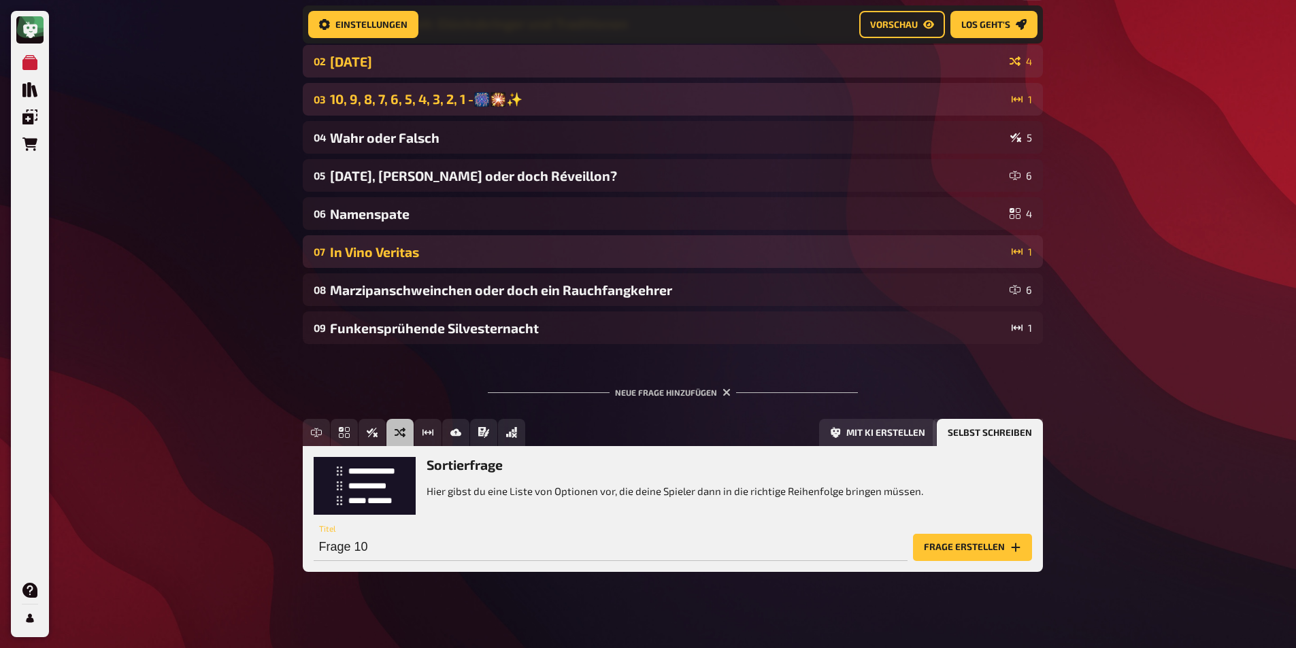
scroll to position [178, 0]
click at [371, 549] on input "Frage 10" at bounding box center [611, 546] width 594 height 27
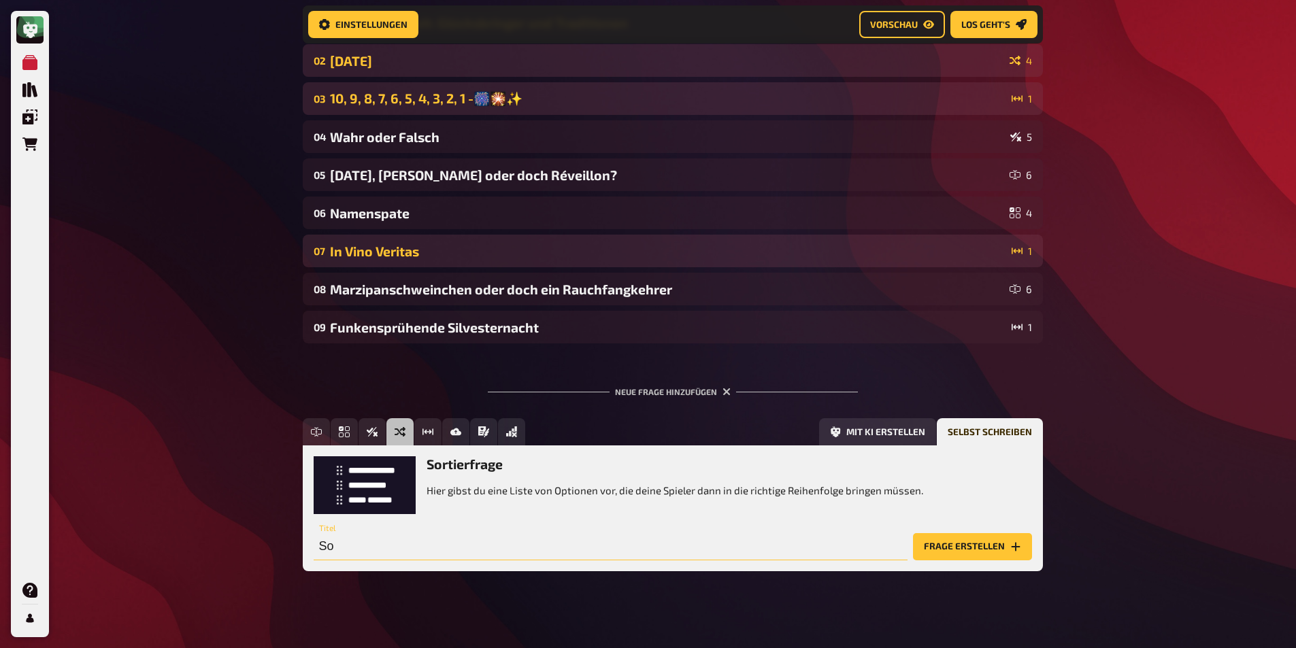
type input "S"
paste input "[DATE]"
paste input "Rosch ha-Schana"
type input "Wann im Jahr erfolgen die verschiedenen Neujahrsfeste bspw [DATE], [GEOGRAPHIC_…"
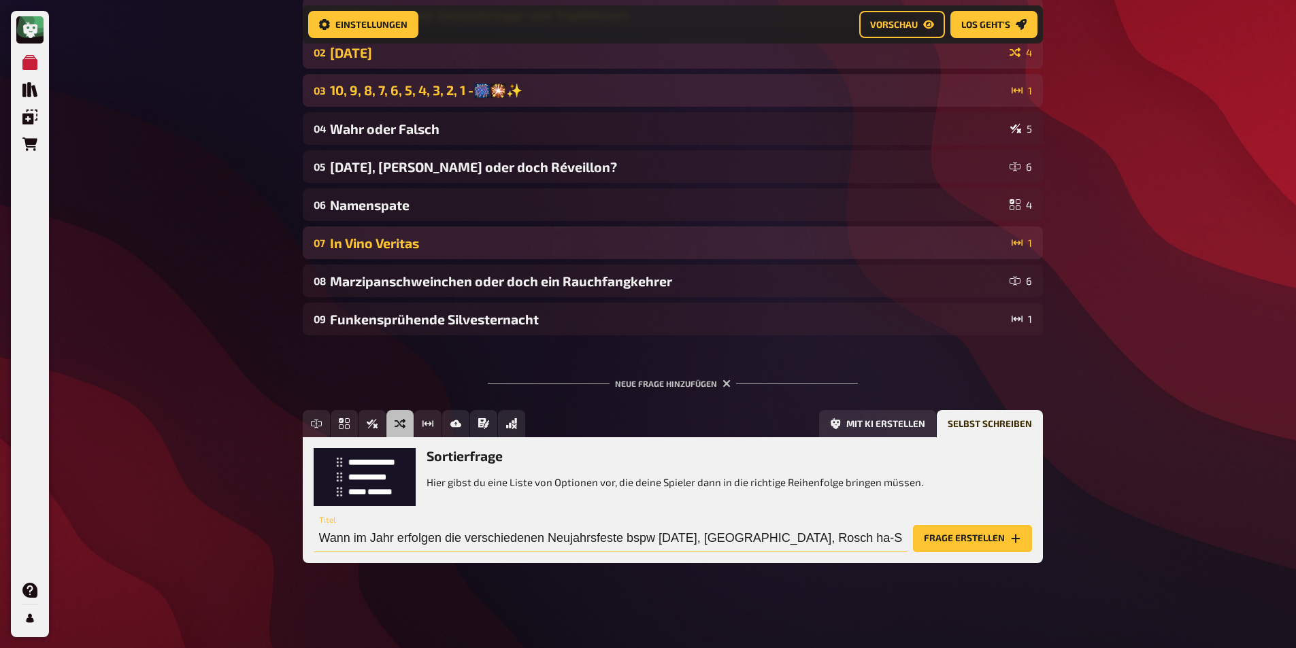
scroll to position [188, 0]
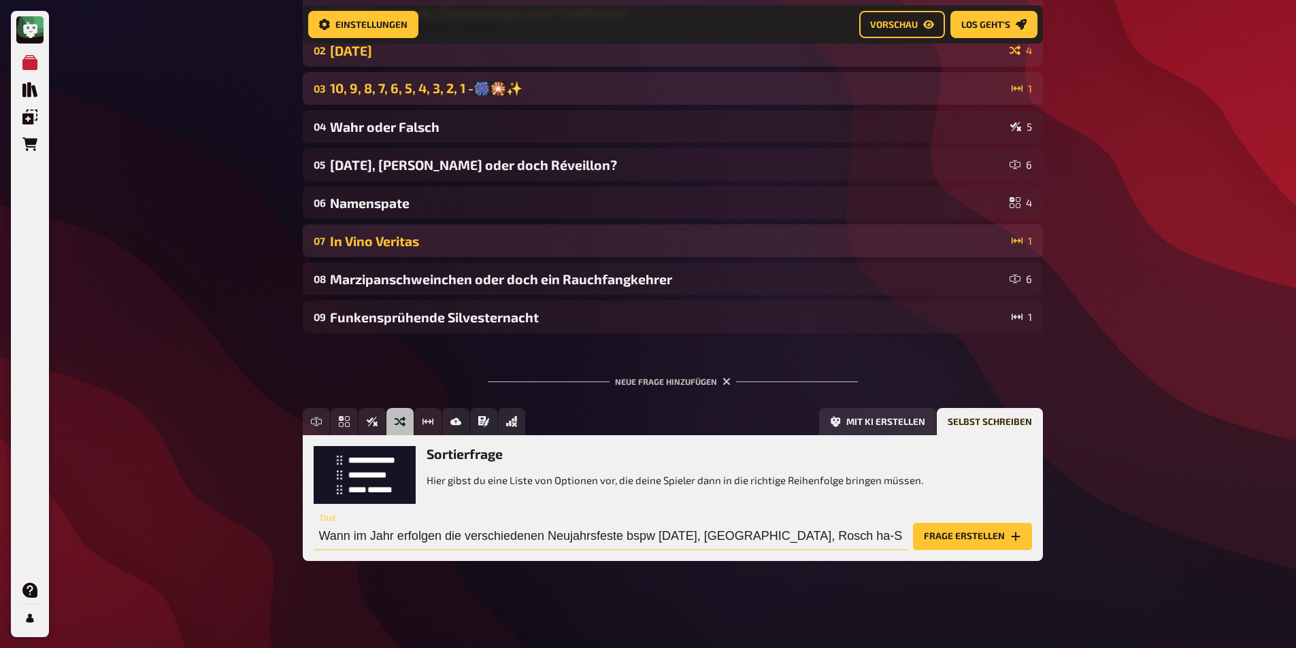
drag, startPoint x: 893, startPoint y: 533, endPoint x: 144, endPoint y: 480, distance: 751.4
click at [144, 480] on div "Meine Quizze Quiz Sammlung Einblendungen Bestellungen Hilfe Profil Home Meine Q…" at bounding box center [648, 230] width 1296 height 836
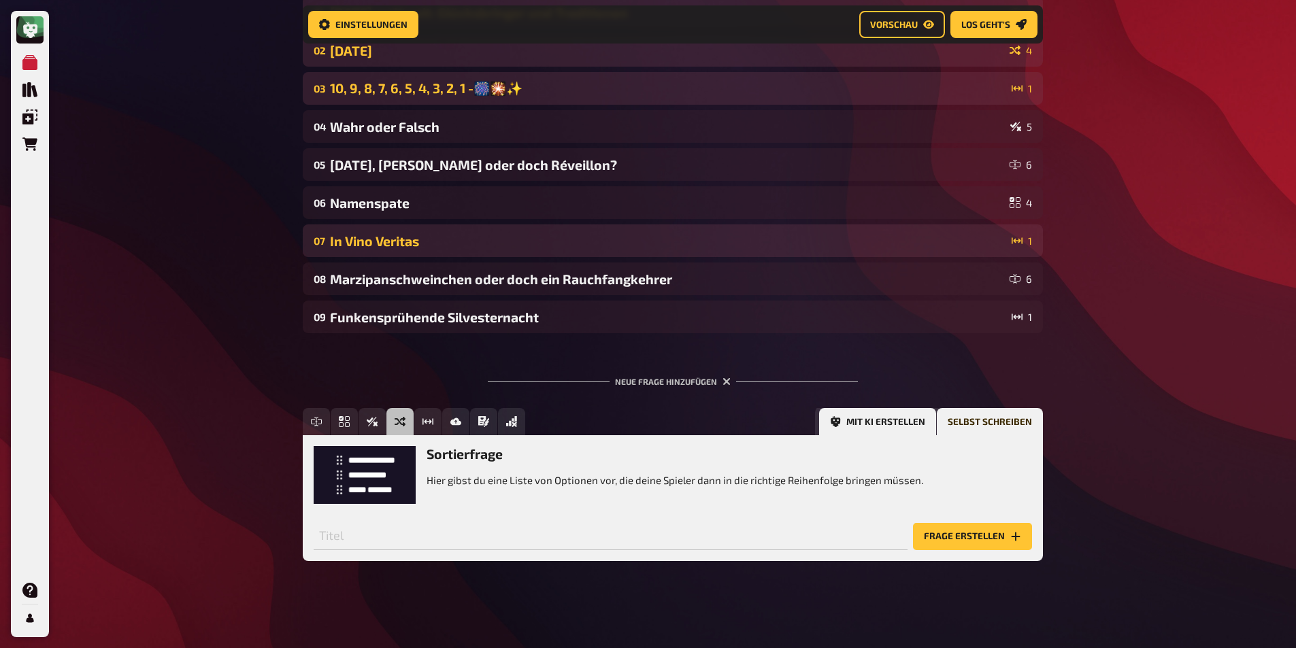
click at [839, 420] on icon "Mit KI erstellen" at bounding box center [835, 421] width 11 height 11
click at [362, 526] on input "text" at bounding box center [588, 536] width 549 height 27
paste input "Wann im Jahr erfolgen die verschiedenen Neujahrsfeste bspw [DATE], [GEOGRAPHIC_…"
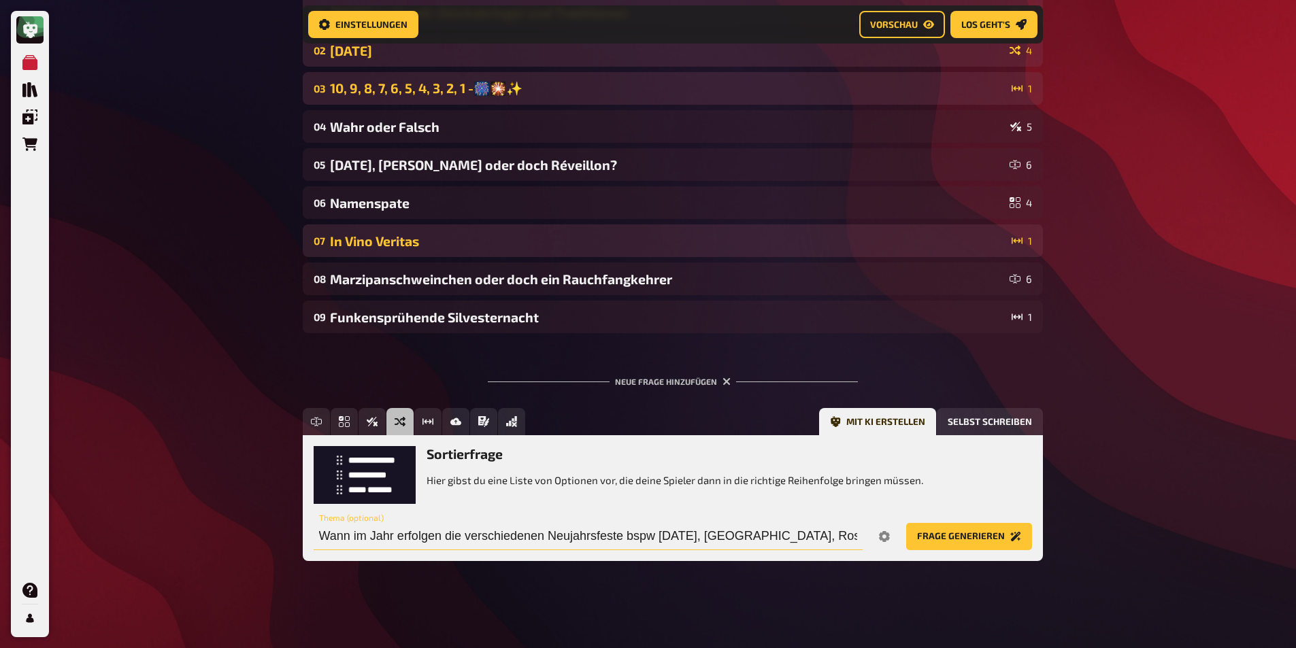
scroll to position [0, 24]
click at [884, 531] on icon "Options" at bounding box center [884, 536] width 11 height 11
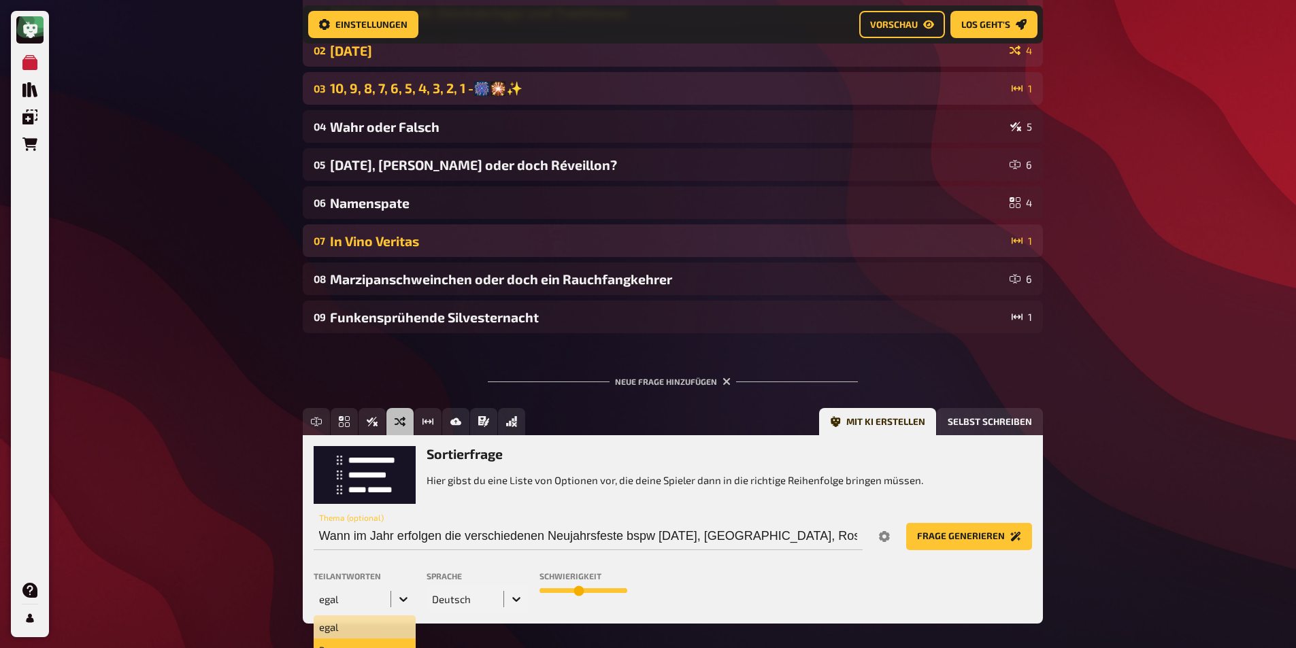
click at [372, 593] on div "9 results available. Use Up and Down to choose options, press Enter to select t…" at bounding box center [365, 599] width 102 height 27
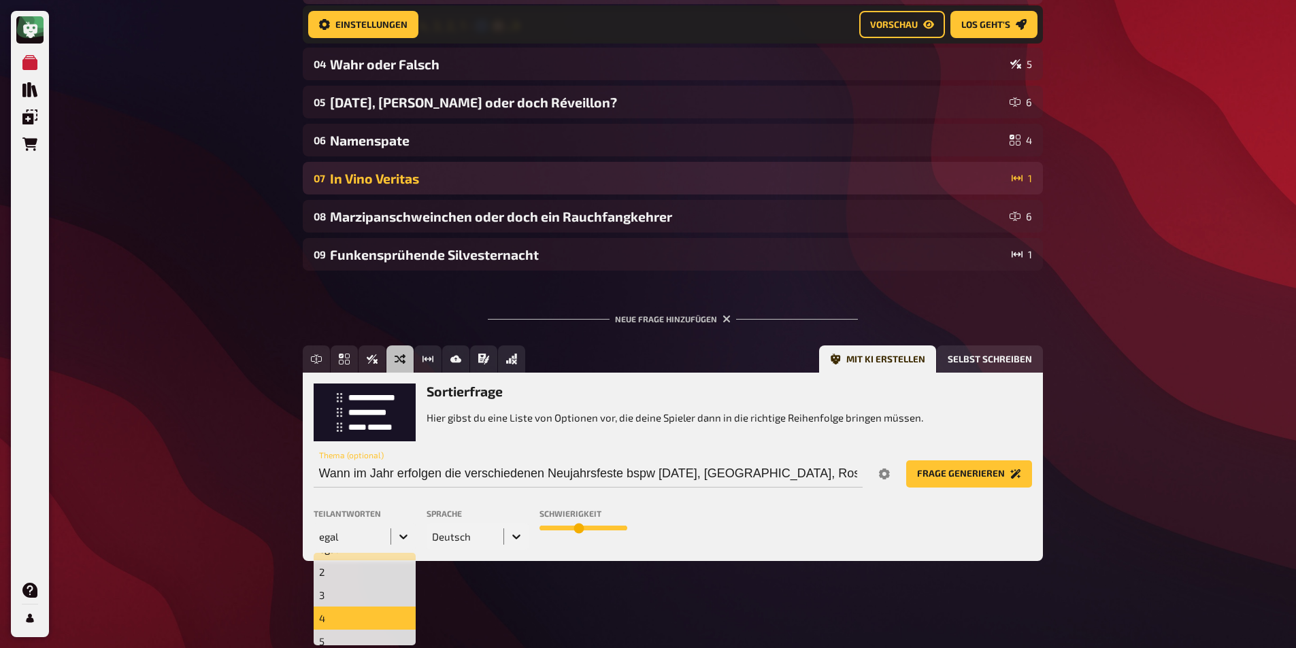
scroll to position [27, 0]
click at [356, 624] on div "5" at bounding box center [365, 629] width 102 height 23
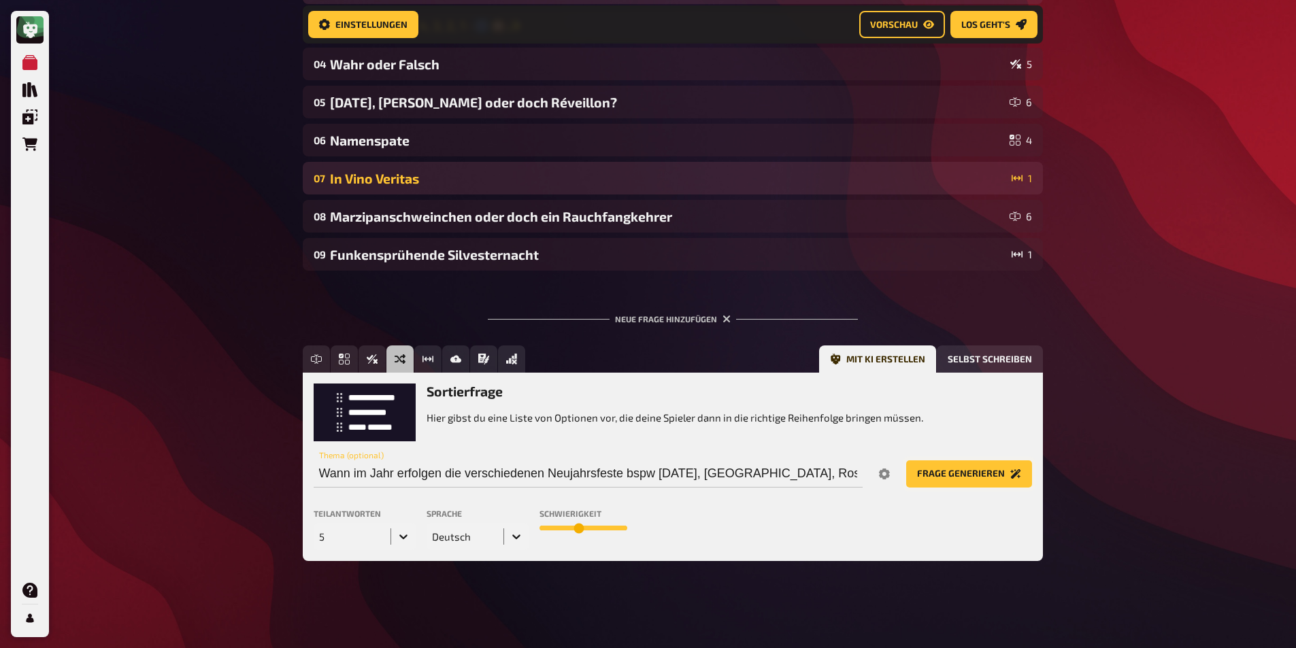
click at [958, 468] on button "Frage generieren" at bounding box center [969, 473] width 126 height 27
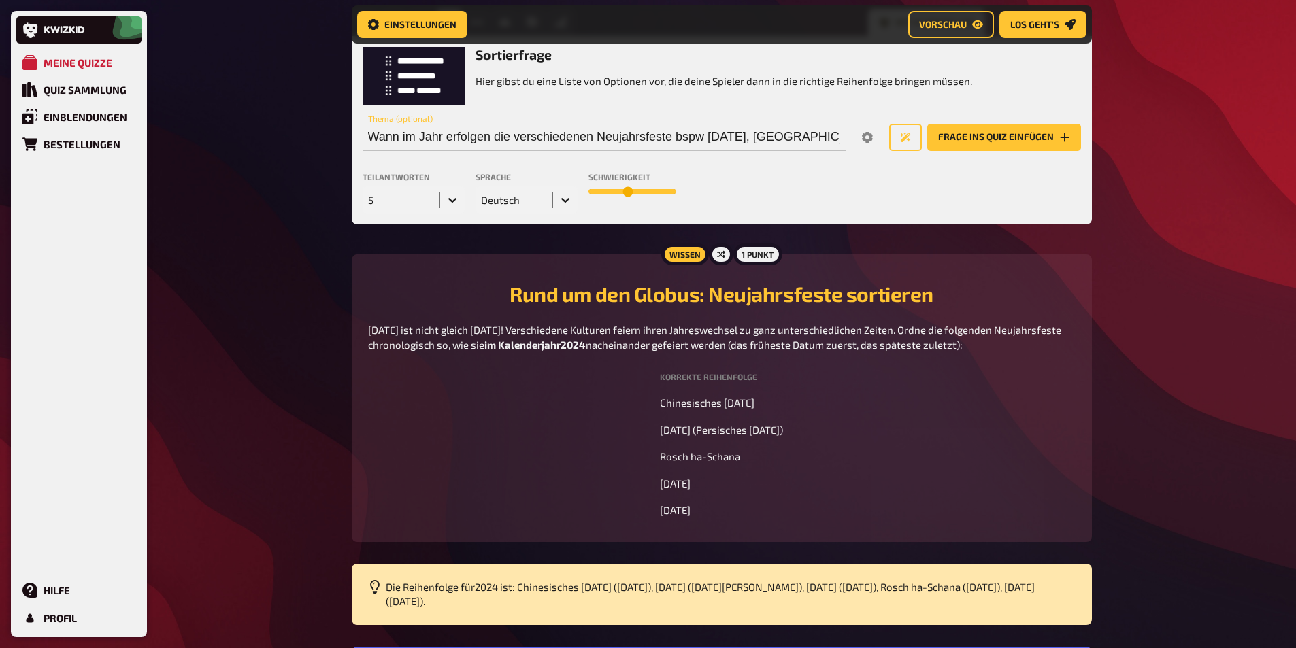
scroll to position [558, 0]
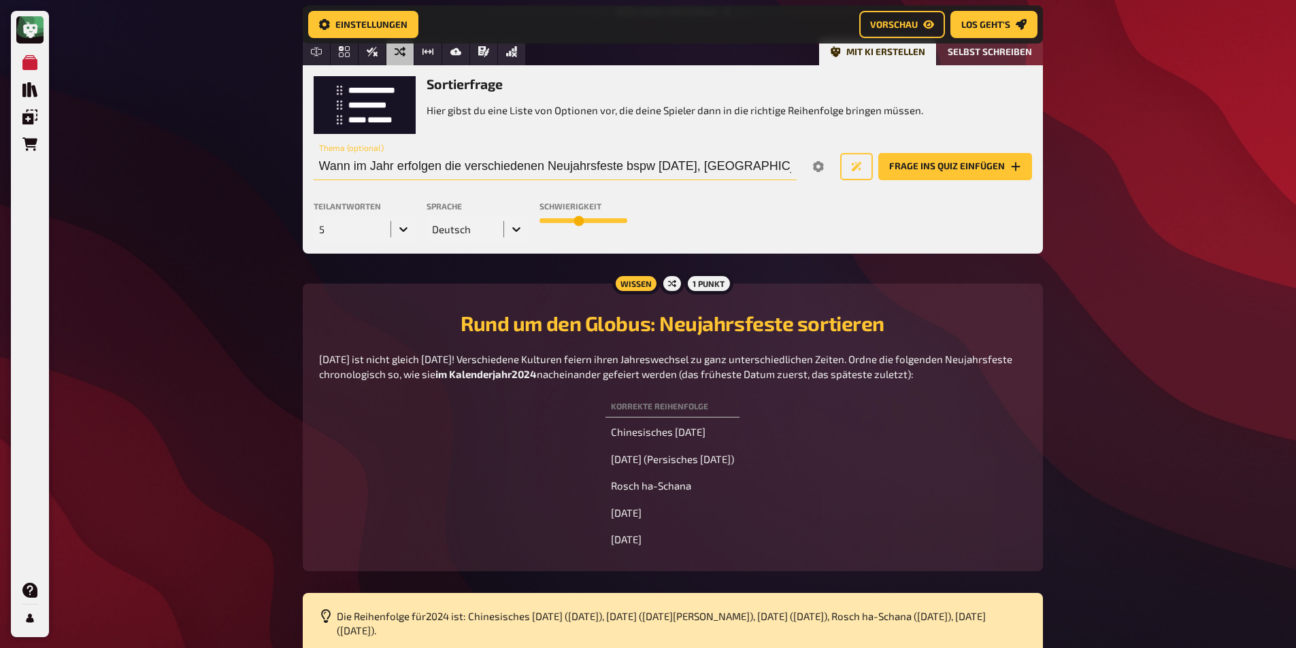
click at [623, 163] on input "Wann im Jahr erfolgen die verschiedenen Neujahrsfeste bspw [DATE], [GEOGRAPHIC_…" at bounding box center [555, 166] width 483 height 27
type input "Wann im Jahr erfolgen die verschiedenen Neujahrsfeste 2025 bspw [DATE], [GEOGRA…"
click at [932, 175] on button "Frage ins Quiz einfügen" at bounding box center [955, 166] width 154 height 27
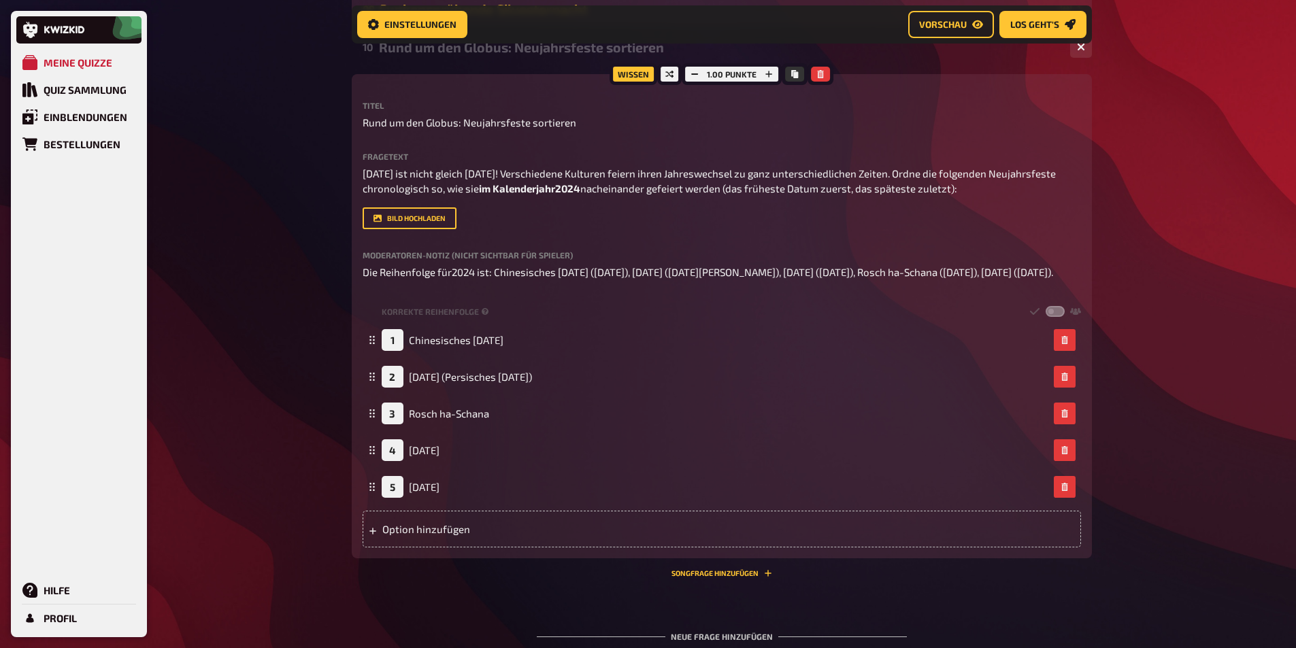
scroll to position [421, 0]
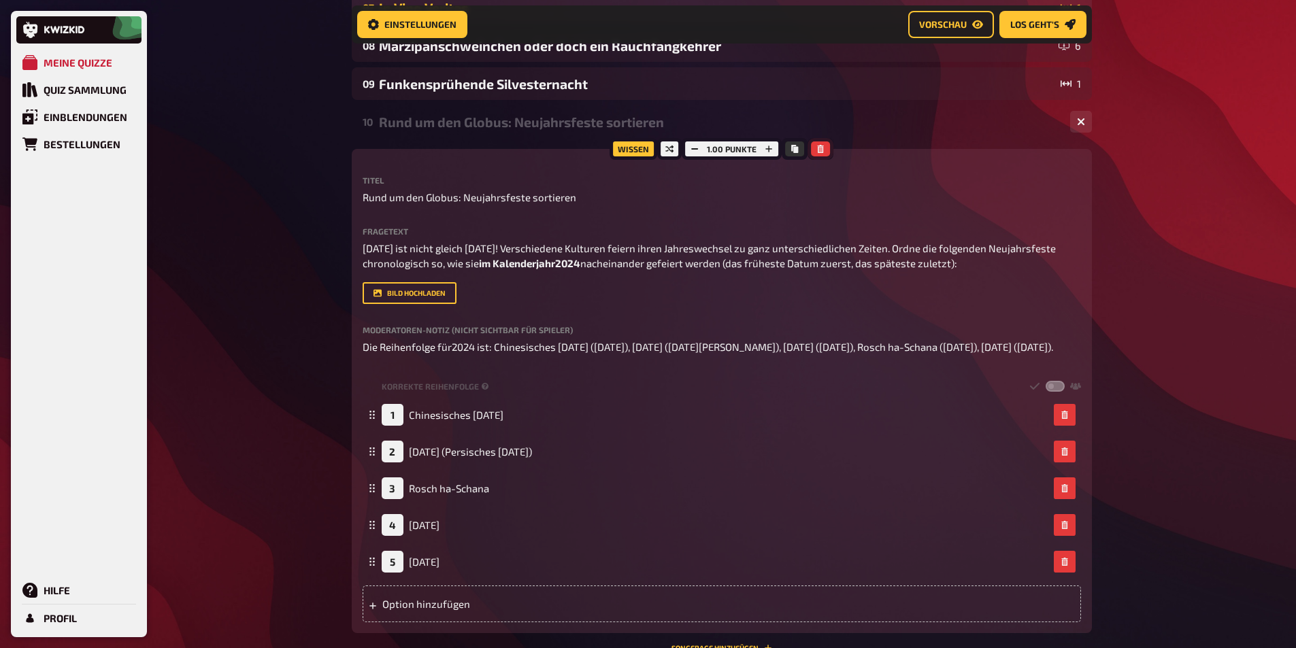
click at [819, 150] on icon "button" at bounding box center [821, 149] width 6 height 8
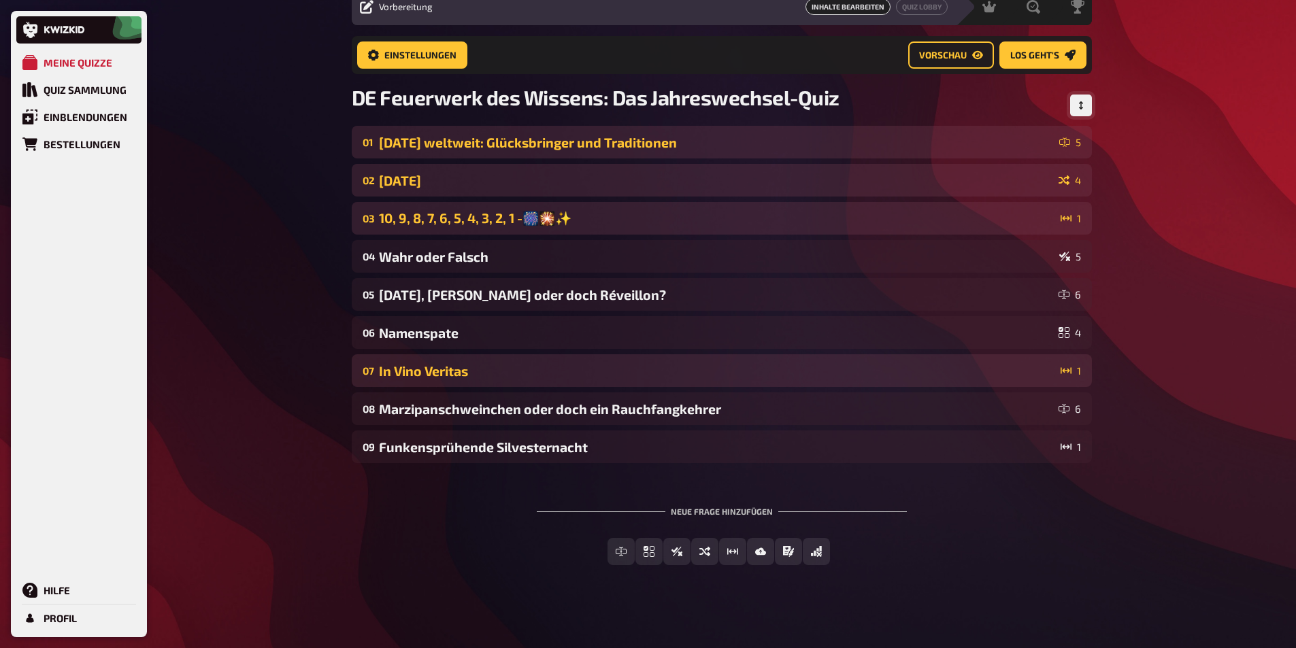
scroll to position [51, 0]
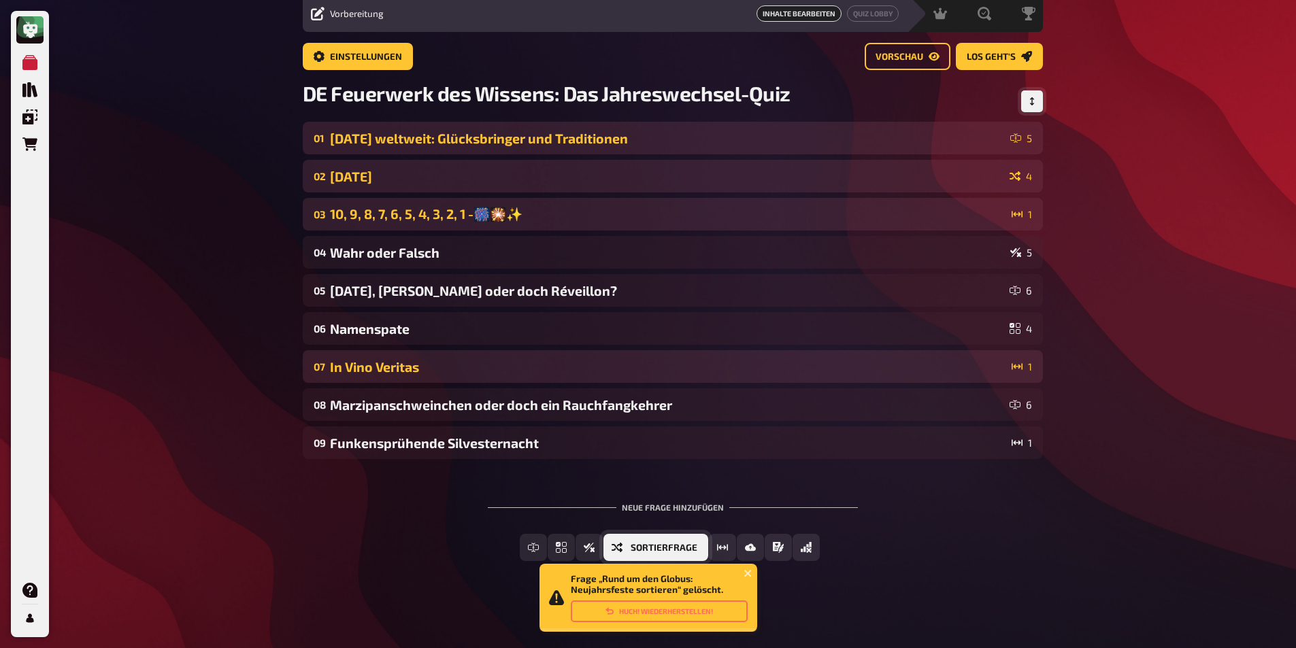
click at [624, 541] on button "Sortierfrage" at bounding box center [655, 547] width 105 height 27
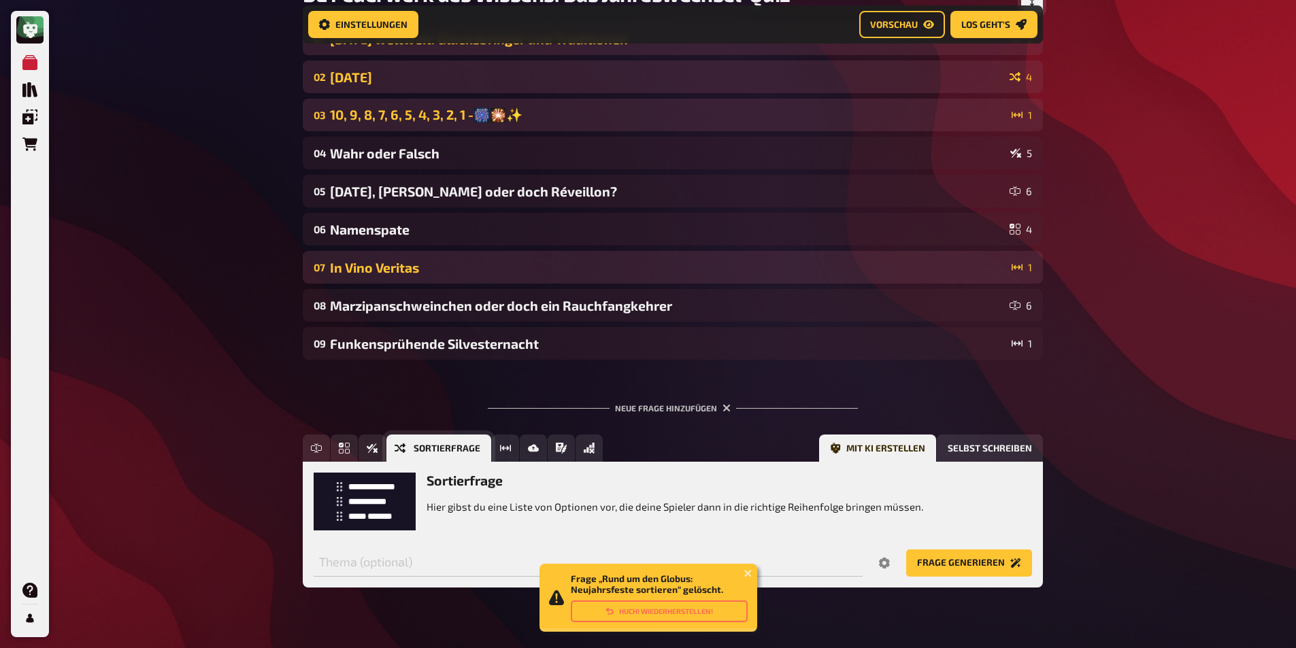
scroll to position [179, 0]
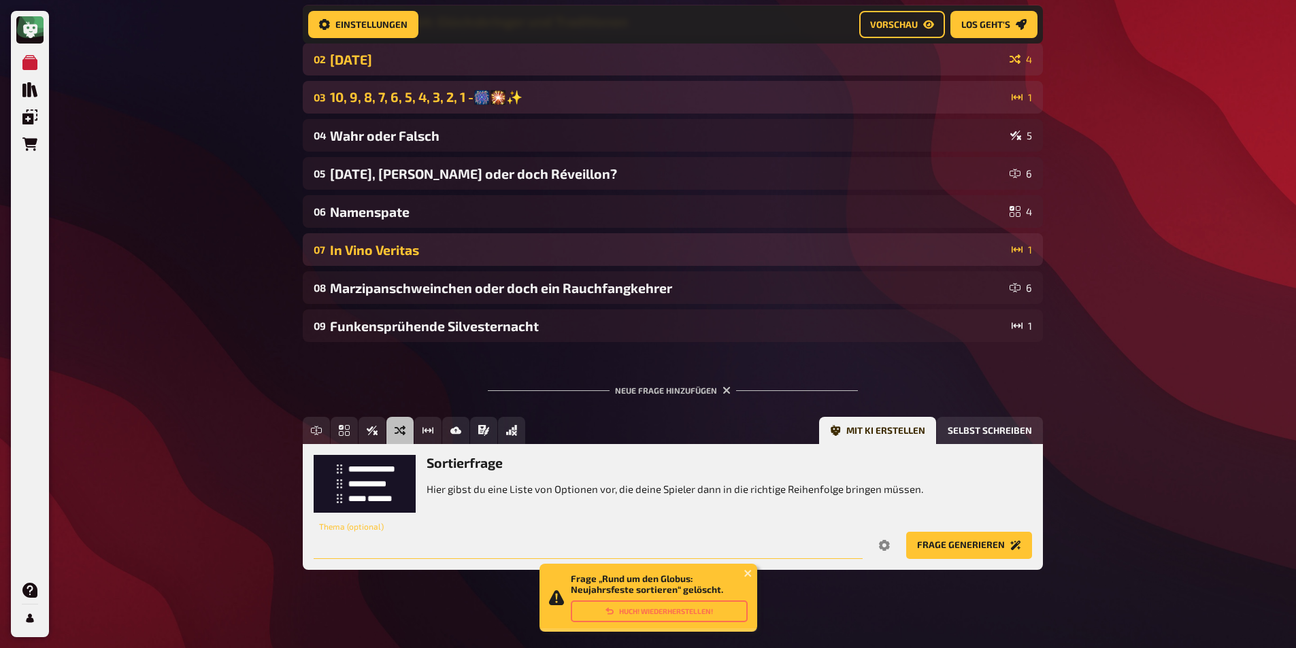
click at [414, 539] on input "text" at bounding box center [588, 545] width 549 height 27
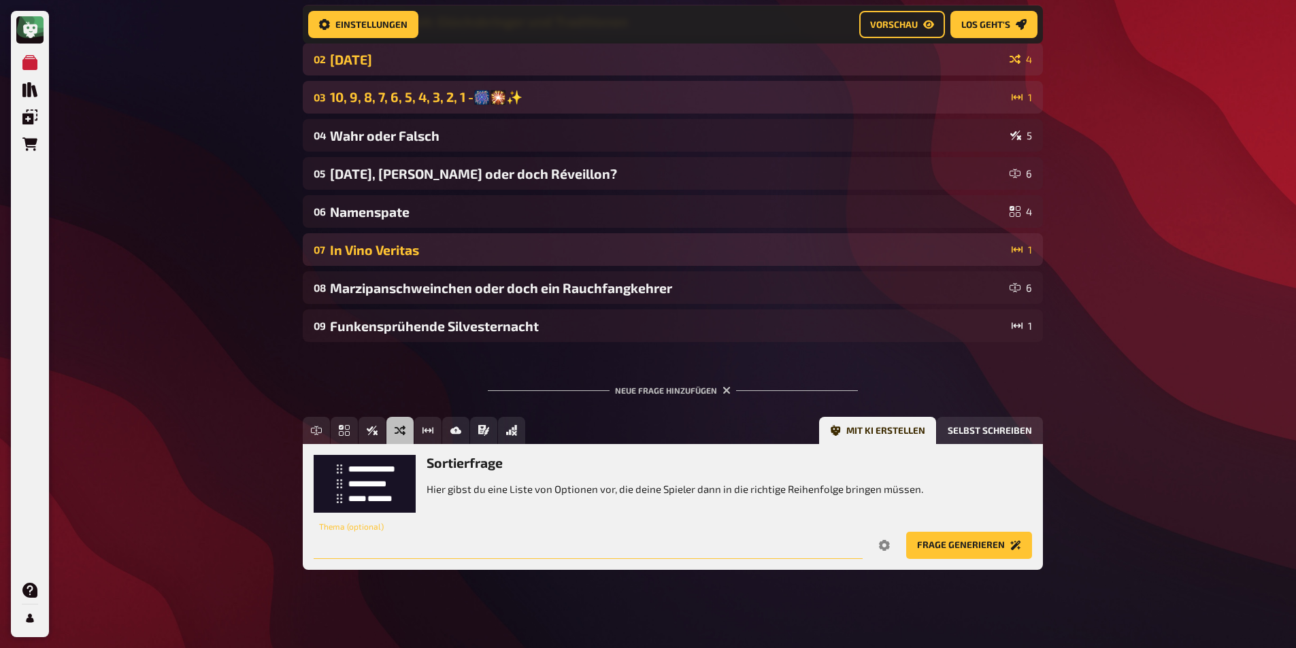
paste input "Wann im Jahr erfolgen die verschiedenen Neujahrsfeste bspw [DATE], [GEOGRAPHIC_…"
click at [601, 545] on input "Wann im Jahr erfolgen die verschiedenen Neujahrsfeste bspw [DATE], [GEOGRAPHIC_…" at bounding box center [588, 545] width 549 height 27
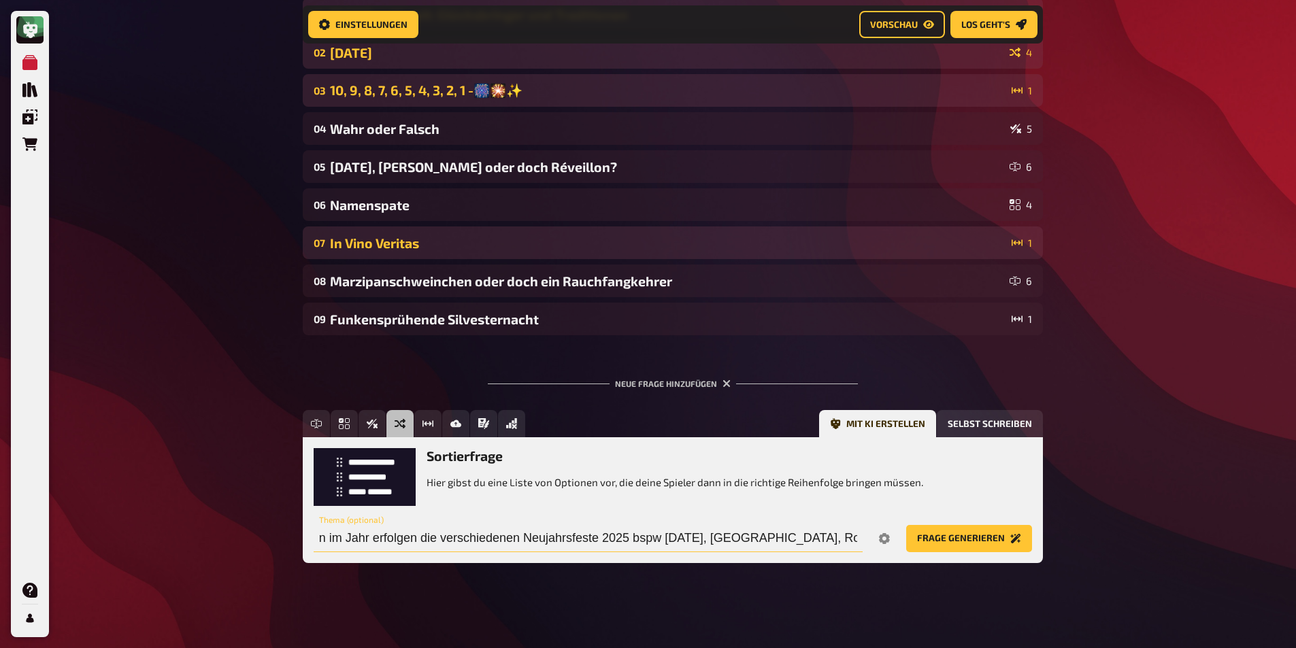
scroll to position [188, 0]
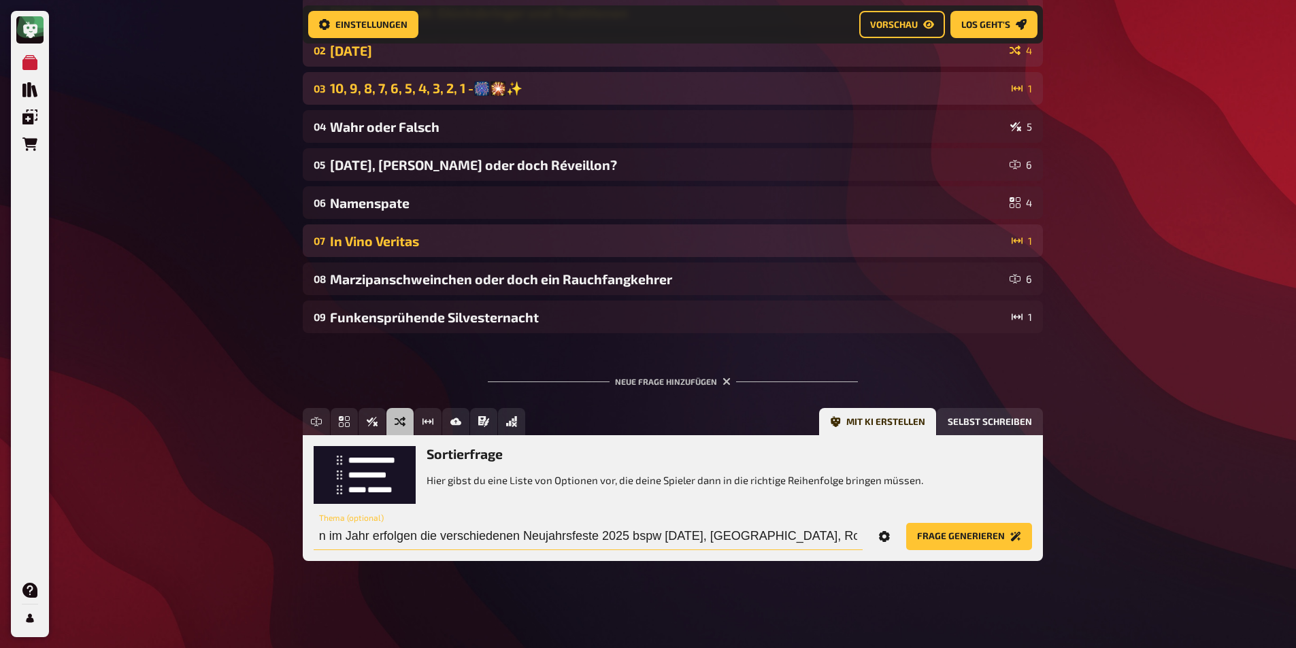
type input "Wann im Jahr erfolgen die verschiedenen Neujahrsfeste 2025 bspw [DATE], [GEOGRA…"
click at [888, 540] on icon "Options" at bounding box center [884, 536] width 11 height 11
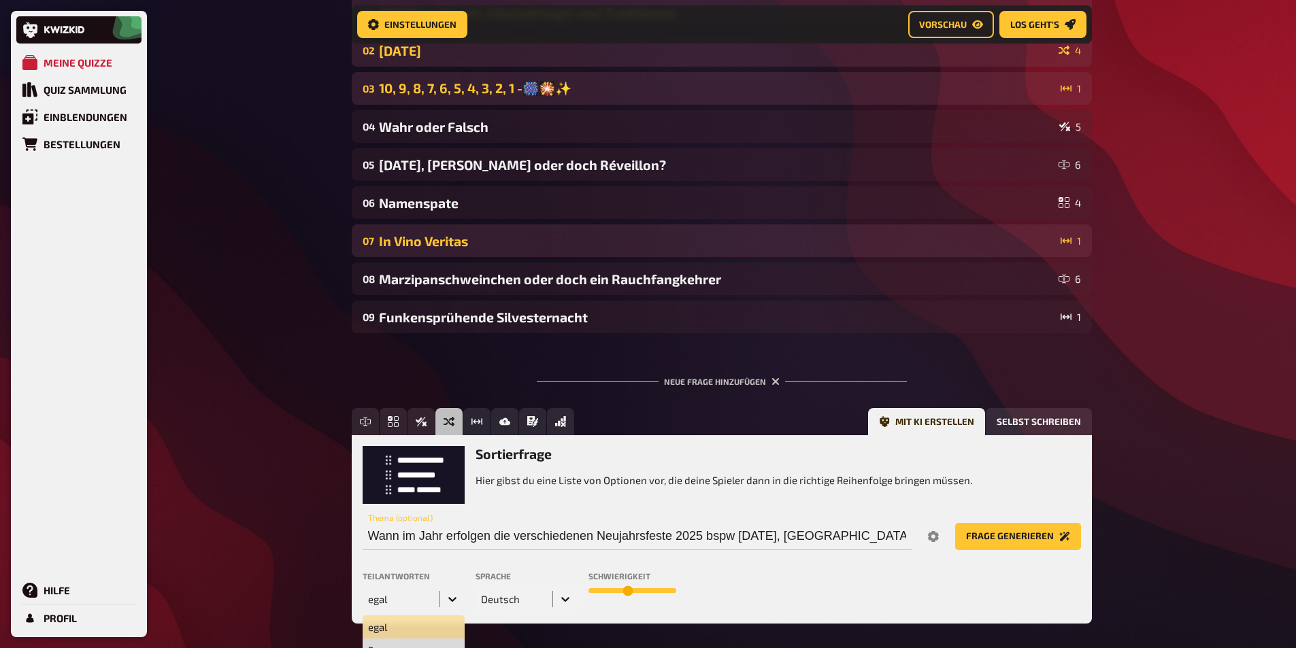
scroll to position [250, 0]
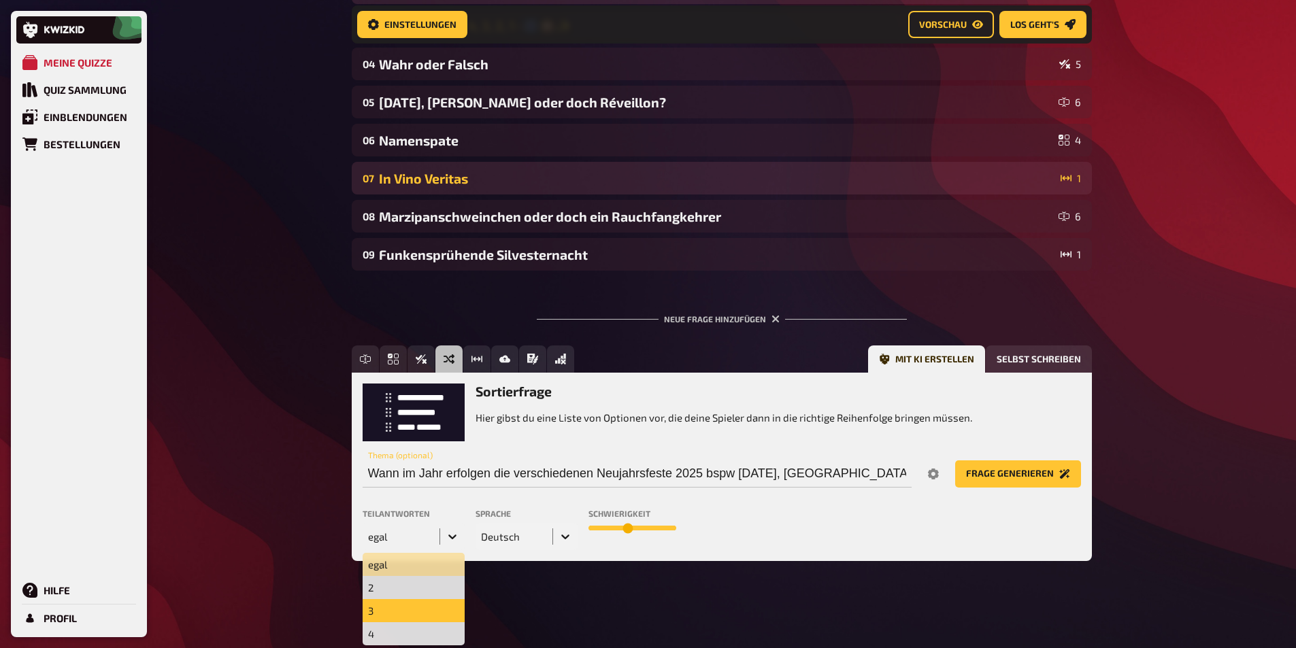
click at [386, 550] on div "9 results available. Use Up and Down to choose options, press Enter to select t…" at bounding box center [414, 536] width 102 height 27
click at [397, 630] on div "5" at bounding box center [414, 629] width 102 height 23
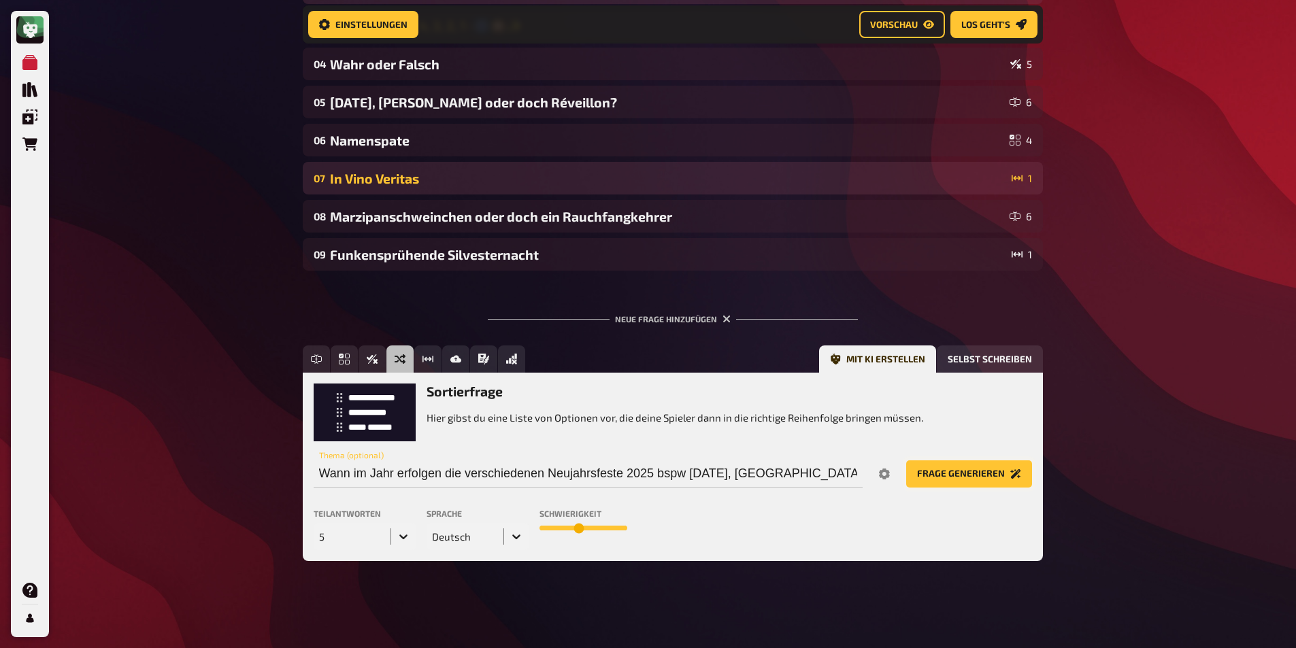
click at [991, 478] on button "Frage generieren" at bounding box center [969, 473] width 126 height 27
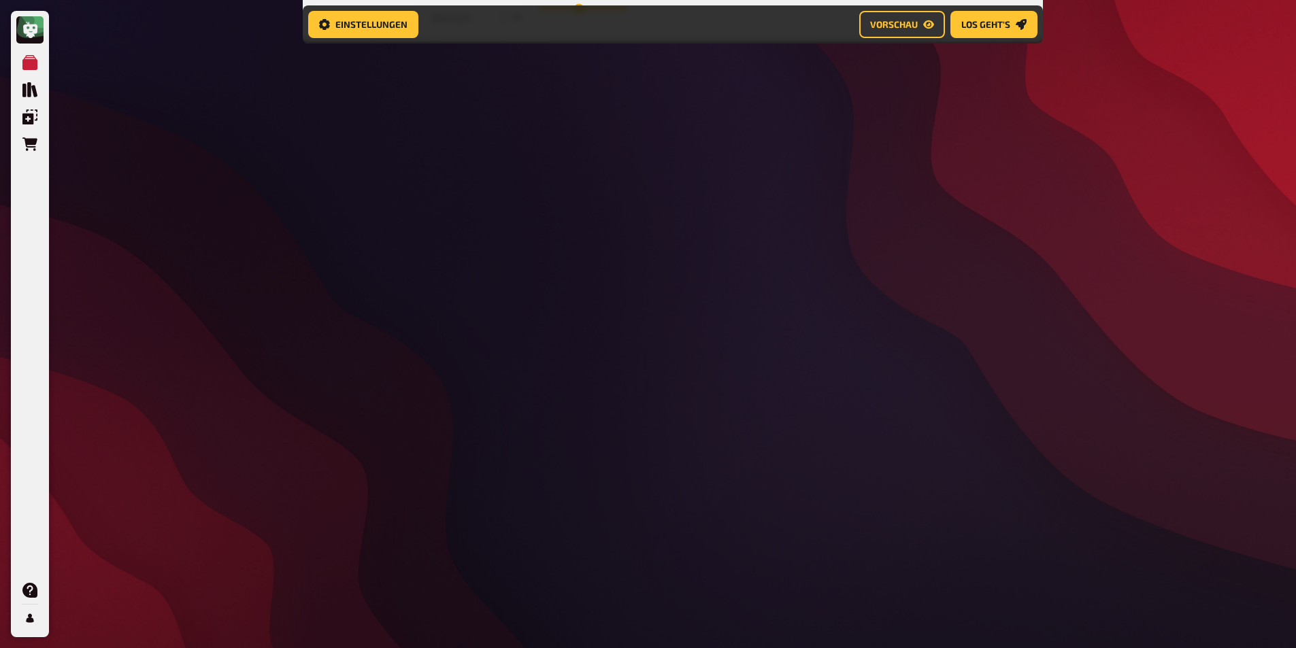
scroll to position [772, 0]
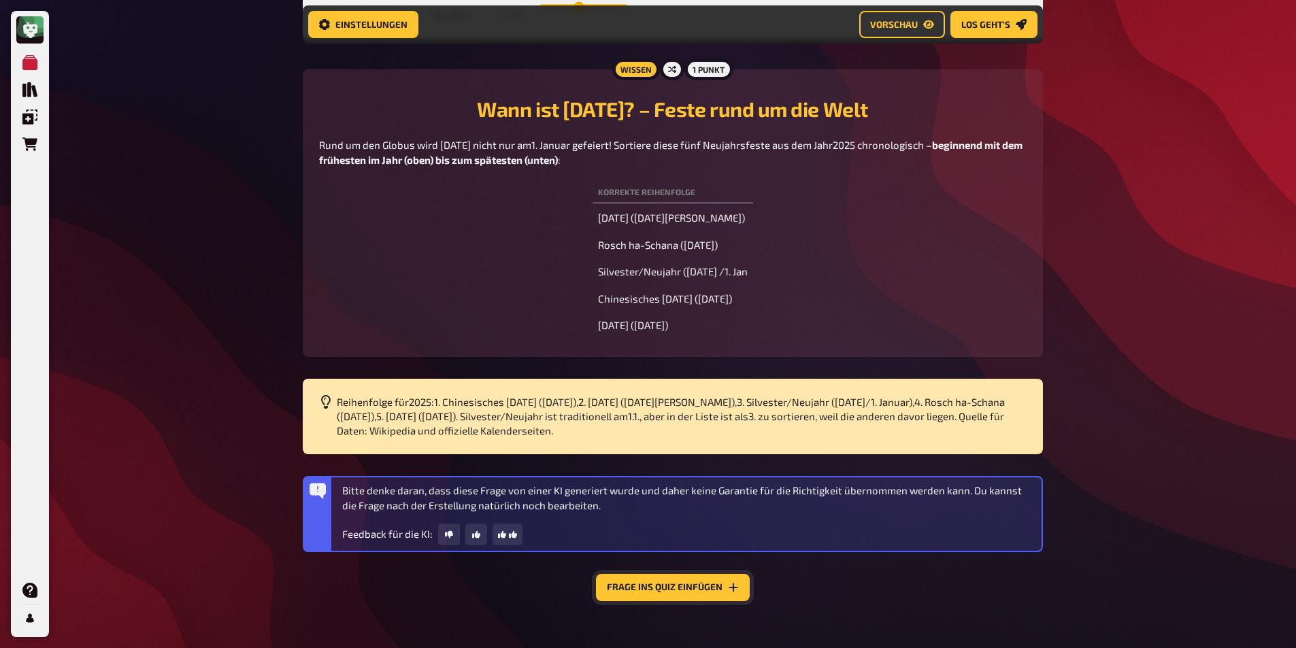
click at [703, 594] on button "Frage ins Quiz einfügen" at bounding box center [673, 587] width 154 height 27
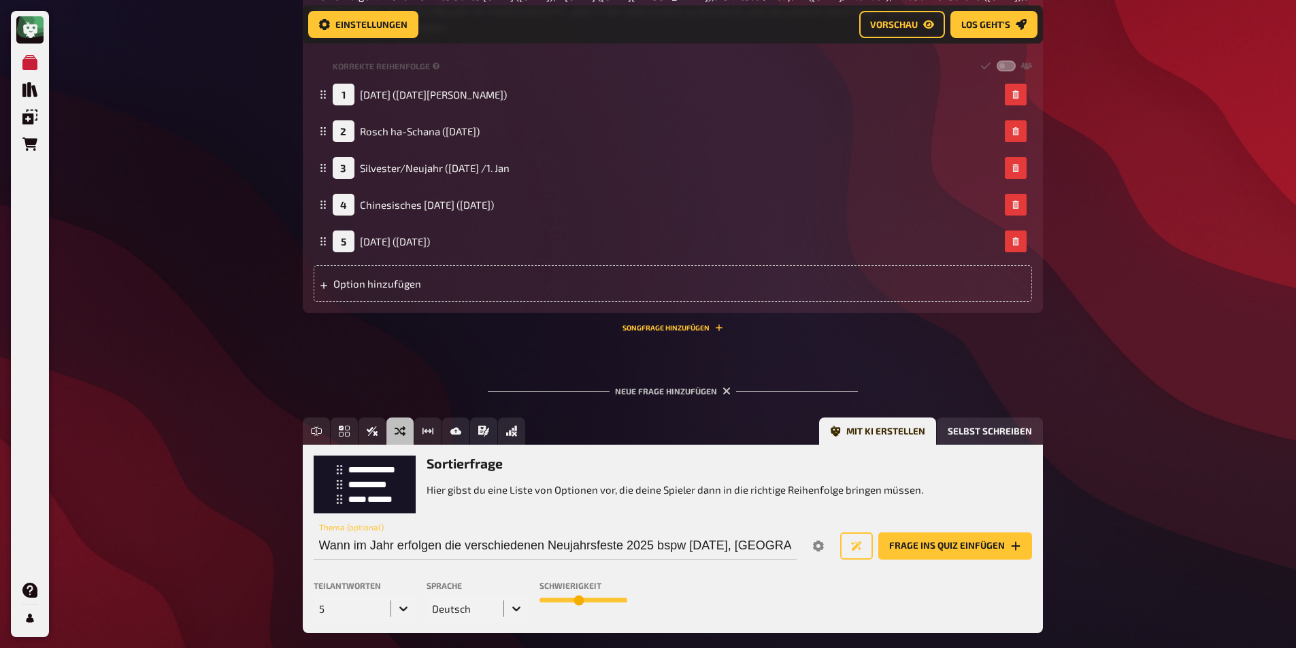
scroll to position [656, 0]
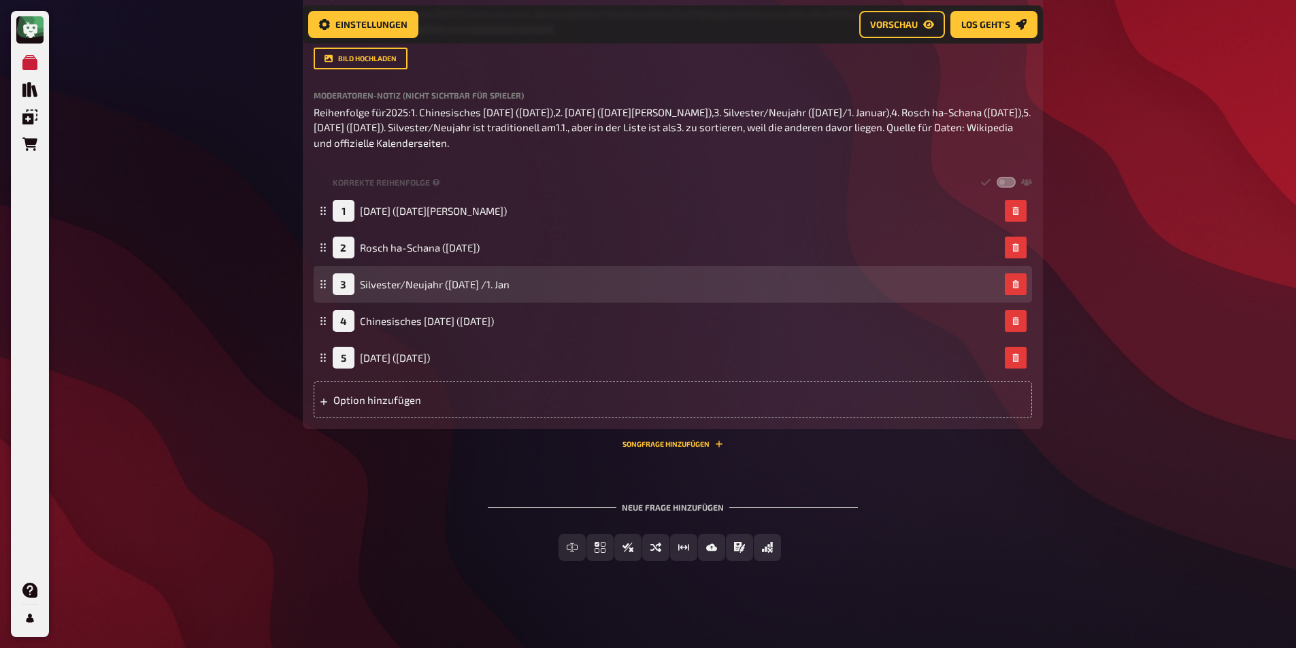
click at [346, 290] on div "3" at bounding box center [344, 284] width 22 height 22
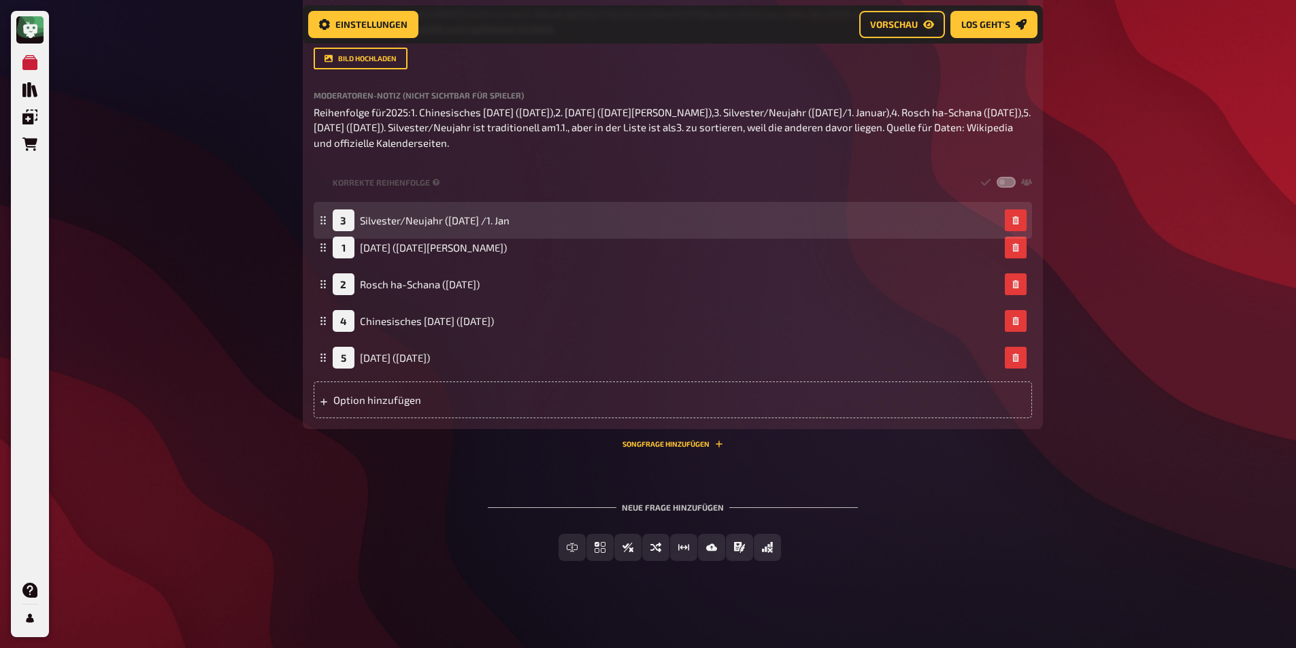
drag, startPoint x: 323, startPoint y: 281, endPoint x: 318, endPoint y: 217, distance: 64.1
click at [319, 217] on icon at bounding box center [323, 220] width 8 height 8
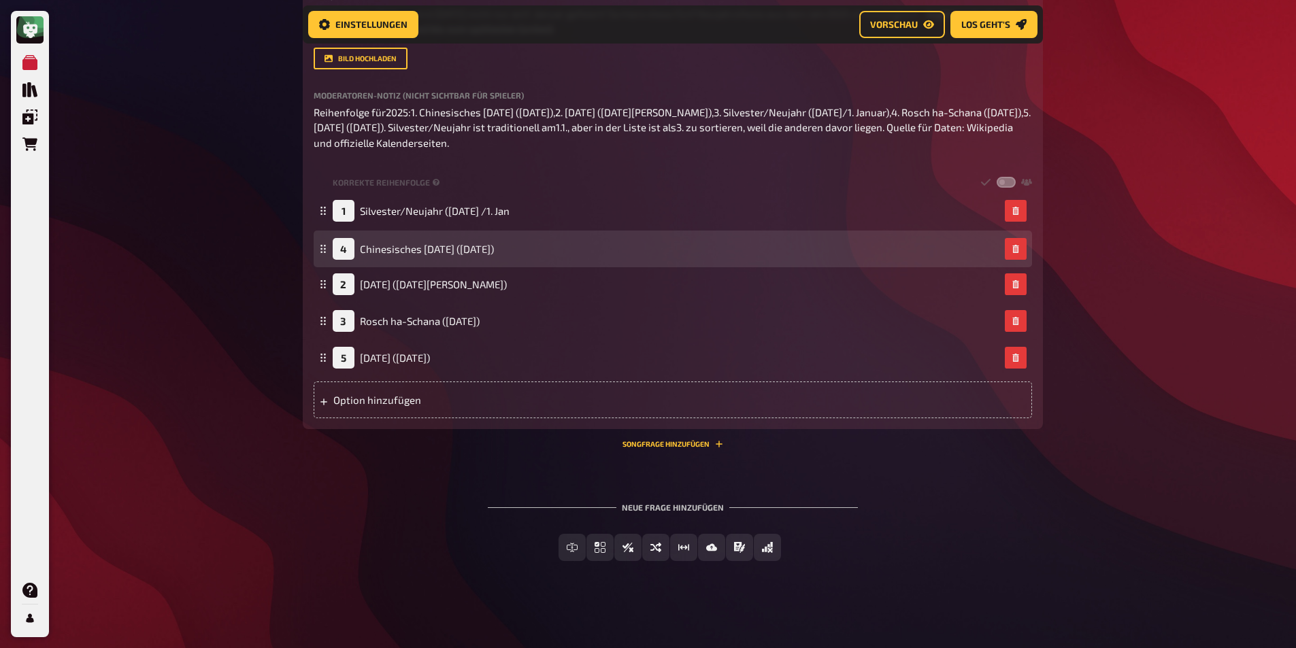
drag, startPoint x: 322, startPoint y: 319, endPoint x: 324, endPoint y: 246, distance: 72.8
click at [324, 246] on icon at bounding box center [323, 249] width 8 height 8
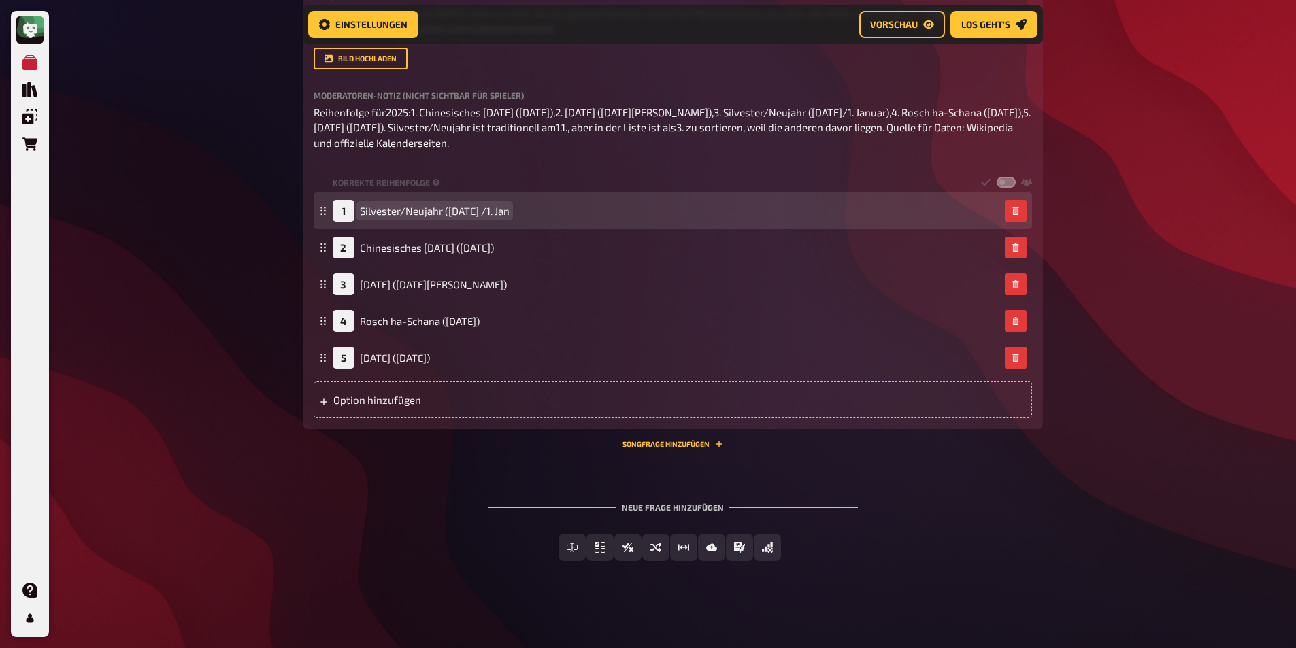
click at [471, 207] on span "Silvester/Neujahr ([DATE] /1. Jan" at bounding box center [435, 211] width 150 height 12
click at [471, 208] on span "Silvester/Neujahr ([DATE] /1. Jan" at bounding box center [435, 211] width 150 height 12
drag, startPoint x: 443, startPoint y: 207, endPoint x: 571, endPoint y: 218, distance: 128.3
click at [571, 218] on div "1 Silvester/Neujahr ([DATE] /1. Jan" at bounding box center [666, 211] width 667 height 22
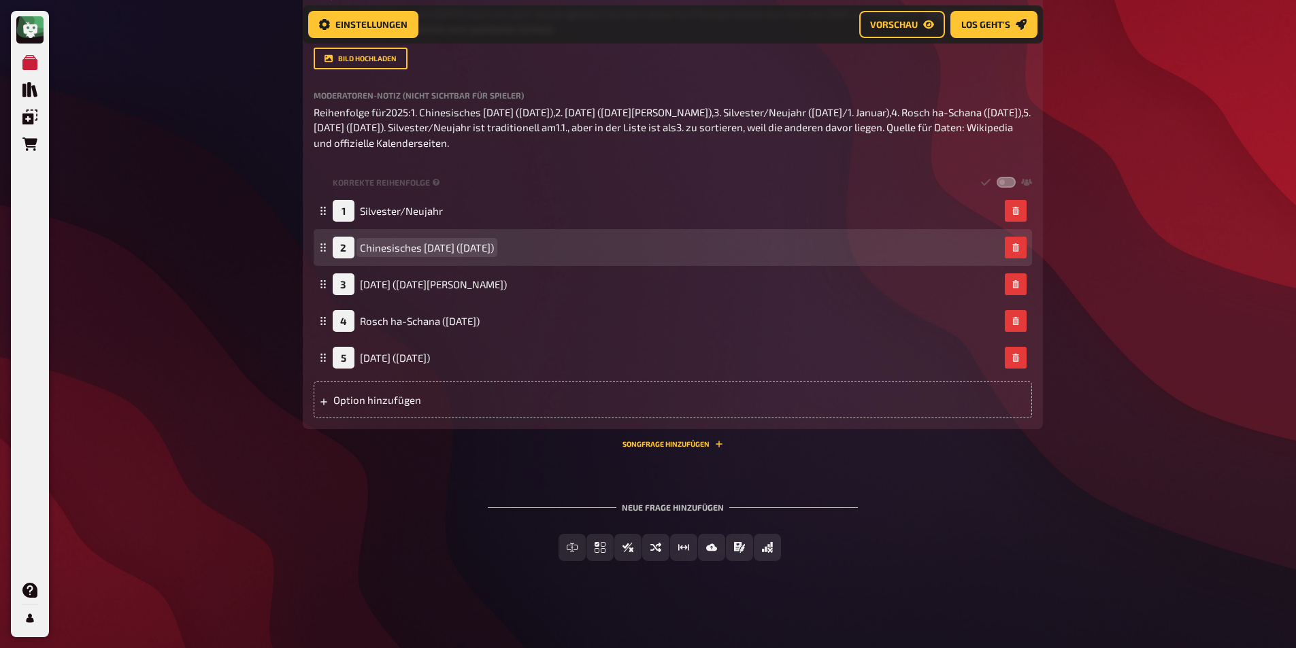
click at [464, 248] on span "Chinesisches [DATE] ([DATE])" at bounding box center [427, 247] width 134 height 12
drag, startPoint x: 462, startPoint y: 245, endPoint x: 535, endPoint y: 246, distance: 73.5
click at [535, 246] on div "2 Chinesisches [DATE] ([DATE])" at bounding box center [666, 248] width 667 height 22
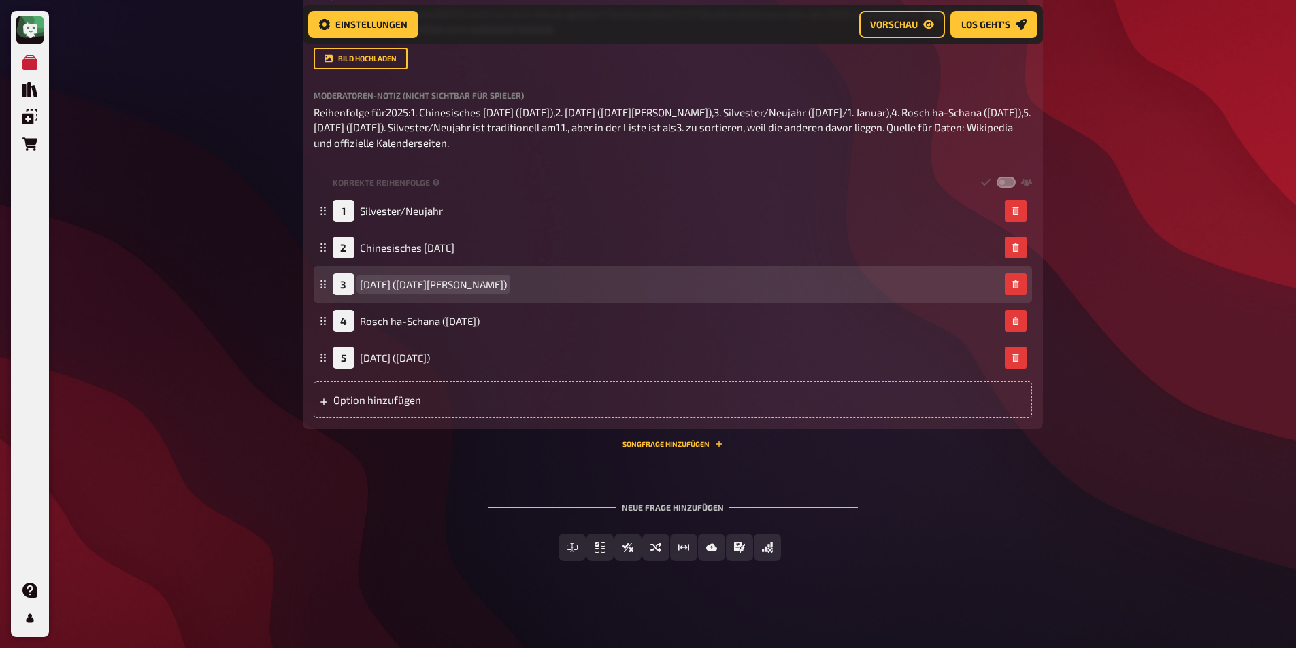
click at [431, 285] on span "[DATE] ([DATE][PERSON_NAME])" at bounding box center [433, 284] width 147 height 12
drag, startPoint x: 398, startPoint y: 284, endPoint x: 472, endPoint y: 277, distance: 74.5
click at [472, 277] on div "3 [DATE] ([DATE][PERSON_NAME])" at bounding box center [666, 284] width 667 height 22
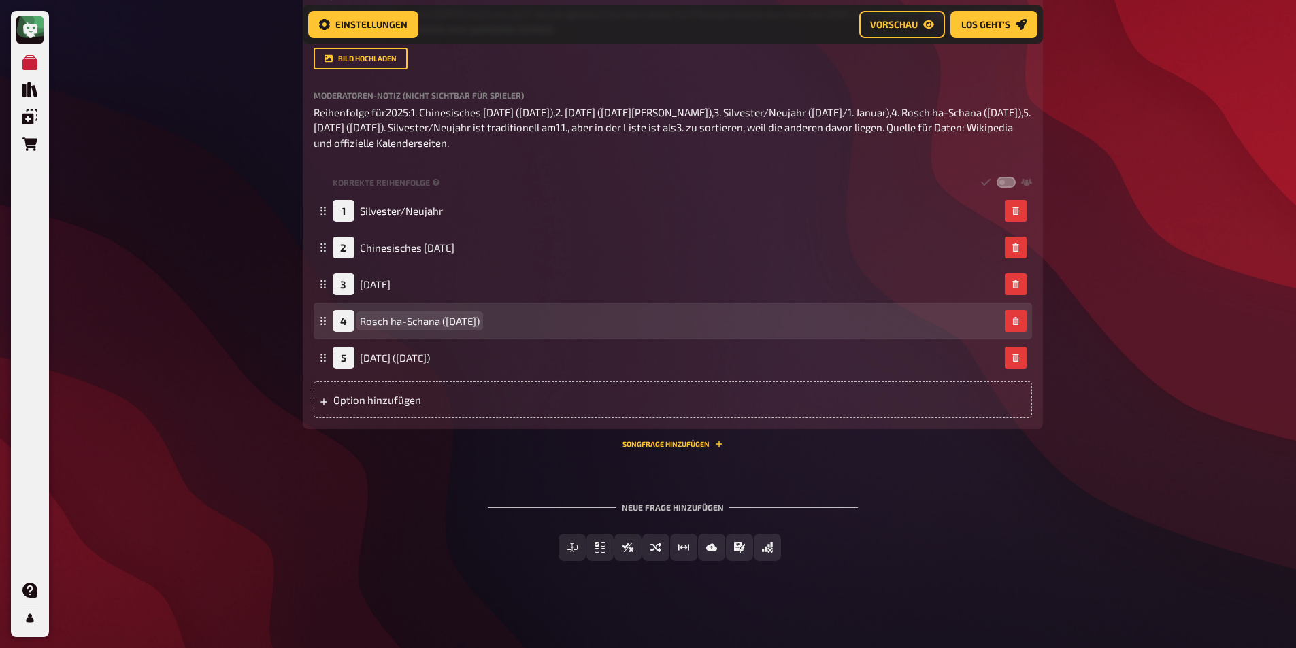
drag, startPoint x: 461, startPoint y: 323, endPoint x: 445, endPoint y: 320, distance: 16.5
click at [460, 323] on span "Rosch ha-Schana ([DATE])" at bounding box center [420, 321] width 120 height 12
drag, startPoint x: 440, startPoint y: 320, endPoint x: 526, endPoint y: 318, distance: 86.4
click at [526, 318] on div "4 Rosch ha-Schana ([DATE])" at bounding box center [666, 321] width 667 height 22
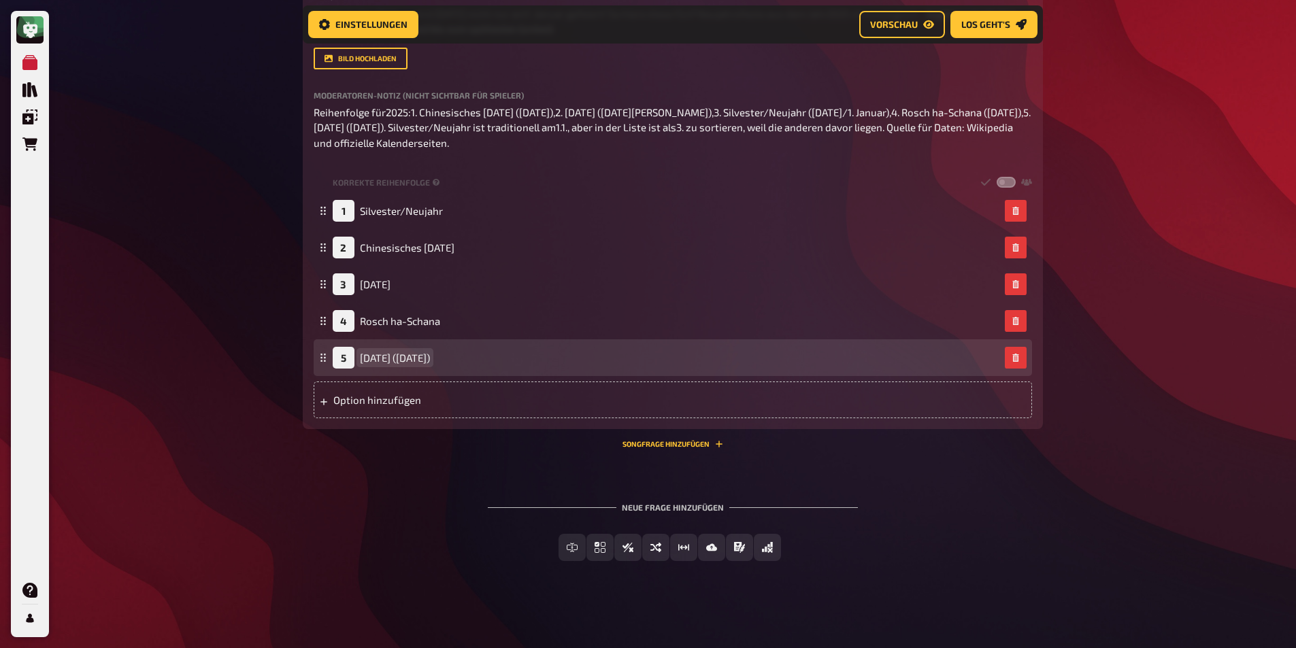
click at [393, 358] on span "[DATE] ([DATE])" at bounding box center [395, 358] width 70 height 12
drag, startPoint x: 390, startPoint y: 358, endPoint x: 488, endPoint y: 358, distance: 98.6
click at [488, 358] on div "5 [DATE] ([DATE])" at bounding box center [666, 358] width 667 height 22
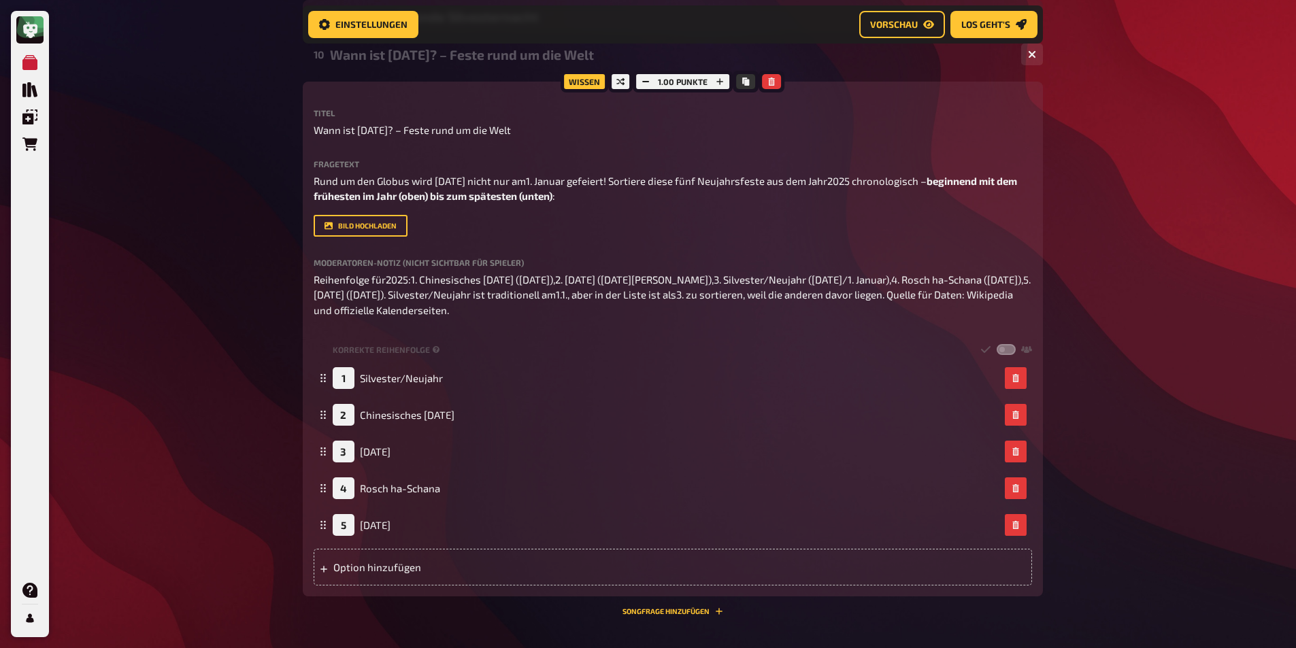
scroll to position [452, 0]
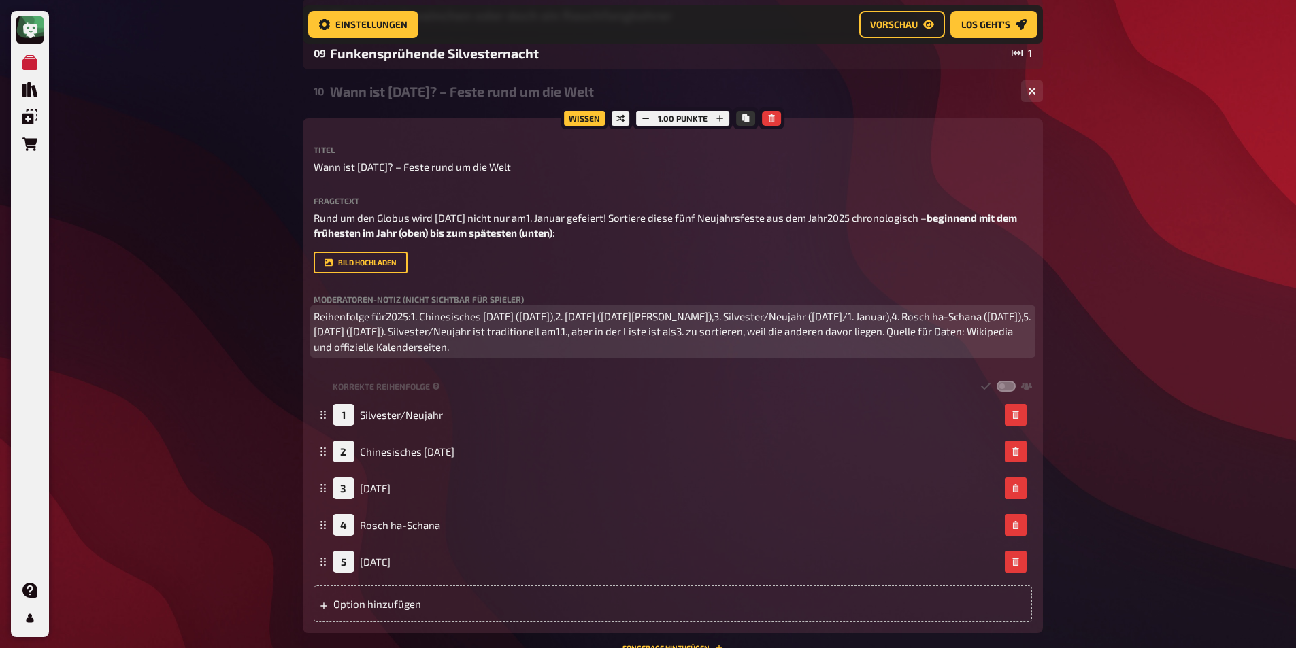
click at [565, 348] on p "Reihenfolge für2025:1. Chinesisches [DATE] ([DATE]),2. [DATE] ([DATE][PERSON_NA…" at bounding box center [673, 332] width 718 height 46
drag, startPoint x: 576, startPoint y: 346, endPoint x: 220, endPoint y: 312, distance: 358.0
click at [220, 312] on div "Meine Quizze Quiz Sammlung Einblendungen Bestellungen Hilfe Profil Home Meine Q…" at bounding box center [648, 200] width 1296 height 1304
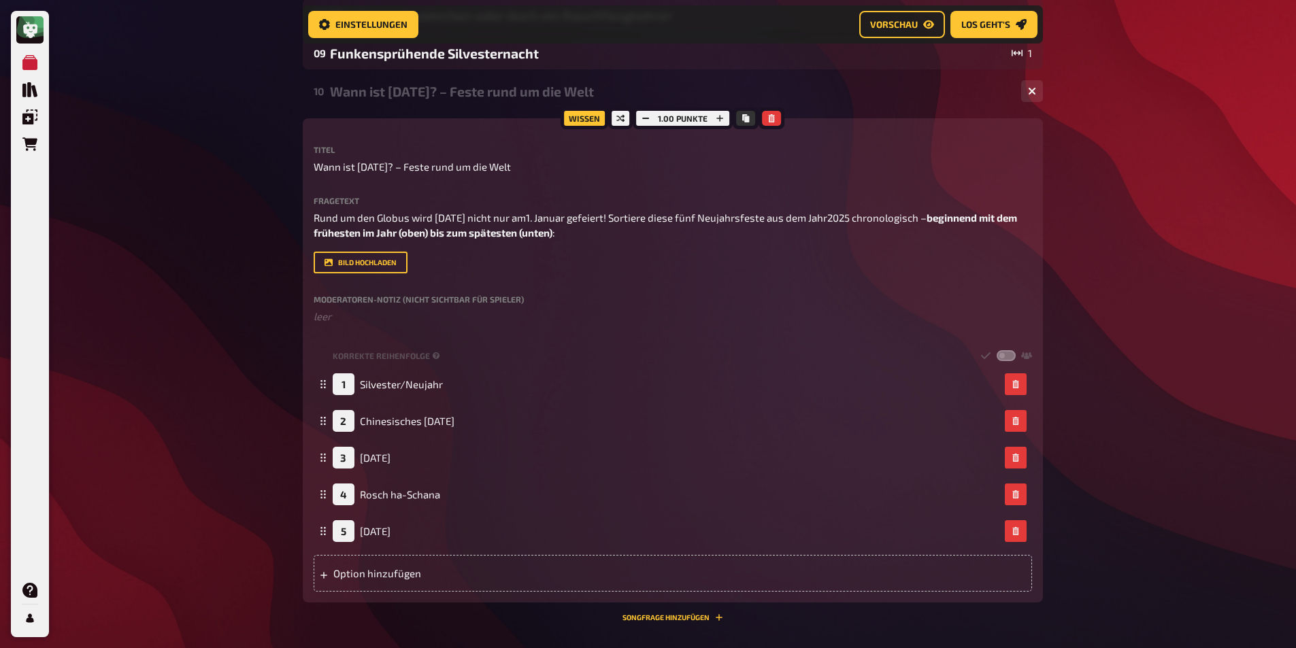
click at [124, 329] on div "Meine Quizze Quiz Sammlung Einblendungen Bestellungen Hilfe Profil Home Meine Q…" at bounding box center [648, 184] width 1296 height 1273
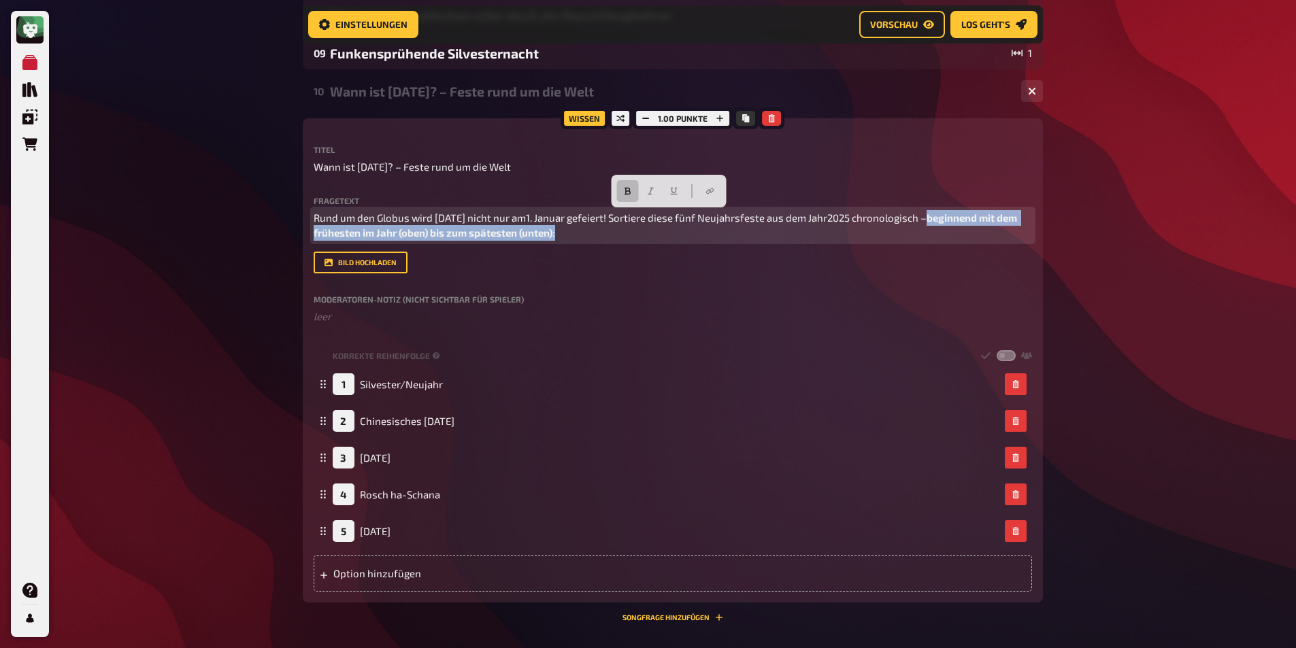
drag, startPoint x: 929, startPoint y: 215, endPoint x: 947, endPoint y: 258, distance: 47.2
click at [947, 258] on div "Fragetext Rund um den Globus wird [DATE] nicht nur am1. Januar gefeiert! Sortie…" at bounding box center [673, 235] width 718 height 77
click at [620, 192] on button "button" at bounding box center [627, 191] width 22 height 22
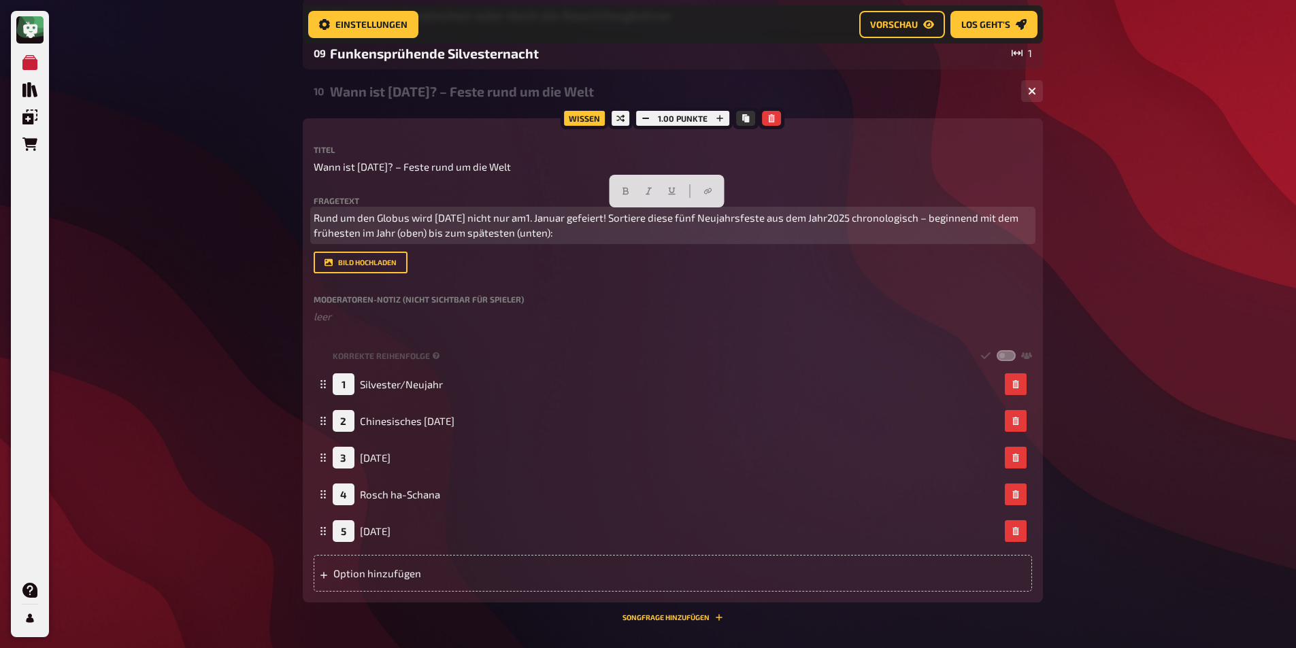
click at [416, 226] on span "Rund um den Globus wird [DATE] nicht nur am1. Januar gefeiert! Sortiere diese f…" at bounding box center [667, 226] width 707 height 28
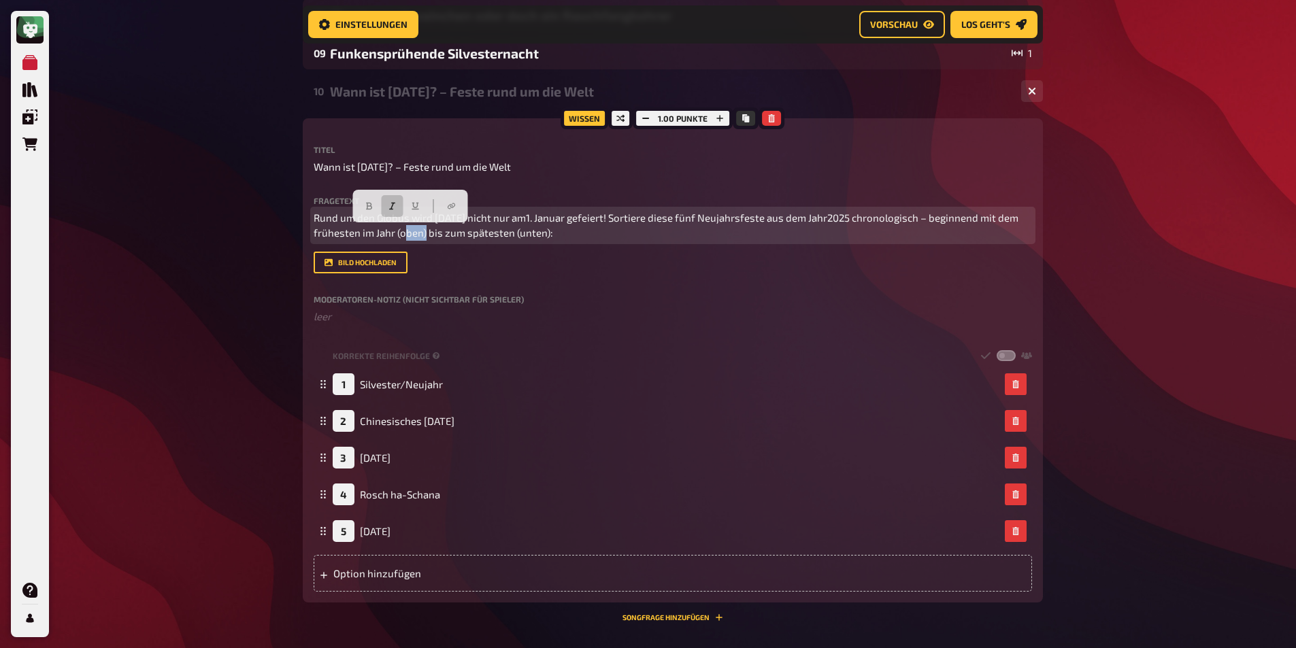
click at [390, 205] on icon "button" at bounding box center [392, 206] width 8 height 8
click at [530, 235] on span ") bis zum spätesten (unten):" at bounding box center [489, 232] width 130 height 12
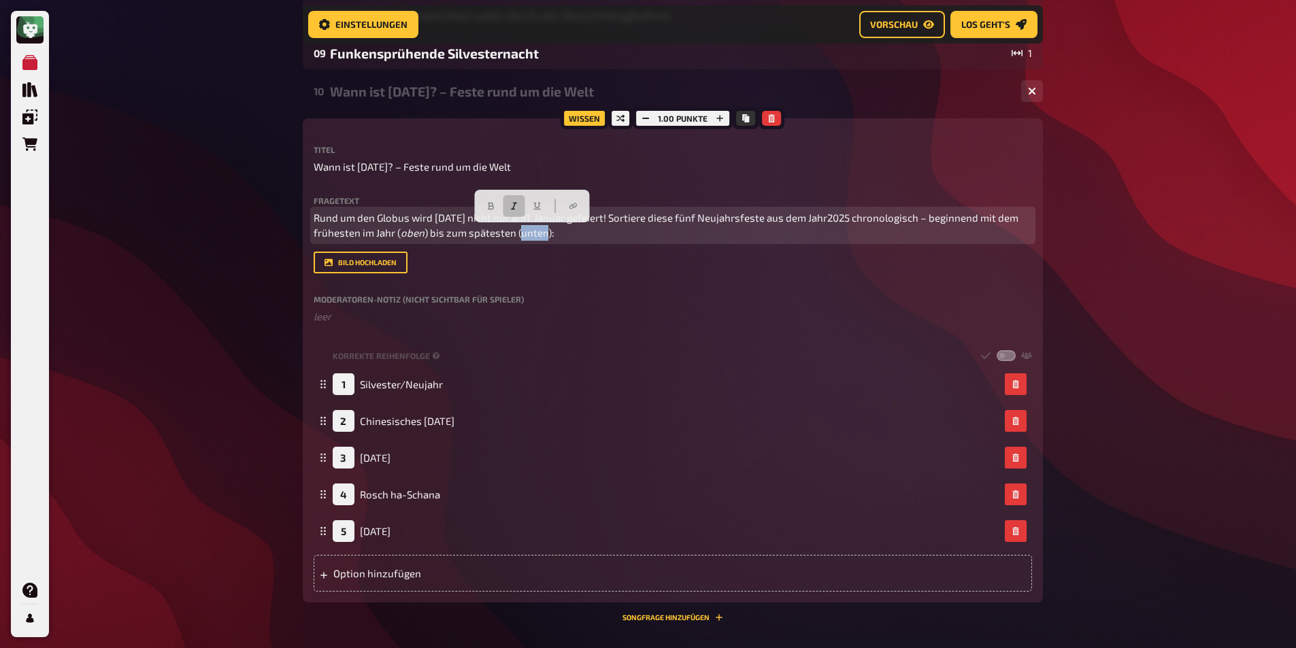
click at [511, 208] on icon "button" at bounding box center [513, 206] width 8 height 8
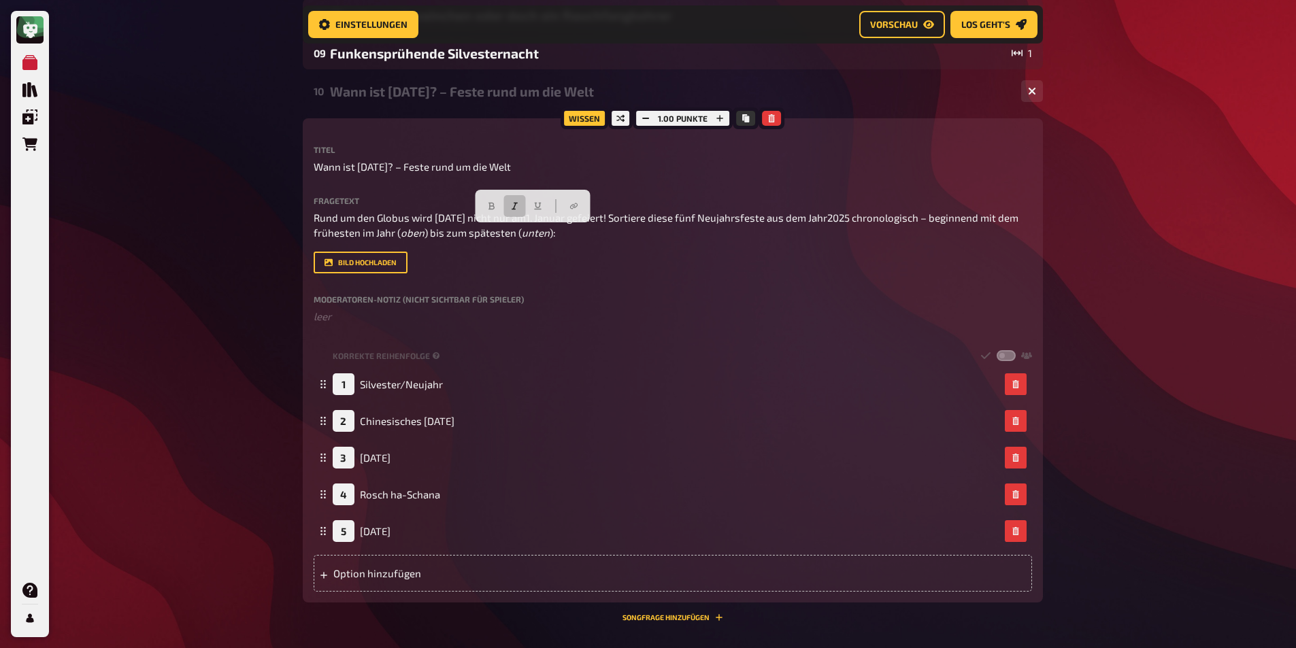
click at [259, 186] on div "Meine Quizze Quiz Sammlung Einblendungen Bestellungen Hilfe Profil Home Meine Q…" at bounding box center [648, 184] width 1296 height 1273
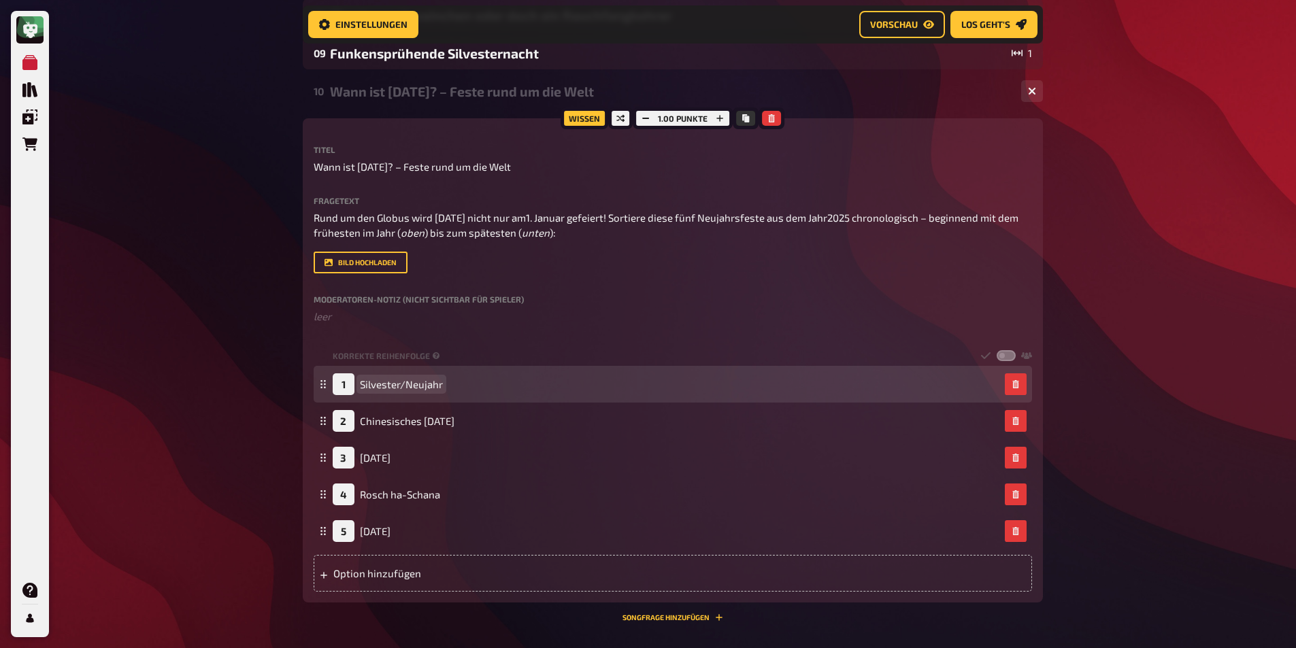
click at [427, 371] on div "1 Silvester/Neujahr" at bounding box center [673, 384] width 718 height 37
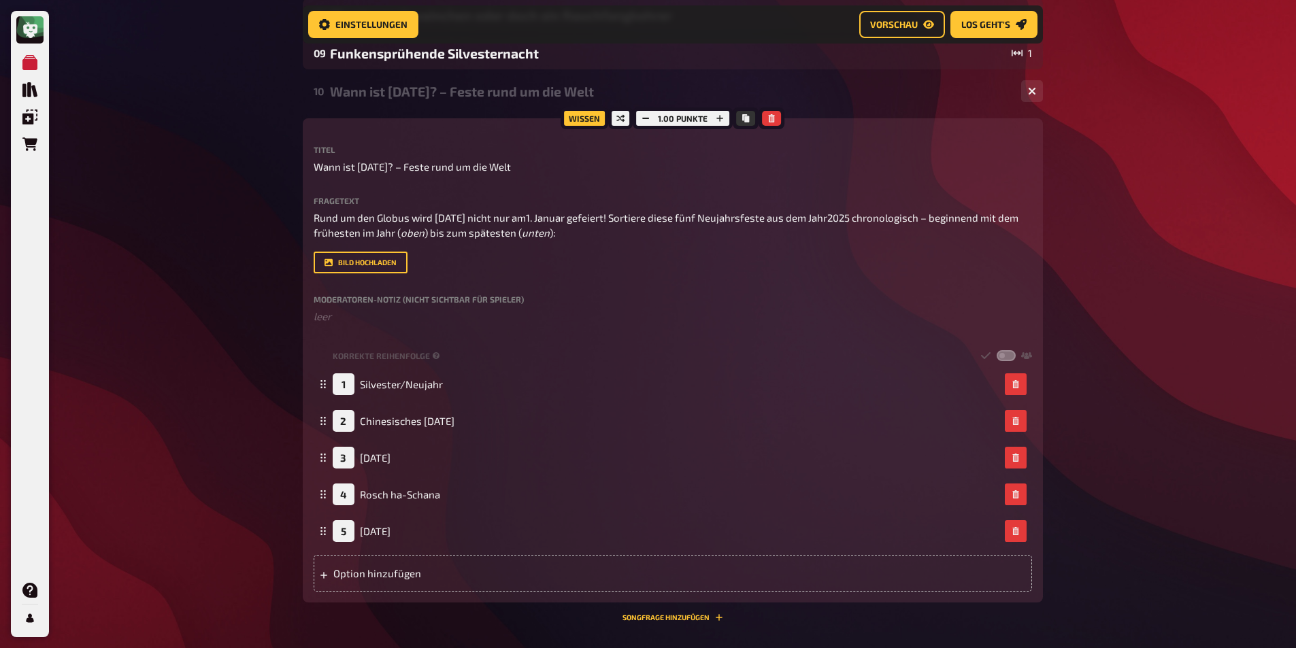
click at [221, 368] on div "Meine Quizze Quiz Sammlung Einblendungen Bestellungen Hilfe Profil Home Meine Q…" at bounding box center [648, 184] width 1296 height 1273
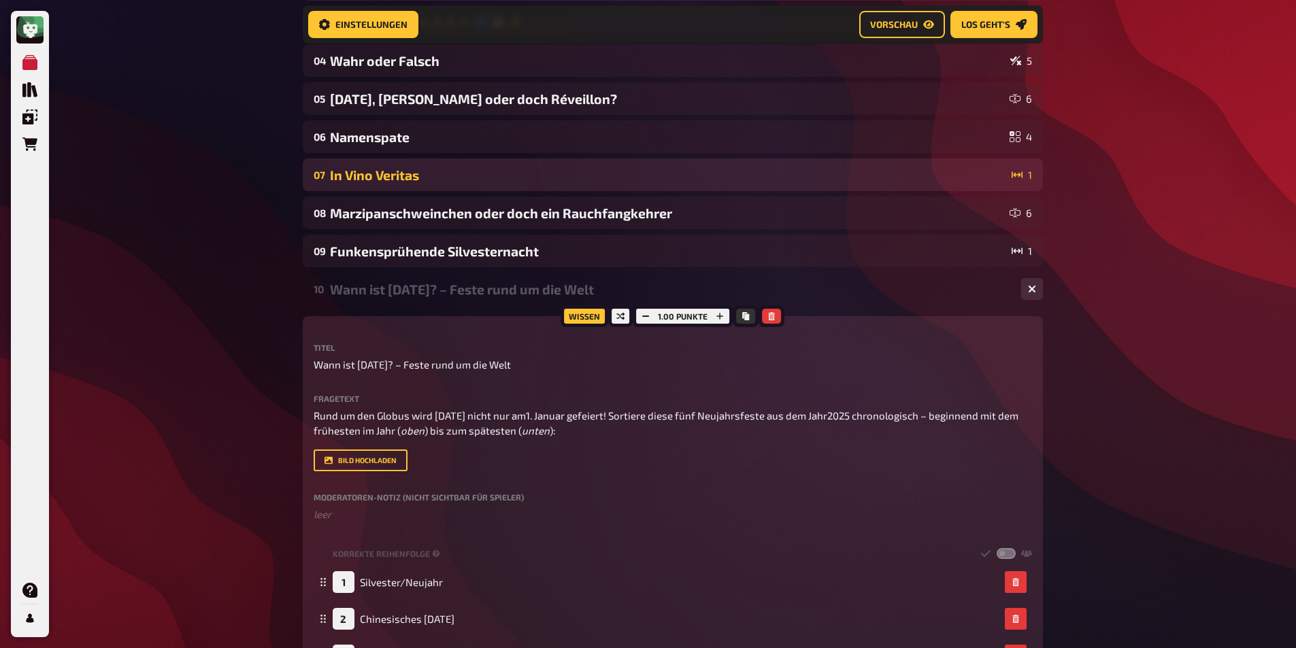
scroll to position [217, 0]
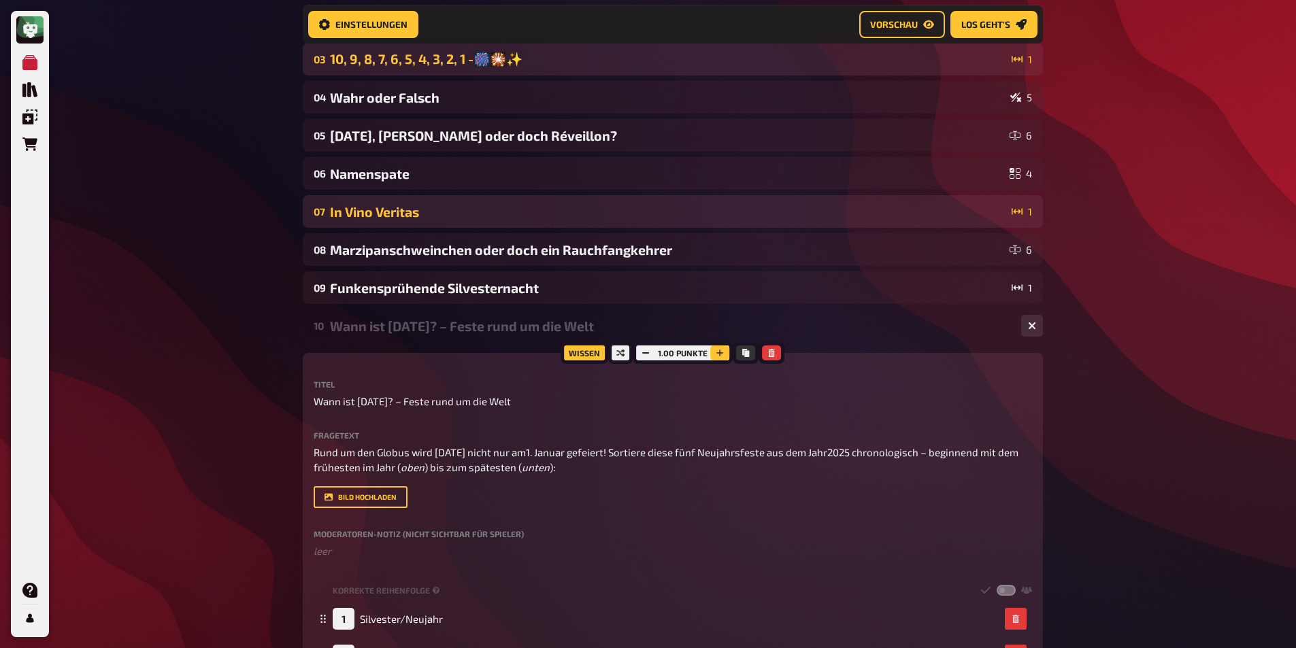
click at [711, 347] on button "button" at bounding box center [719, 353] width 19 height 15
click at [711, 348] on button "button" at bounding box center [720, 353] width 19 height 15
click at [1034, 319] on button "button" at bounding box center [1032, 326] width 22 height 22
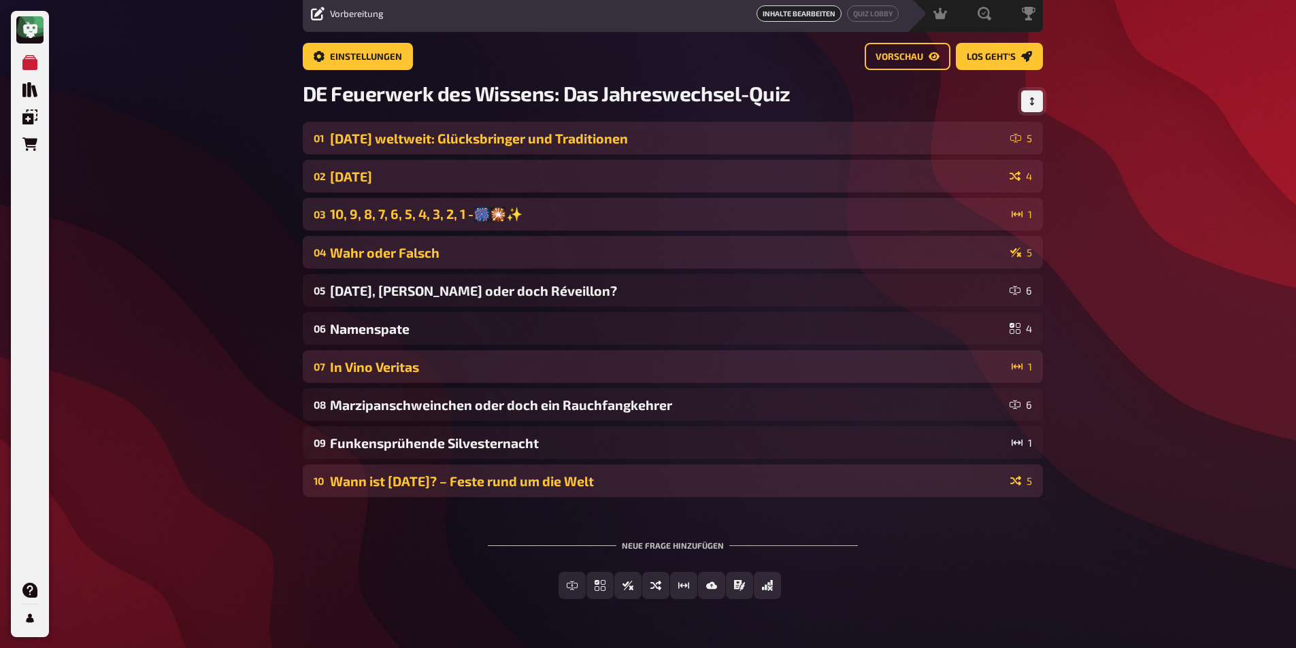
scroll to position [0, 0]
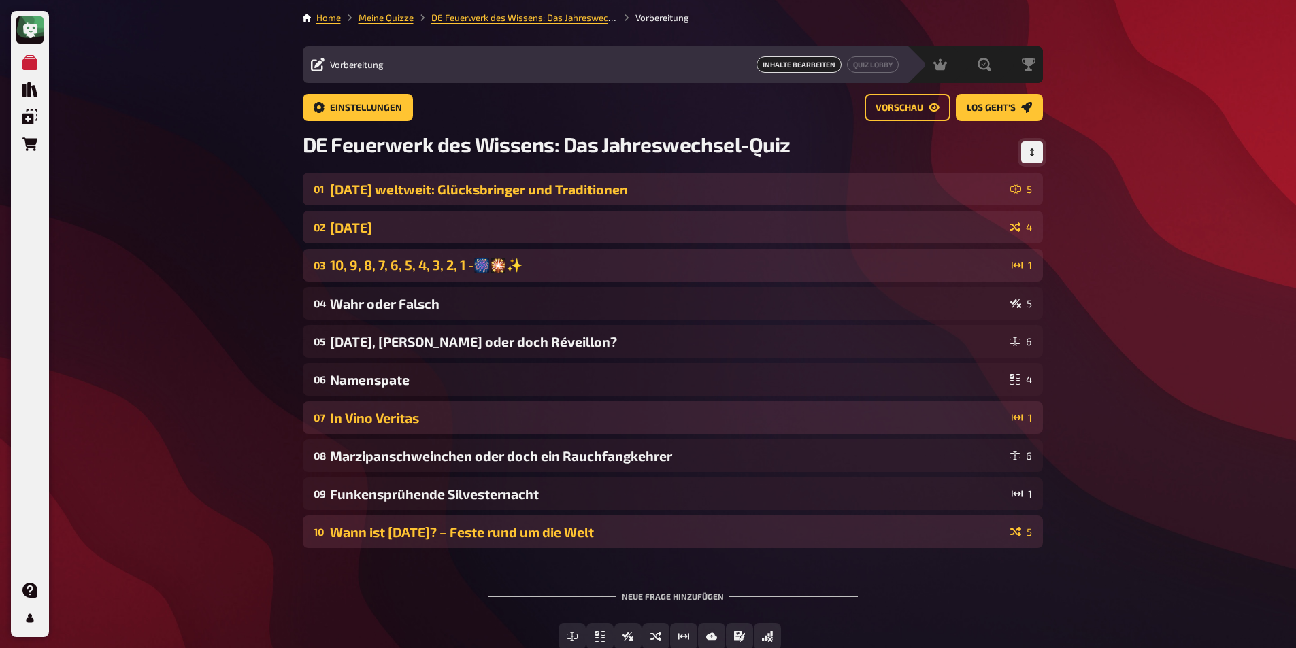
click at [493, 234] on div "[DATE]" at bounding box center [667, 228] width 674 height 16
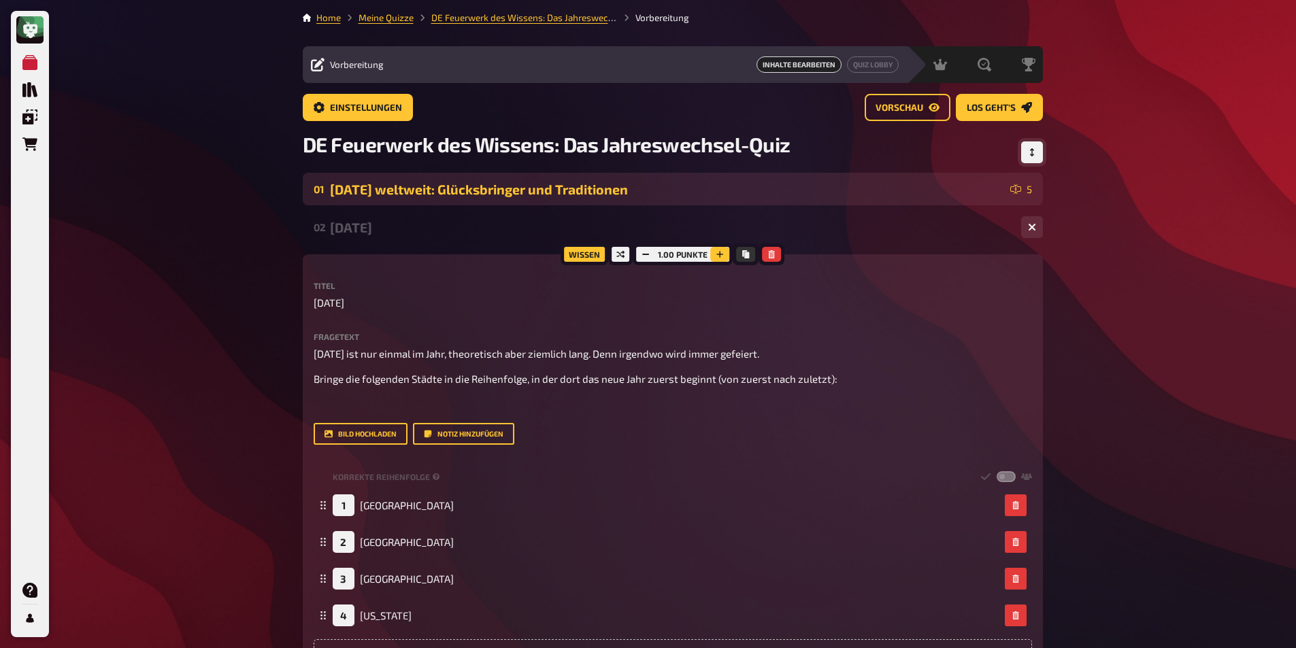
click at [718, 251] on icon "button" at bounding box center [720, 254] width 8 height 8
click at [716, 252] on icon "button" at bounding box center [720, 254] width 8 height 8
click at [386, 231] on div "[DATE]" at bounding box center [670, 228] width 680 height 16
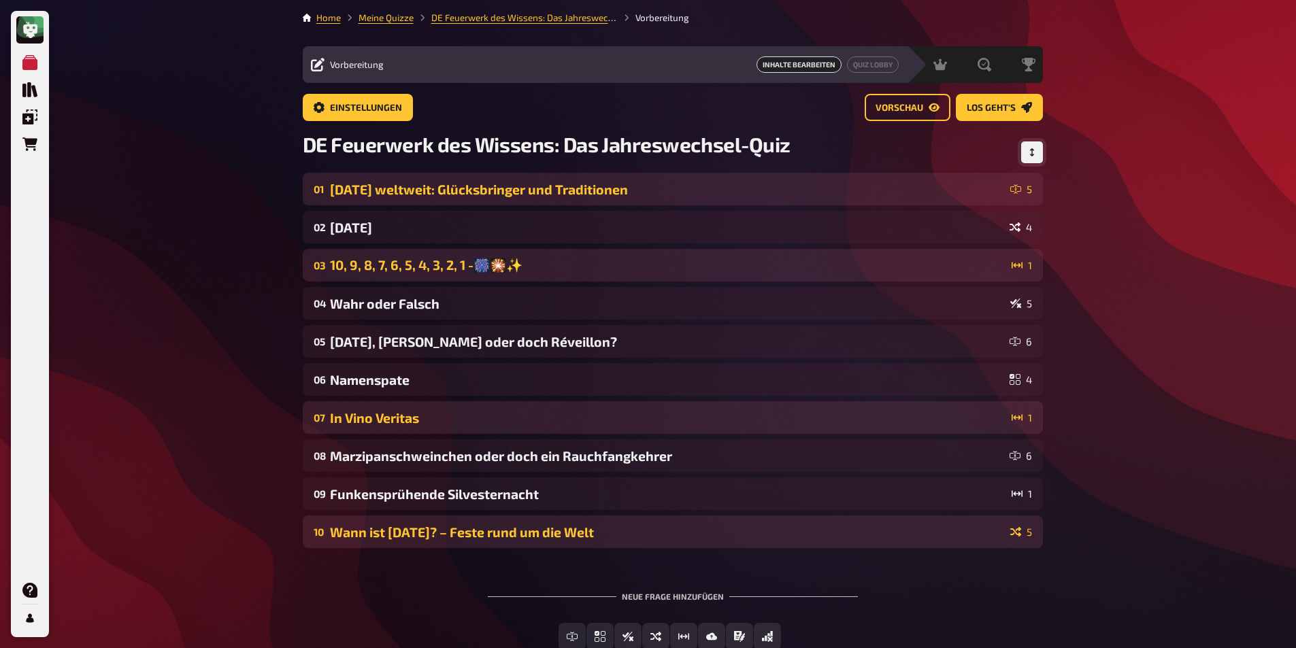
click at [556, 275] on div "03 10, 9, 8, 7, 6, 5, 4, 3, 2, 1 -🎆🎇✨ 1" at bounding box center [673, 265] width 740 height 33
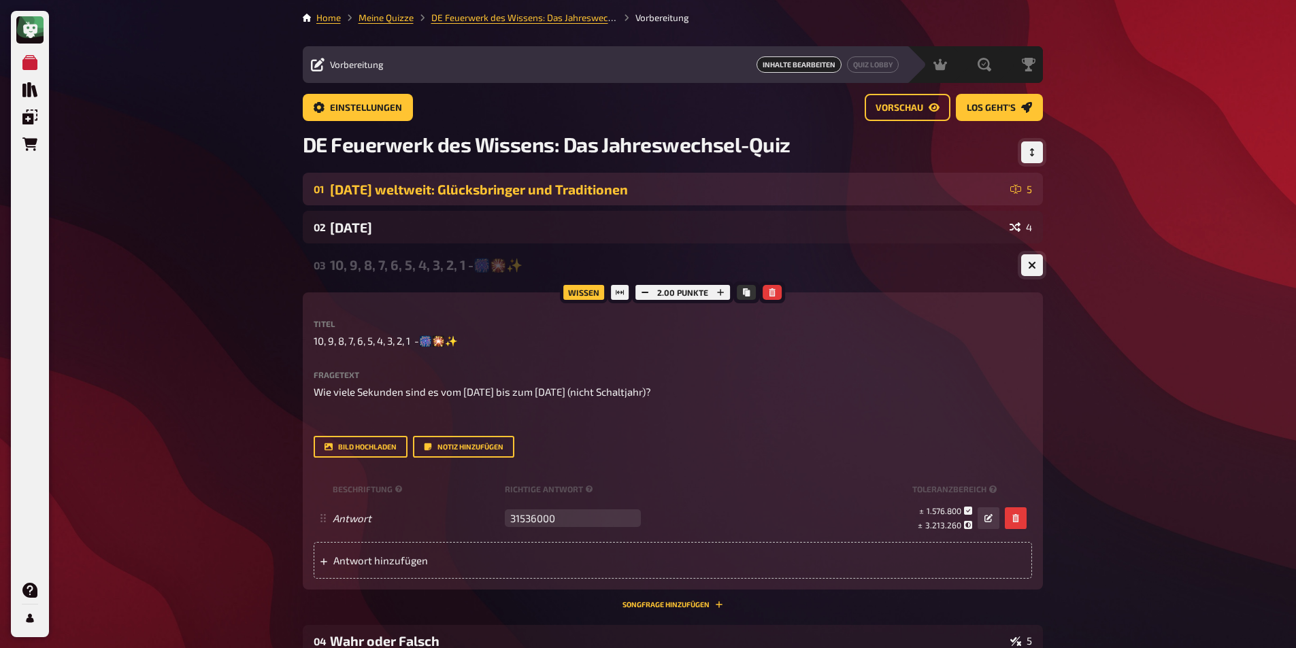
click at [1037, 269] on button "button" at bounding box center [1032, 265] width 22 height 22
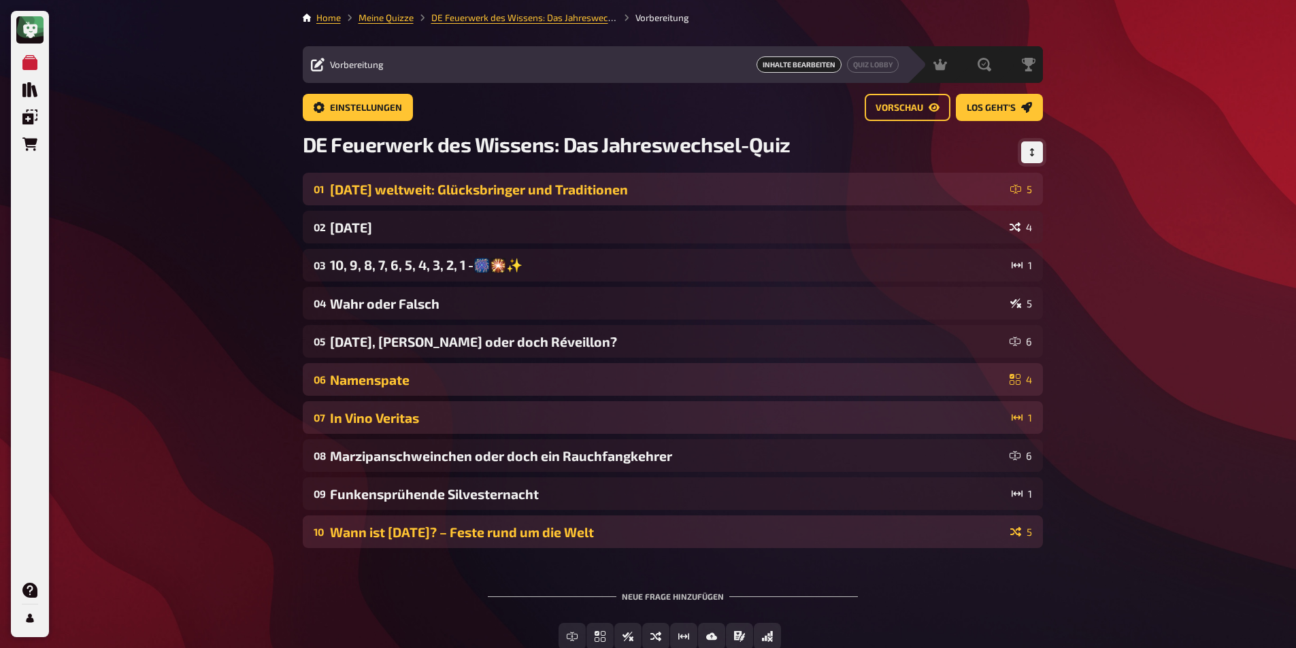
click at [662, 377] on div "Namenspate" at bounding box center [667, 380] width 674 height 16
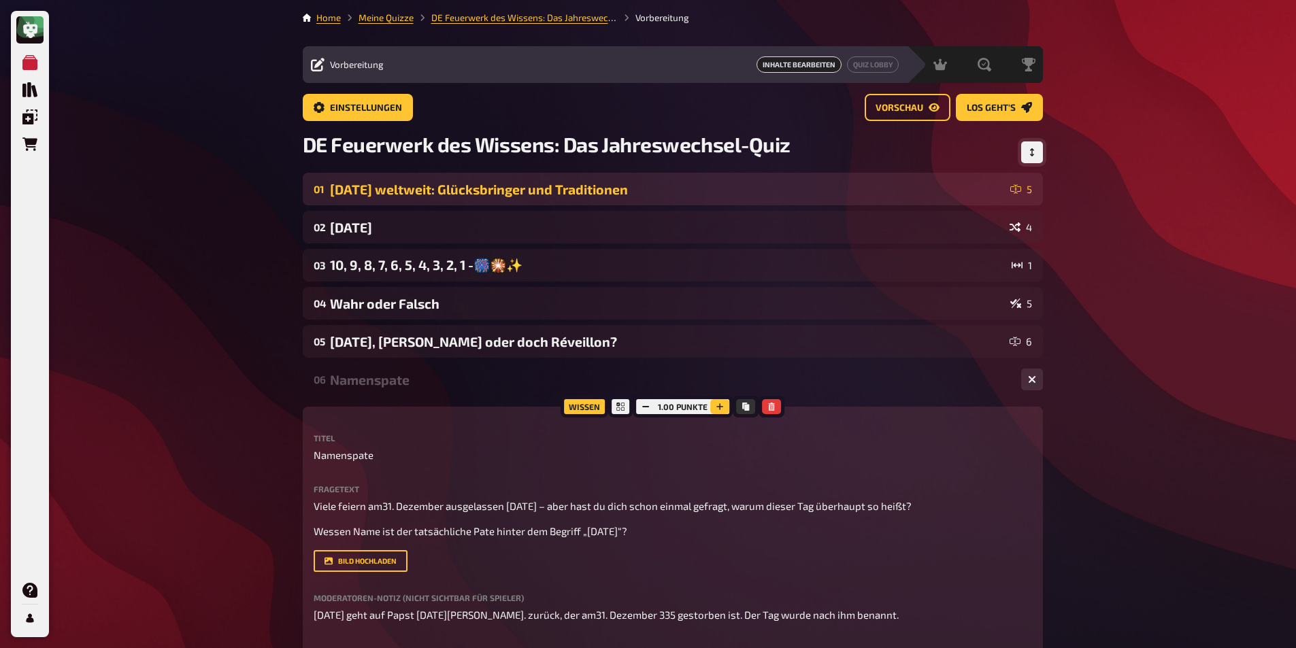
click at [720, 407] on icon "button" at bounding box center [720, 406] width 7 height 7
click at [1039, 377] on button "button" at bounding box center [1032, 380] width 22 height 22
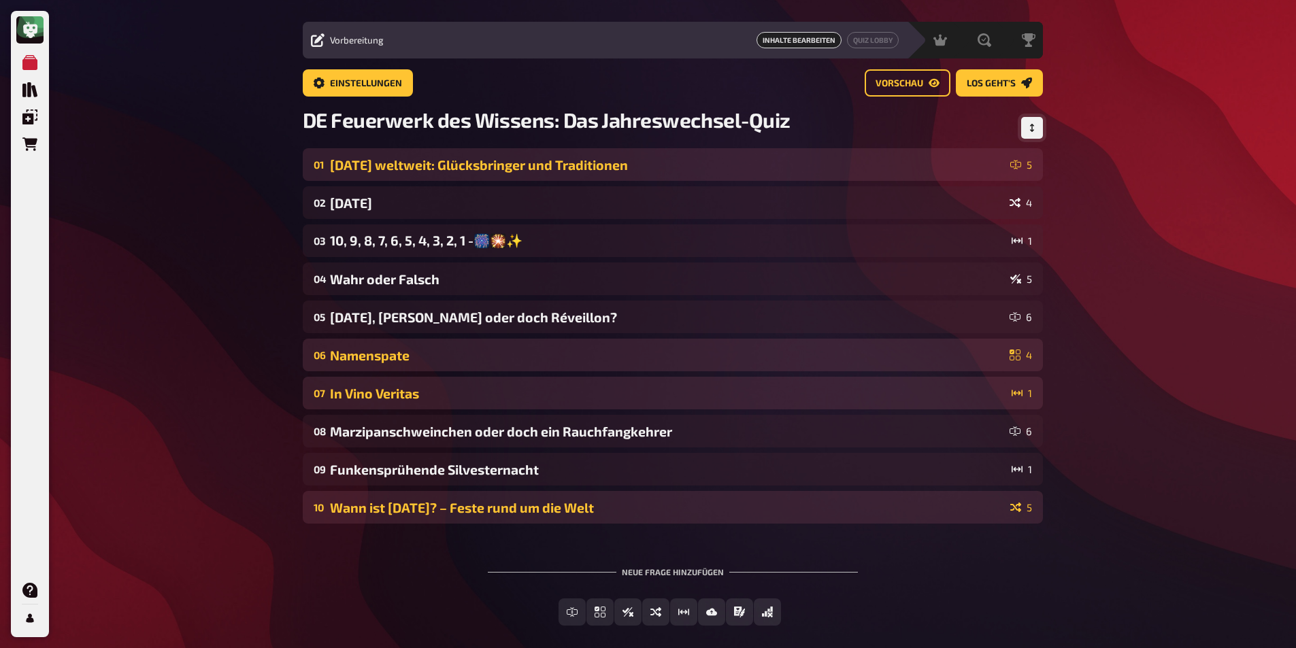
scroll to position [68, 0]
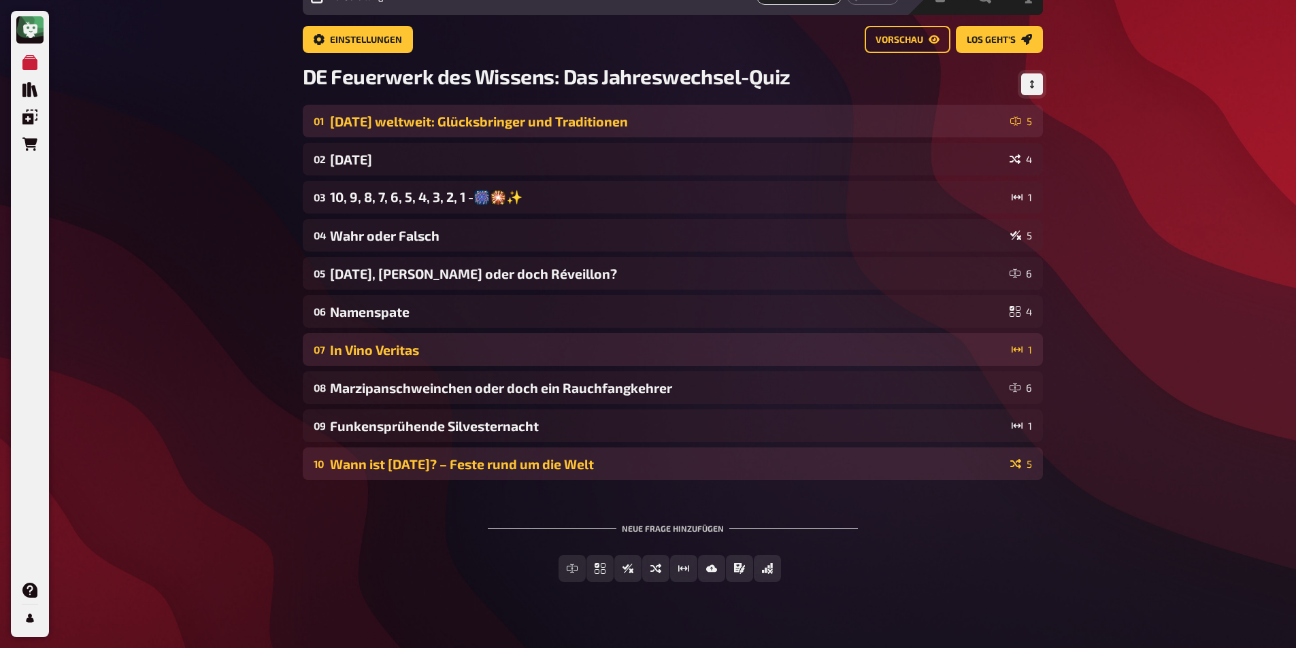
click at [612, 354] on div "In Vino Veritas" at bounding box center [668, 350] width 676 height 16
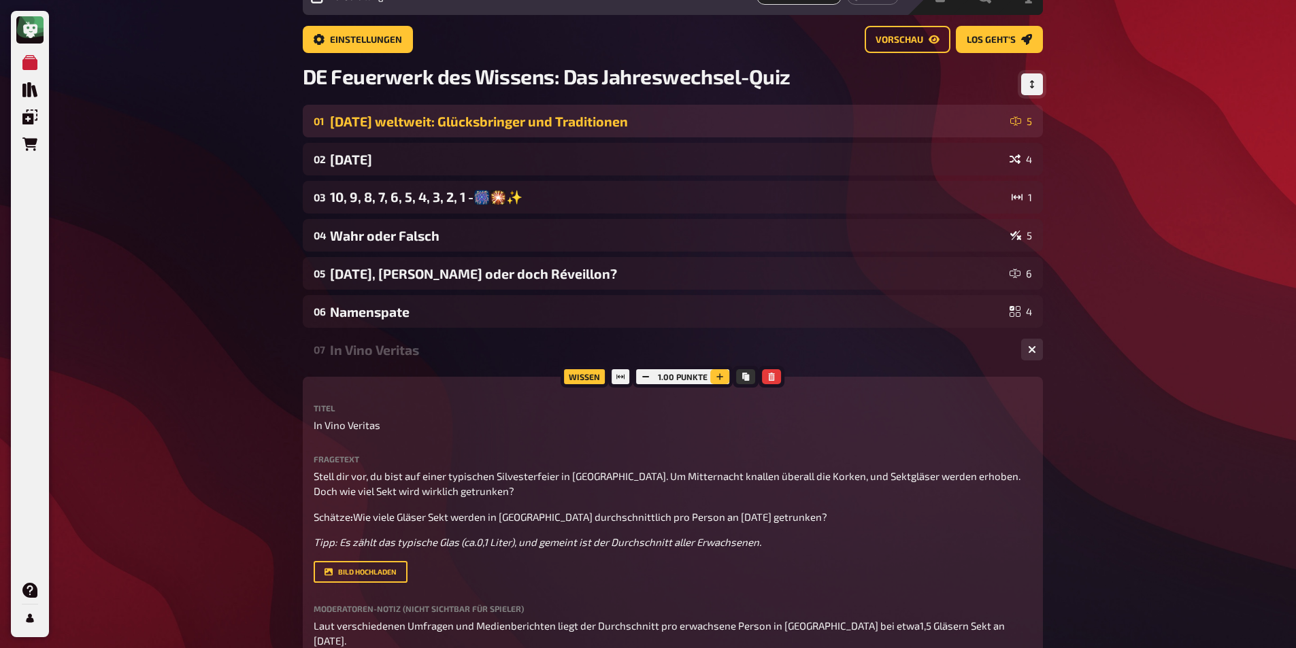
click at [716, 377] on icon "button" at bounding box center [720, 377] width 8 height 8
click at [1030, 347] on icon "button" at bounding box center [1032, 350] width 8 height 8
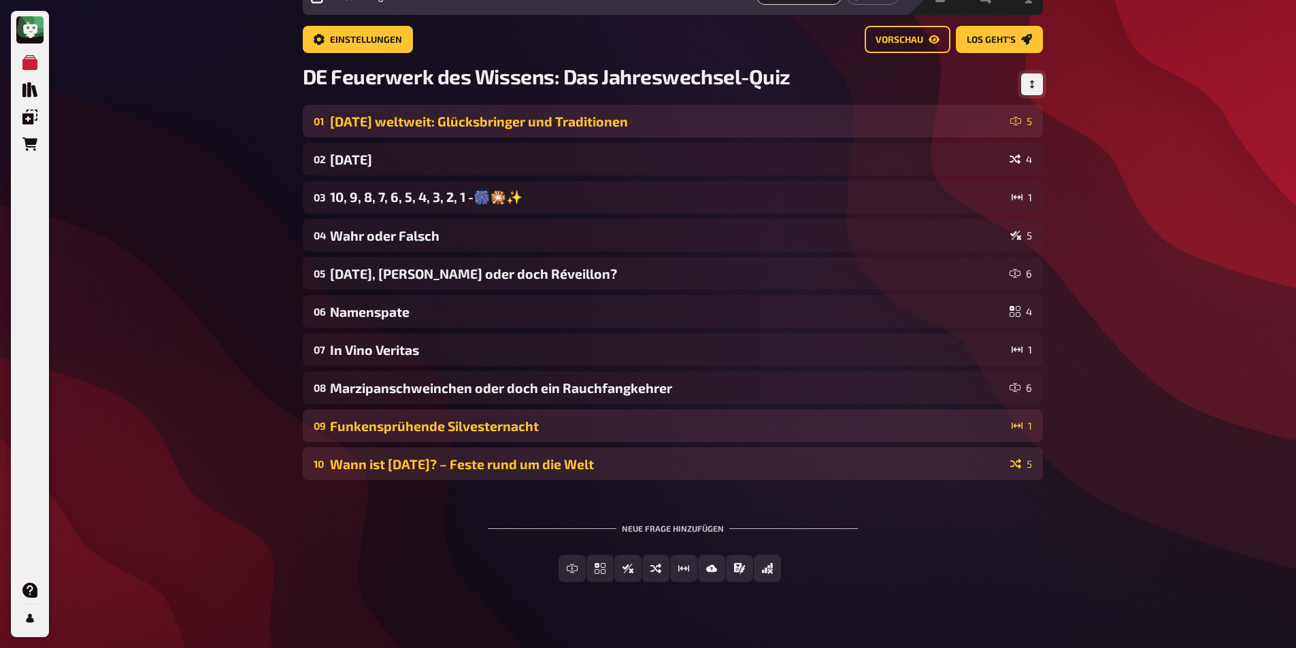
click at [663, 430] on div "Funkensprühende Silvesternacht" at bounding box center [668, 426] width 676 height 16
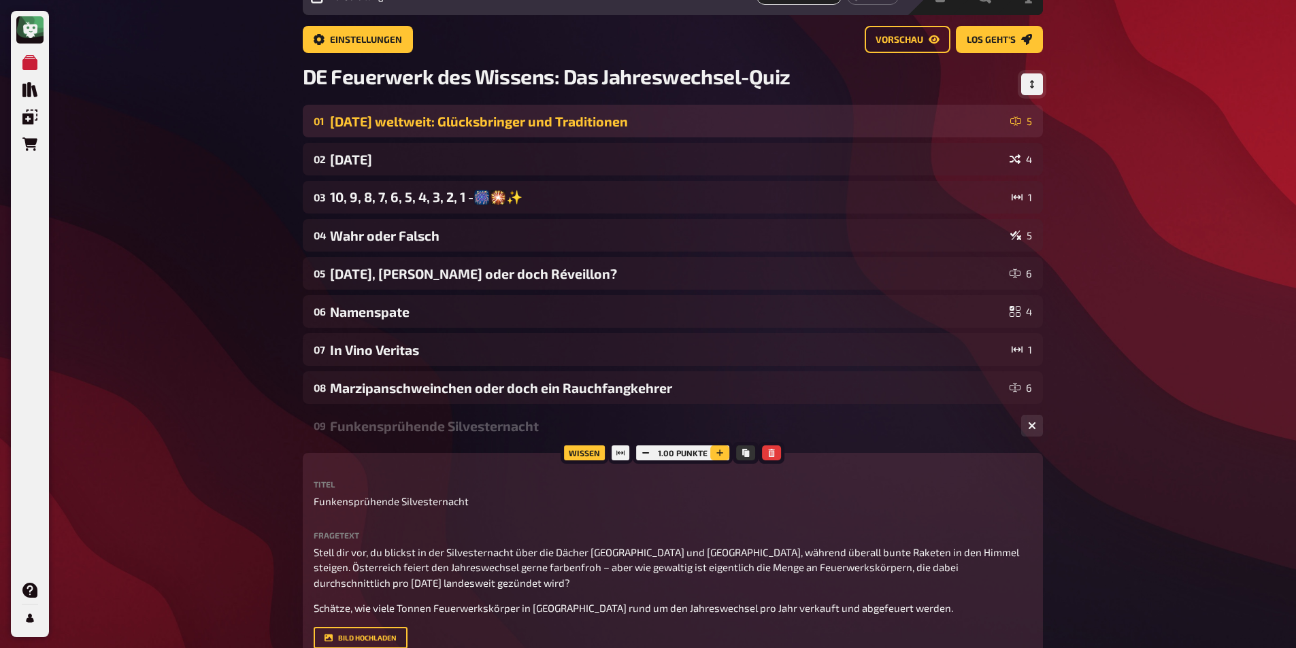
click at [715, 458] on button "button" at bounding box center [719, 453] width 19 height 15
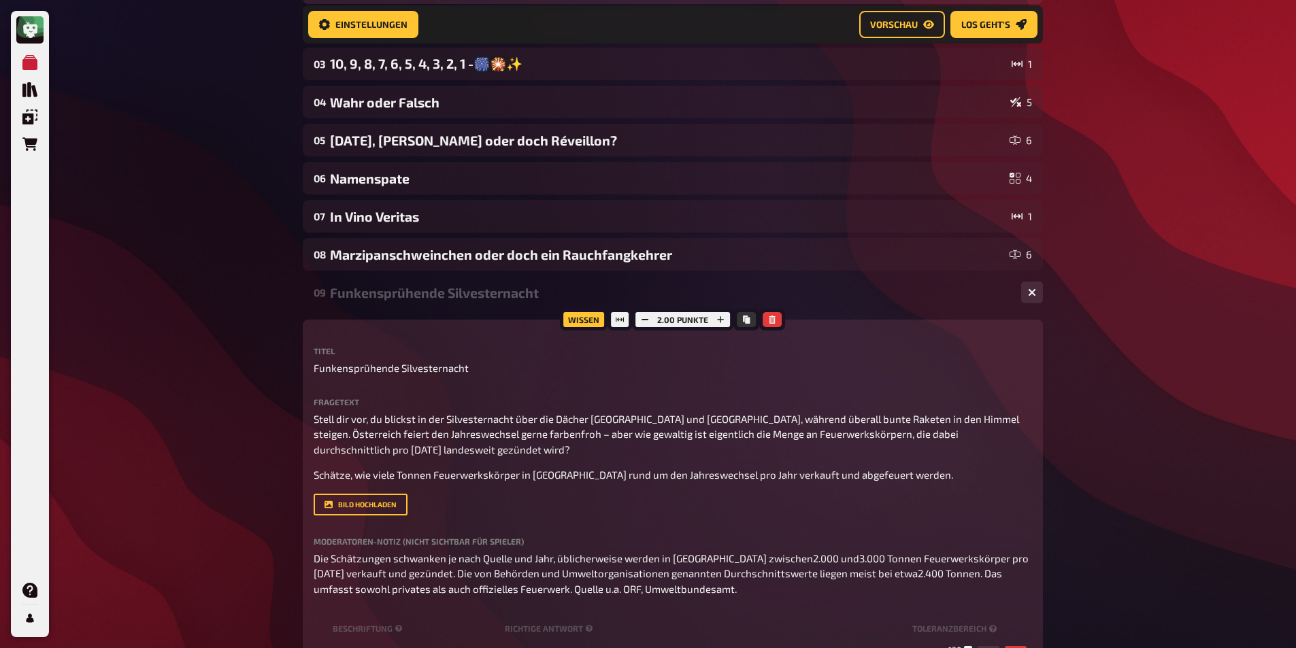
scroll to position [283, 0]
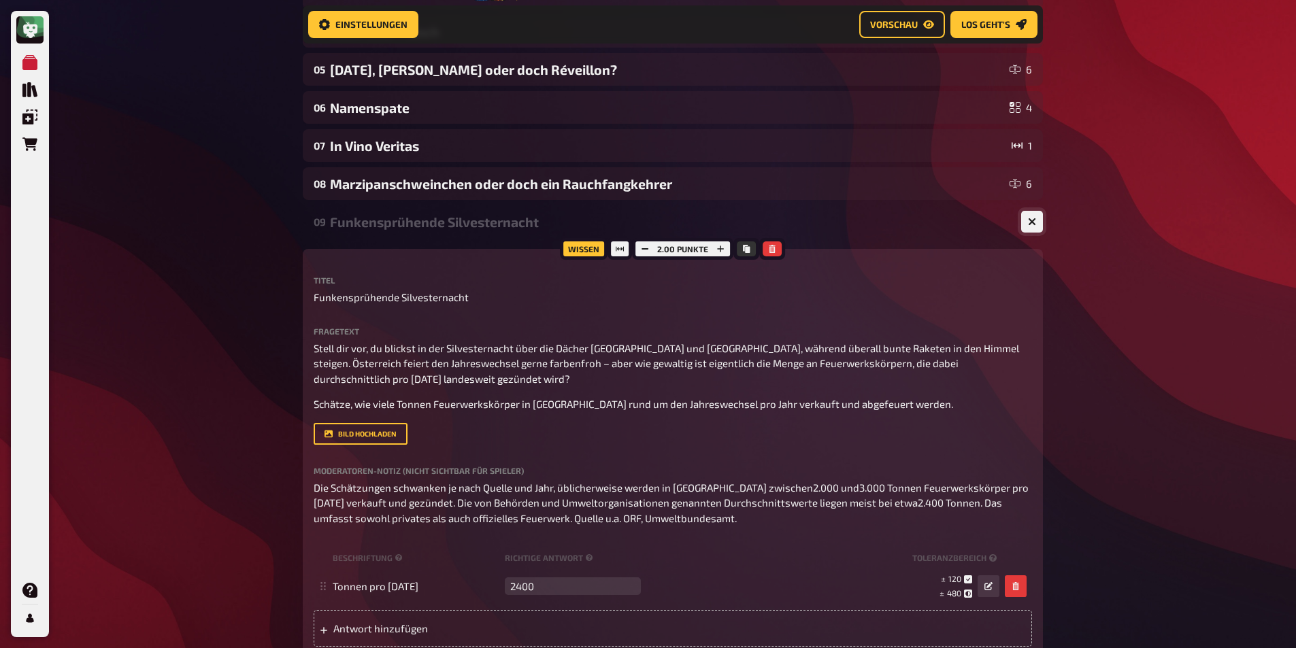
click at [1037, 221] on button "button" at bounding box center [1032, 222] width 22 height 22
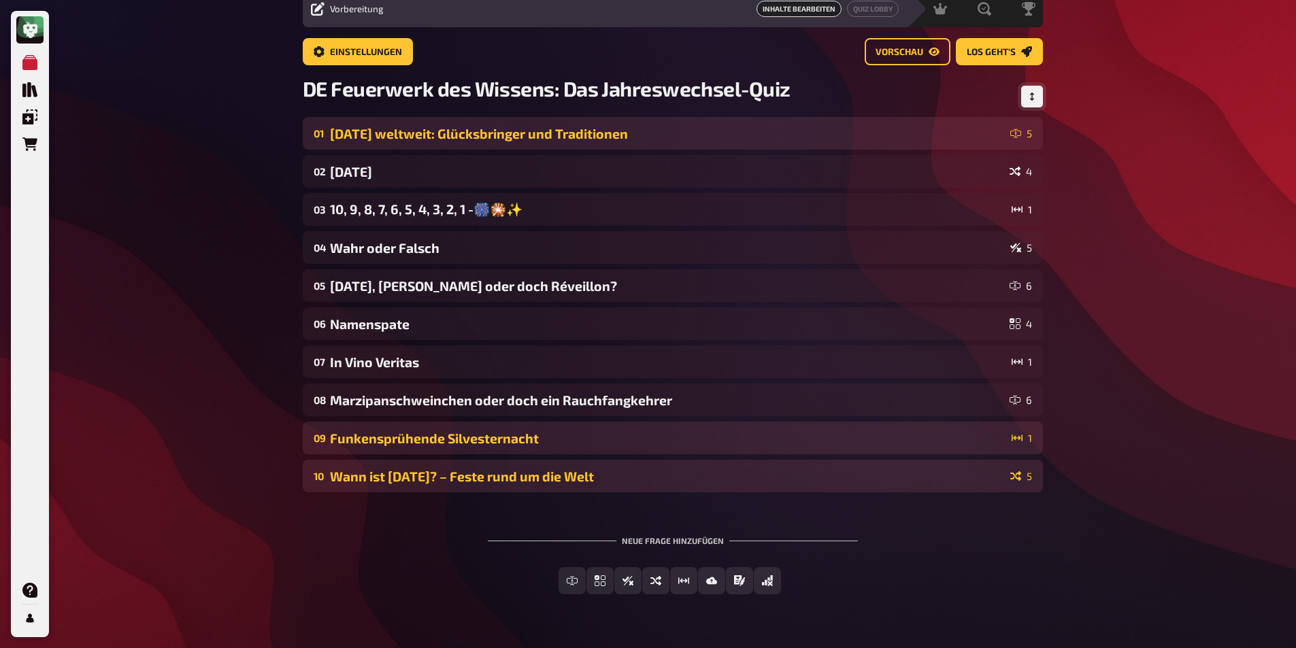
scroll to position [32, 0]
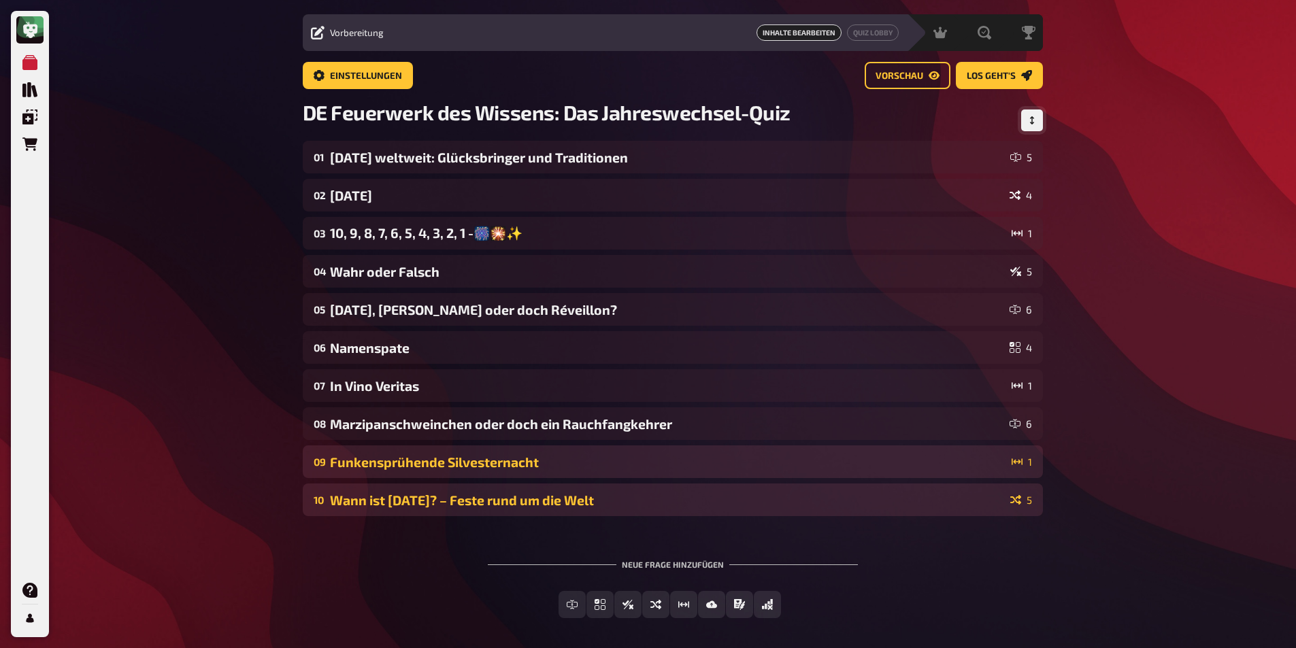
click at [1028, 120] on icon "Reihenfolge anpassen" at bounding box center [1032, 120] width 8 height 8
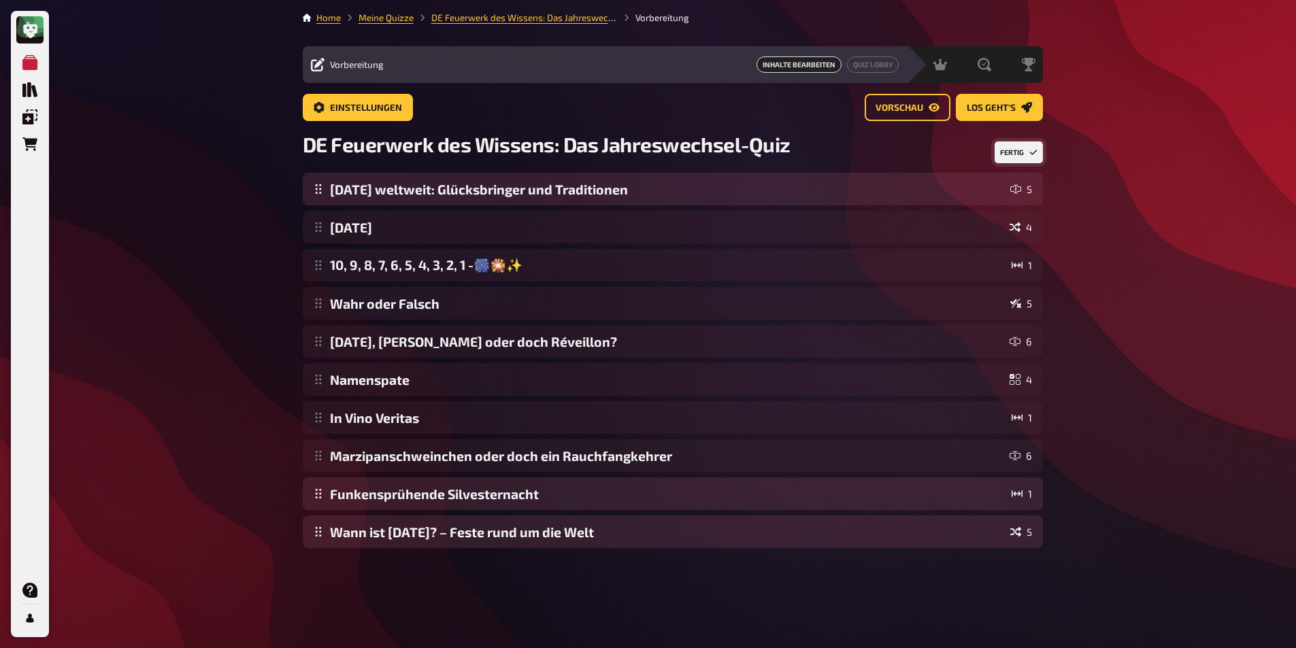
scroll to position [0, 0]
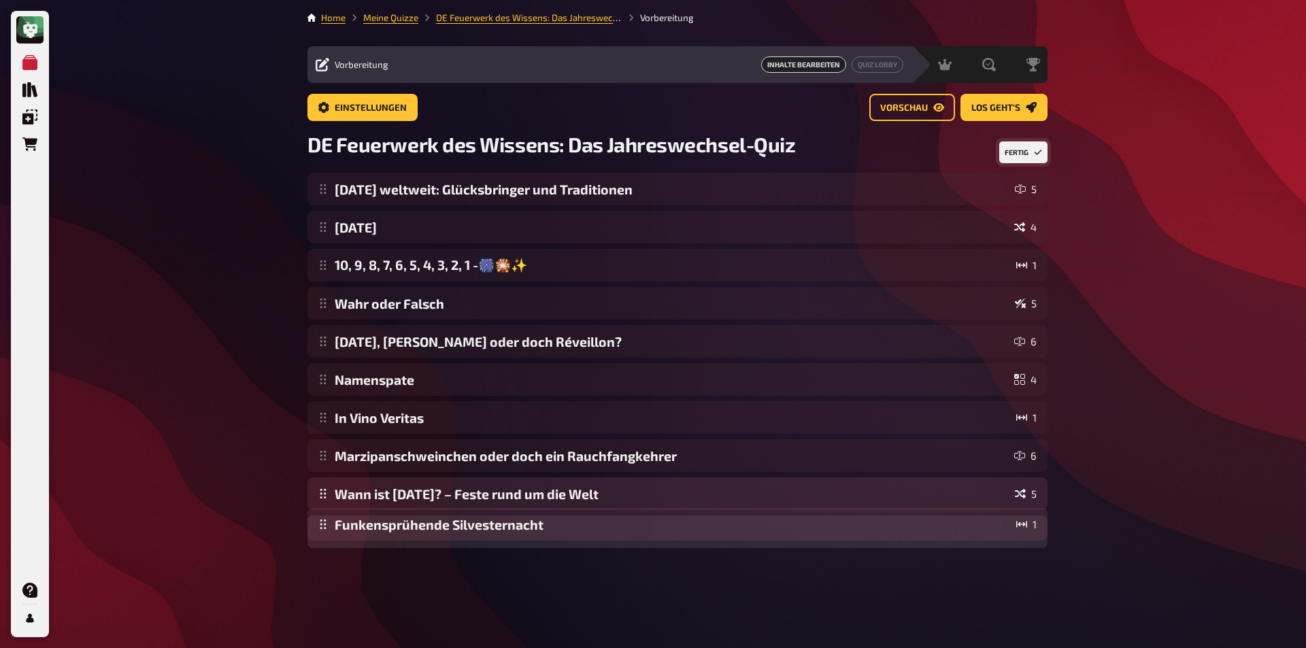
drag, startPoint x: 316, startPoint y: 495, endPoint x: 327, endPoint y: 527, distance: 33.8
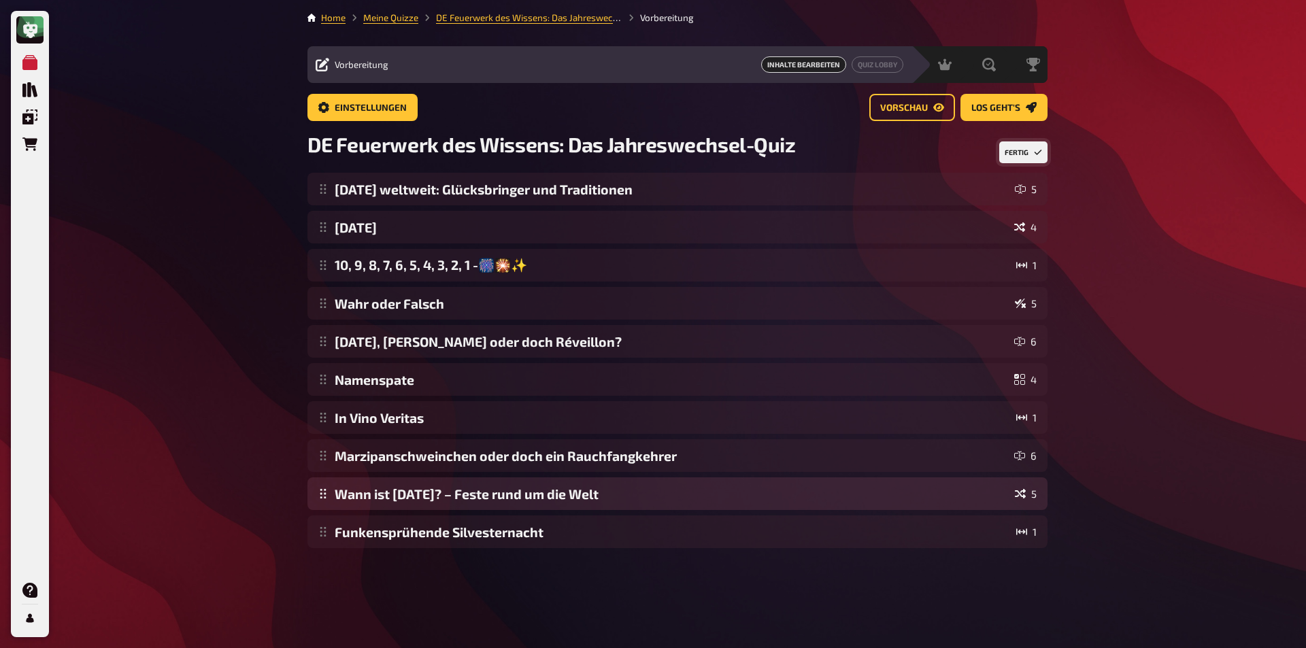
drag, startPoint x: 1015, startPoint y: 153, endPoint x: 1035, endPoint y: 159, distance: 20.7
click at [1015, 154] on button "Fertig" at bounding box center [1023, 152] width 48 height 22
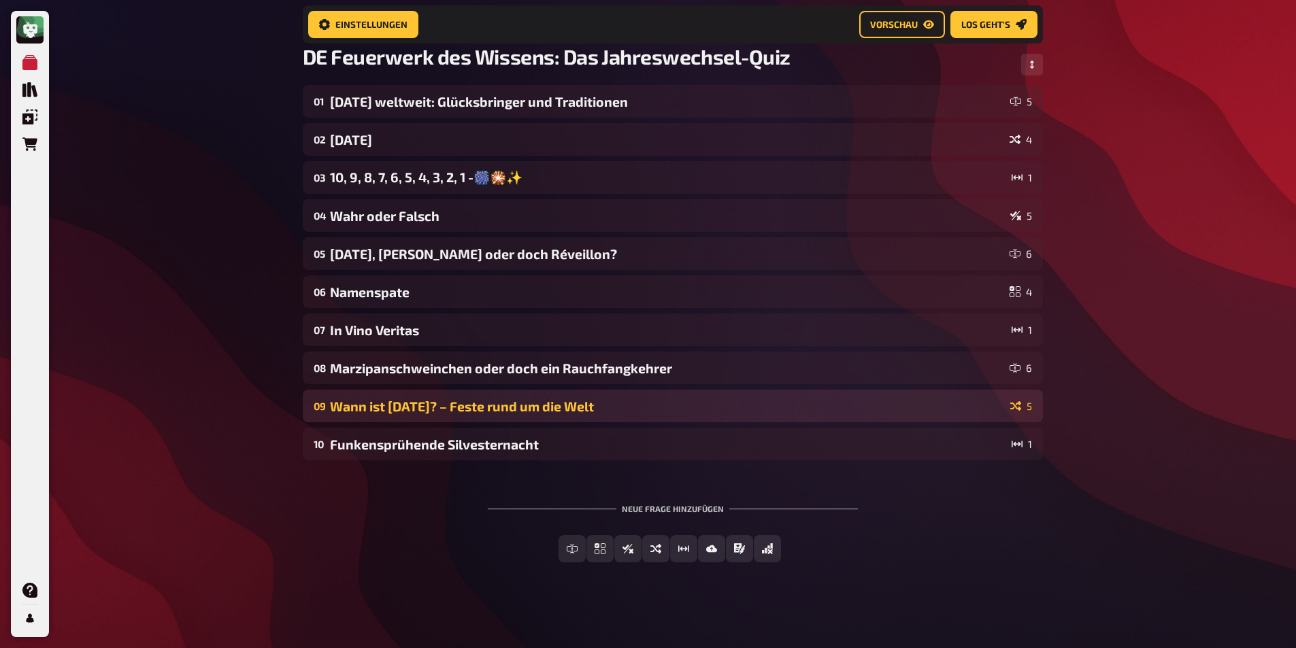
scroll to position [100, 0]
click at [391, 569] on div "Freitext Eingabe Einfachauswahl Wahr / Falsch Sortierfrage Schätzfrage Bild-Ant…" at bounding box center [673, 558] width 740 height 49
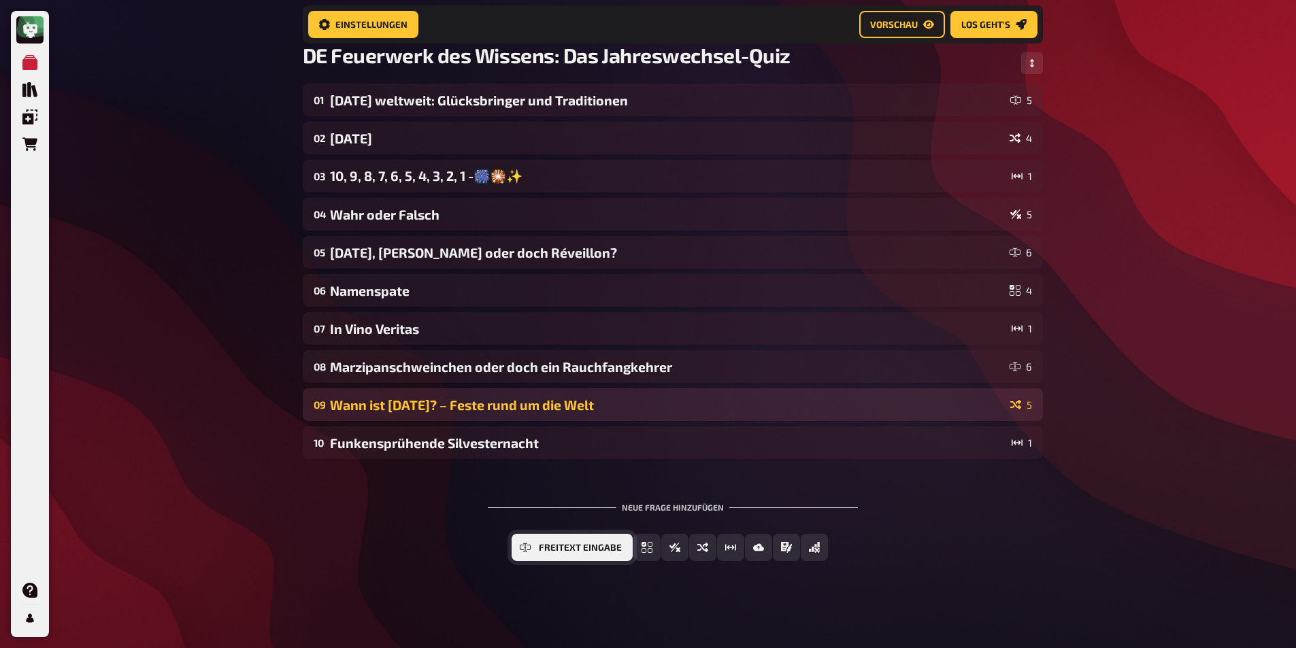
click at [567, 558] on button "Freitext Eingabe" at bounding box center [571, 547] width 121 height 27
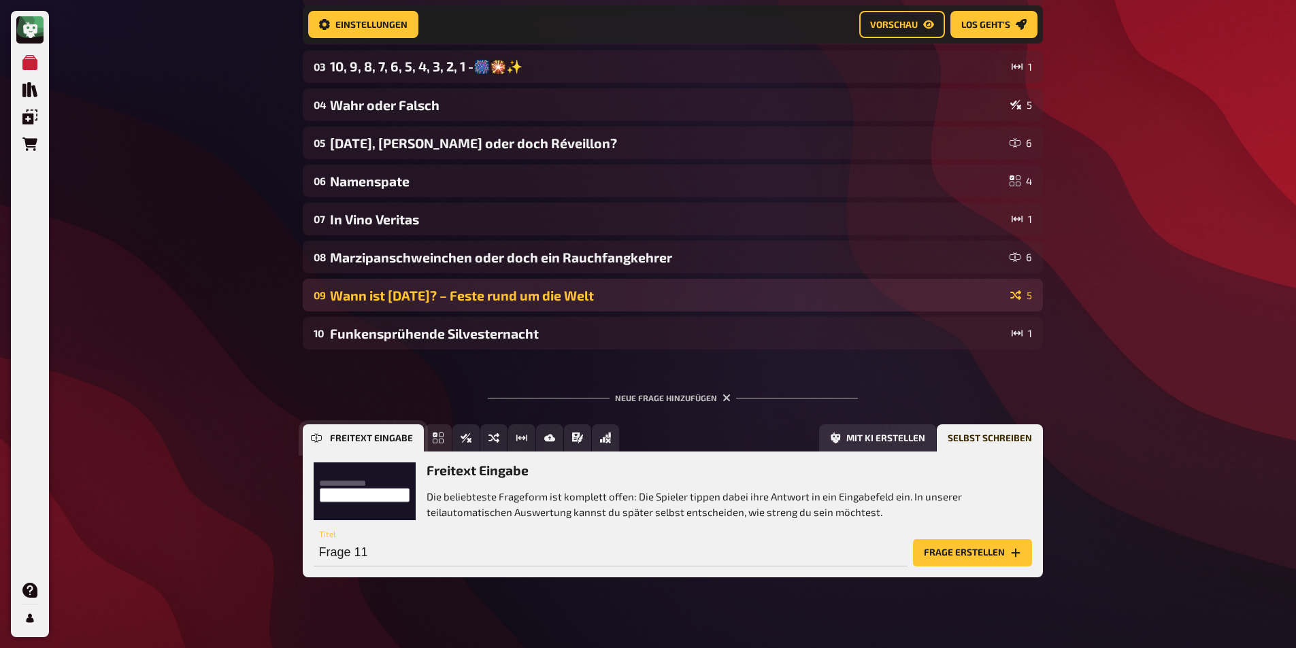
scroll to position [226, 0]
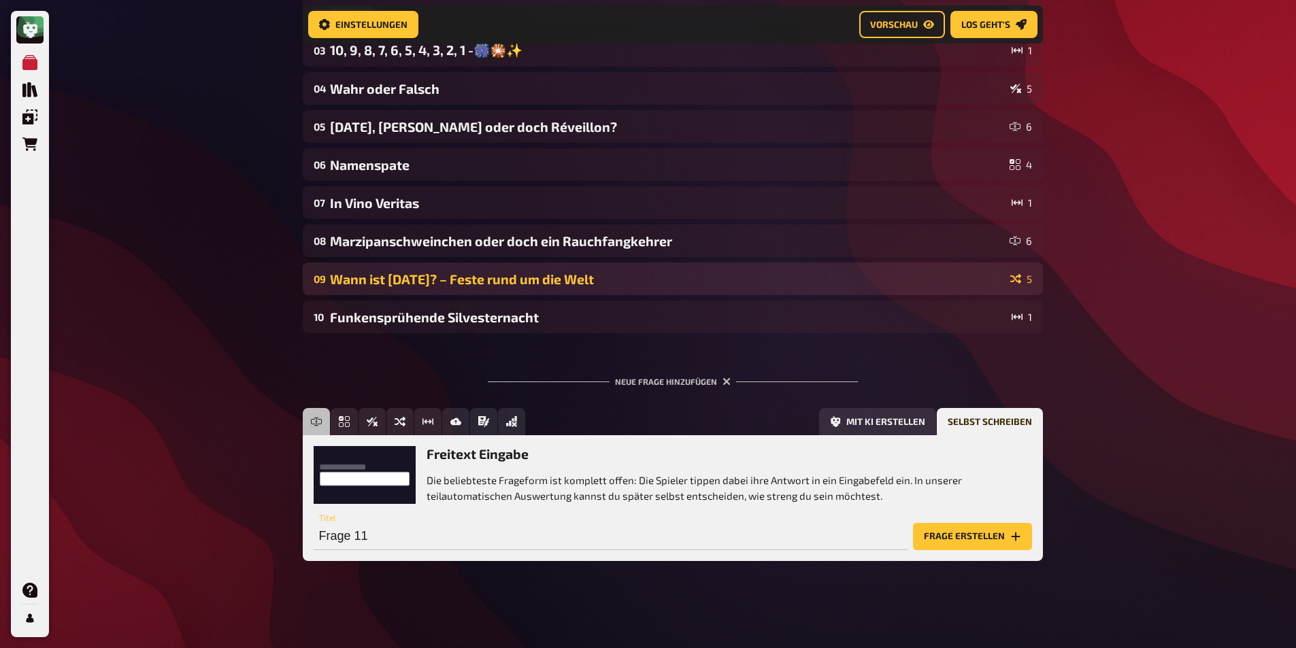
click at [888, 402] on div "Neue Frage hinzufügen Freitext Eingabe Einfachauswahl Wahr / Falsch Sortierfrag…" at bounding box center [673, 468] width 740 height 227
click at [887, 412] on button "Mit KI erstellen" at bounding box center [877, 421] width 117 height 27
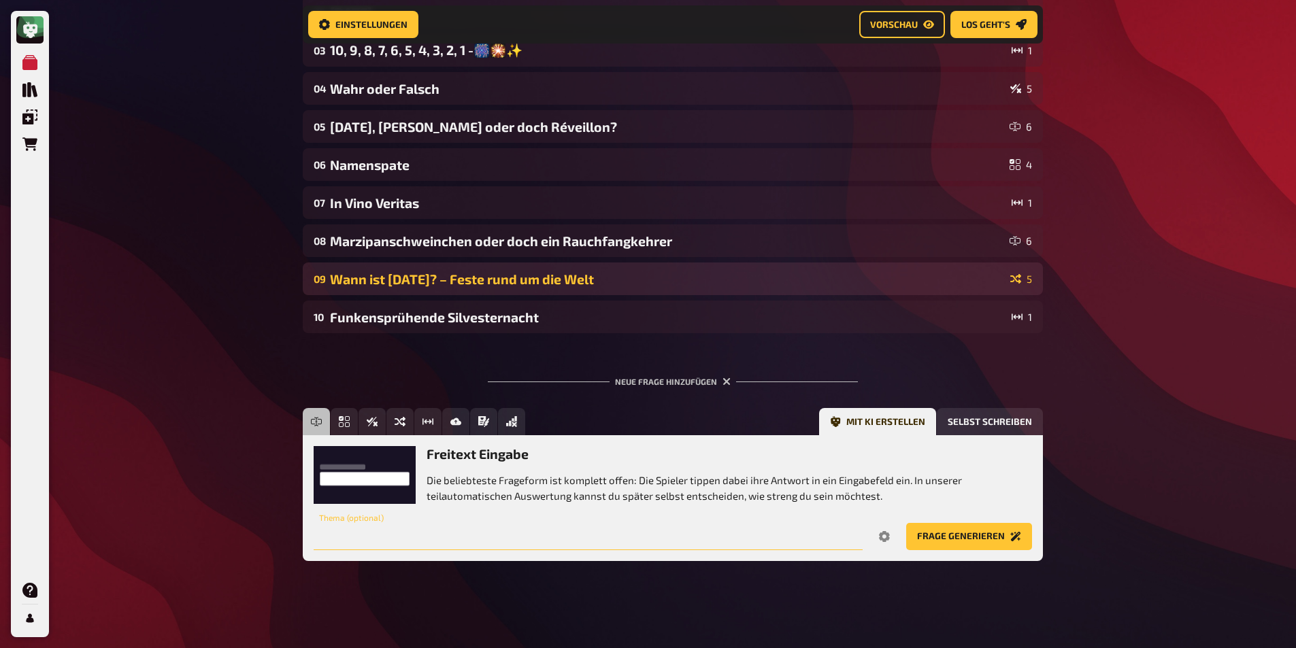
click at [357, 527] on input "text" at bounding box center [588, 536] width 549 height 27
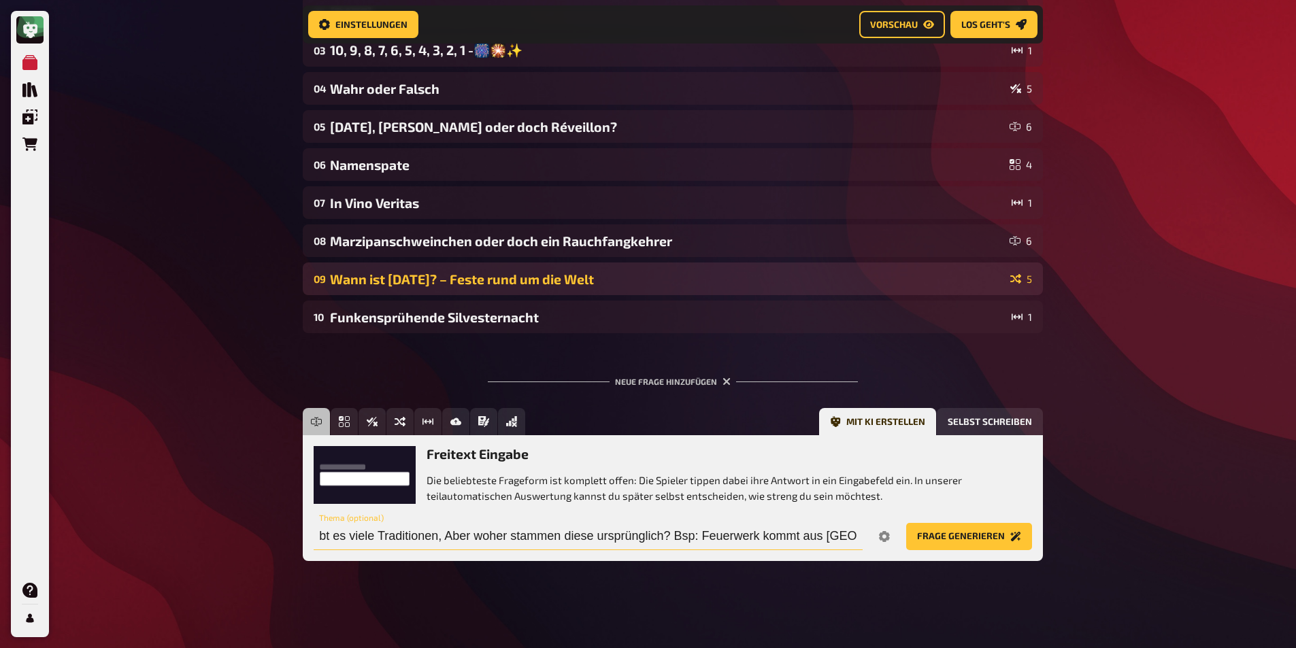
scroll to position [0, 76]
type input "An [DATE] gibt es viele Traditionen, Aber woher stammen diese ursprünglich? Bsp…"
click at [885, 541] on icon "Options" at bounding box center [884, 536] width 11 height 11
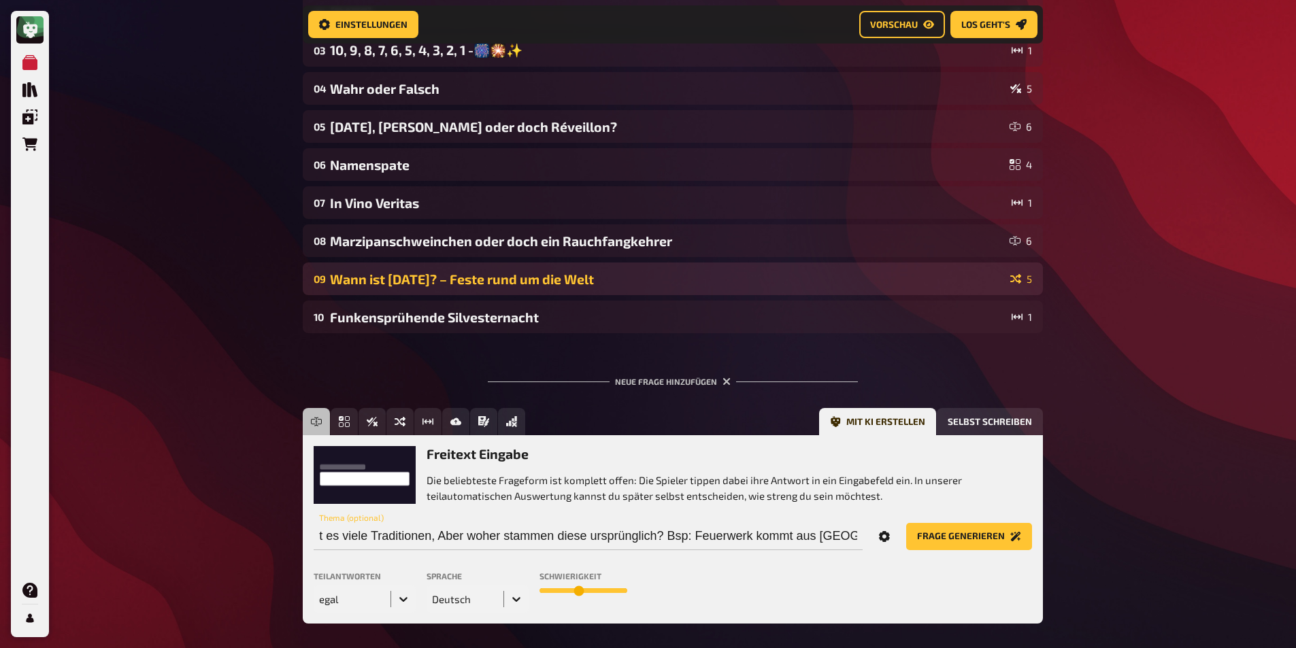
scroll to position [0, 0]
click at [327, 603] on div "egal" at bounding box center [365, 599] width 102 height 27
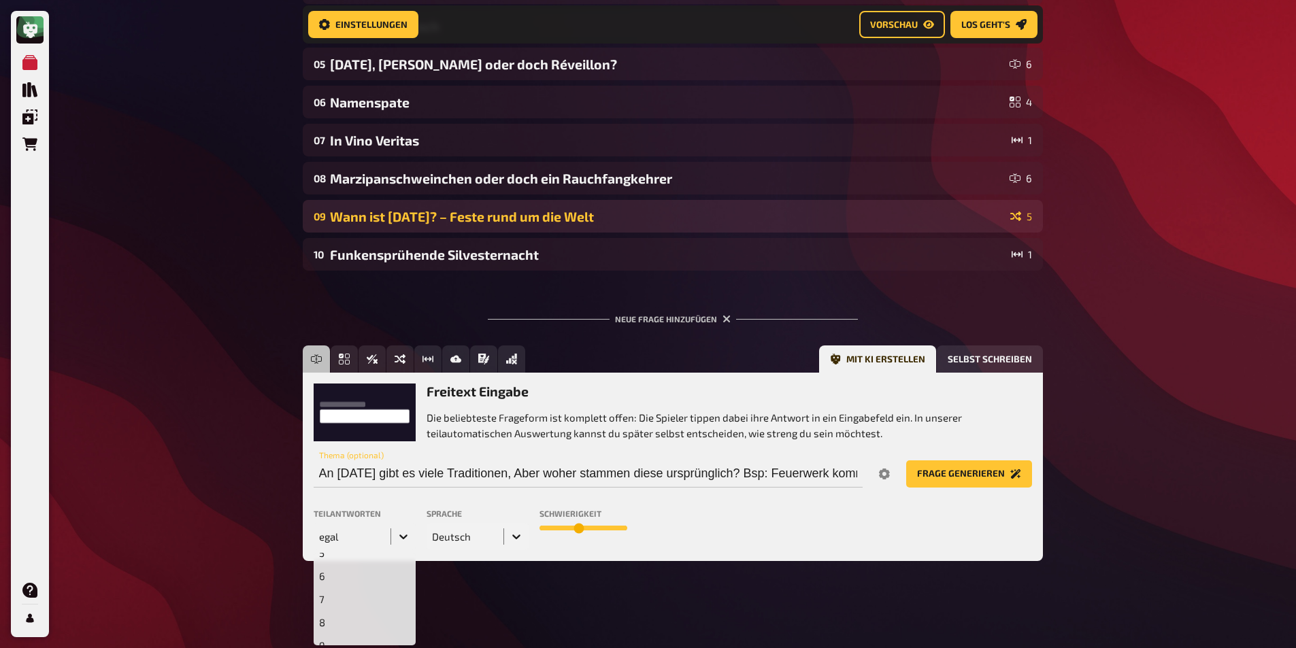
scroll to position [136, 0]
click at [373, 572] on div "6" at bounding box center [365, 567] width 102 height 23
click at [974, 477] on button "Frage generieren" at bounding box center [969, 473] width 126 height 27
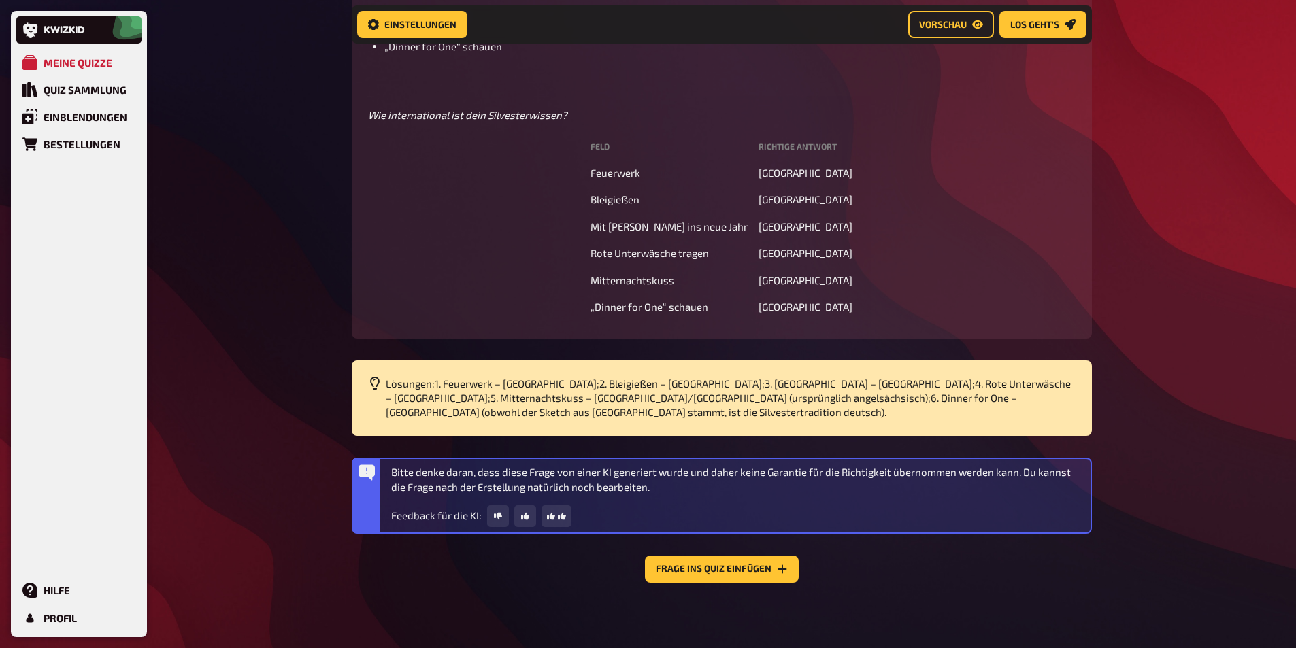
scroll to position [1130, 0]
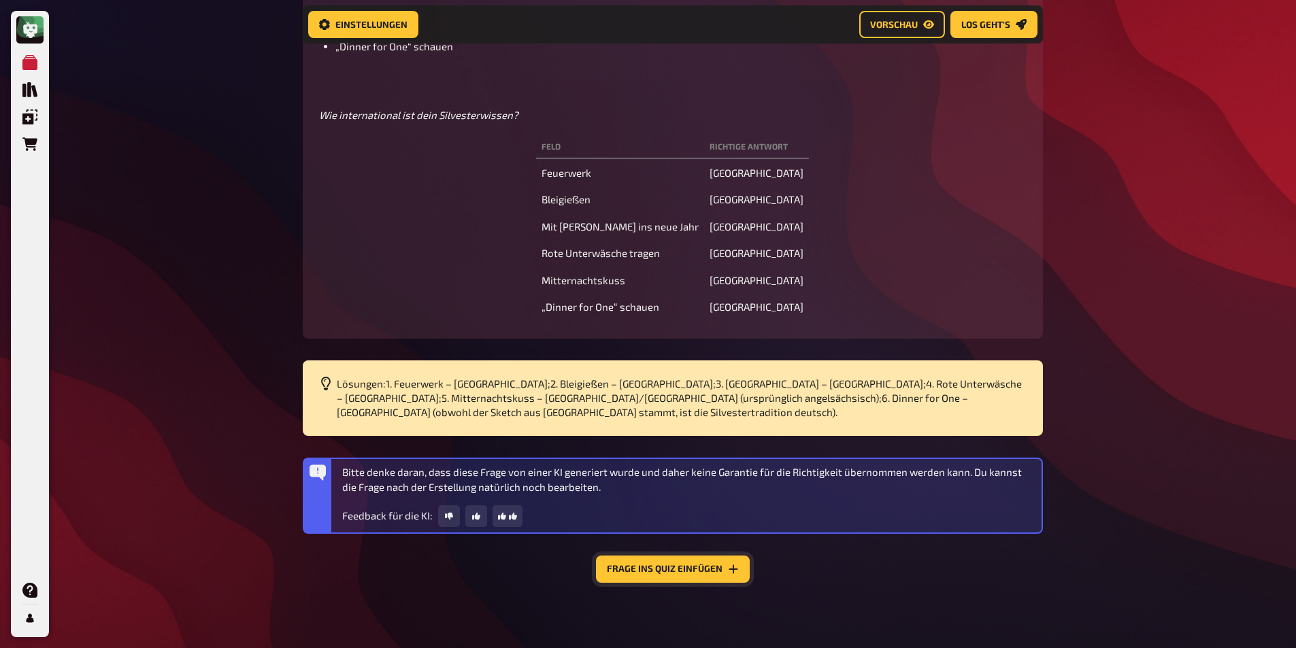
click at [635, 565] on button "Frage ins Quiz einfügen" at bounding box center [673, 569] width 154 height 27
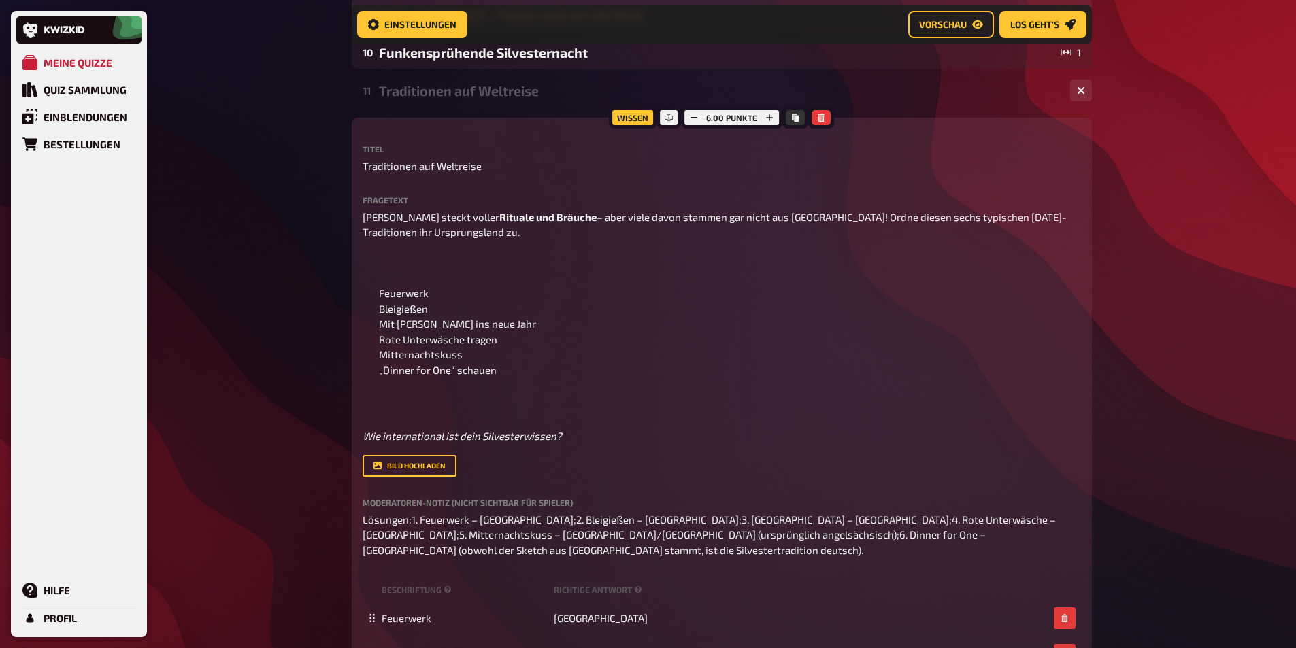
scroll to position [489, 0]
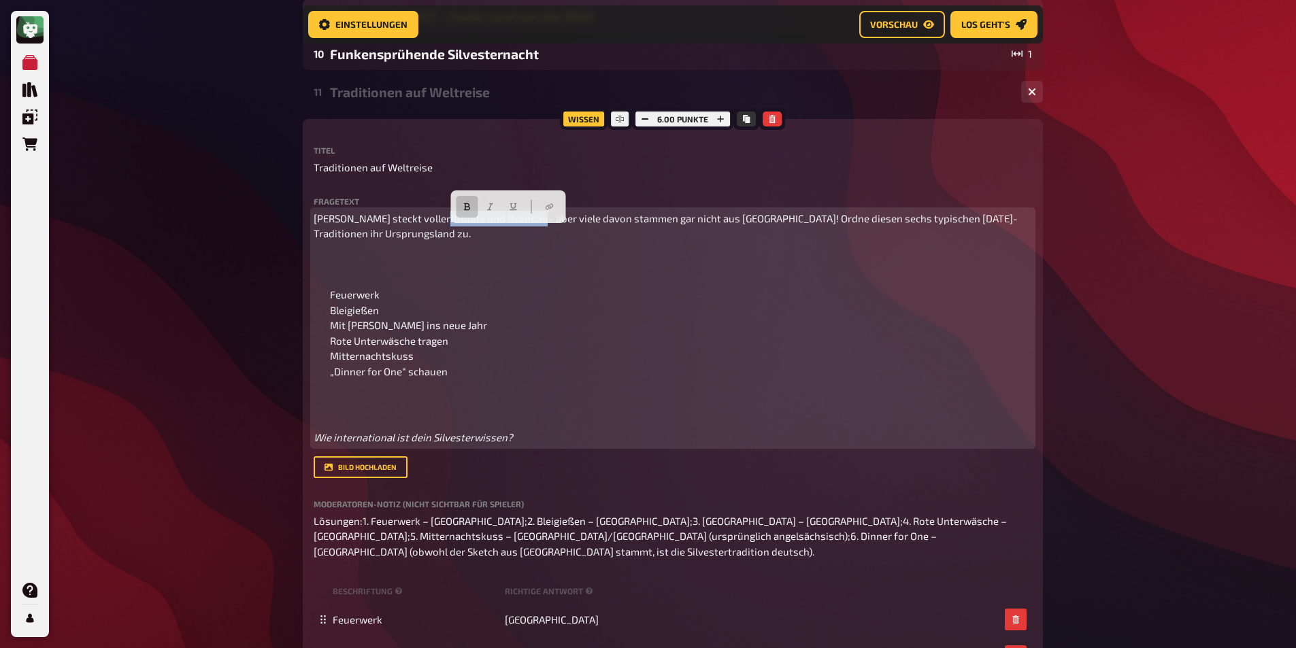
drag, startPoint x: 458, startPoint y: 226, endPoint x: 554, endPoint y: 239, distance: 96.7
click at [554, 239] on p "Jede Silvesterfeier steckt voller Rituale und Bräuche – aber viele davon stamme…" at bounding box center [673, 226] width 718 height 31
click at [473, 203] on button "button" at bounding box center [467, 207] width 22 height 22
click at [467, 282] on p at bounding box center [673, 267] width 718 height 31
click at [778, 239] on span "Jede Silvesterfeier steckt voller Rituale und Bräuche – aber viele davon stamme…" at bounding box center [670, 226] width 712 height 28
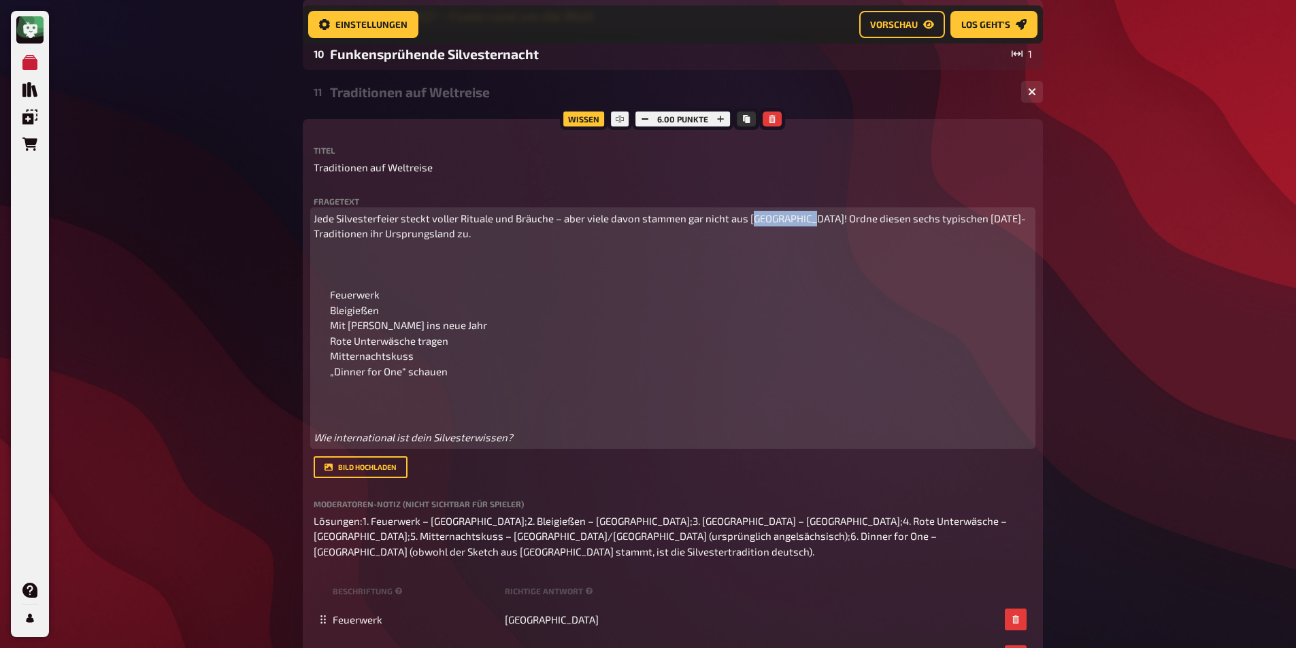
click at [778, 239] on span "Jede Silvesterfeier steckt voller Rituale und Bräuche – aber viele davon stamme…" at bounding box center [670, 226] width 712 height 28
drag, startPoint x: 372, startPoint y: 266, endPoint x: 471, endPoint y: 316, distance: 110.7
click at [471, 316] on div "Jede Silvesterfeier steckt voller Rituale und Bräuche – aber viele davon stamme…" at bounding box center [673, 328] width 718 height 235
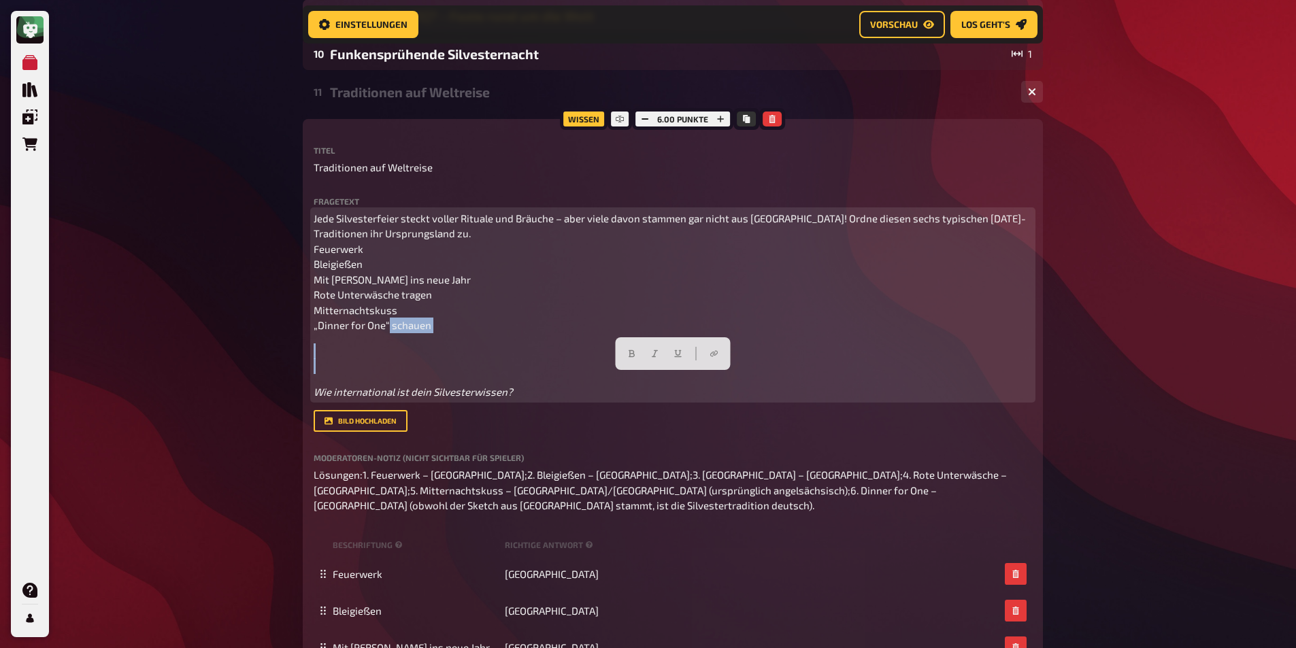
drag, startPoint x: 329, startPoint y: 354, endPoint x: 314, endPoint y: 407, distance: 55.8
click at [314, 400] on div "Jede Silvesterfeier steckt voller Rituale und Bräuche – aber viele davon stamme…" at bounding box center [673, 305] width 718 height 189
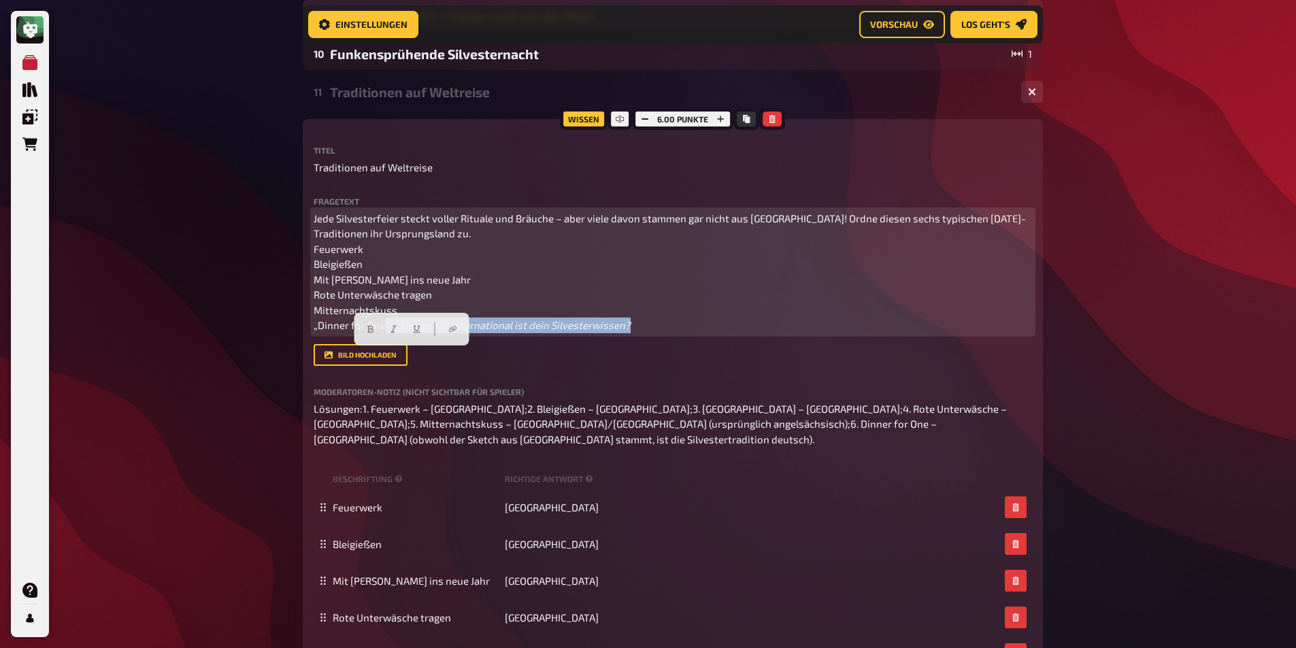
drag, startPoint x: 539, startPoint y: 346, endPoint x: 584, endPoint y: 382, distance: 57.6
click at [584, 366] on div "Fragetext Jede Silvesterfeier steckt voller Rituale und Bräuche – aber viele da…" at bounding box center [673, 281] width 718 height 169
click at [399, 333] on button "button" at bounding box center [393, 329] width 22 height 22
click at [399, 335] on button "button" at bounding box center [393, 329] width 22 height 22
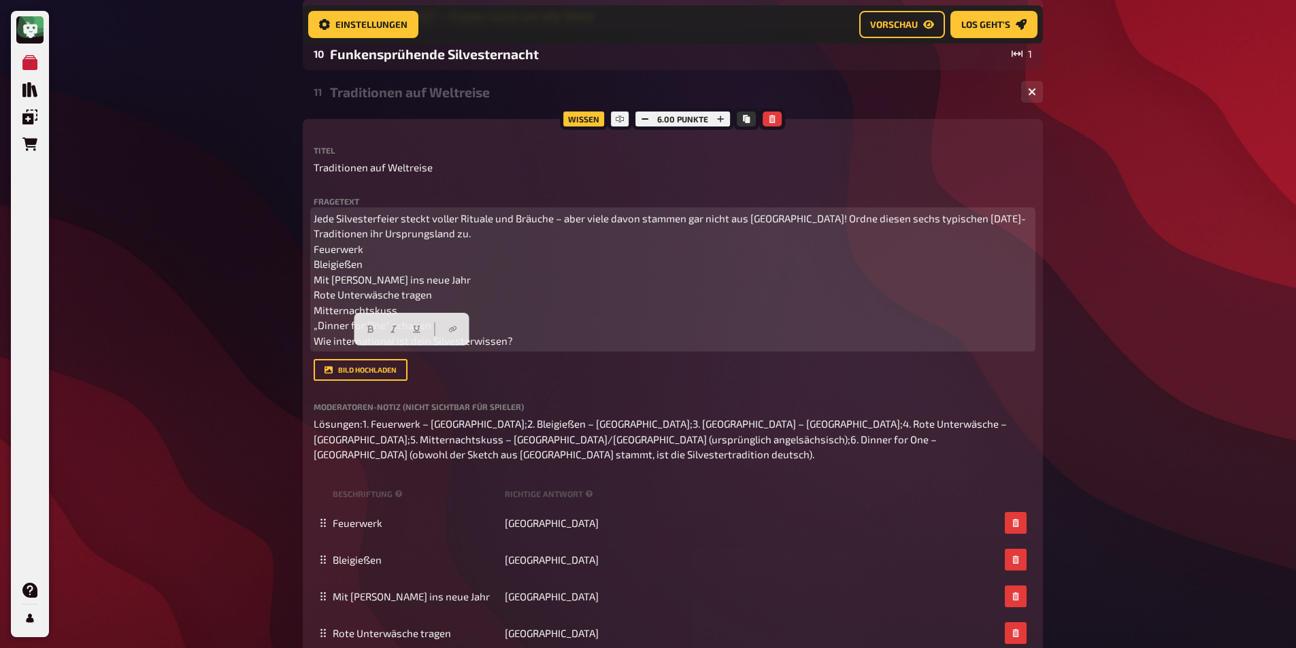
click at [511, 348] on p "Jede Silvesterfeier steckt voller Rituale und Bräuche – aber viele davon stamme…" at bounding box center [673, 280] width 718 height 138
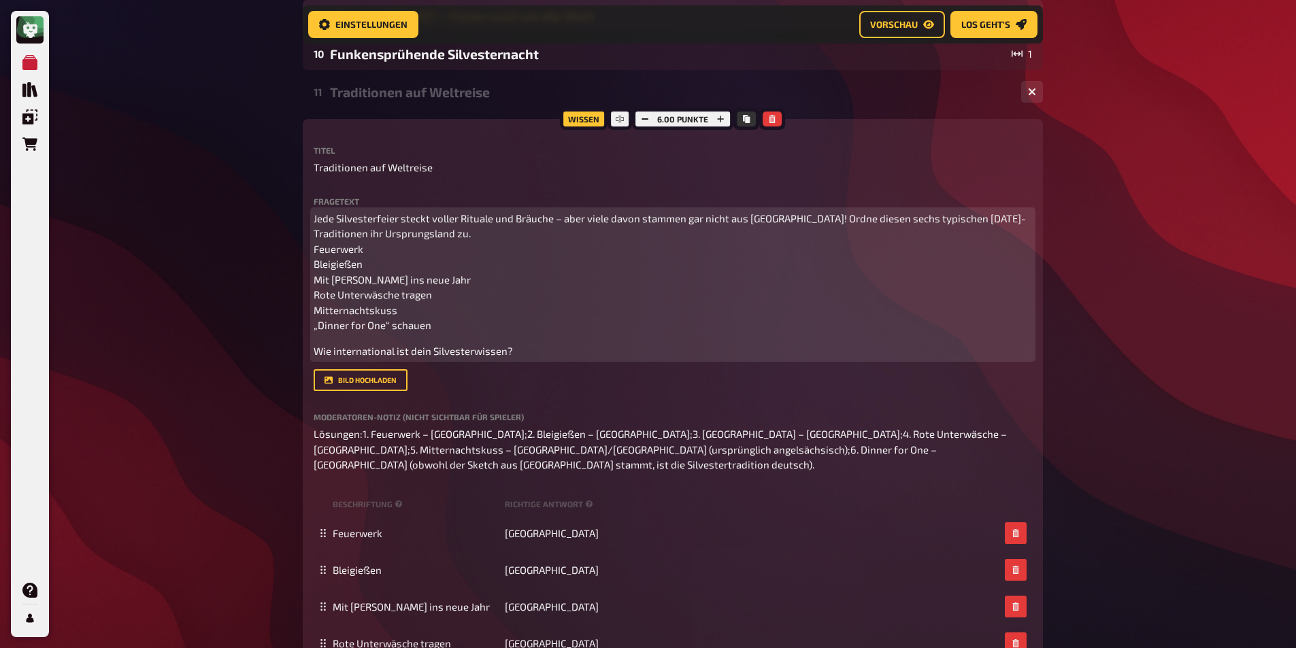
click at [490, 249] on p "Jede Silvesterfeier steckt voller Rituale und Bräuche – aber viele davon stamme…" at bounding box center [673, 272] width 718 height 122
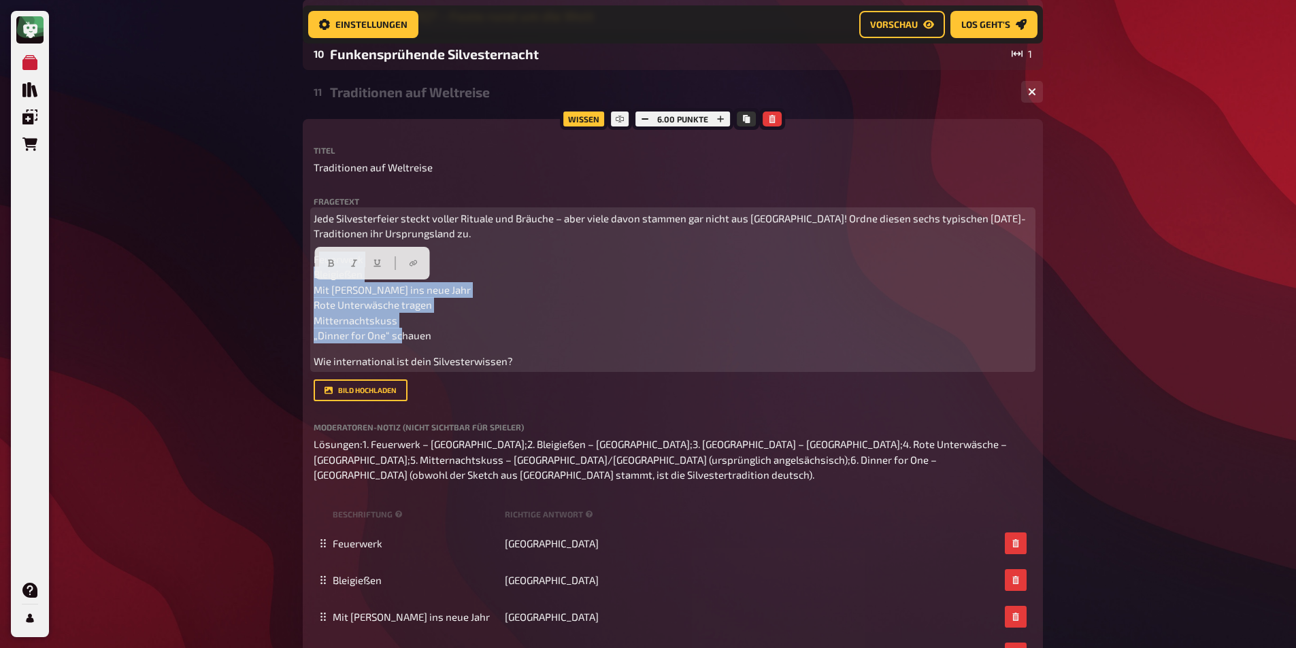
drag, startPoint x: 433, startPoint y: 368, endPoint x: 283, endPoint y: 293, distance: 167.3
click at [283, 293] on div "Meine Quizze Quiz Sammlung Einblendungen Bestellungen Hilfe Profil Home Meine Q…" at bounding box center [648, 264] width 1296 height 1507
click at [361, 300] on span "Feuerwerk Bleigießen Mit [PERSON_NAME] ins neue Jahr Rote Unterwäsche tragen Mi…" at bounding box center [392, 297] width 157 height 89
click at [329, 291] on span "Feuerwerk Bleigießen Mit [PERSON_NAME] ins neue Jahr Rote Unterwäsche tragen Mi…" at bounding box center [392, 297] width 157 height 89
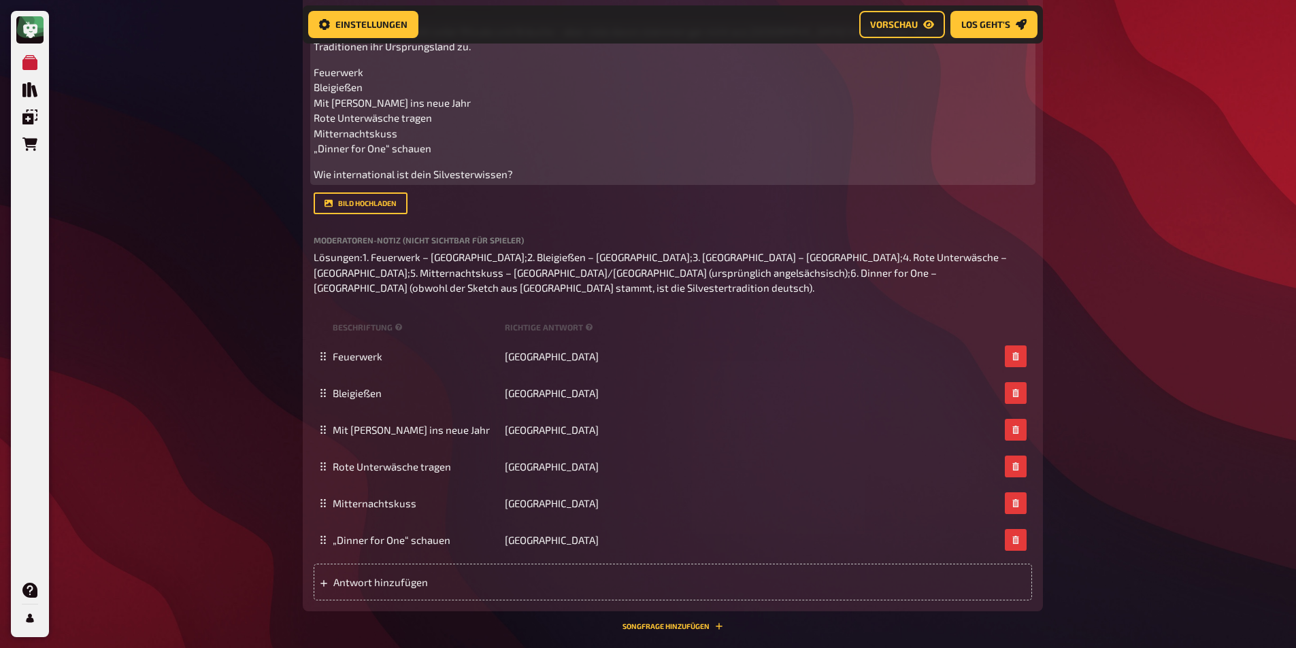
scroll to position [889, 0]
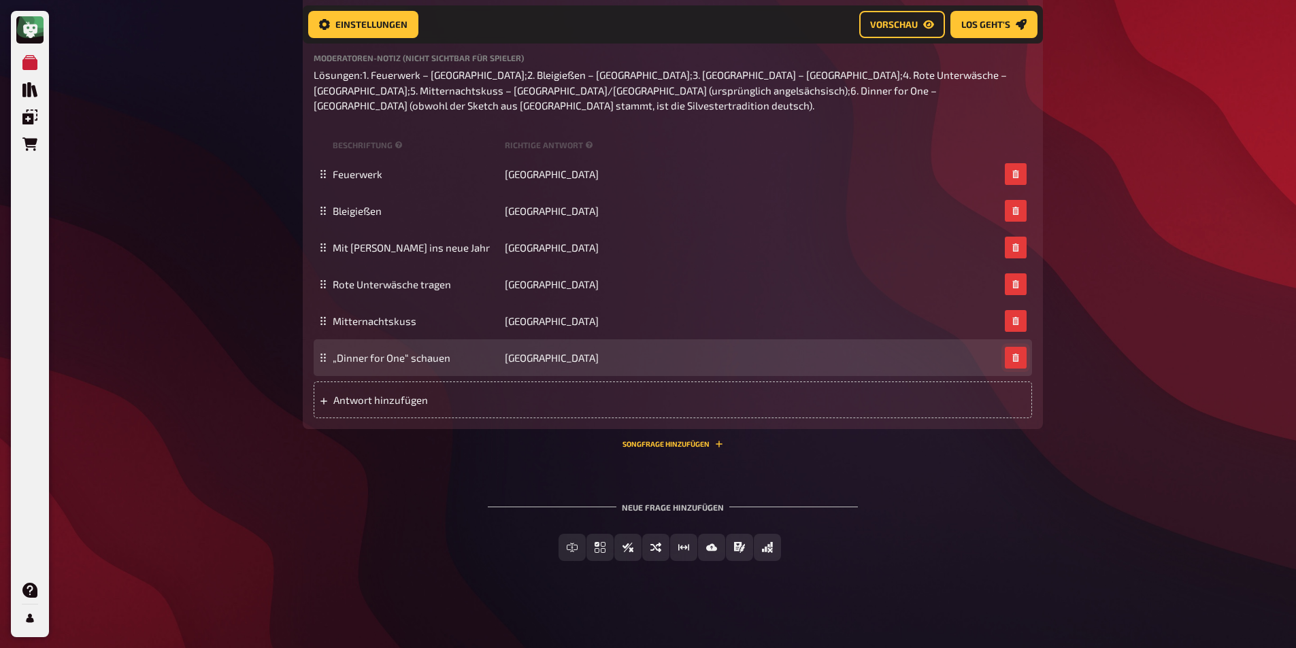
click at [1015, 363] on button "button" at bounding box center [1016, 358] width 22 height 22
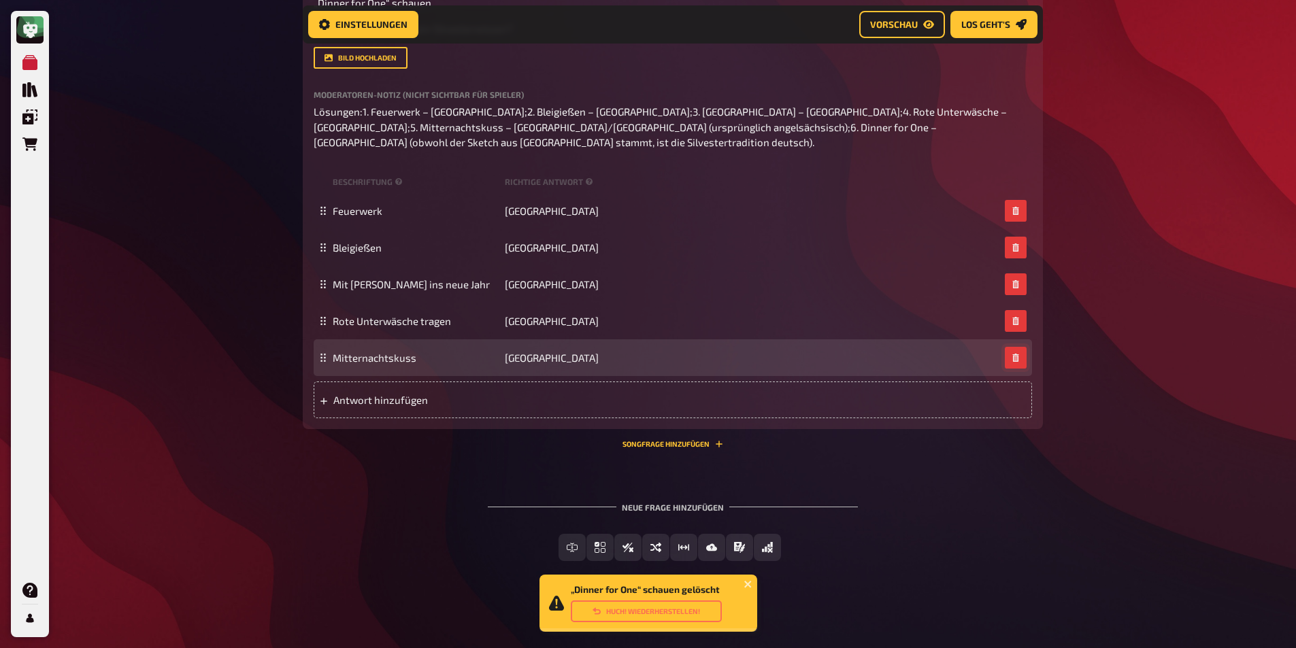
scroll to position [852, 0]
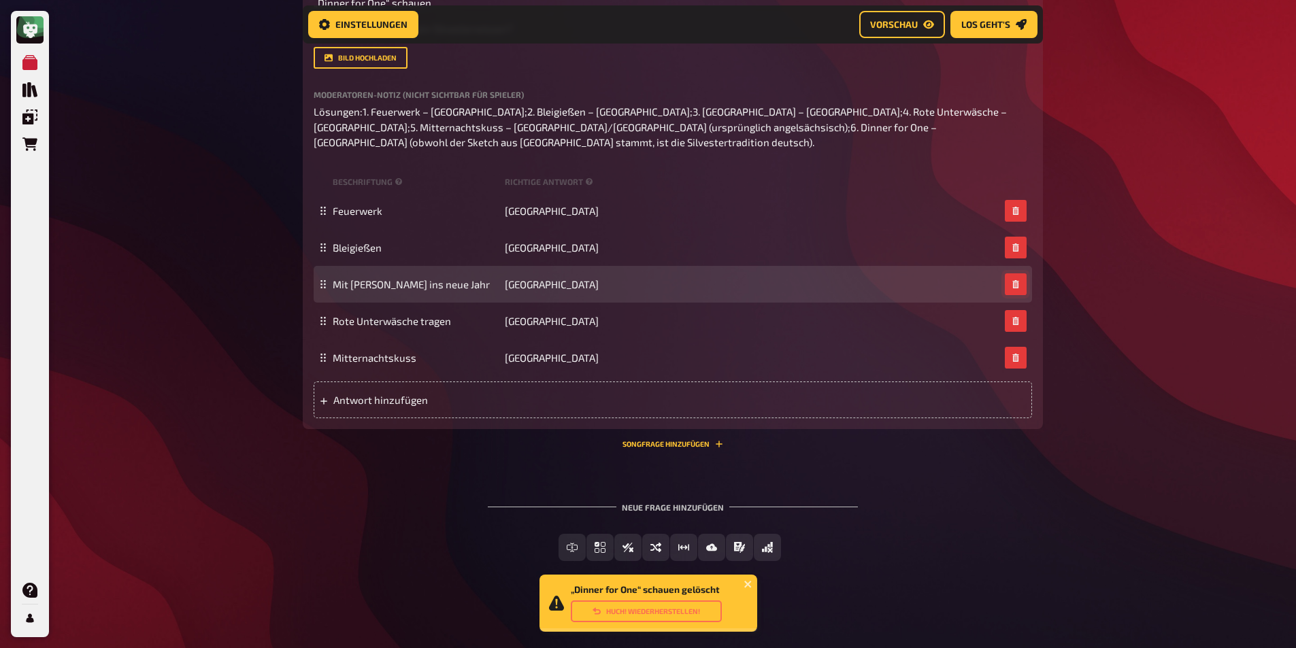
click at [1007, 288] on button "button" at bounding box center [1016, 284] width 22 height 22
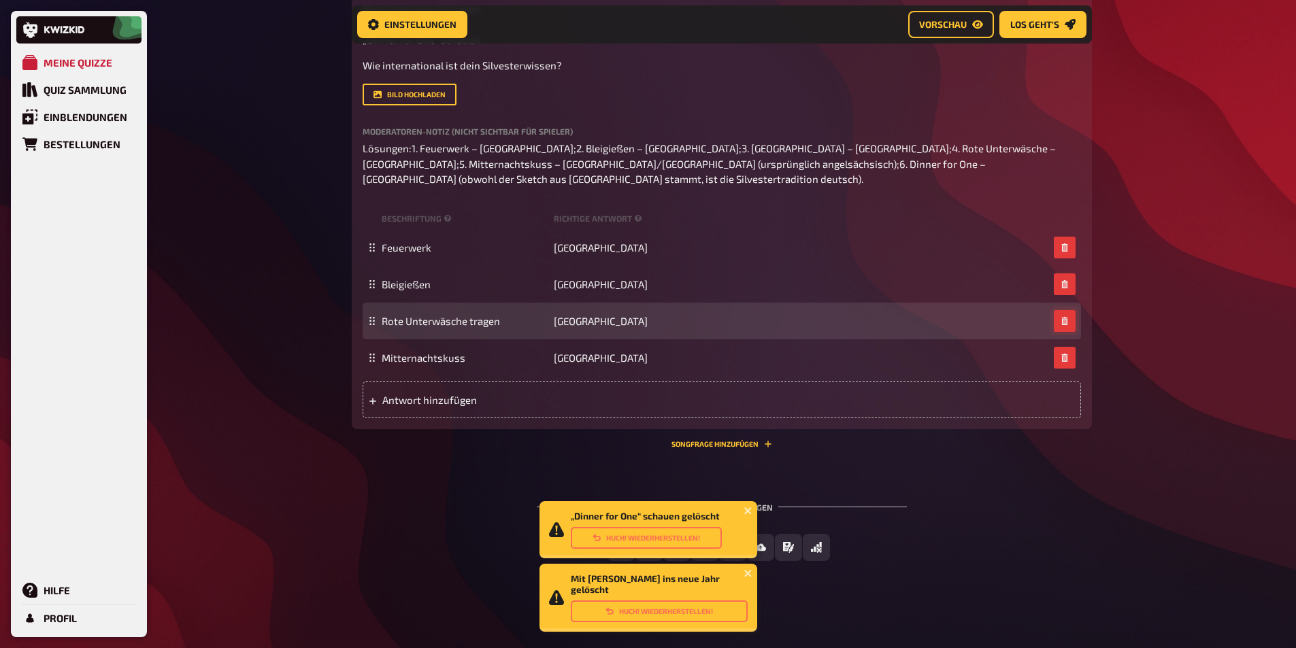
click at [1064, 322] on icon "button" at bounding box center [1064, 321] width 6 height 8
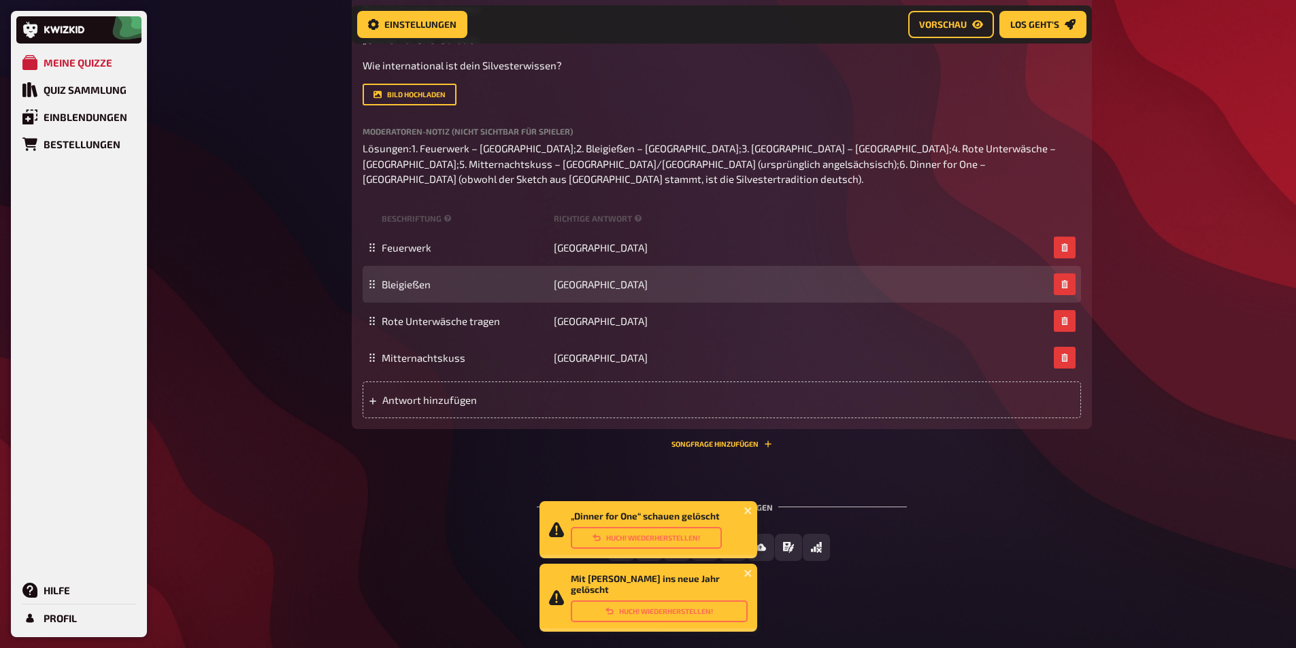
scroll to position [779, 0]
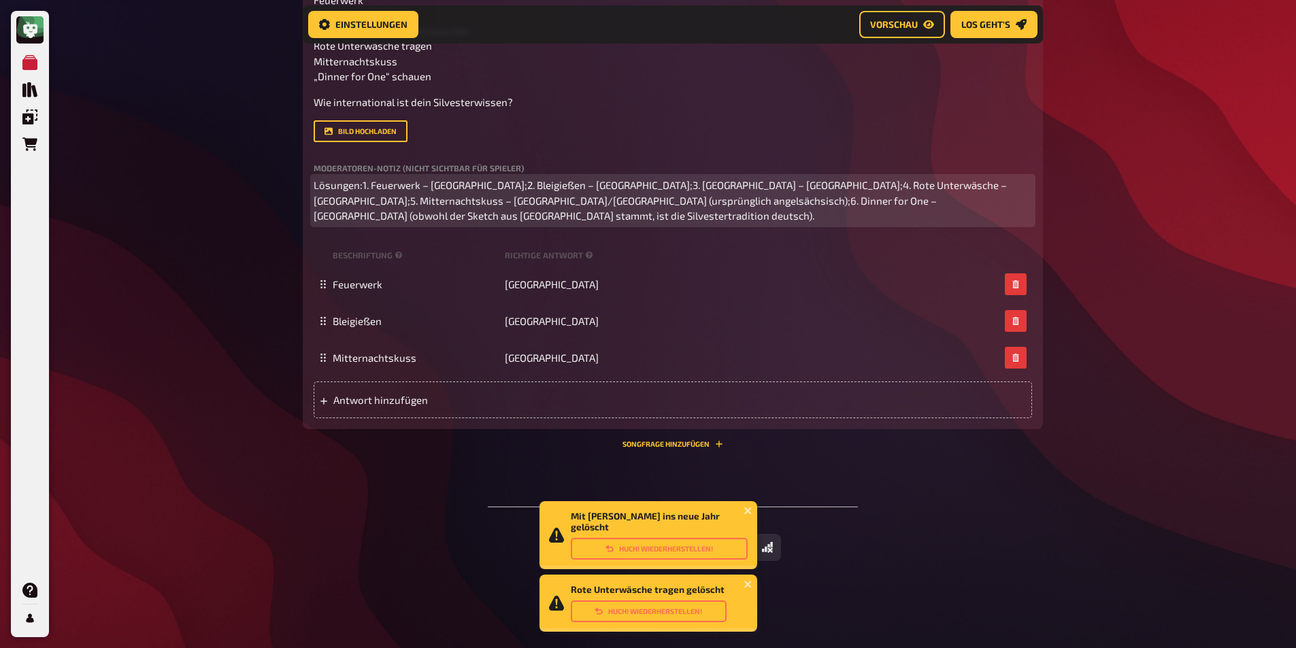
click at [426, 197] on span "Lösungen:1. Feuerwerk – [GEOGRAPHIC_DATA];2. Bleigießen – [GEOGRAPHIC_DATA];3. …" at bounding box center [661, 200] width 695 height 43
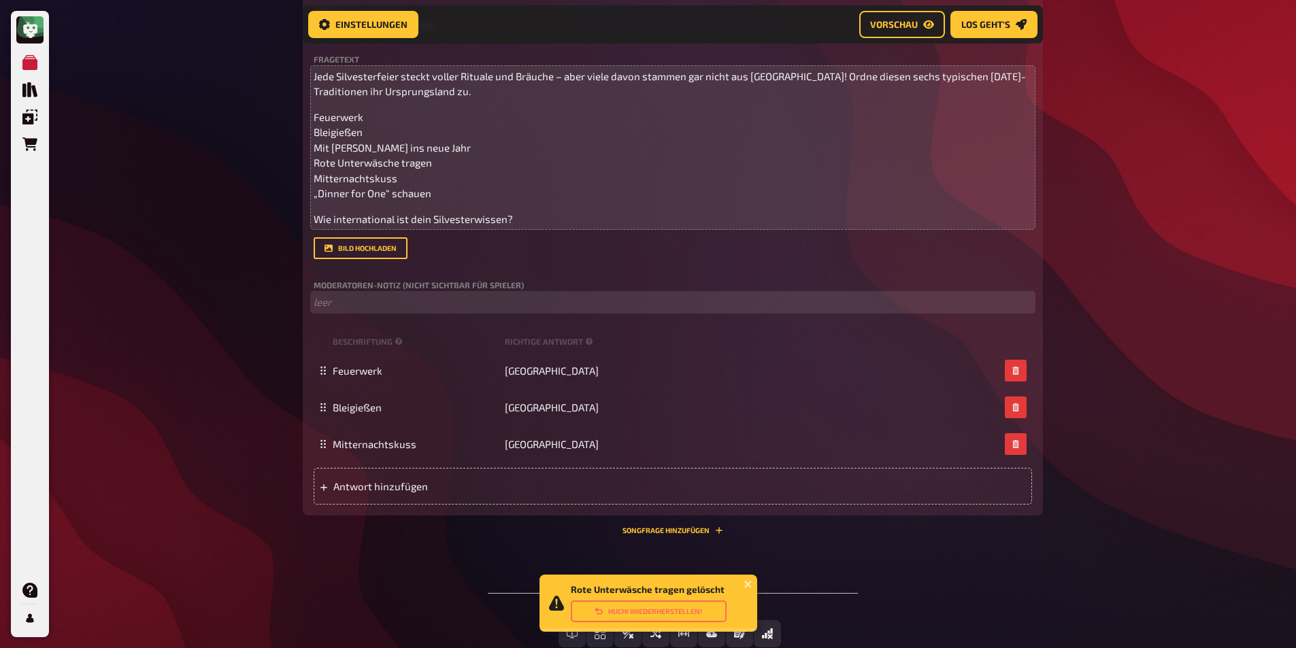
scroll to position [627, 0]
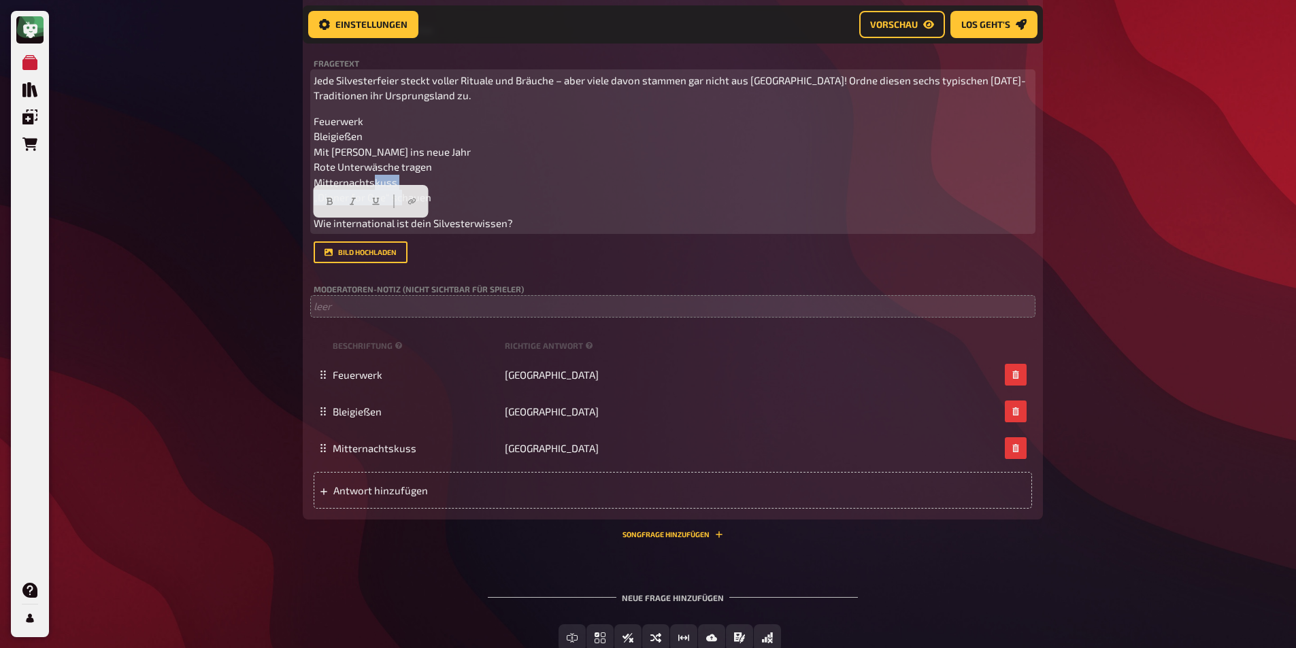
drag, startPoint x: 446, startPoint y: 226, endPoint x: 165, endPoint y: 226, distance: 280.9
click at [165, 226] on div "Meine Quizze Quiz Sammlung Einblendungen Bestellungen Hilfe Profil Home Meine Q…" at bounding box center [648, 56] width 1296 height 1366
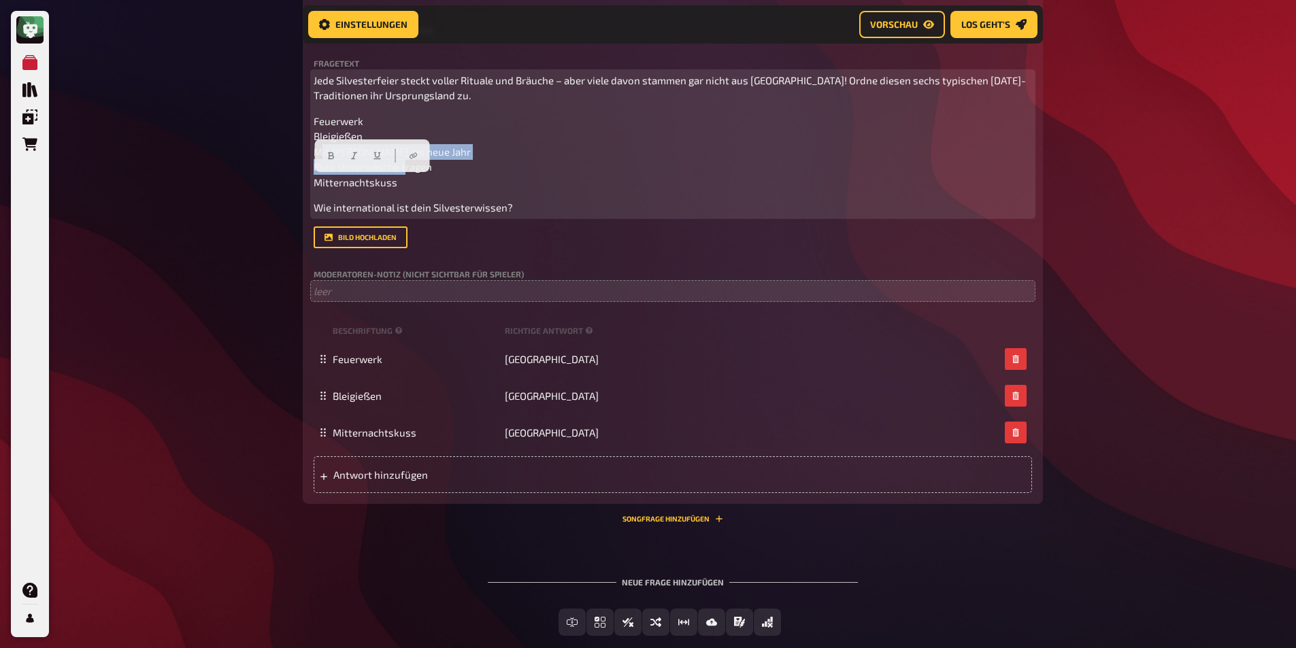
drag, startPoint x: 453, startPoint y: 195, endPoint x: 196, endPoint y: 185, distance: 257.3
click at [196, 185] on div "Meine Quizze Quiz Sammlung Einblendungen Bestellungen Hilfe Profil Home Meine Q…" at bounding box center [648, 48] width 1296 height 1350
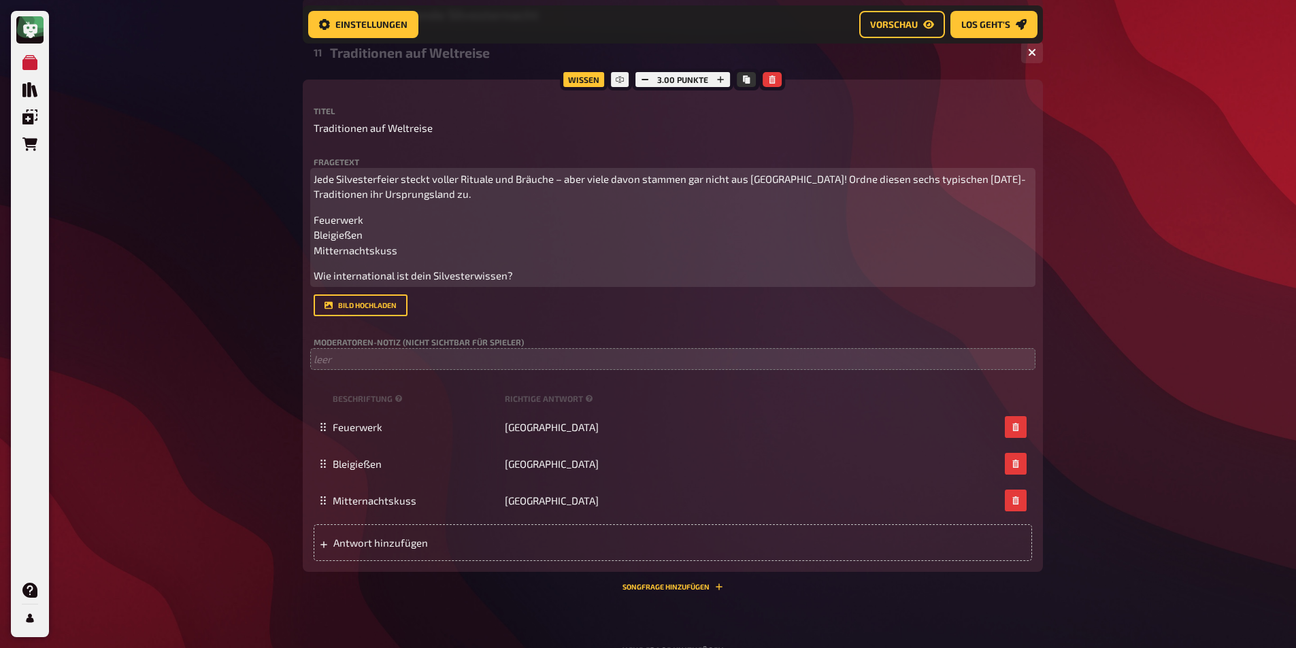
scroll to position [491, 0]
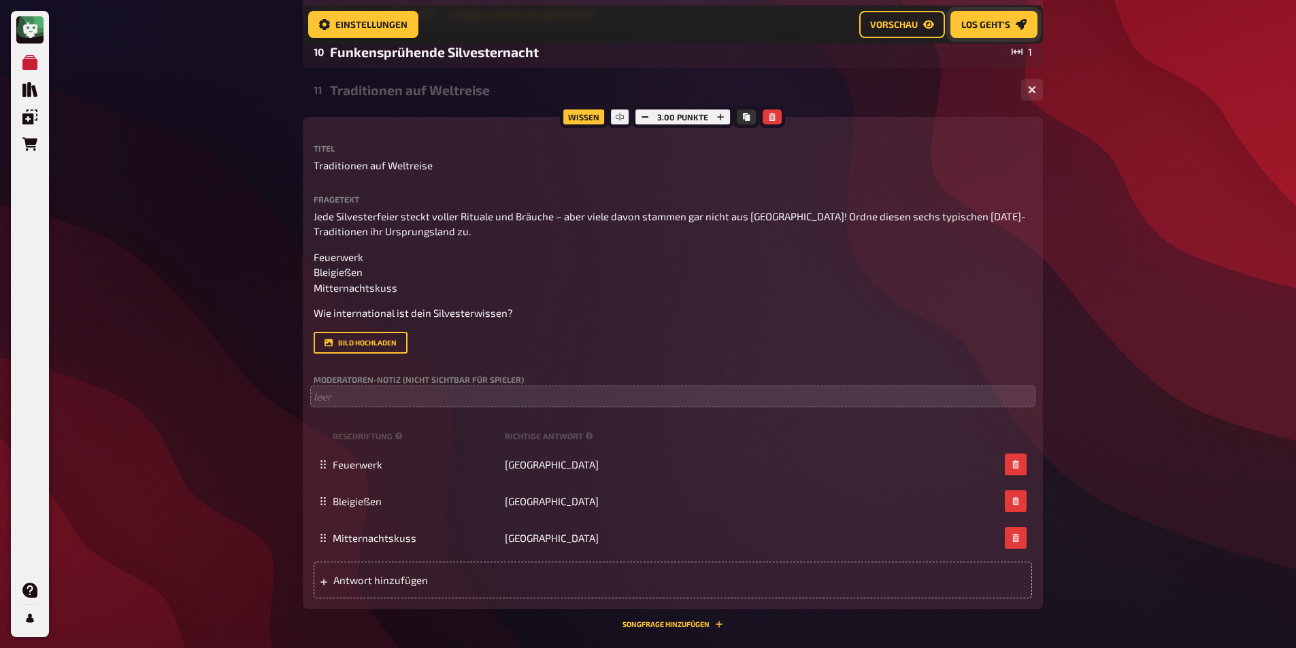
click at [967, 22] on span "Los geht's" at bounding box center [985, 25] width 49 height 10
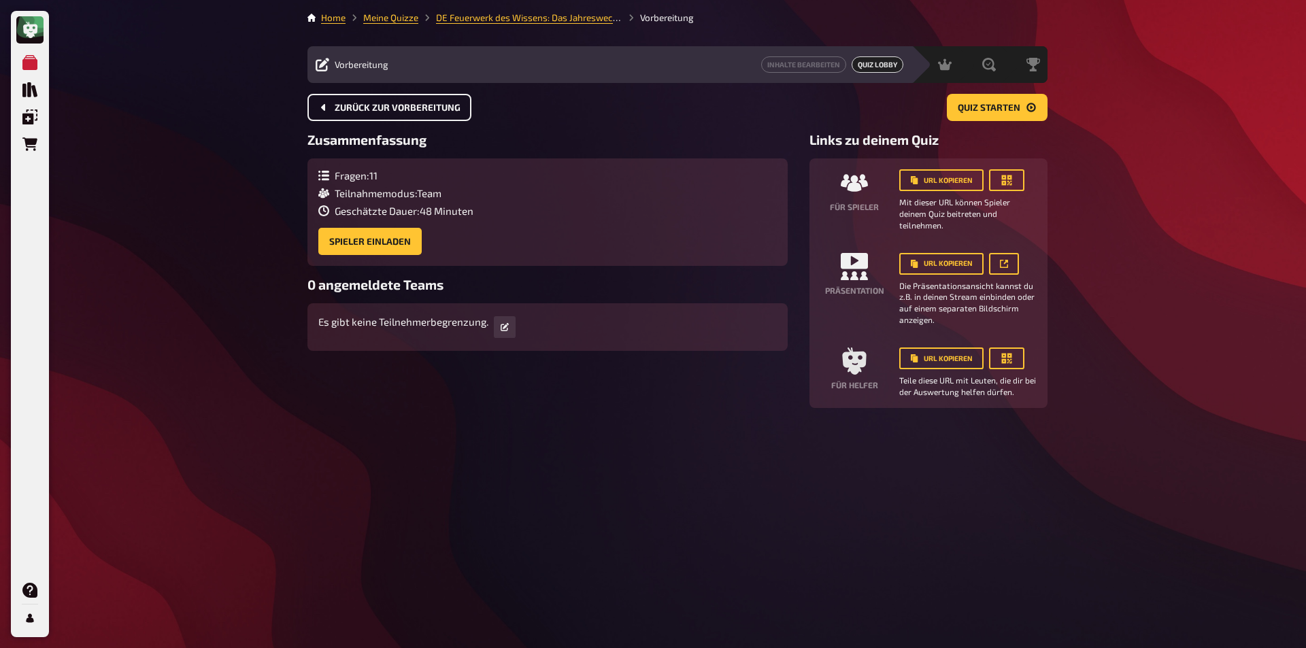
click at [329, 102] on icon "Zurück zur Vorbereitung" at bounding box center [323, 107] width 11 height 11
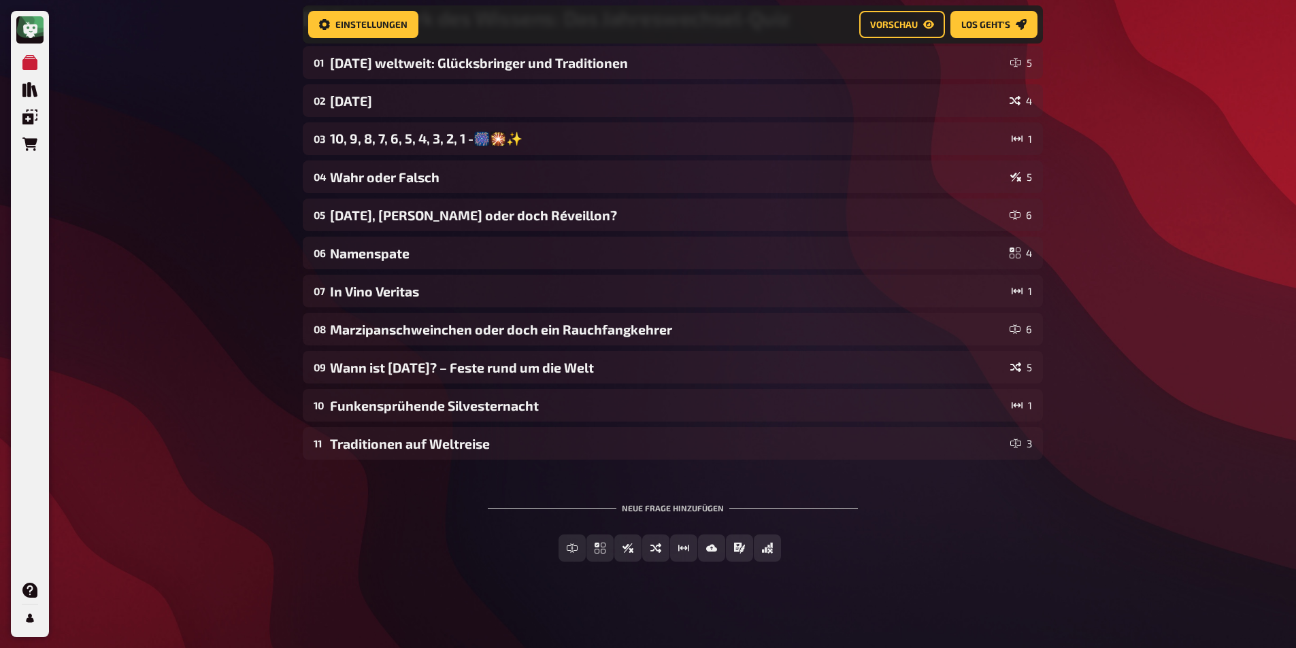
scroll to position [138, 0]
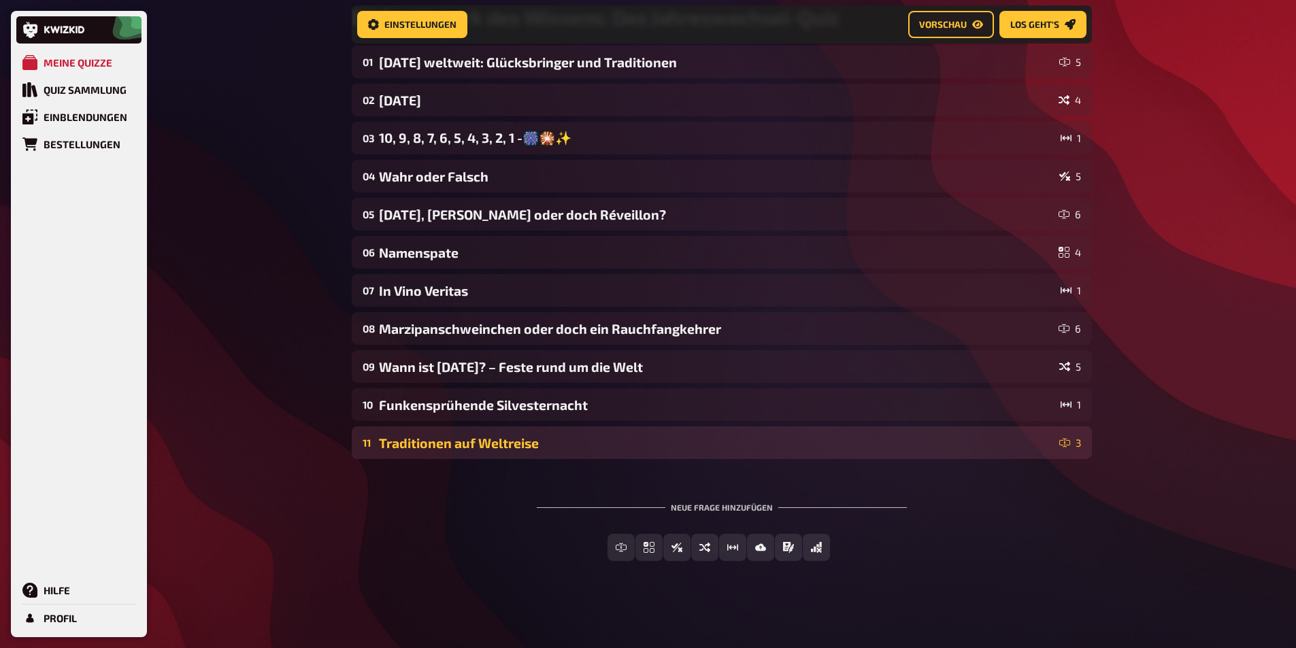
click at [435, 445] on div "Traditionen auf Weltreise" at bounding box center [716, 443] width 675 height 16
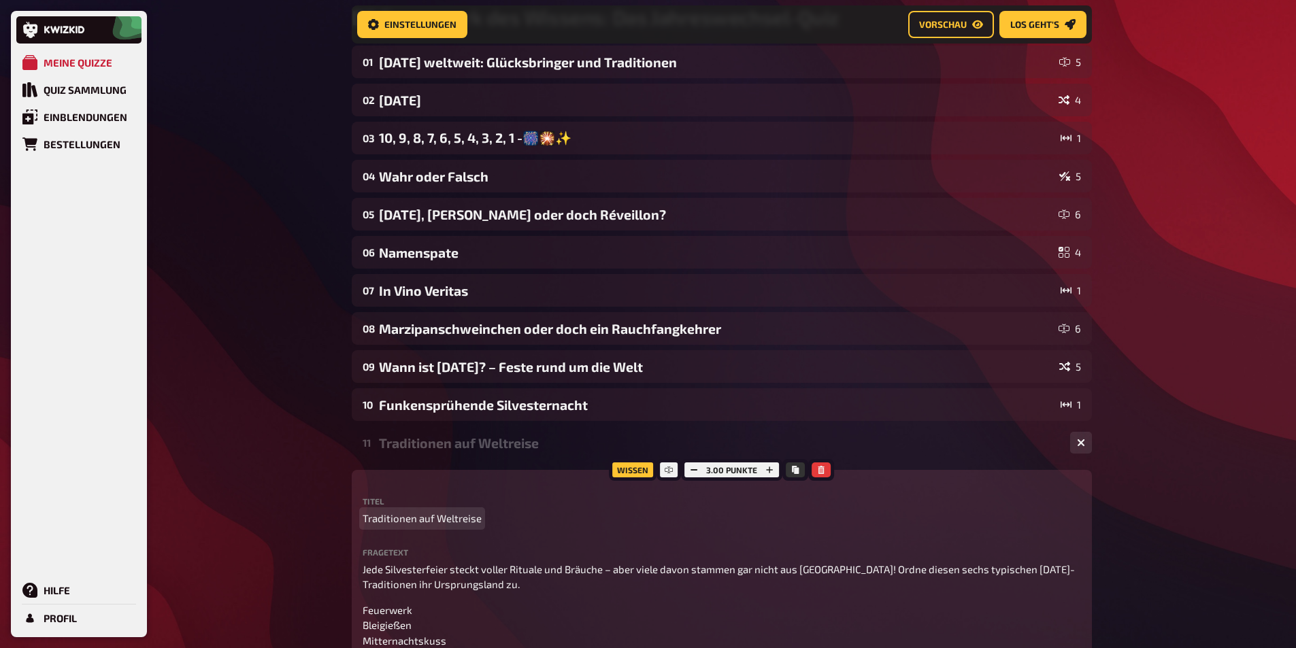
click at [431, 520] on span "Traditionen auf Weltreise" at bounding box center [422, 519] width 119 height 16
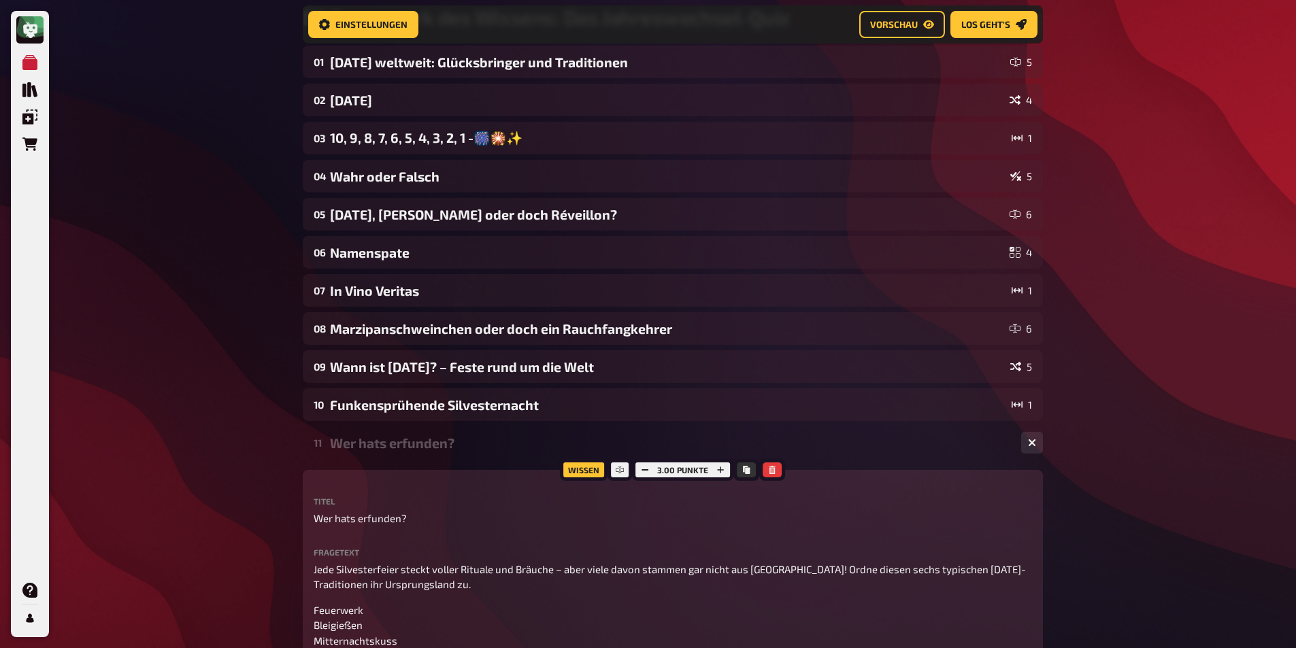
click at [271, 372] on div "Meine Quizze Quiz Sammlung Einblendungen Bestellungen Hilfe Profil Home Meine Q…" at bounding box center [648, 496] width 1296 height 1269
click at [1030, 446] on icon "button" at bounding box center [1032, 443] width 8 height 8
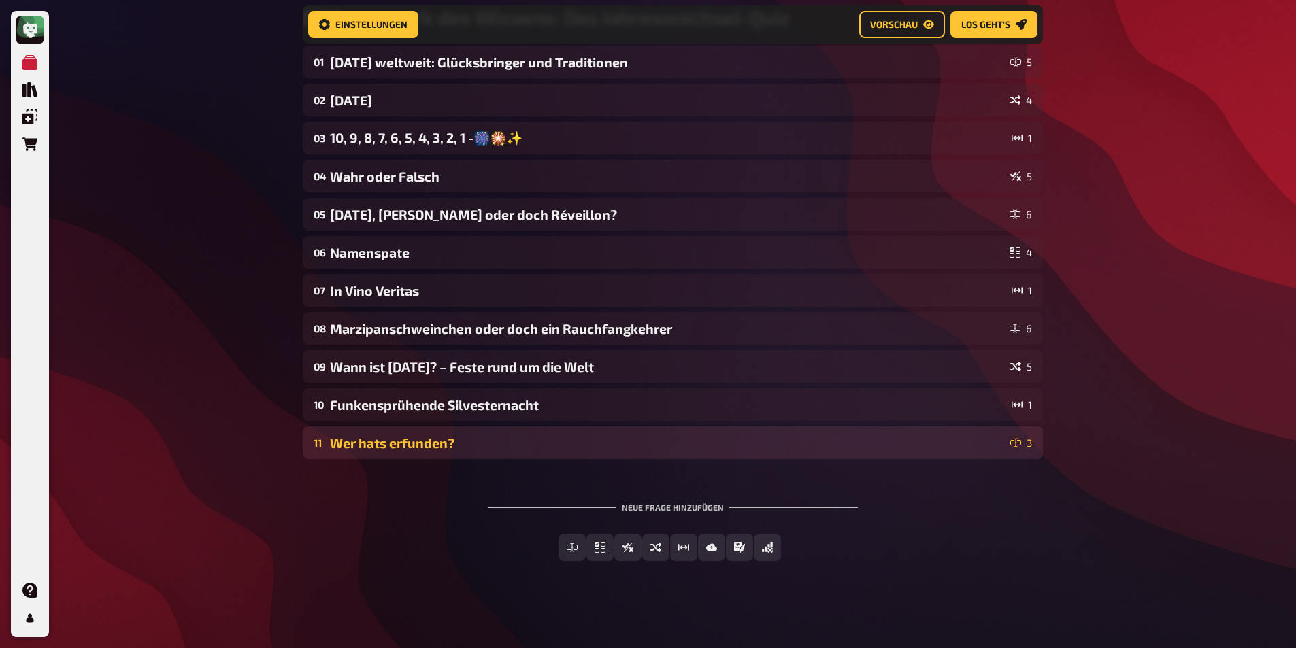
click at [344, 441] on div "Wer hats erfunden?" at bounding box center [667, 443] width 675 height 16
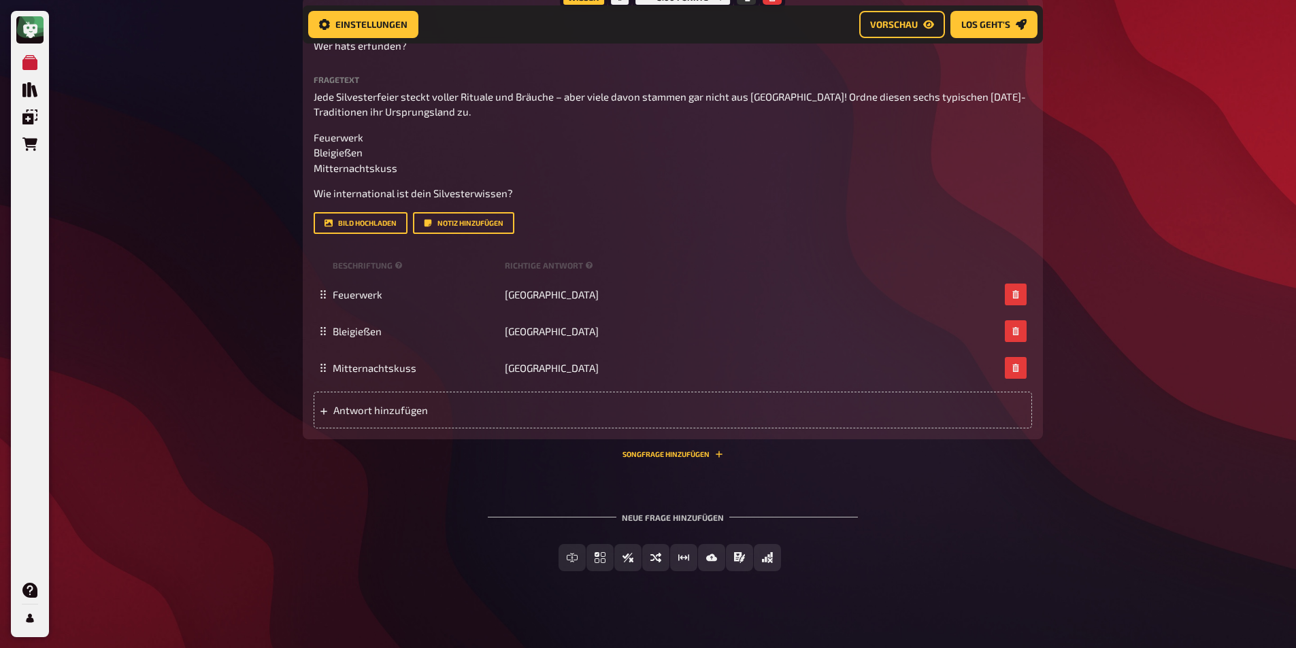
scroll to position [531, 0]
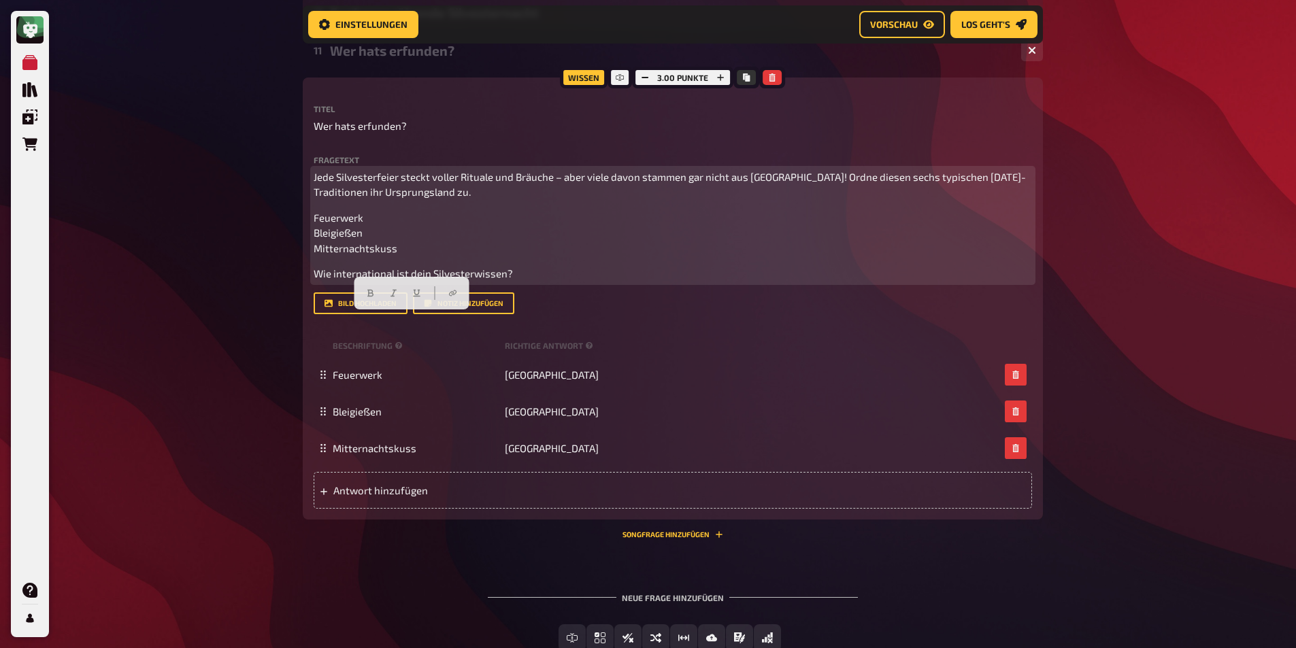
drag, startPoint x: 519, startPoint y: 321, endPoint x: 295, endPoint y: 317, distance: 223.8
click at [295, 317] on div "Home Meine Quizze DE Feuerwerk des Wissens: Das Jahreswechsel-Quiz Vorbereitung…" at bounding box center [673, 103] width 762 height 1269
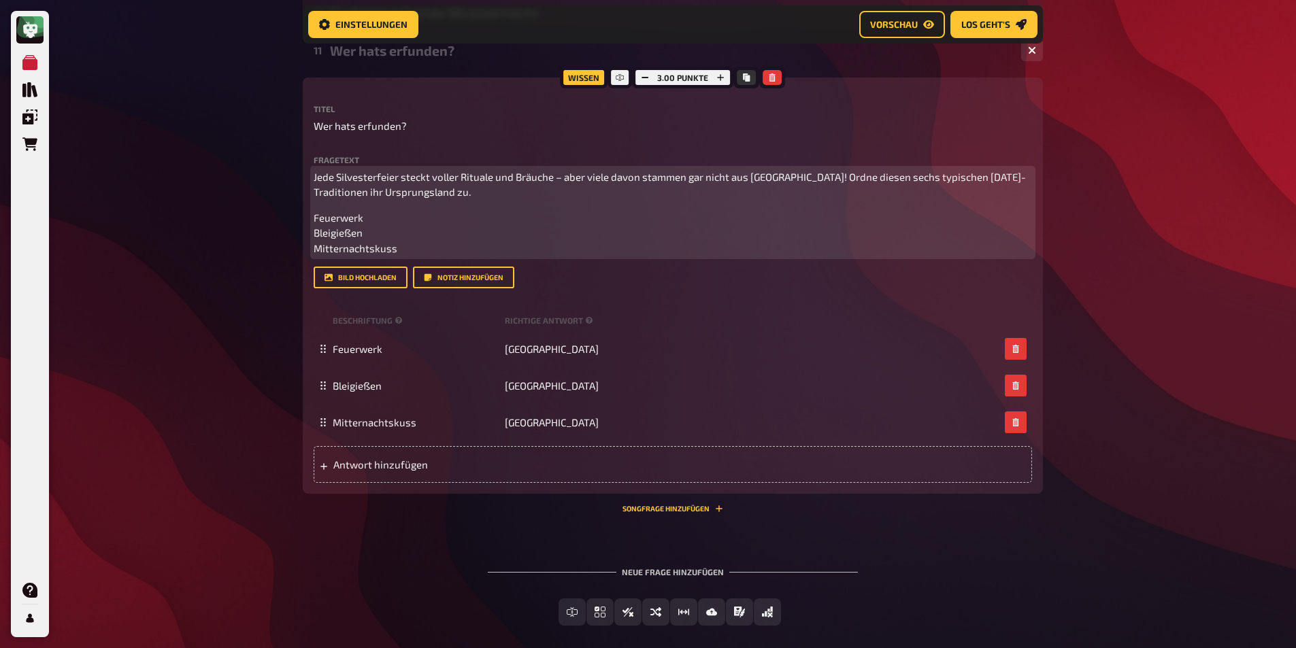
click at [320, 231] on p "Feuerwerk Bleigießen Mitternachtskuss" at bounding box center [673, 233] width 718 height 46
click at [866, 190] on span "Jede Silvesterfeier steckt voller Rituale und Bräuche – aber viele davon stamme…" at bounding box center [670, 185] width 712 height 28
click at [990, 194] on span "Jede Silvesterfeier steckt voller Rituale und Bräuche – aber viele davon stamme…" at bounding box center [652, 185] width 677 height 28
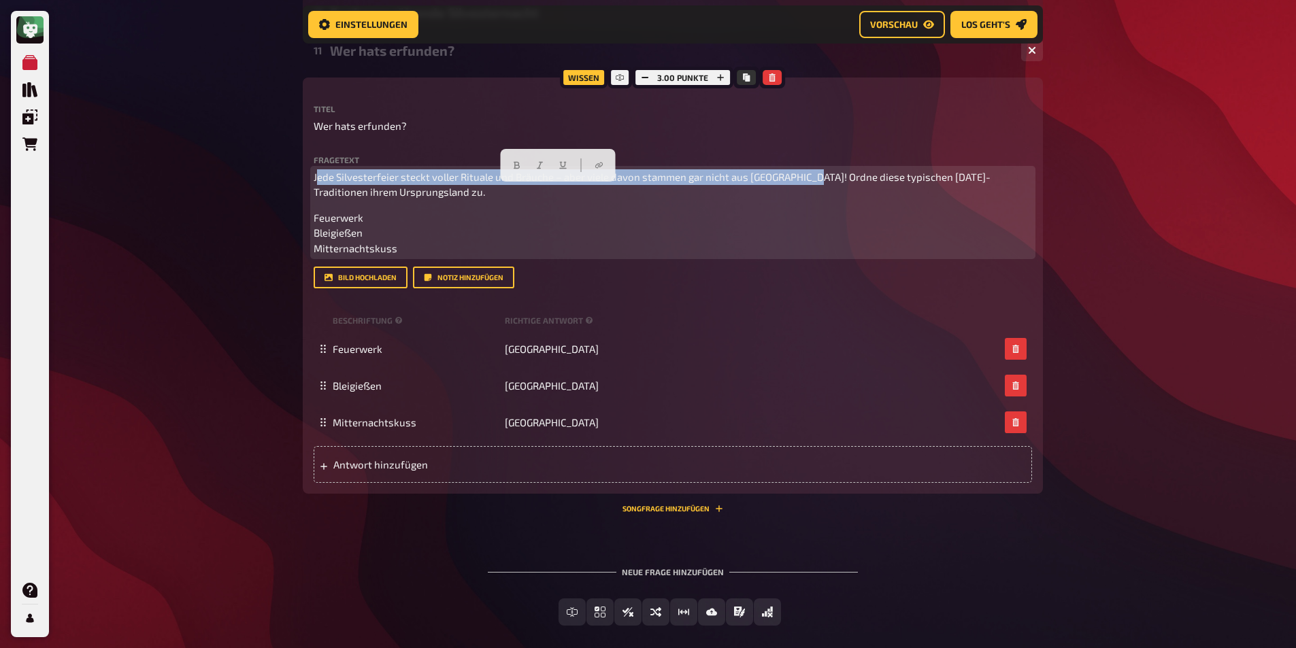
drag, startPoint x: 801, startPoint y: 191, endPoint x: 234, endPoint y: 185, distance: 567.3
click at [234, 185] on div "Meine Quizze Quiz Sammlung Einblendungen Bestellungen Hilfe Profil Home Meine Q…" at bounding box center [648, 90] width 1296 height 1243
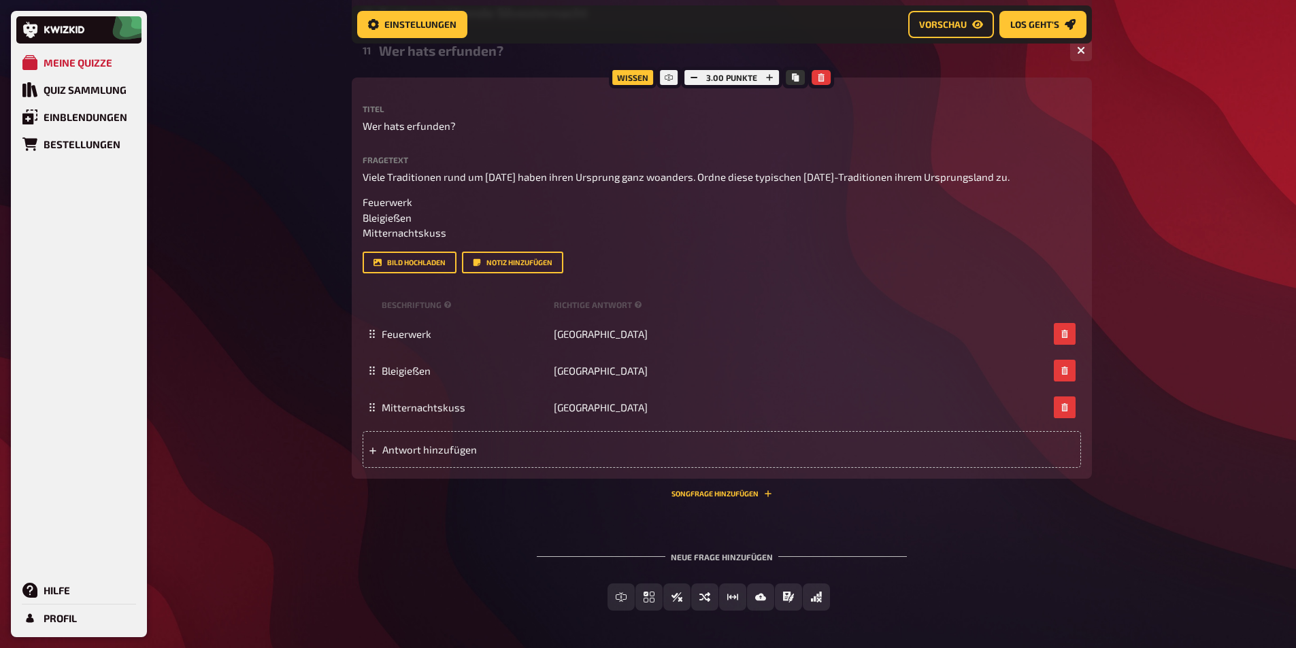
click at [474, 273] on div "Fragetext Viele Traditionen rund um [DATE] haben ihren Ursprung ganz woanders. …" at bounding box center [722, 215] width 718 height 118
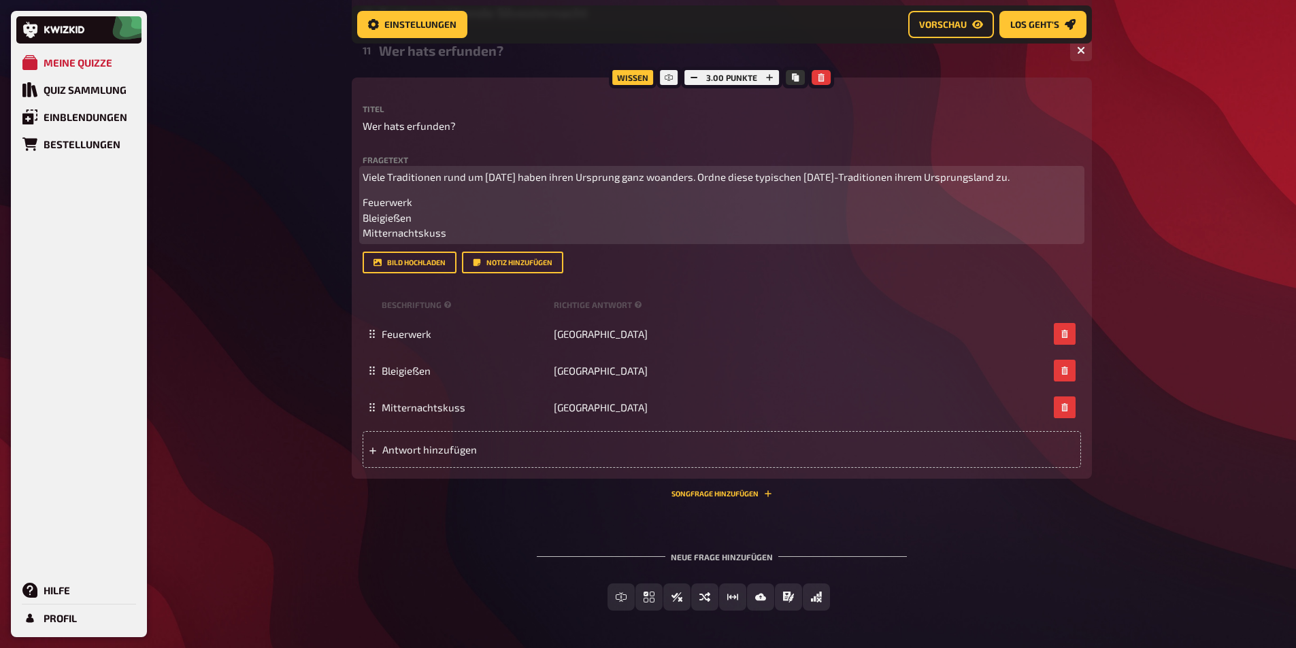
click at [465, 241] on p "Feuerwerk Bleigießen Mitternachtskuss" at bounding box center [722, 218] width 718 height 46
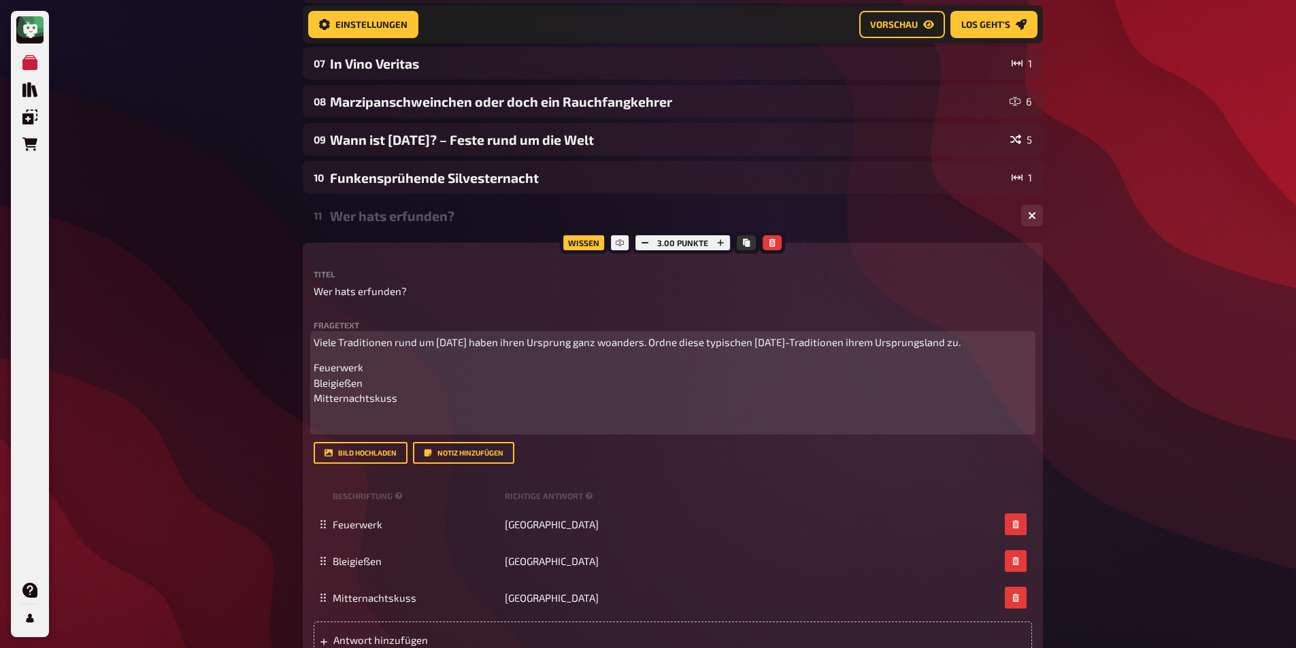
scroll to position [364, 0]
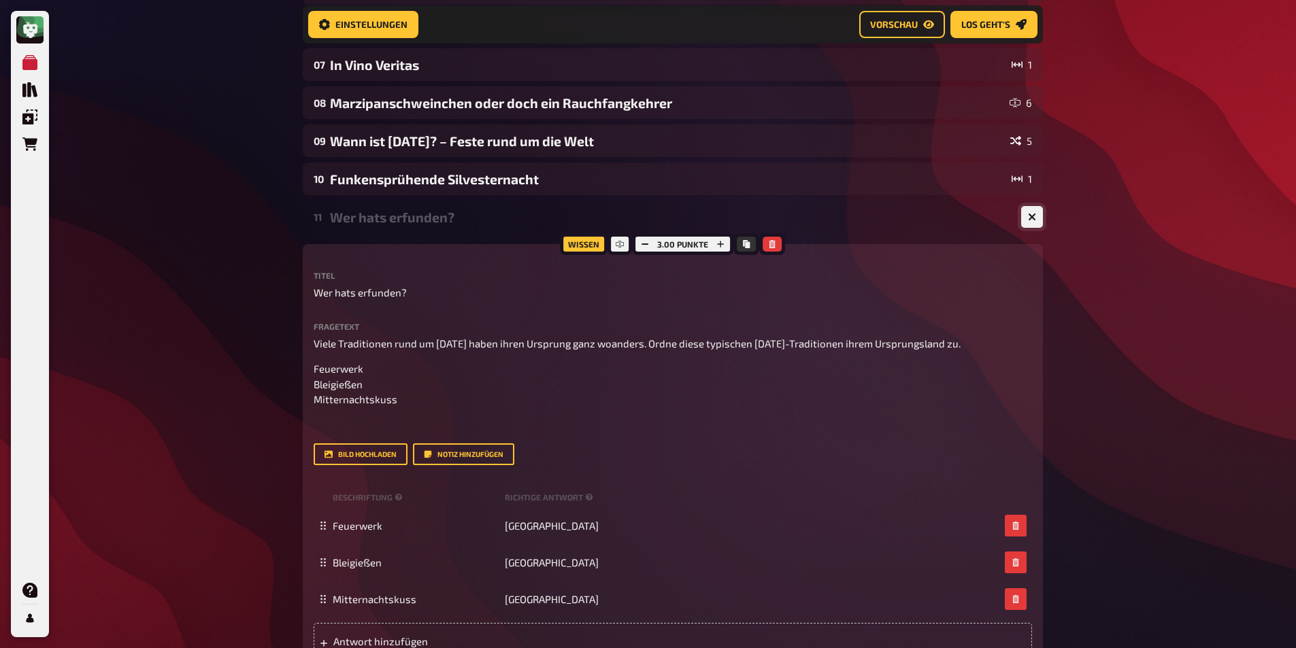
click at [1030, 207] on button "button" at bounding box center [1032, 217] width 22 height 22
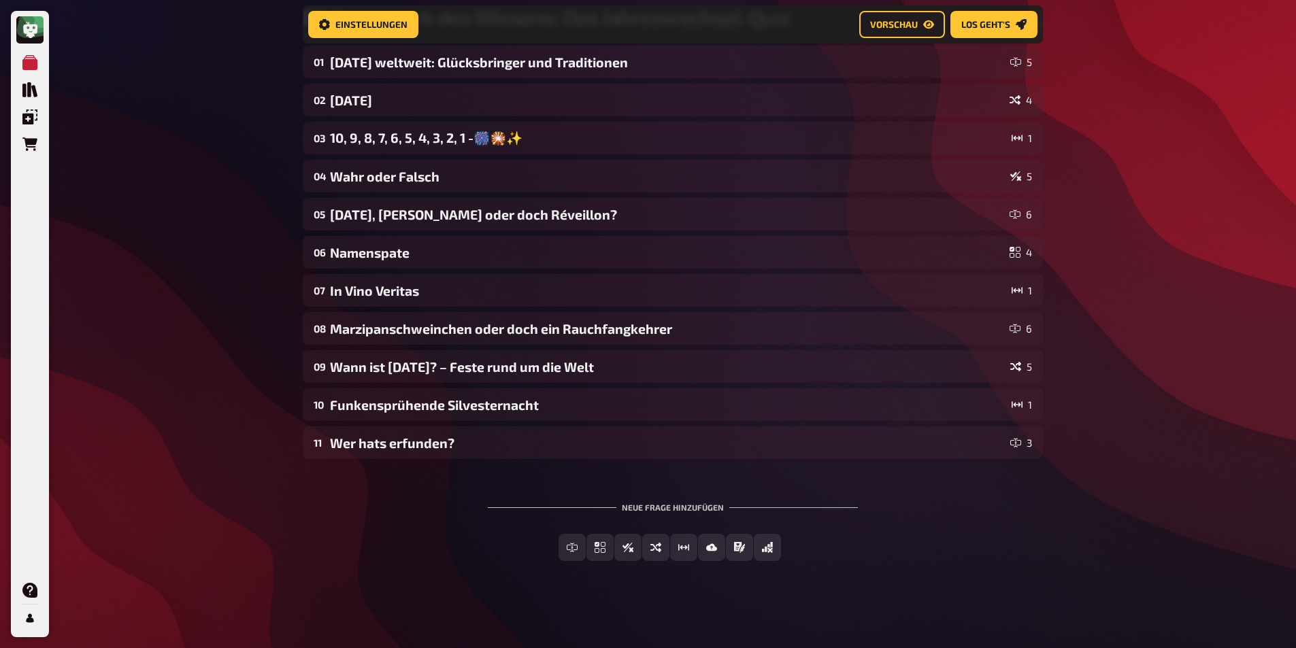
scroll to position [138, 0]
click at [925, 26] on icon "Vorschau" at bounding box center [928, 24] width 11 height 8
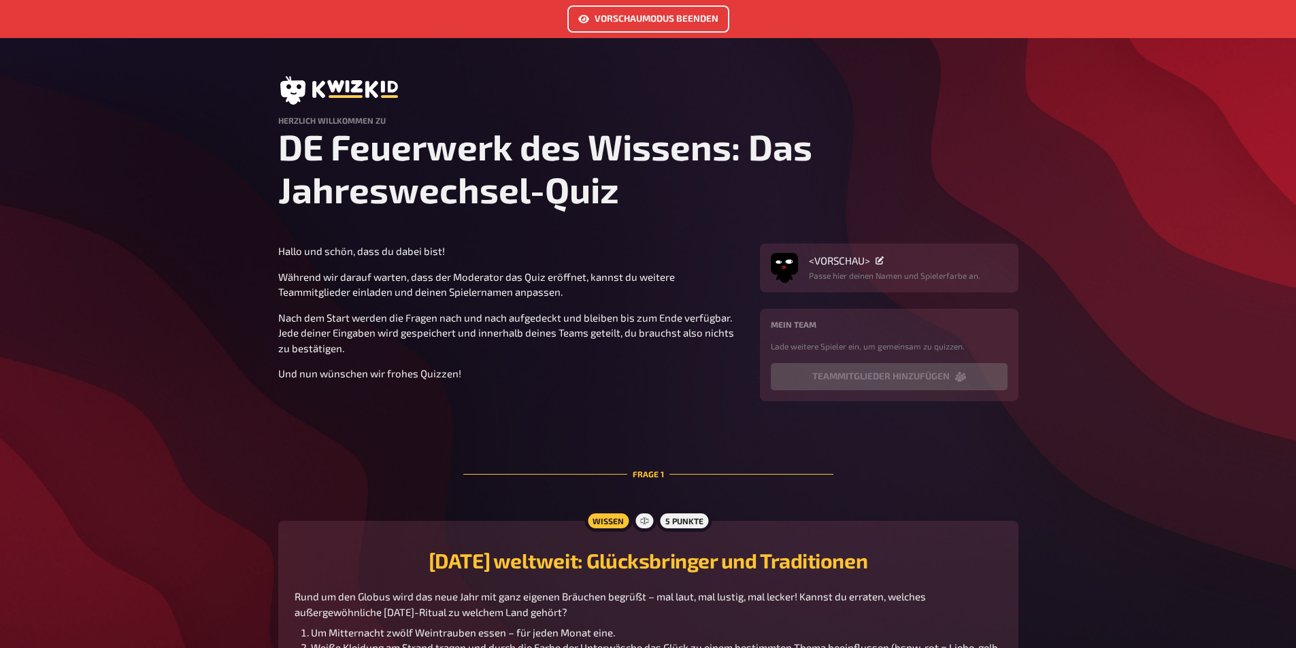
click at [686, 20] on button "Vorschaumodus beenden" at bounding box center [648, 18] width 162 height 27
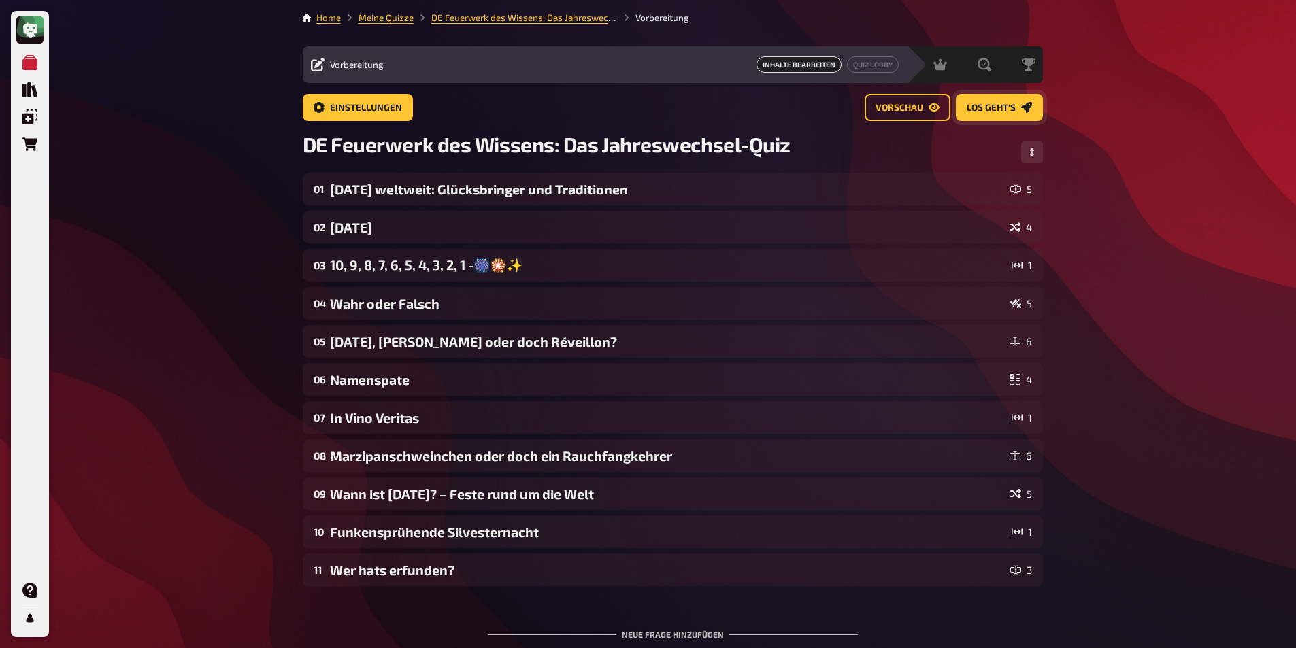
click at [1018, 105] on button "Los geht's" at bounding box center [999, 107] width 87 height 27
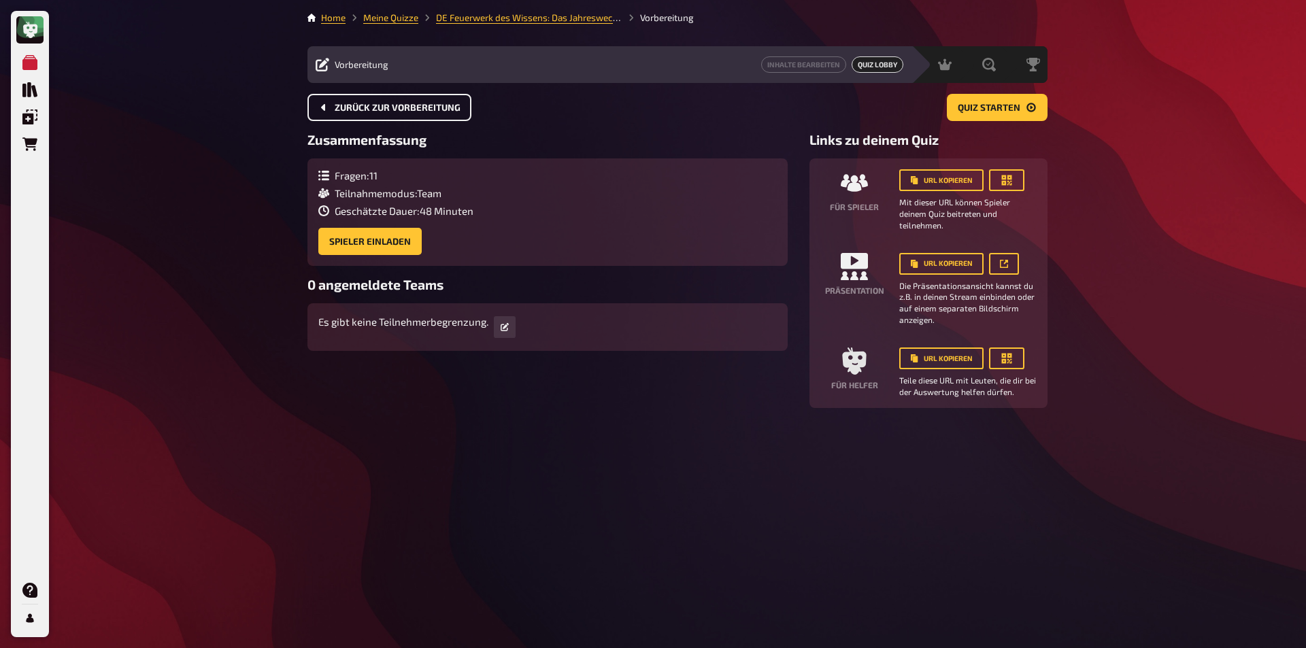
click at [412, 103] on span "Zurück zur Vorbereitung" at bounding box center [398, 108] width 126 height 10
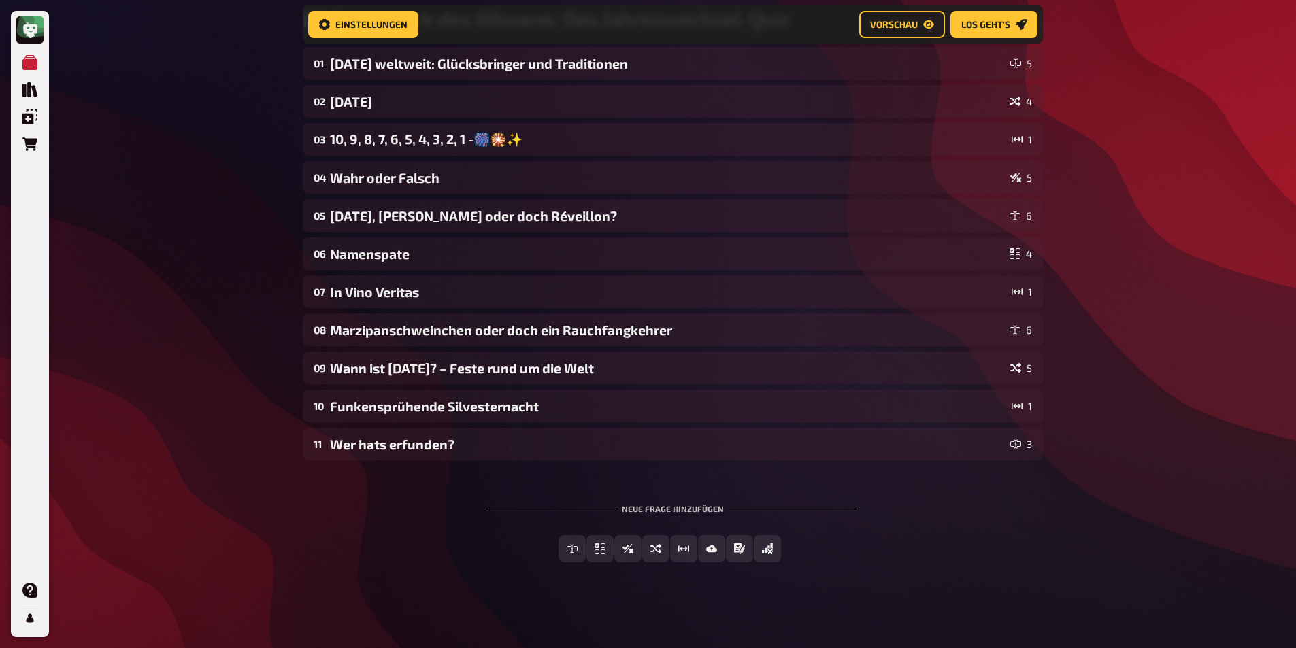
scroll to position [138, 0]
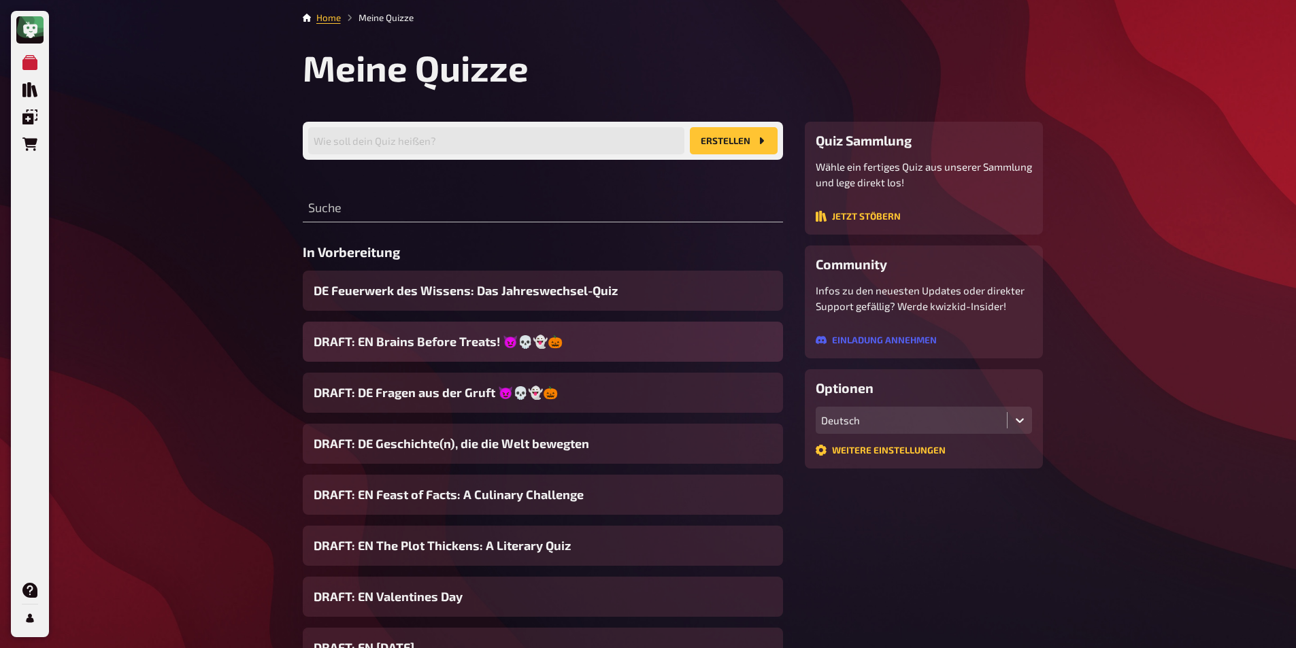
click at [423, 349] on span "DRAFT: EN Brains Before Treats! 😈💀👻🎃" at bounding box center [438, 342] width 249 height 18
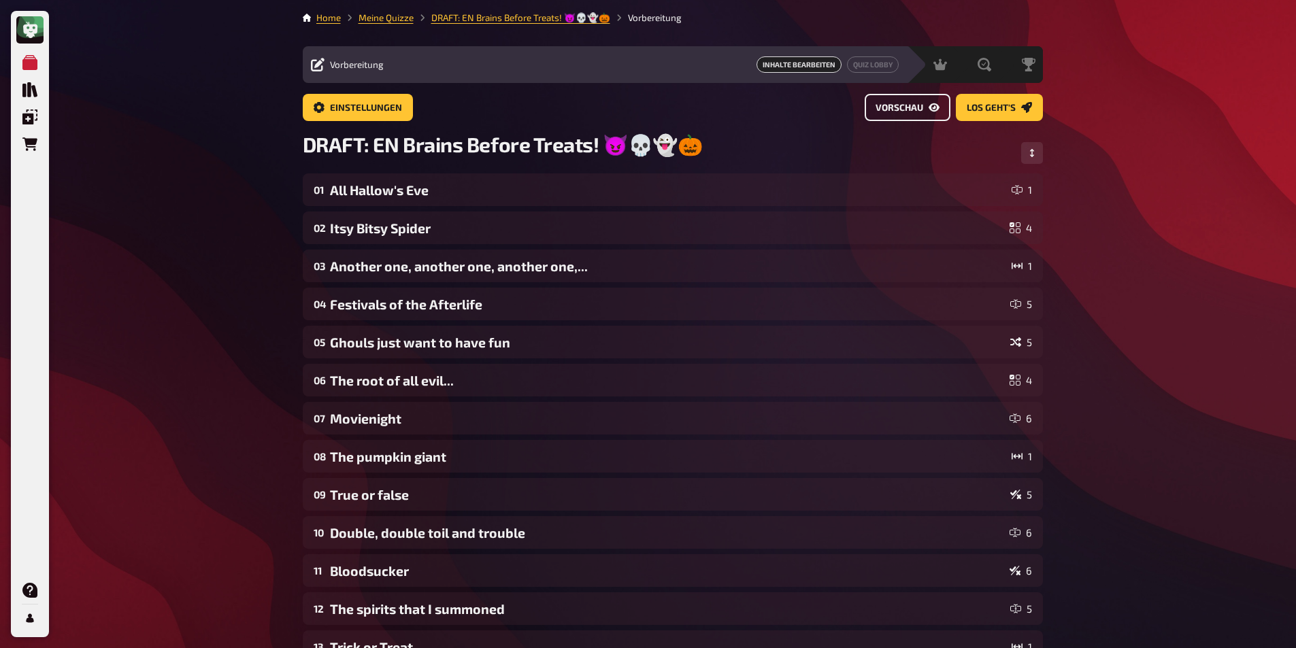
click at [918, 111] on span "Vorschau" at bounding box center [899, 108] width 48 height 10
